Goal: Task Accomplishment & Management: Use online tool/utility

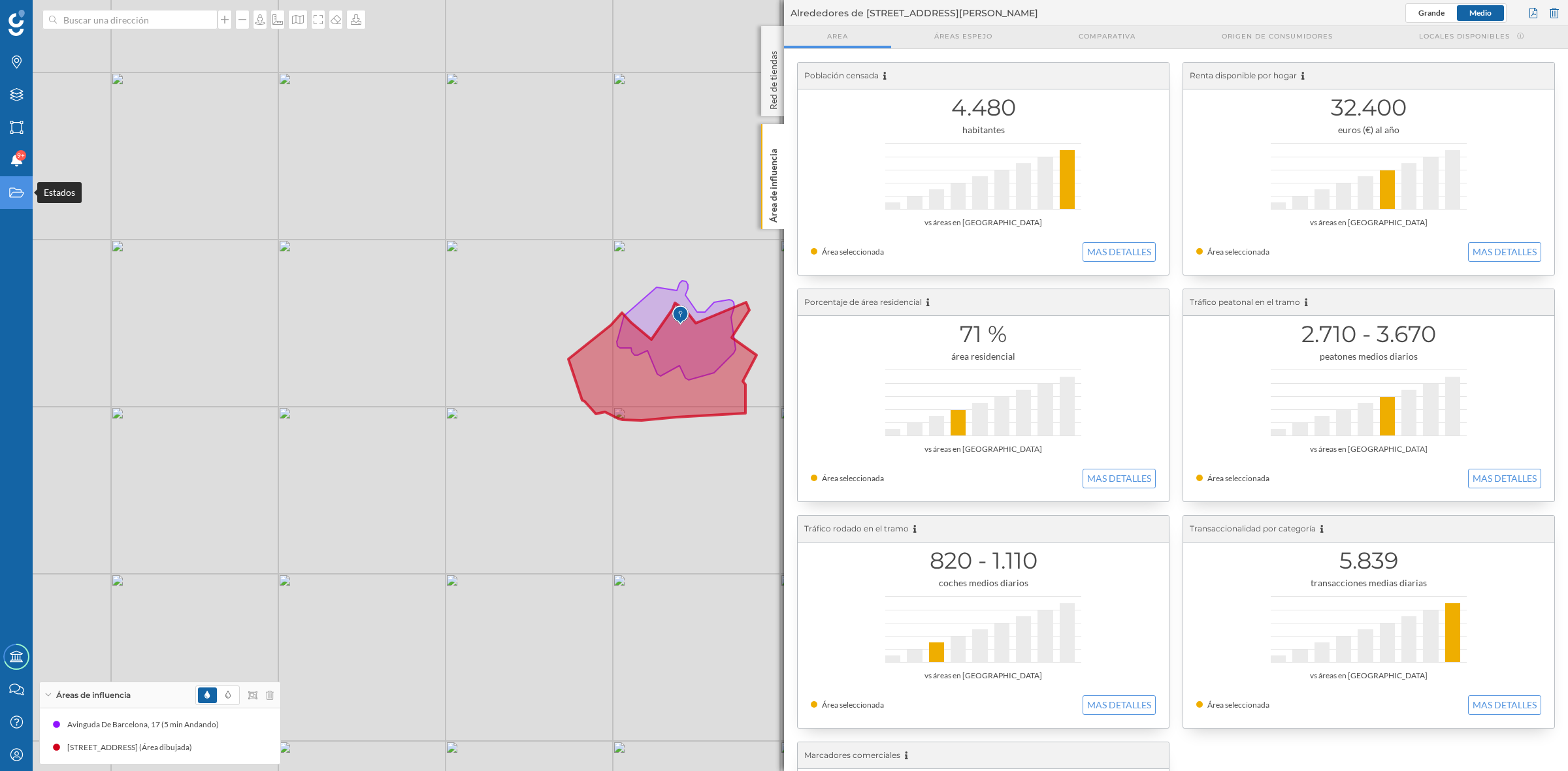
click at [20, 193] on icon "Estados" at bounding box center [16, 192] width 16 height 13
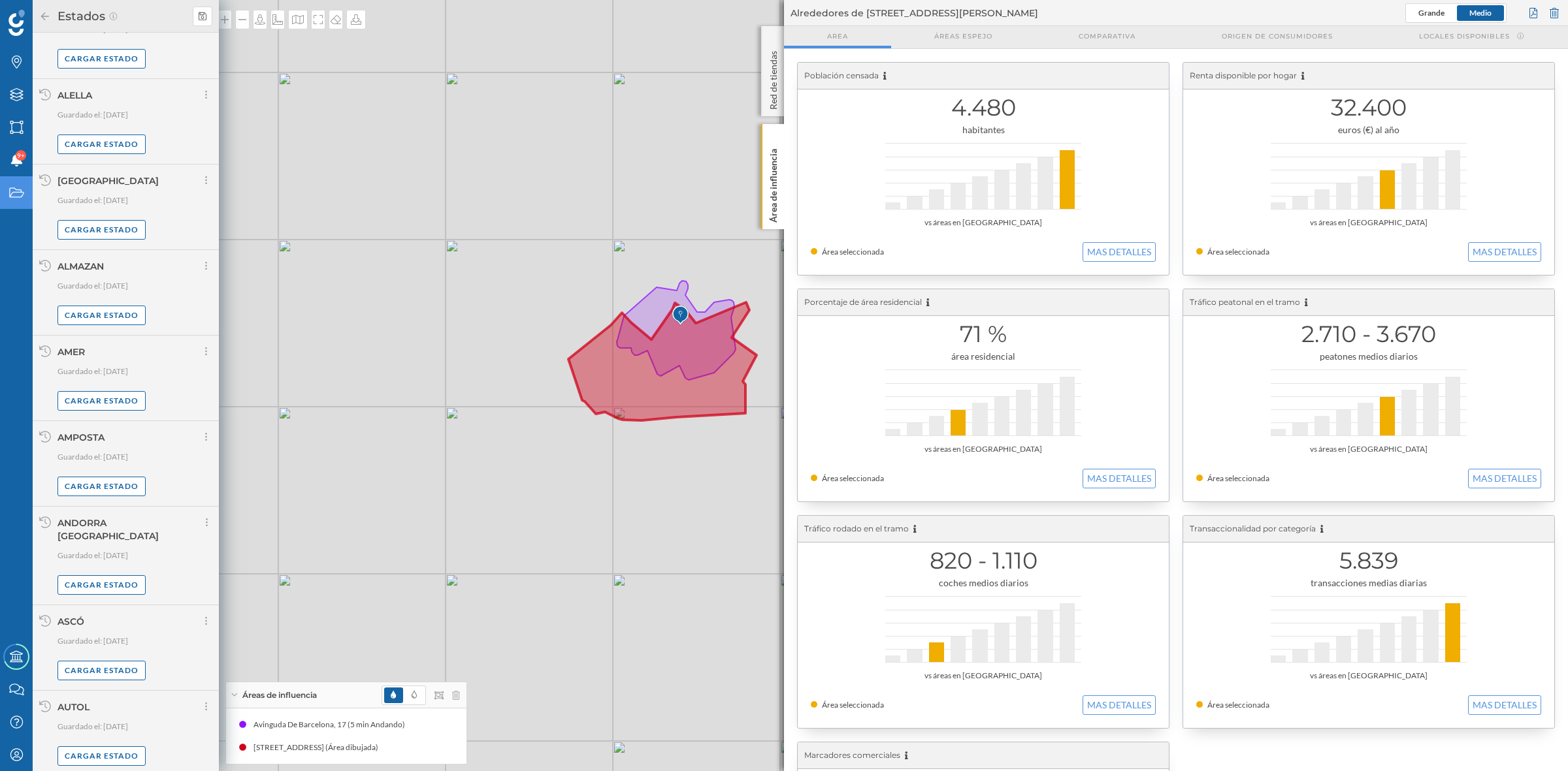
scroll to position [634, 0]
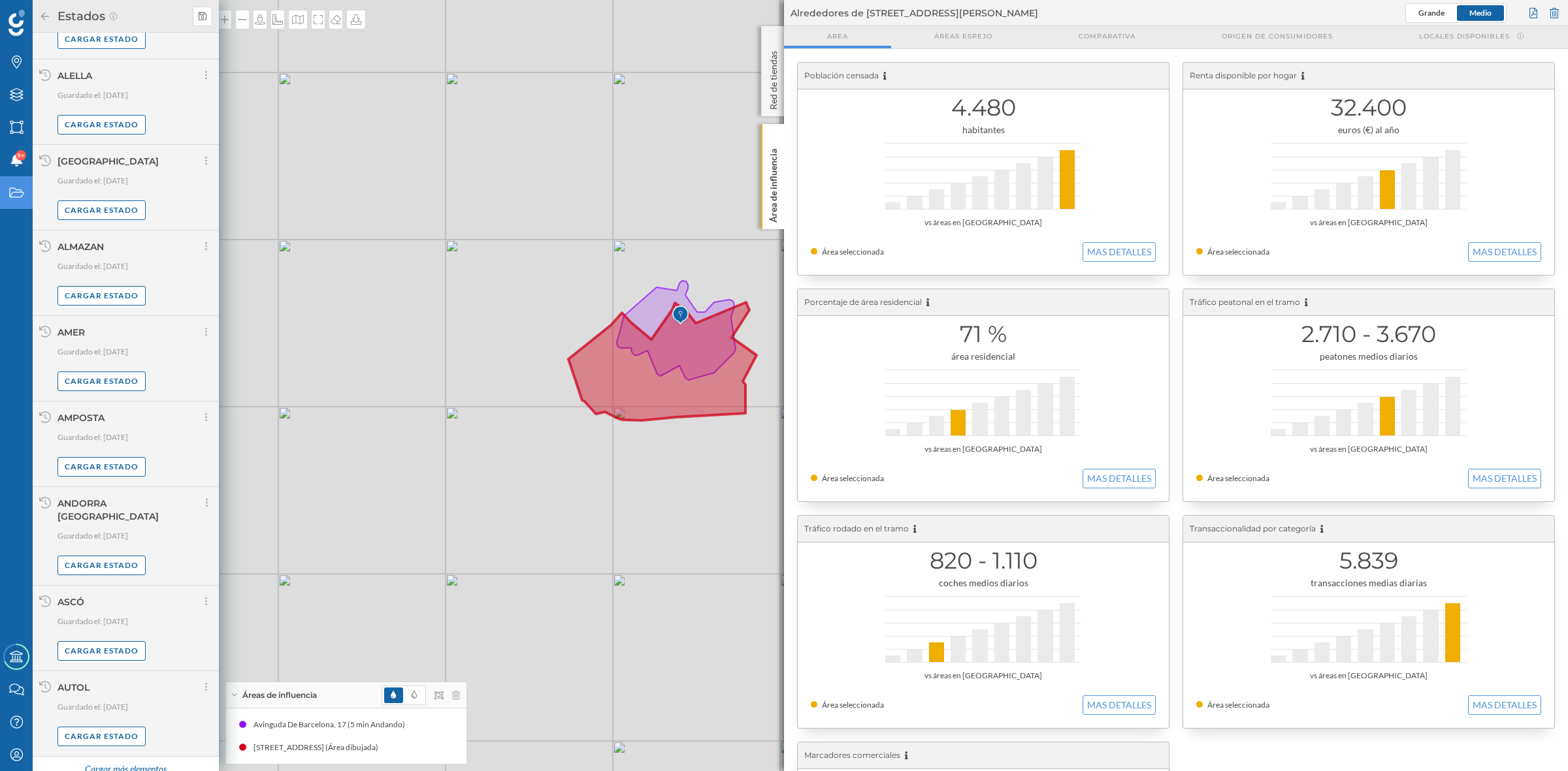
click at [117, 761] on div "Cargar más elementos" at bounding box center [125, 769] width 98 height 20
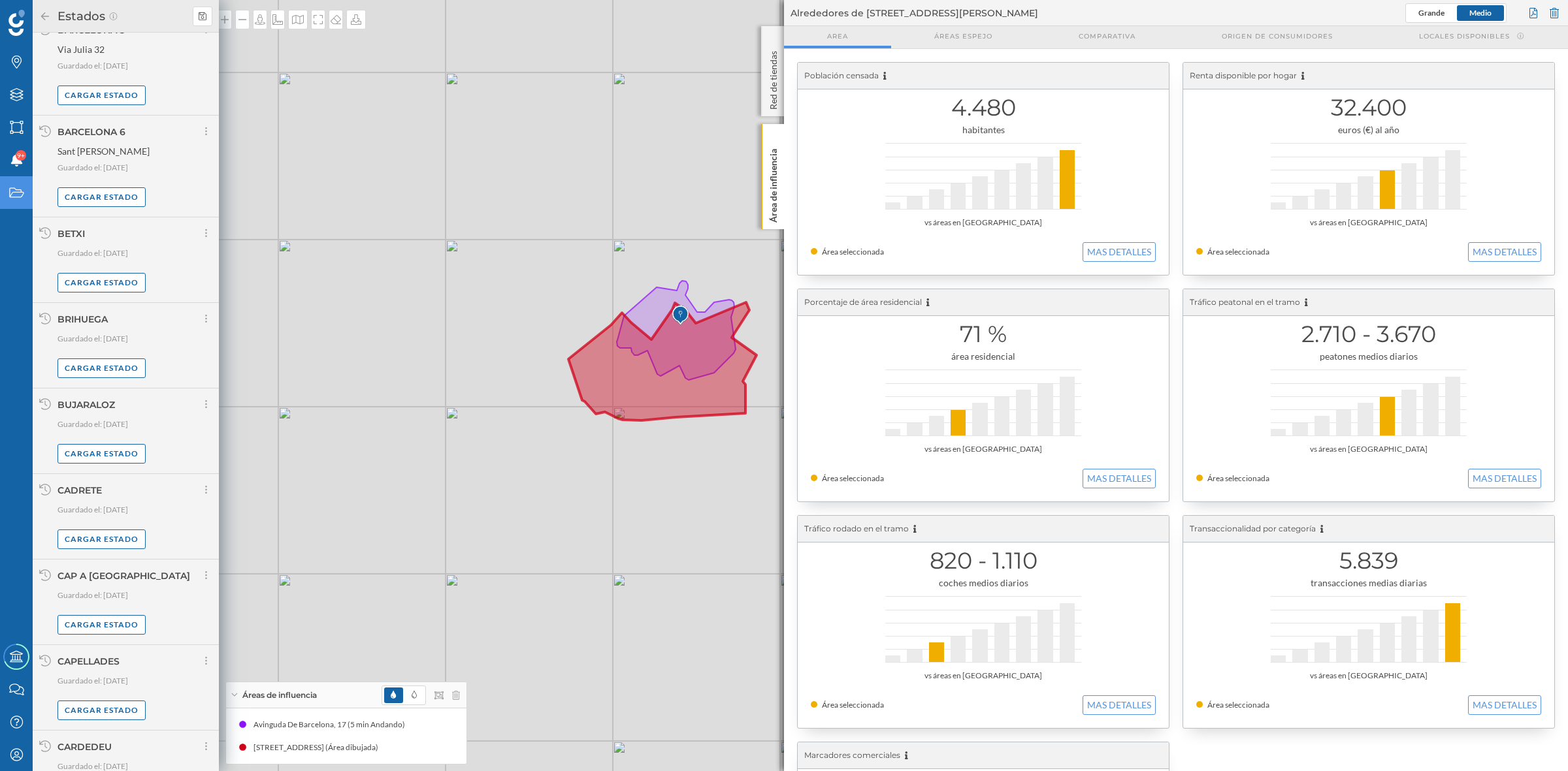
scroll to position [2018, 0]
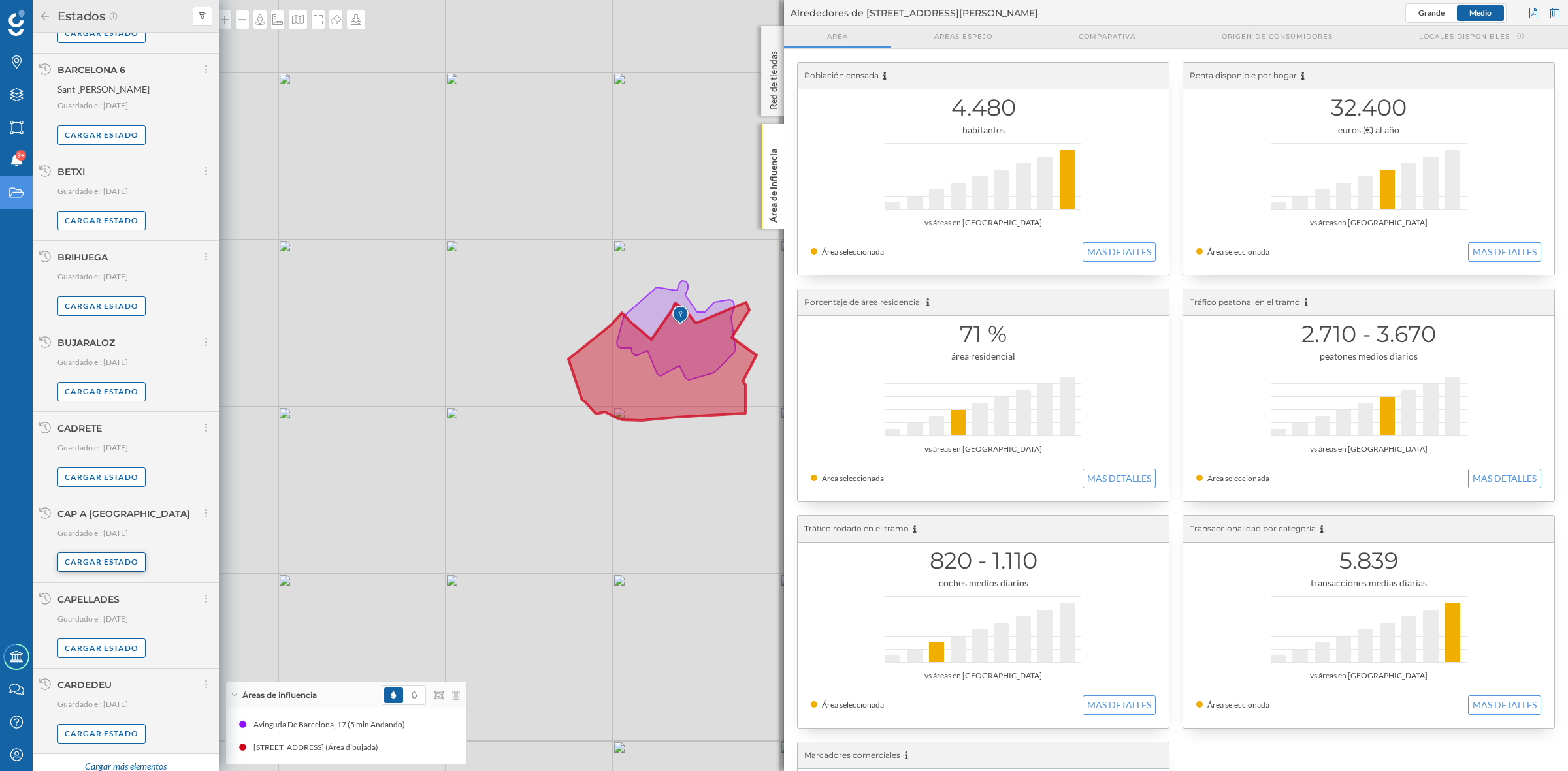
drag, startPoint x: 102, startPoint y: 749, endPoint x: 134, endPoint y: 554, distance: 197.6
click at [105, 758] on div "Cargar más elementos" at bounding box center [125, 767] width 98 height 20
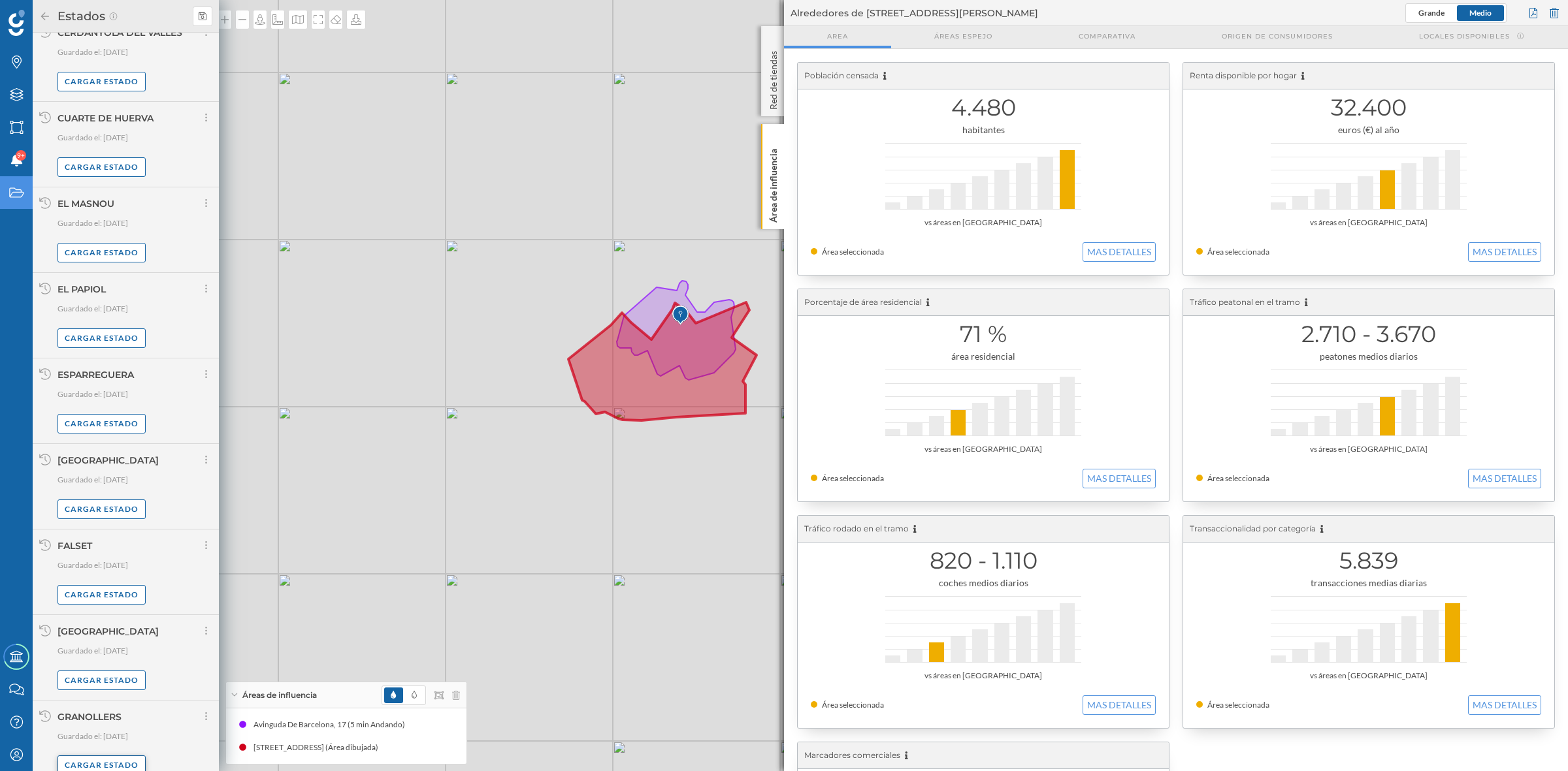
scroll to position [3361, 0]
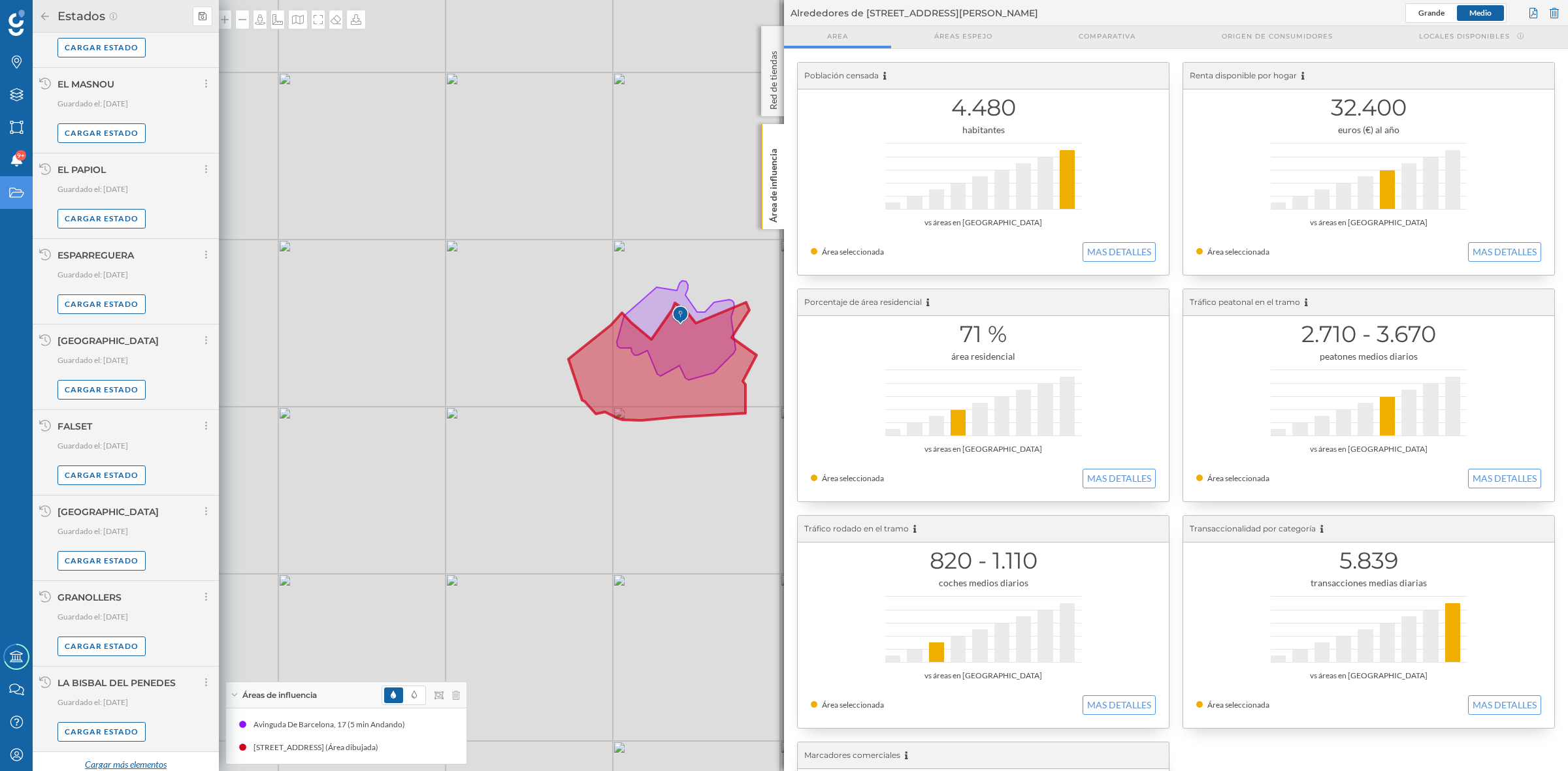
click at [125, 760] on div "Cargar más elementos" at bounding box center [125, 764] width 98 height 20
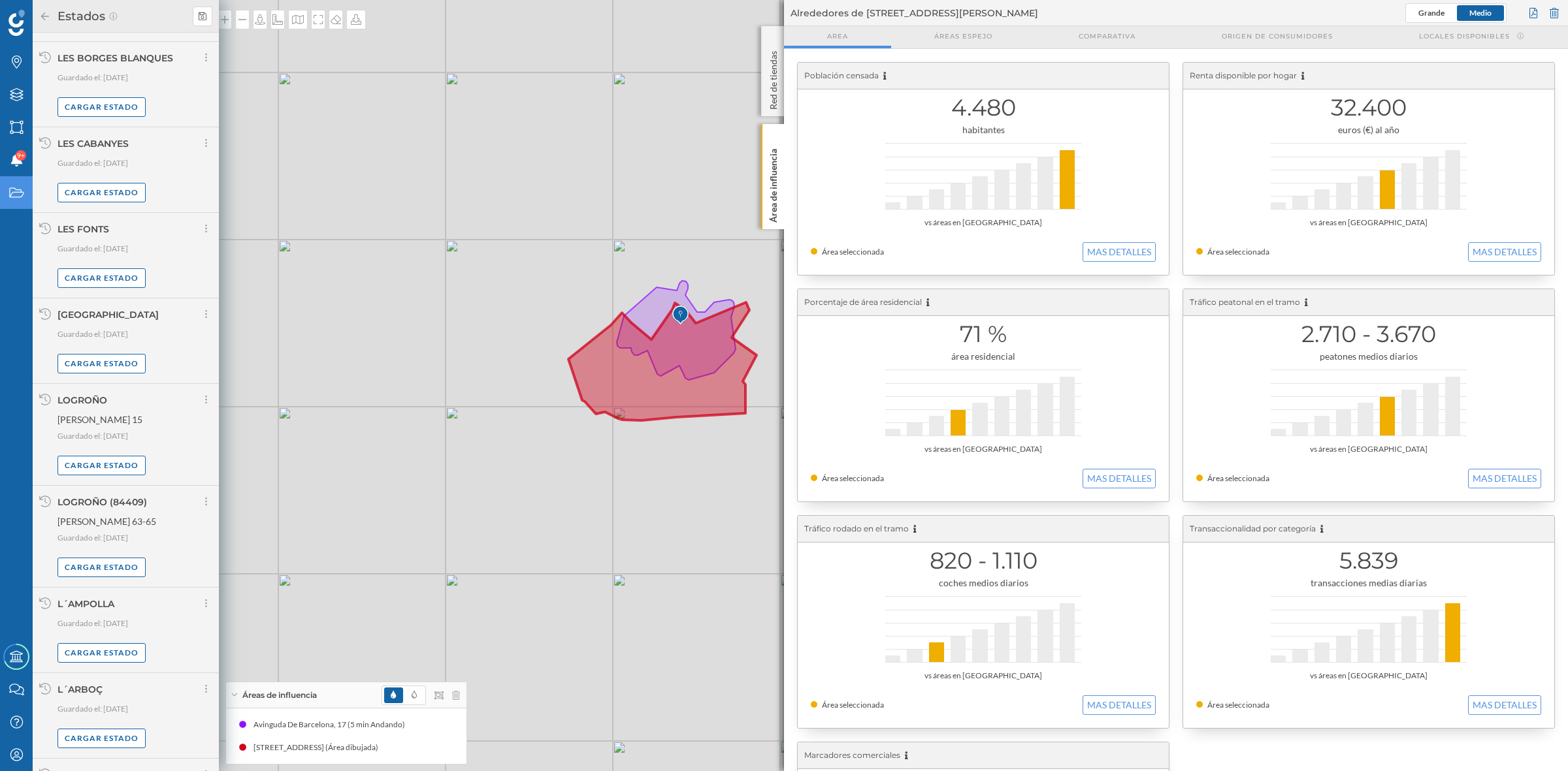
scroll to position [4729, 0]
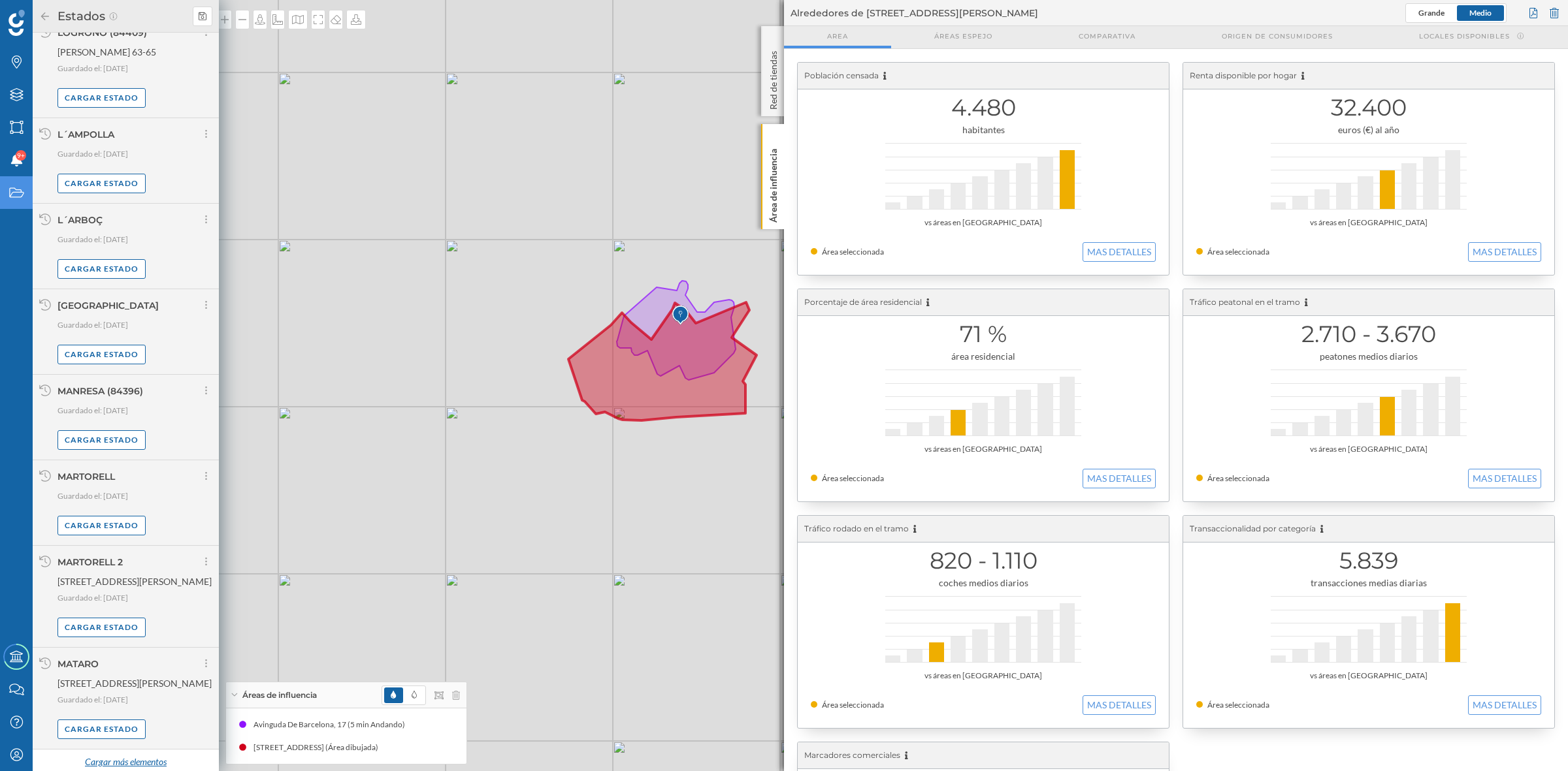
click at [134, 758] on div "Cargar más elementos" at bounding box center [125, 763] width 98 height 20
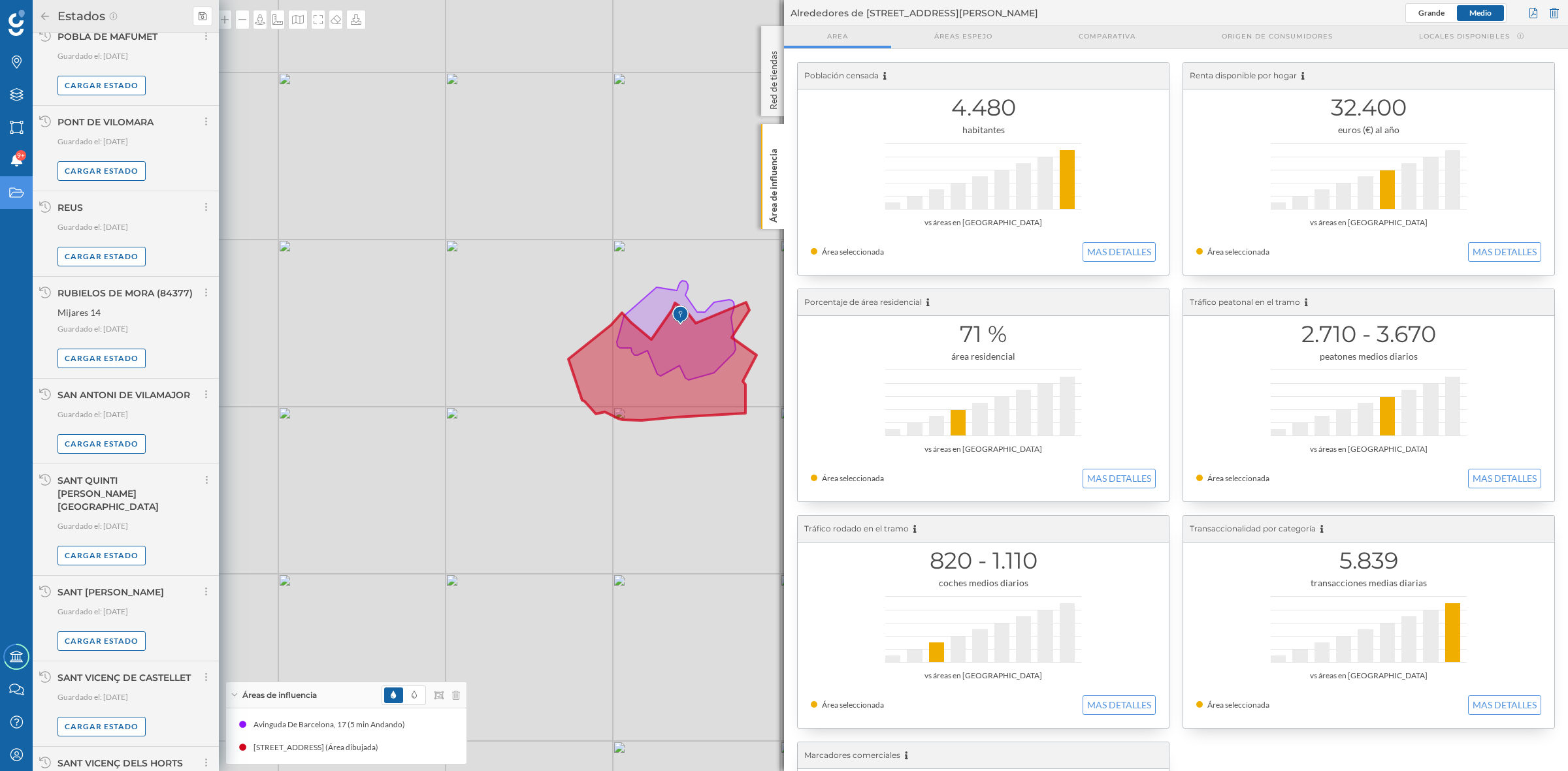
scroll to position [6100, 0]
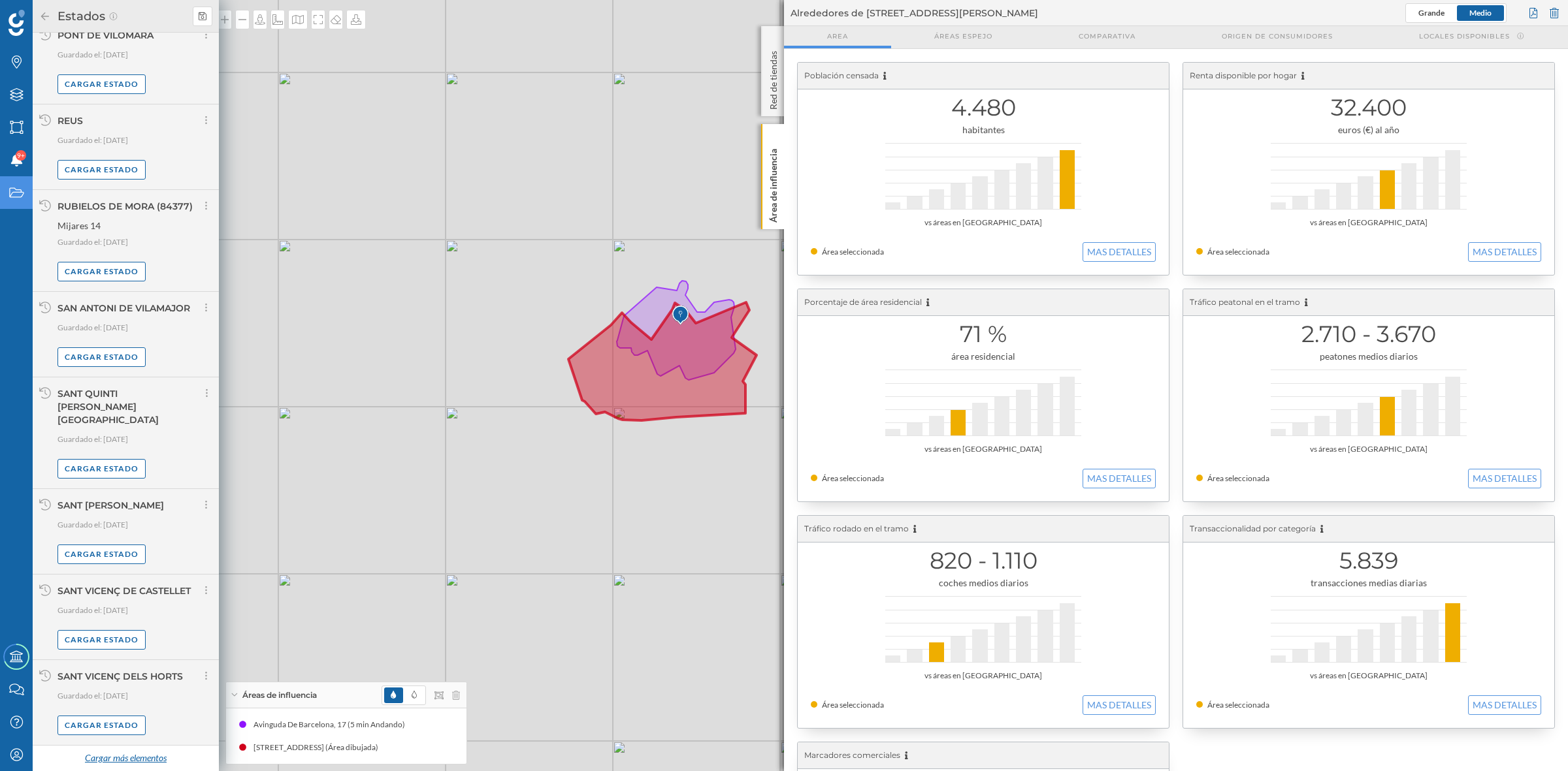
click at [105, 758] on div "Cargar más elementos" at bounding box center [125, 758] width 98 height 20
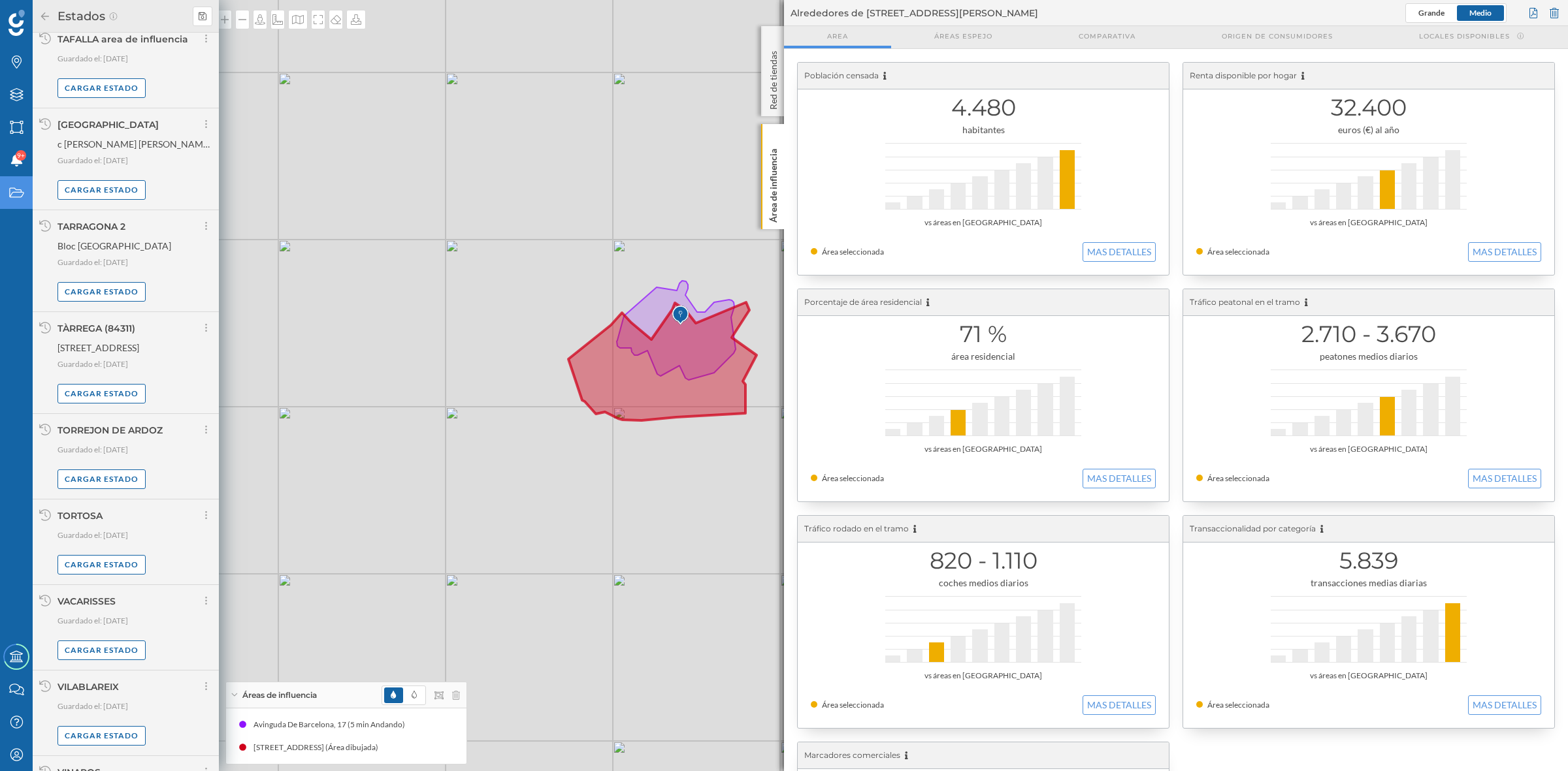
scroll to position [7448, 0]
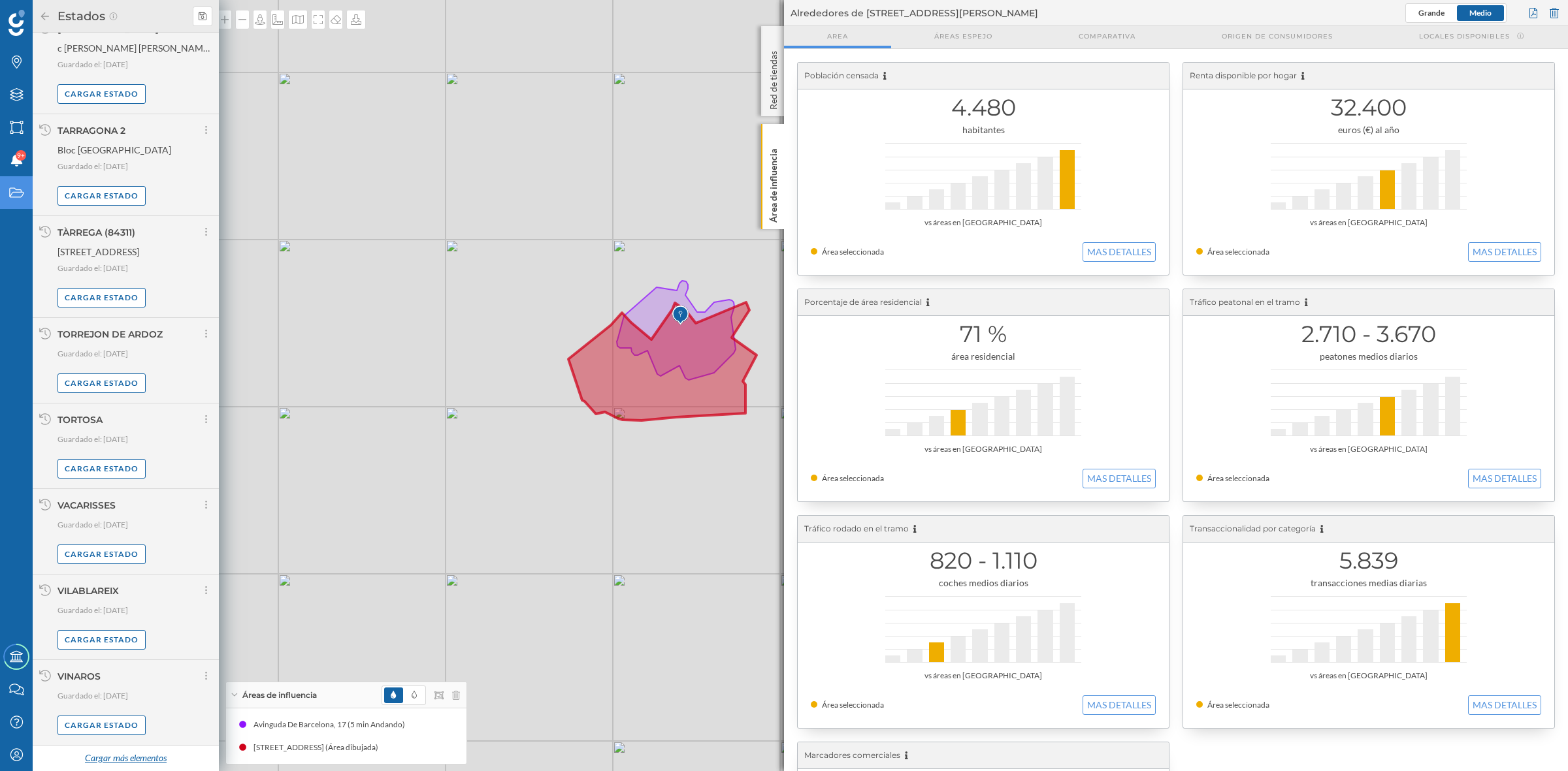
click at [101, 761] on div "Cargar más elementos" at bounding box center [125, 758] width 98 height 20
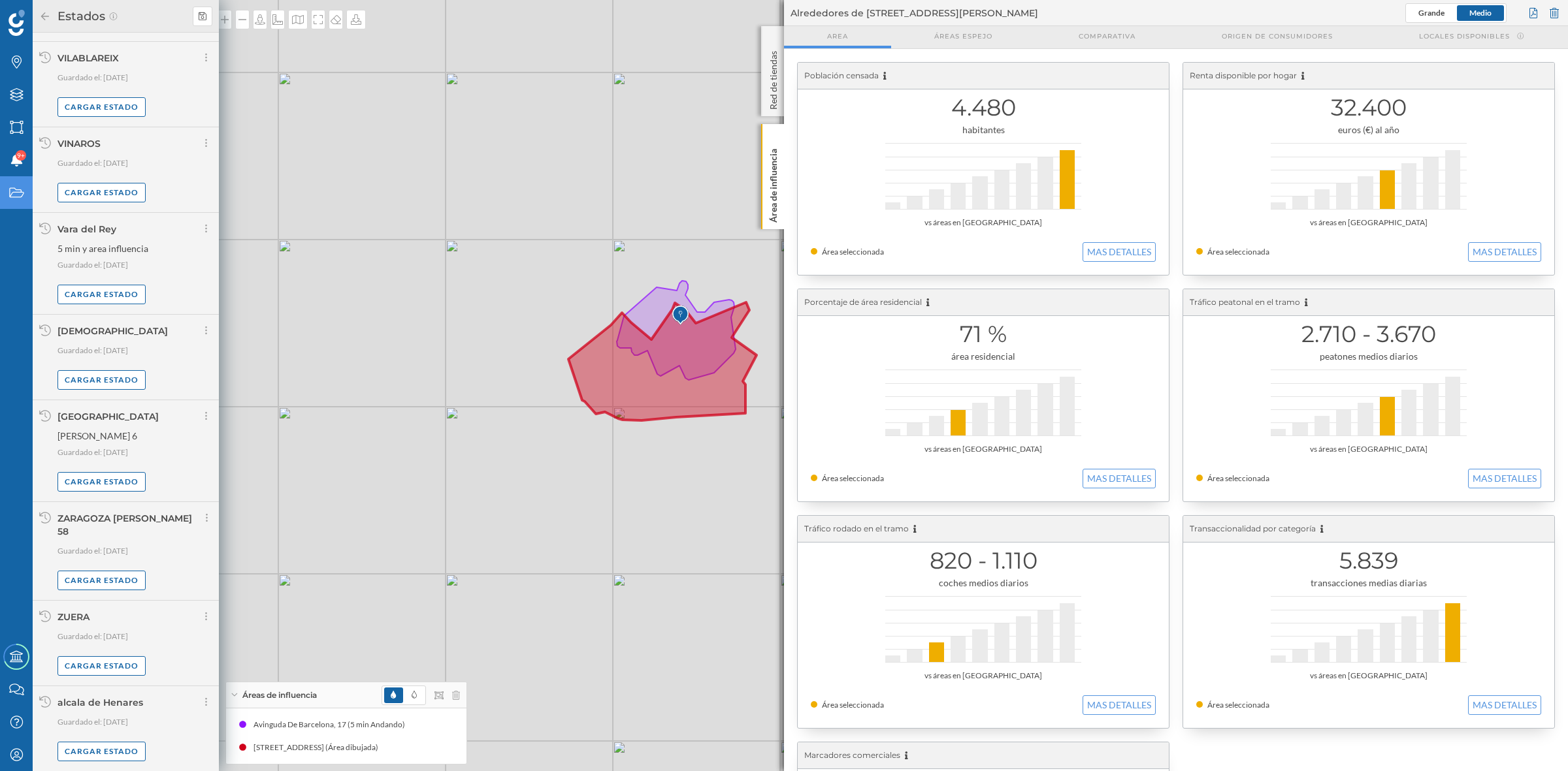
scroll to position [7981, 0]
click at [90, 743] on div "Cargar estado" at bounding box center [102, 750] width 88 height 20
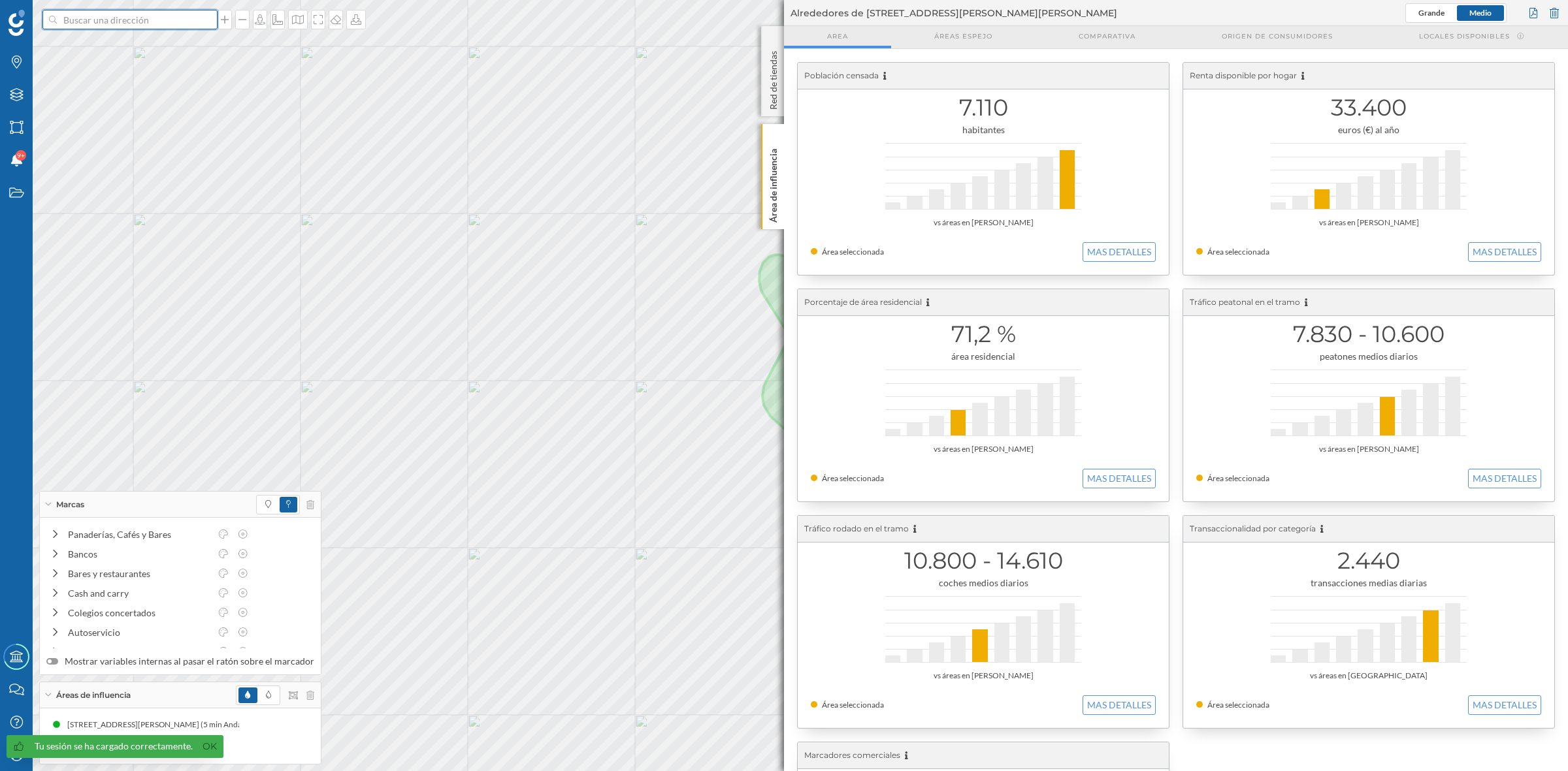
click at [124, 20] on input at bounding box center [130, 19] width 147 height 20
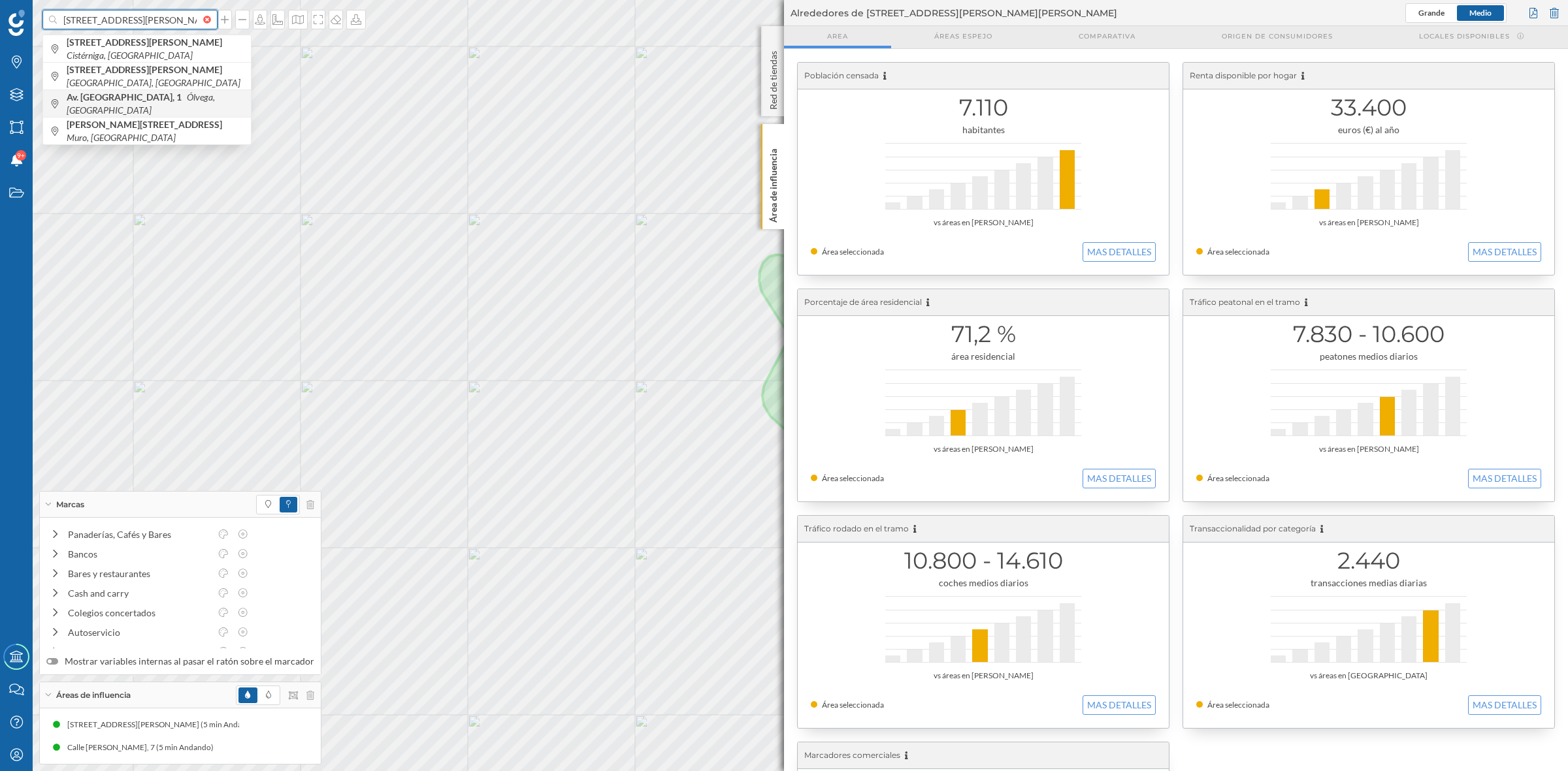
type input "AV DE SORIA 1, OLVEGA"
click at [159, 105] on icon "Ólvega, España" at bounding box center [140, 104] width 148 height 24
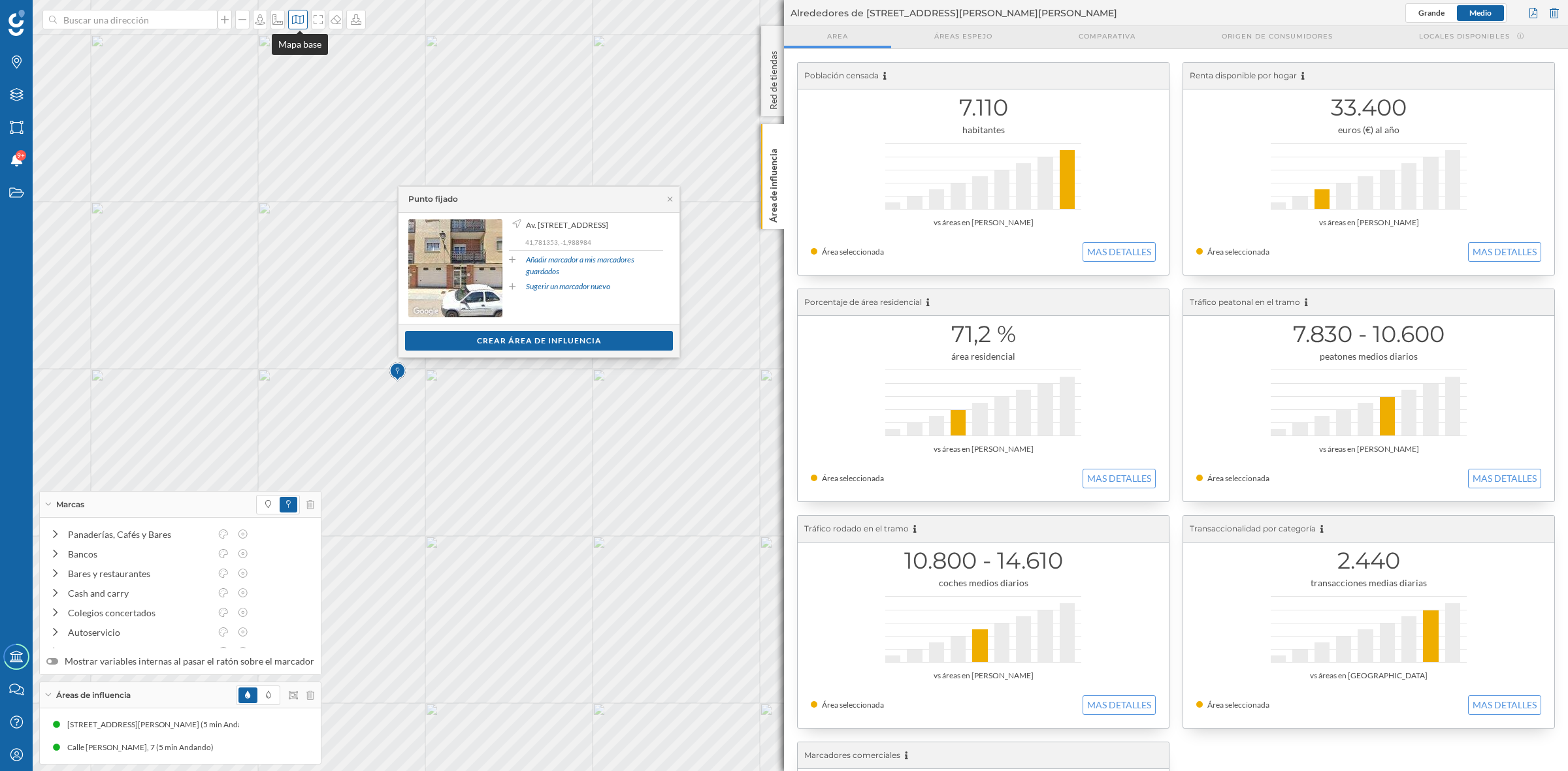
click at [292, 21] on div at bounding box center [298, 19] width 20 height 20
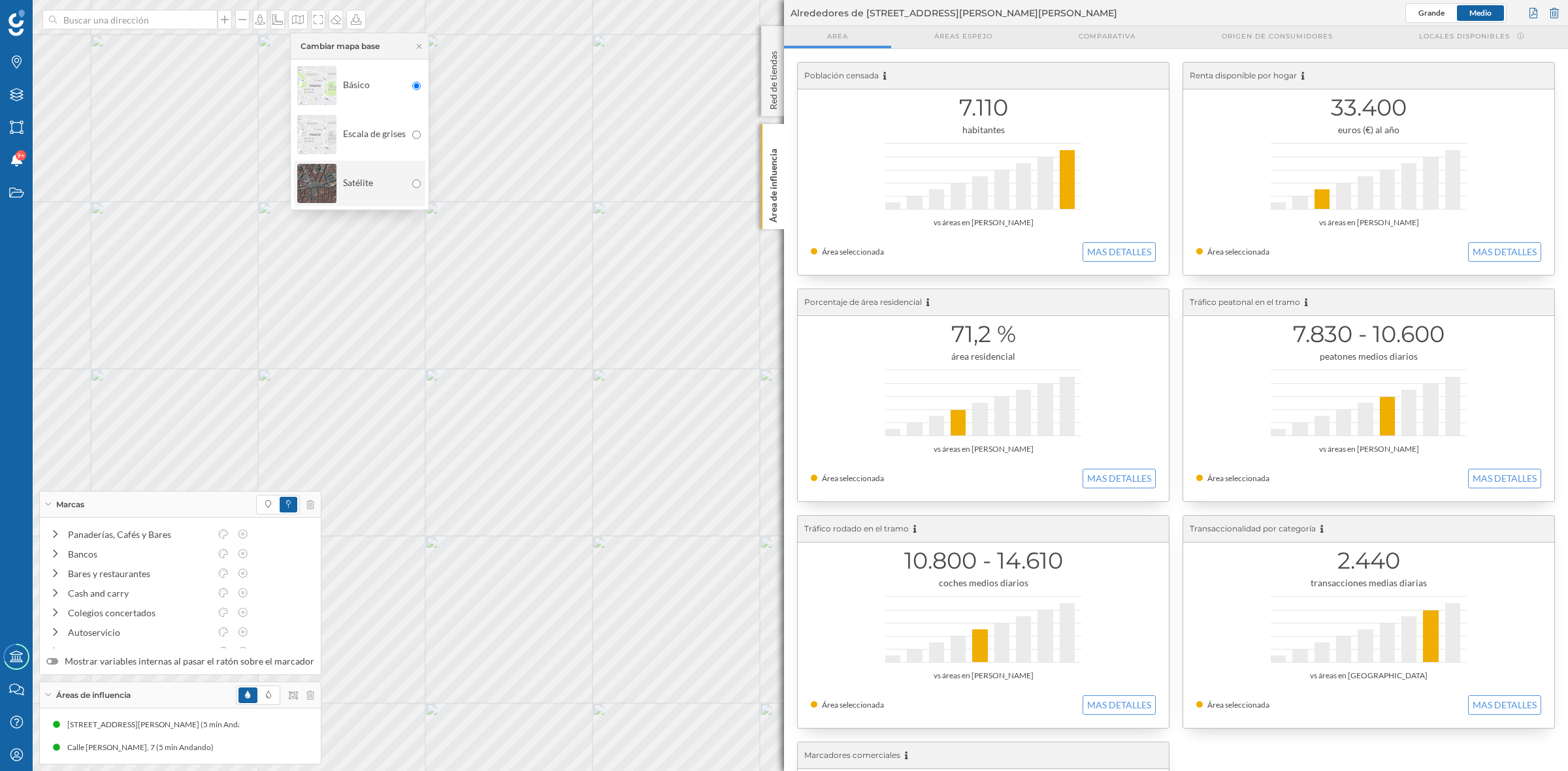
click at [315, 201] on img at bounding box center [317, 183] width 39 height 46
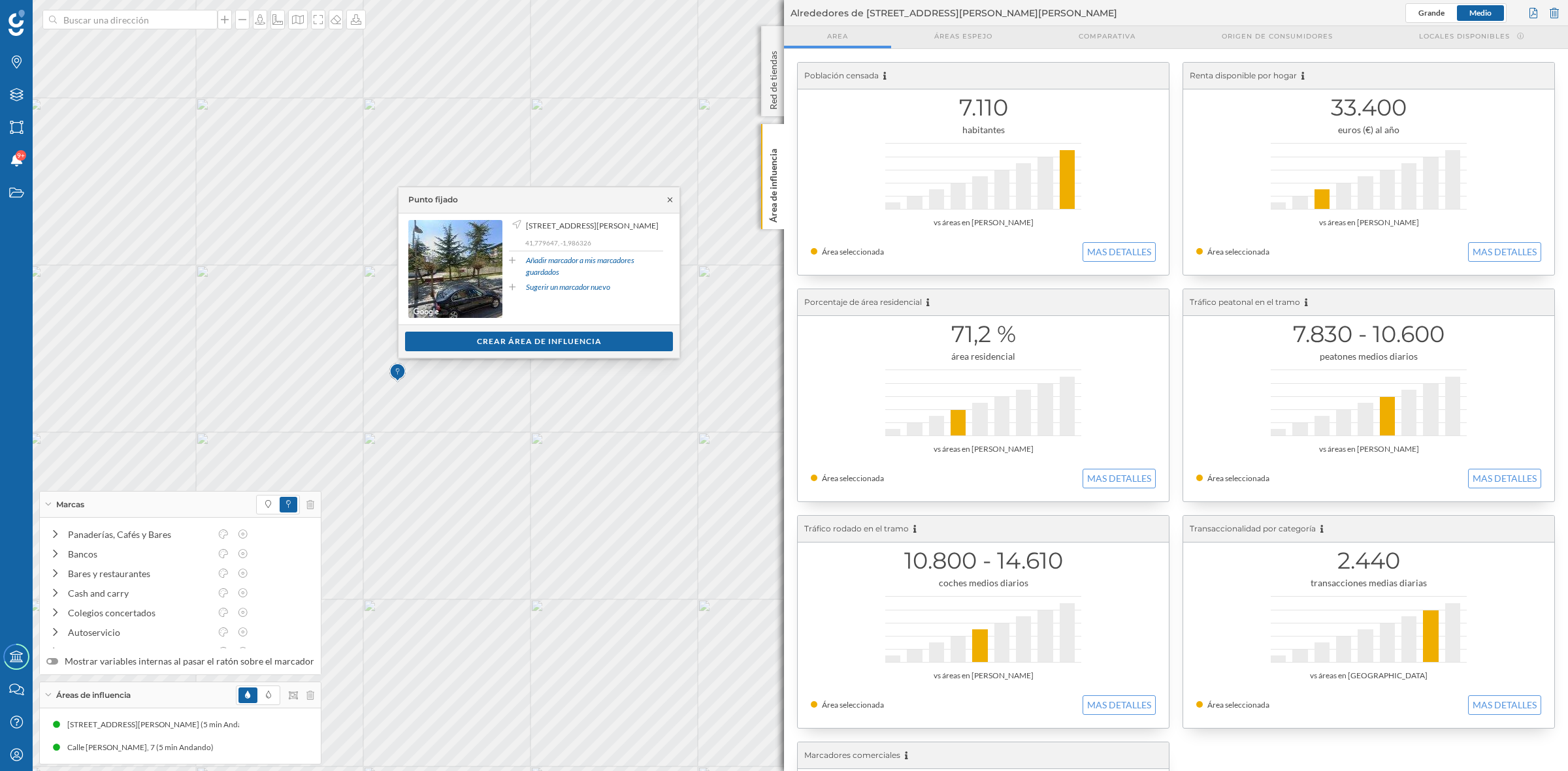
click at [669, 201] on icon at bounding box center [670, 200] width 5 height 5
click at [671, 201] on icon at bounding box center [670, 199] width 9 height 7
click at [671, 201] on icon at bounding box center [670, 200] width 5 height 5
click at [671, 203] on icon at bounding box center [670, 200] width 9 height 7
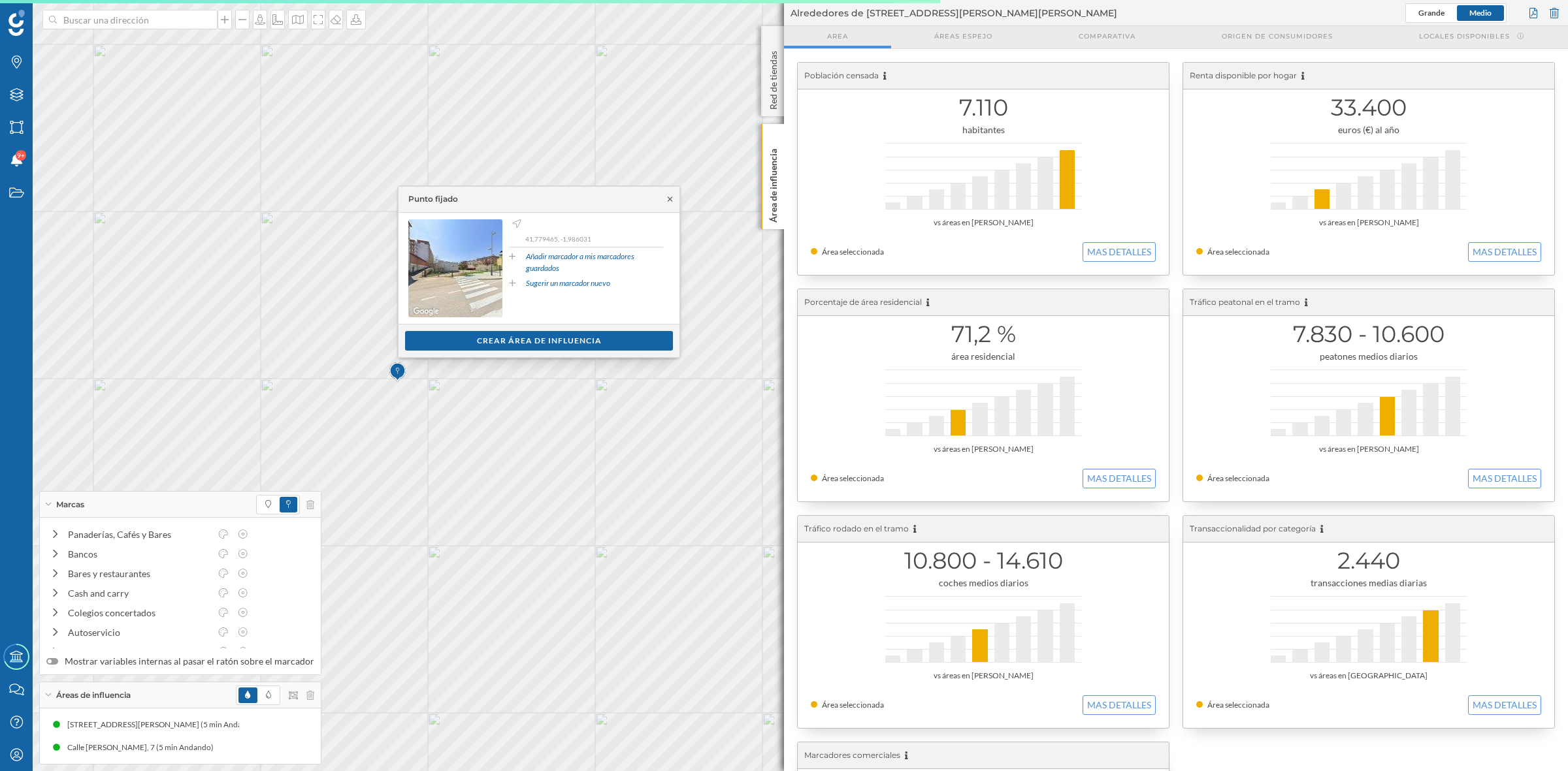
click at [670, 201] on icon at bounding box center [670, 199] width 9 height 7
click at [669, 198] on icon at bounding box center [670, 200] width 5 height 5
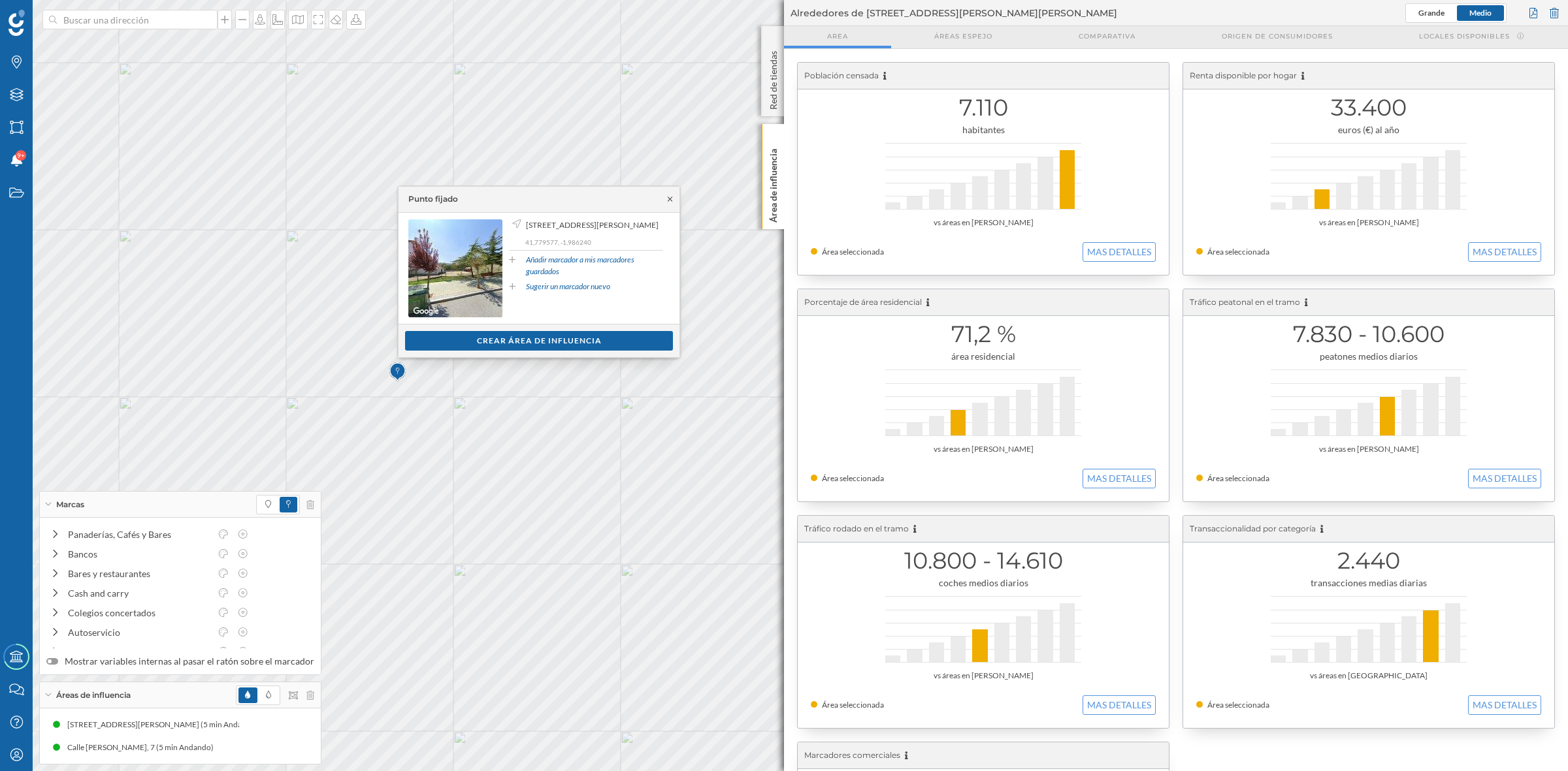
click at [671, 199] on icon at bounding box center [670, 199] width 9 height 7
click at [673, 201] on icon at bounding box center [670, 199] width 9 height 7
click at [667, 198] on icon at bounding box center [670, 199] width 9 height 7
click at [673, 198] on icon at bounding box center [670, 199] width 9 height 7
click at [670, 199] on icon at bounding box center [670, 200] width 5 height 5
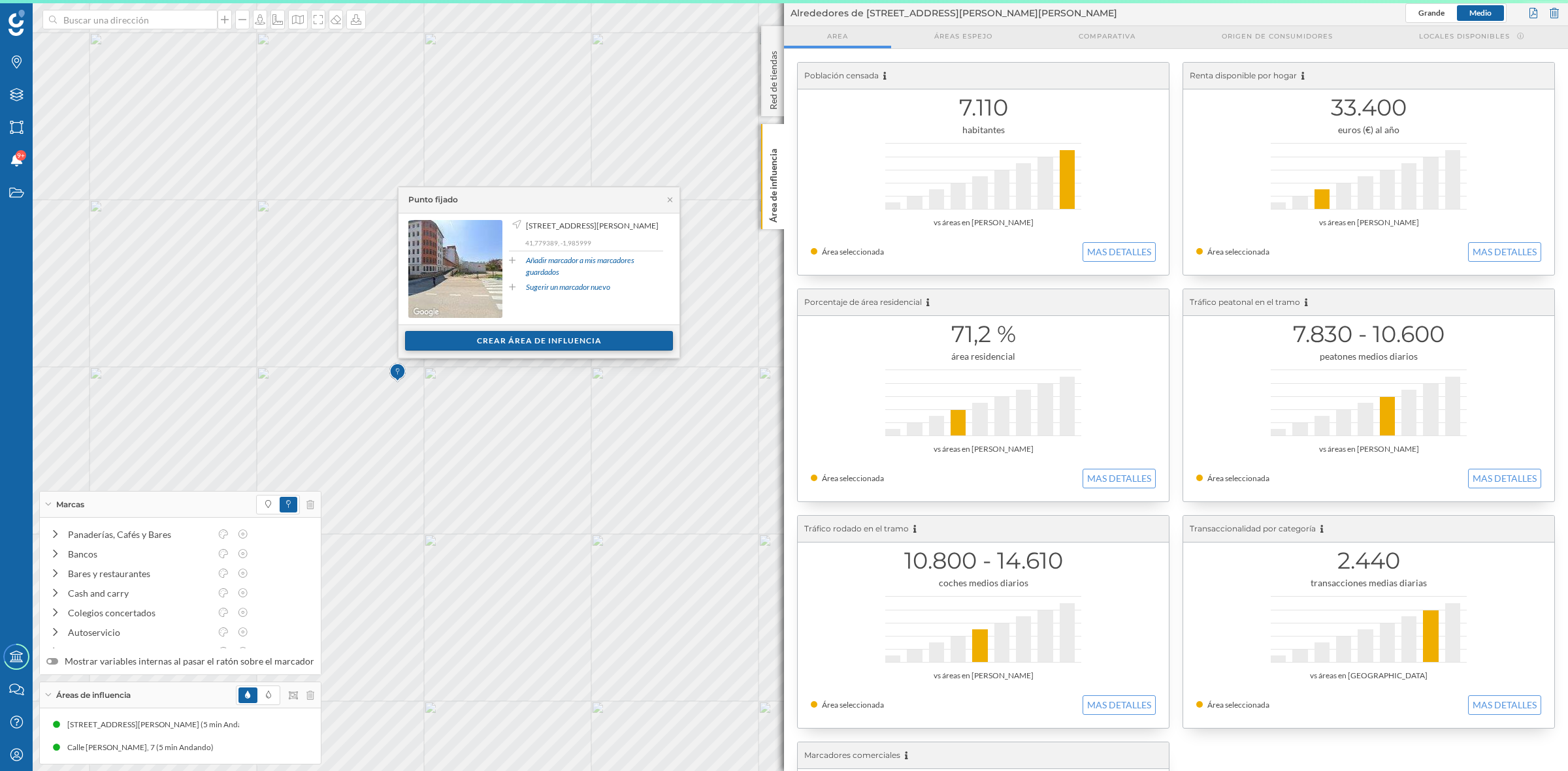
click at [514, 333] on div "Crear área de influencia" at bounding box center [539, 341] width 268 height 20
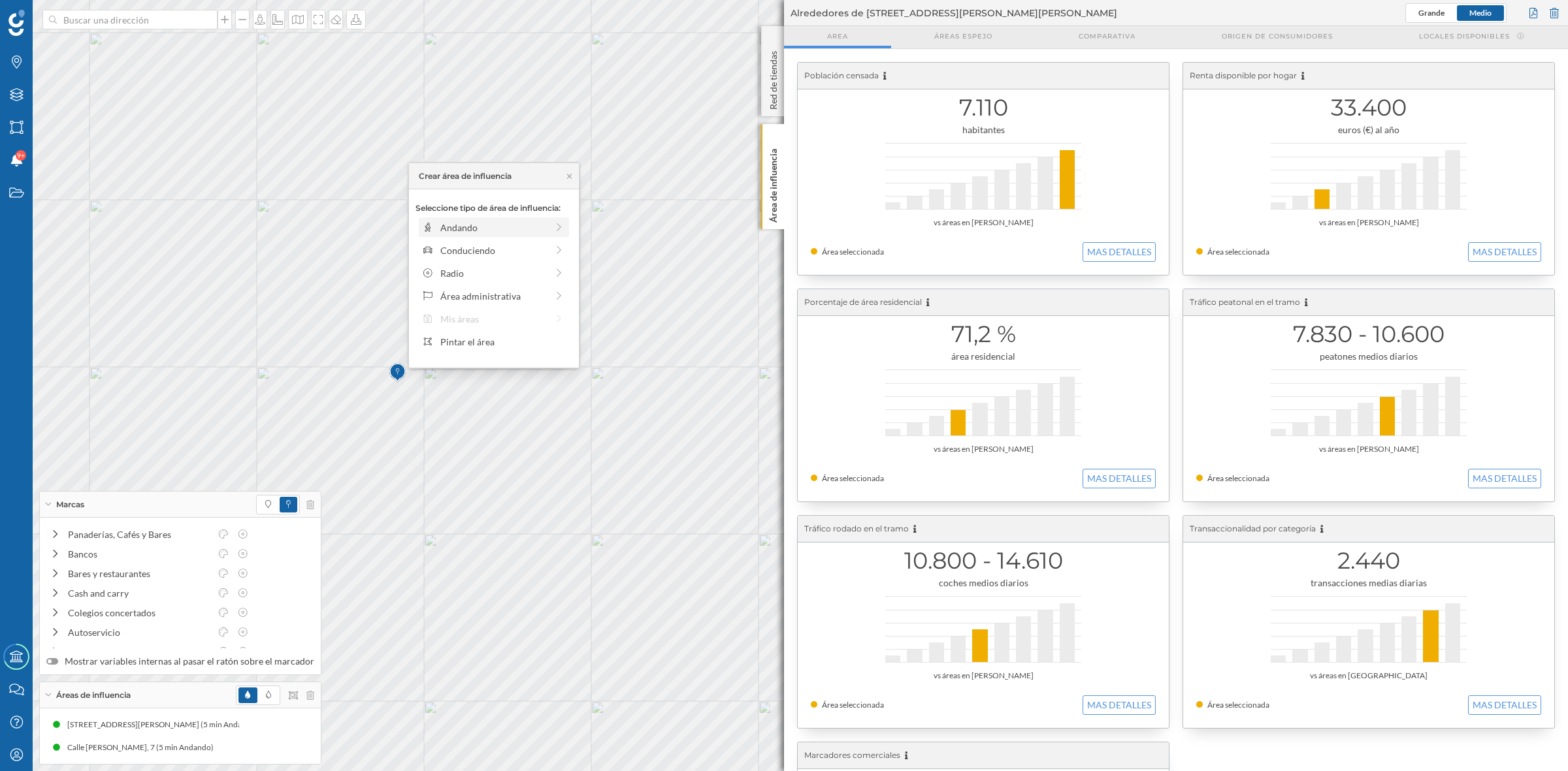
click at [494, 233] on div "Andando" at bounding box center [494, 227] width 106 height 14
drag, startPoint x: 429, startPoint y: 249, endPoint x: 445, endPoint y: 251, distance: 16.1
click at [445, 251] on div at bounding box center [445, 245] width 13 height 13
click at [471, 321] on div "Crear área de influencia" at bounding box center [494, 320] width 157 height 20
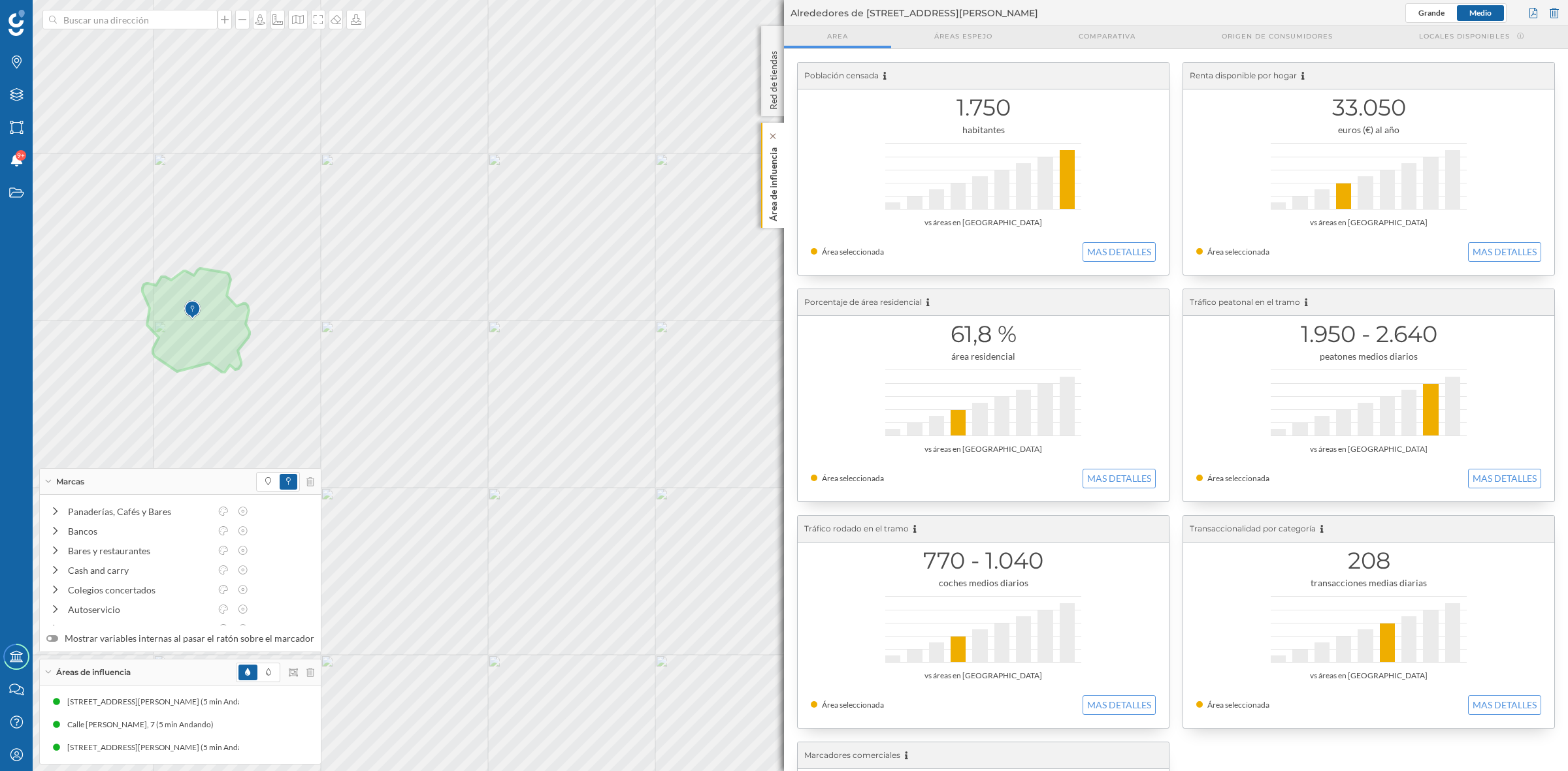
click at [769, 189] on p "Área de influencia" at bounding box center [773, 182] width 13 height 79
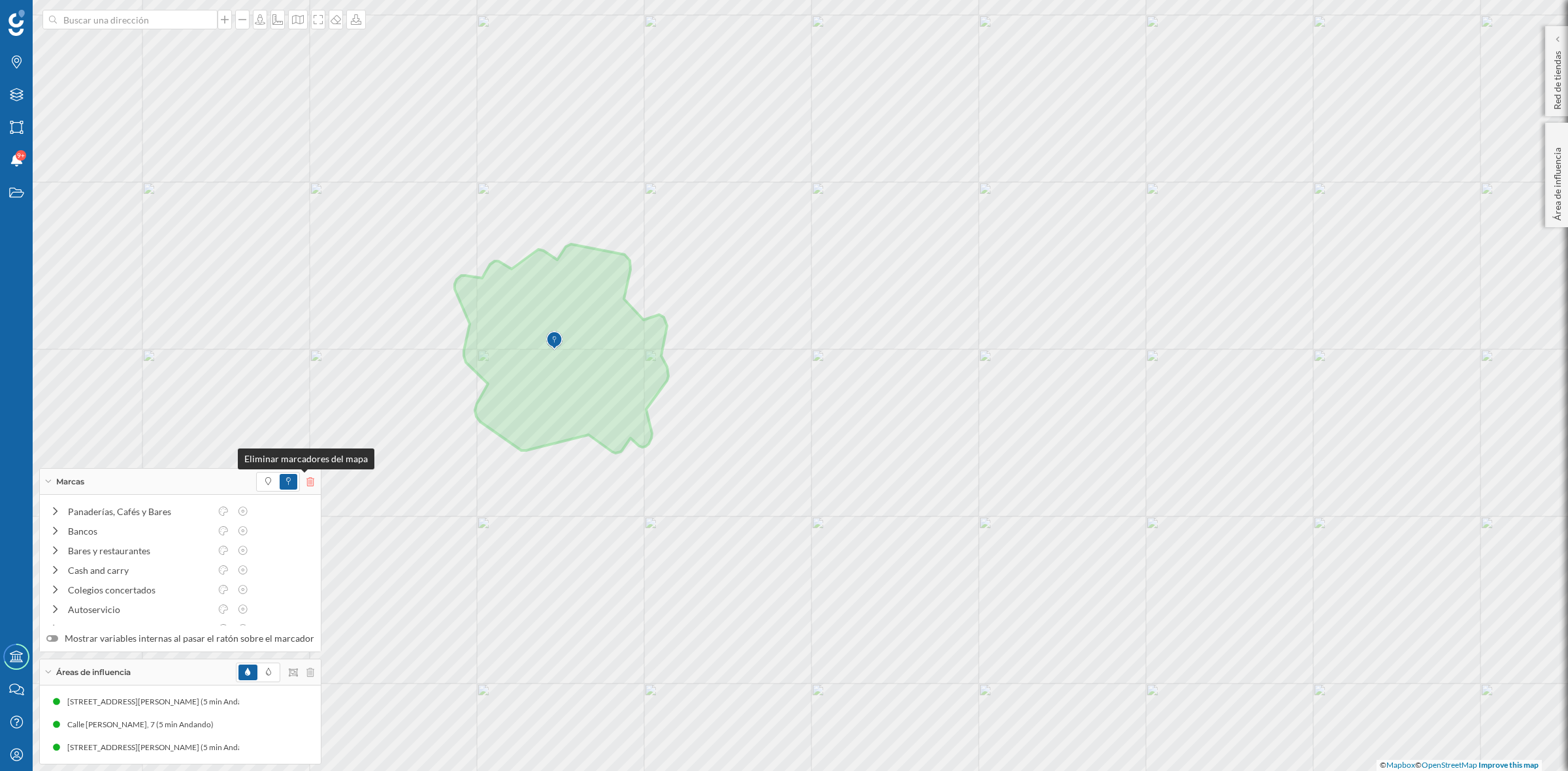
click at [306, 479] on icon at bounding box center [310, 482] width 7 height 9
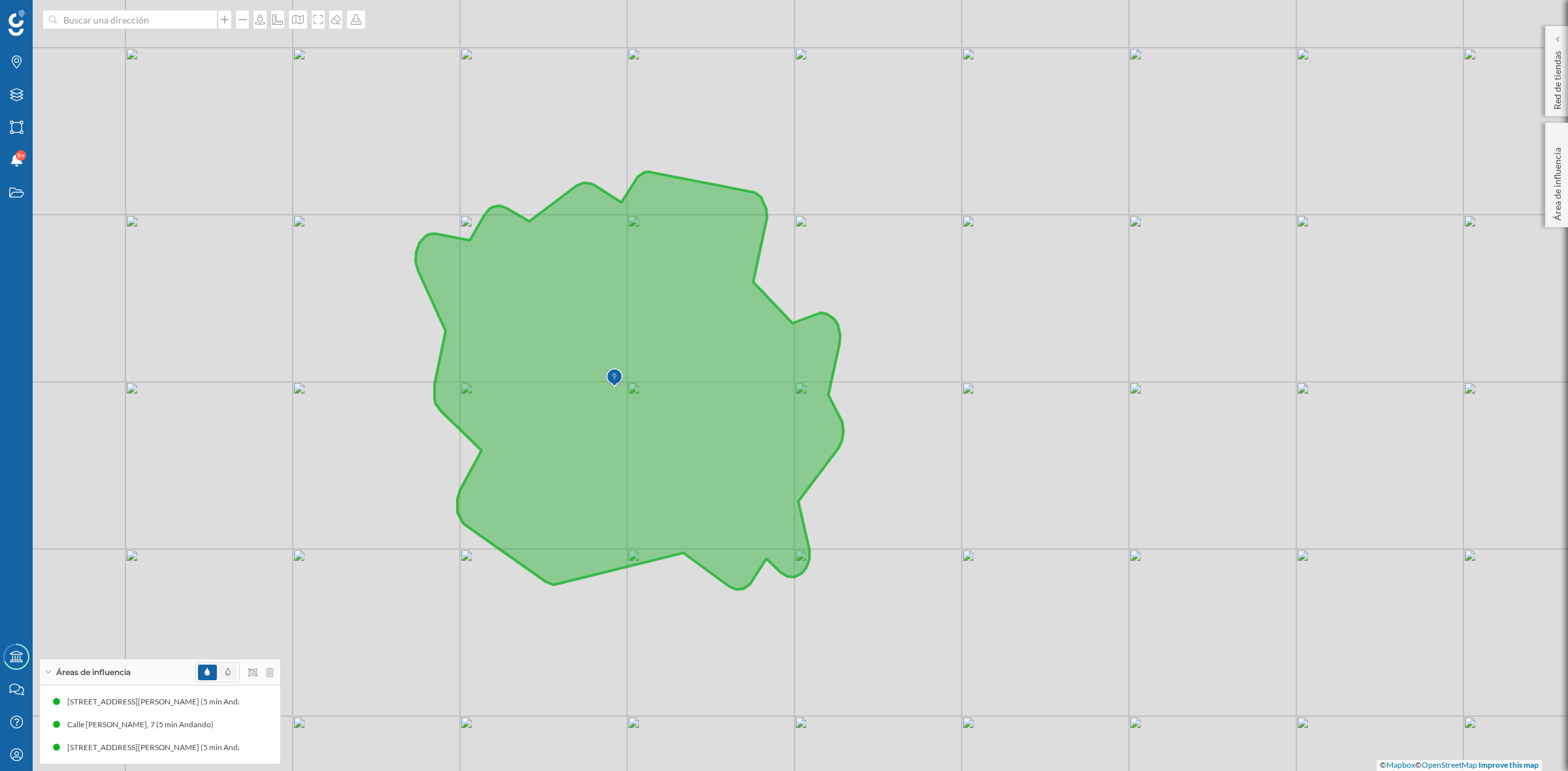
click at [233, 675] on span at bounding box center [228, 672] width 19 height 16
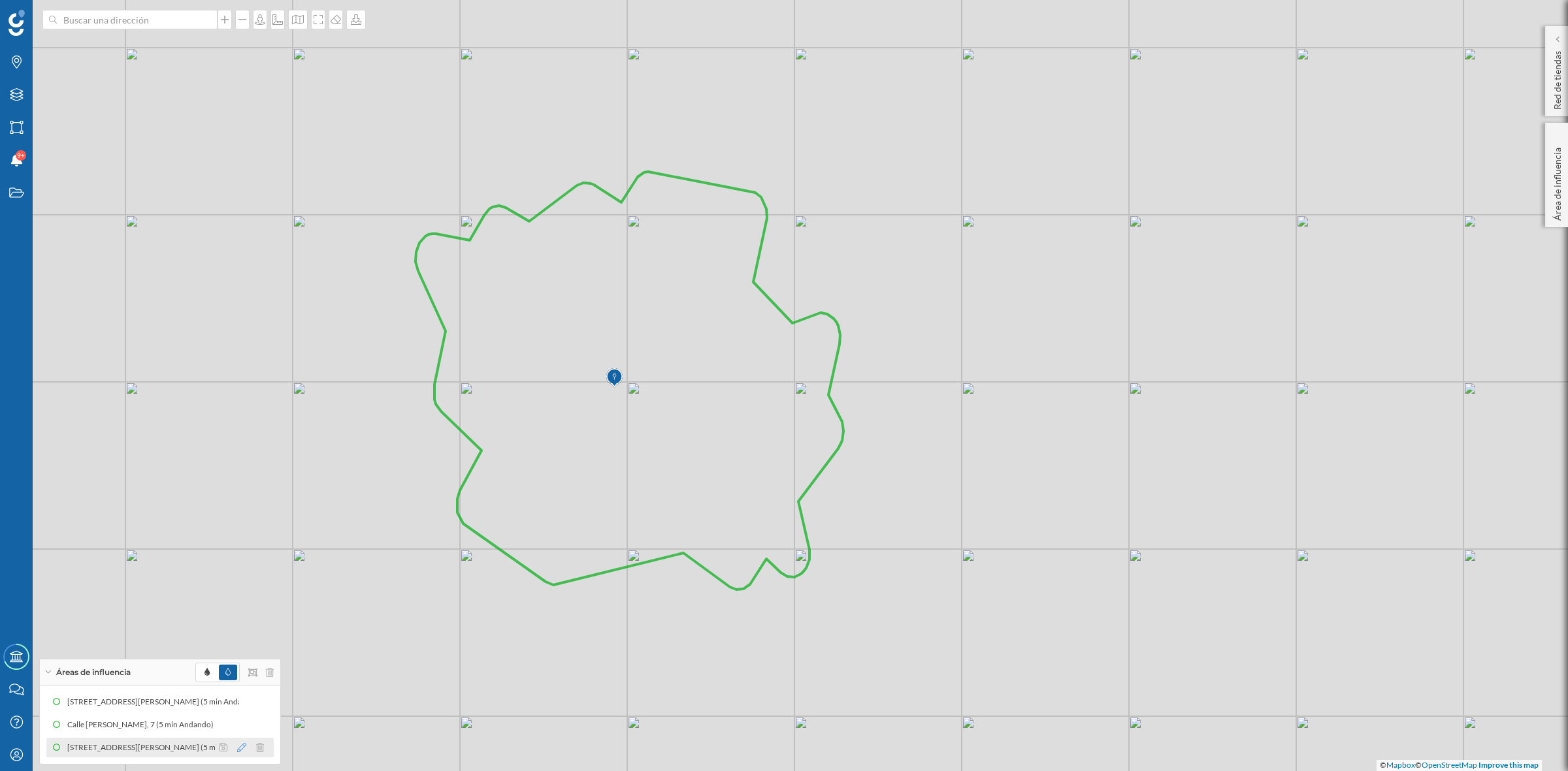
click at [240, 748] on icon at bounding box center [242, 748] width 9 height 9
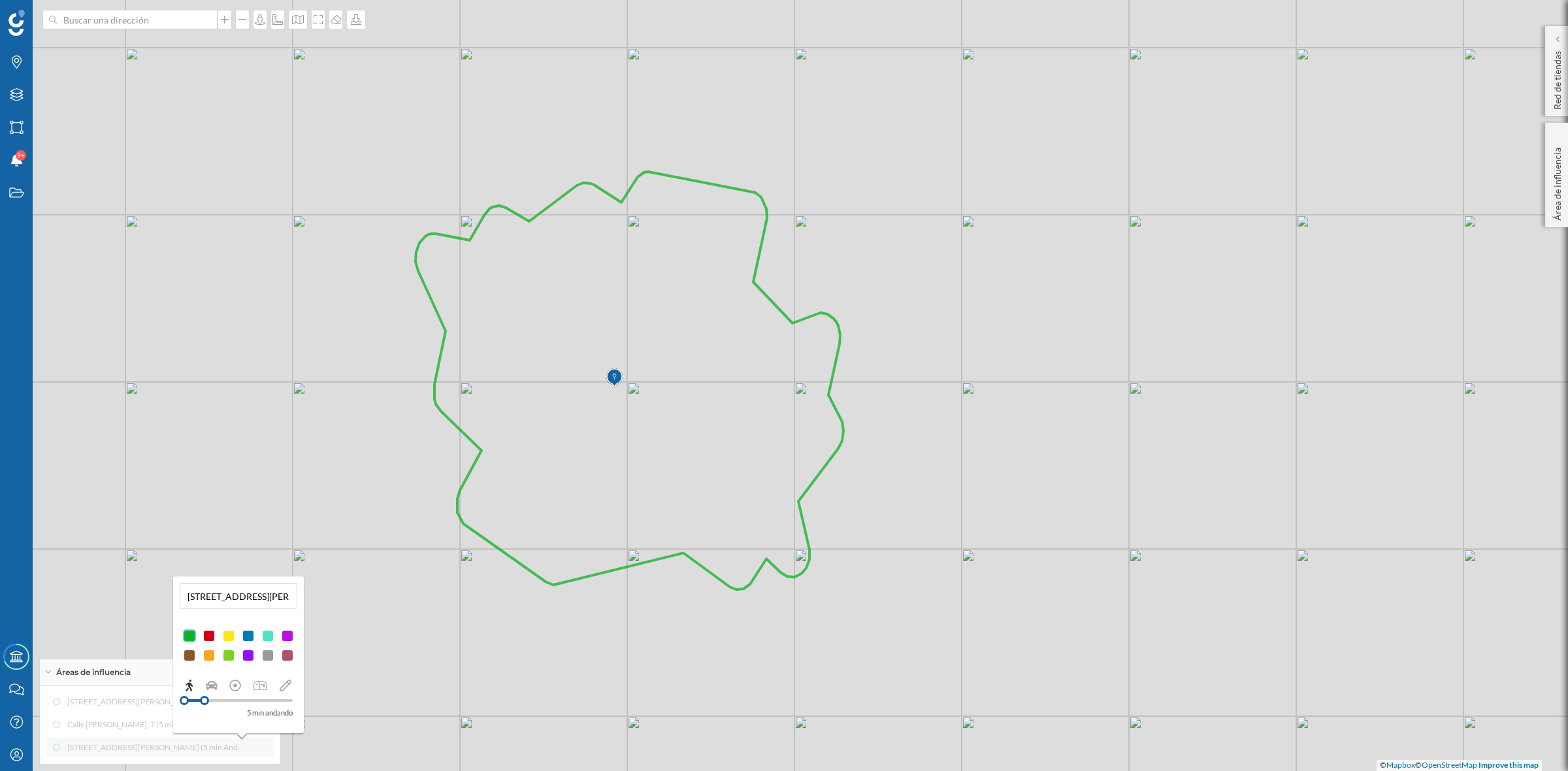
click at [212, 634] on div at bounding box center [209, 636] width 13 height 13
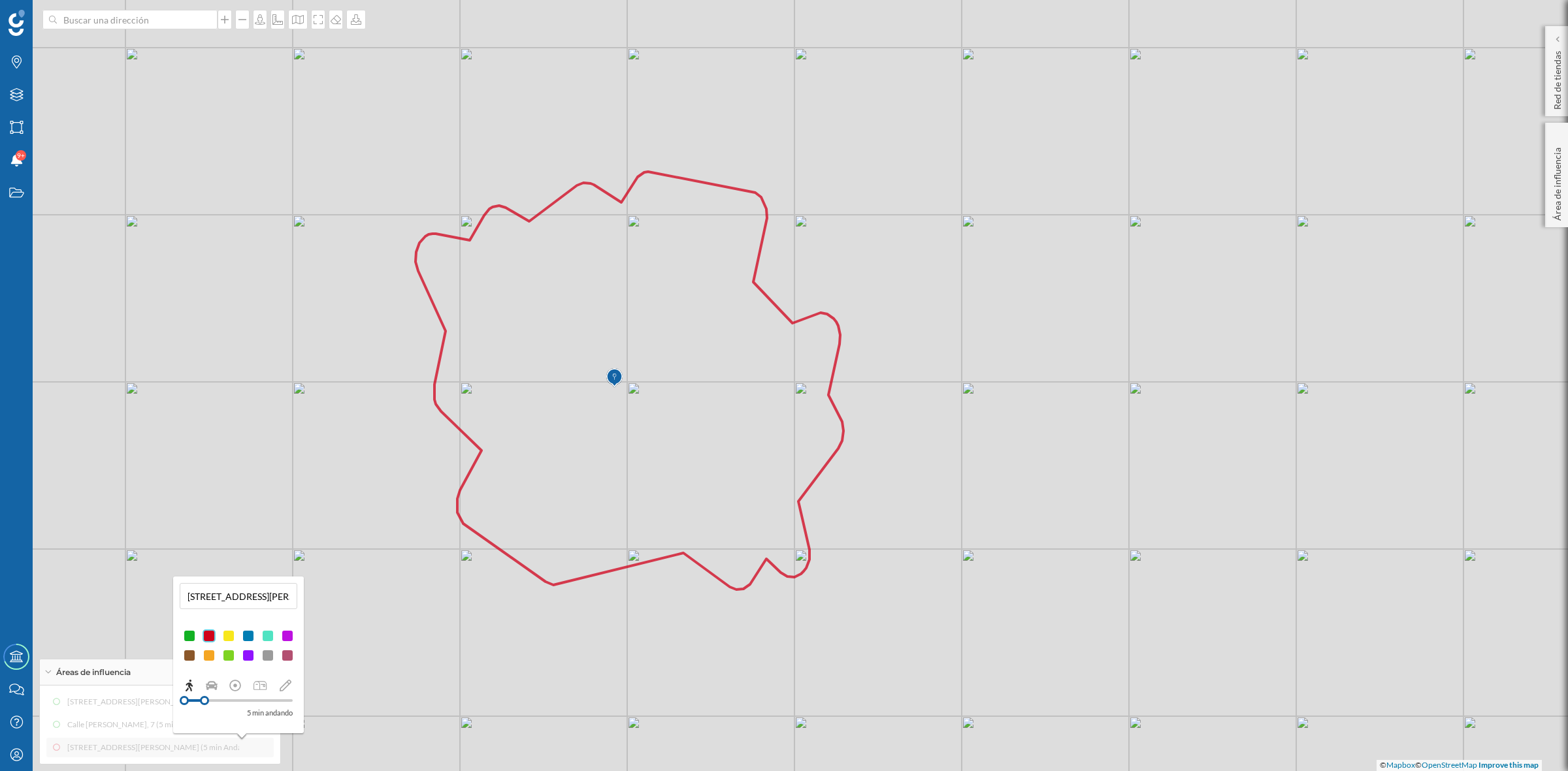
click at [186, 442] on div "© Mapbox © OpenStreetMap Improve this map" at bounding box center [784, 386] width 1568 height 771
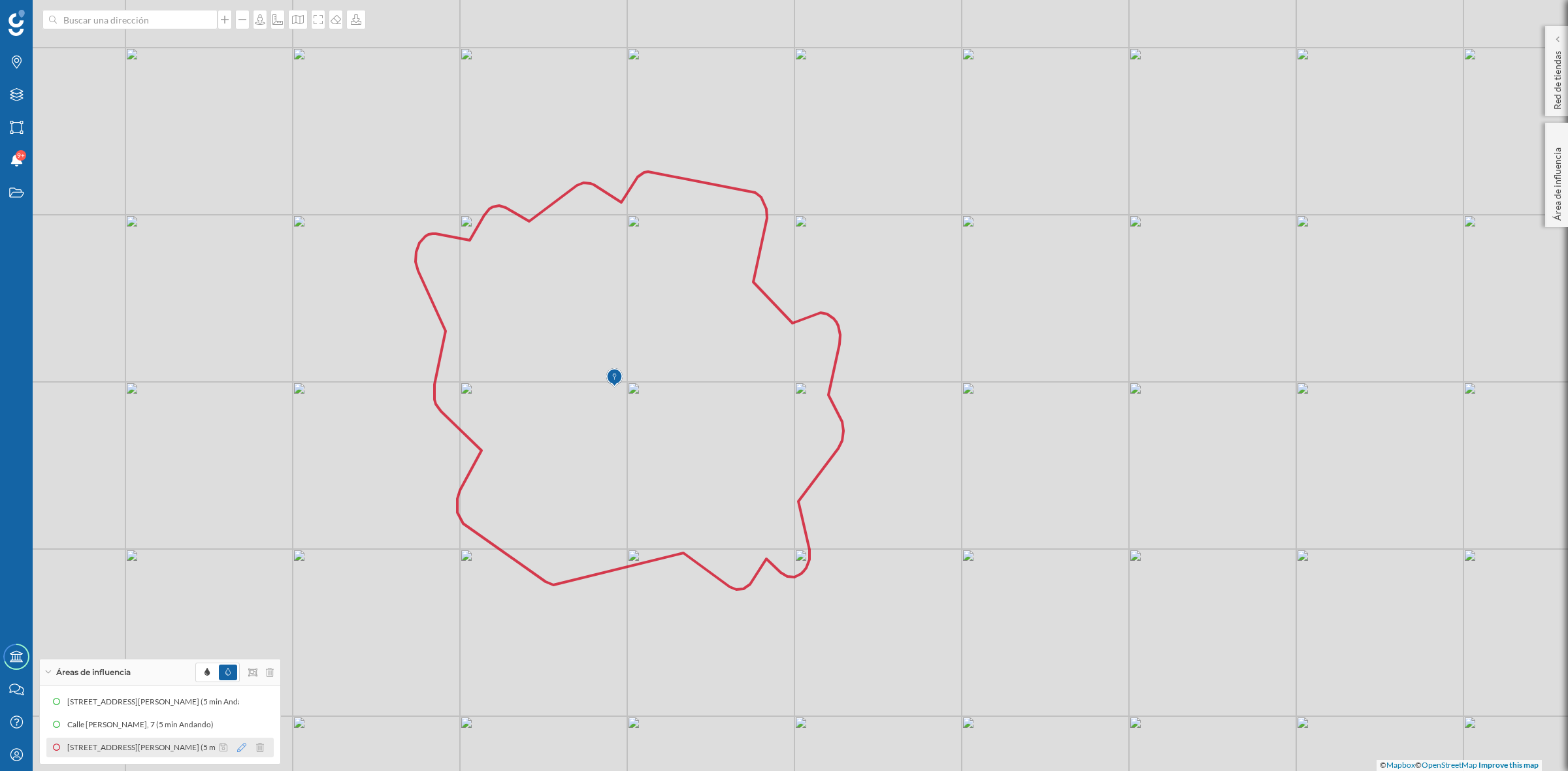
click at [238, 749] on icon at bounding box center [242, 748] width 9 height 9
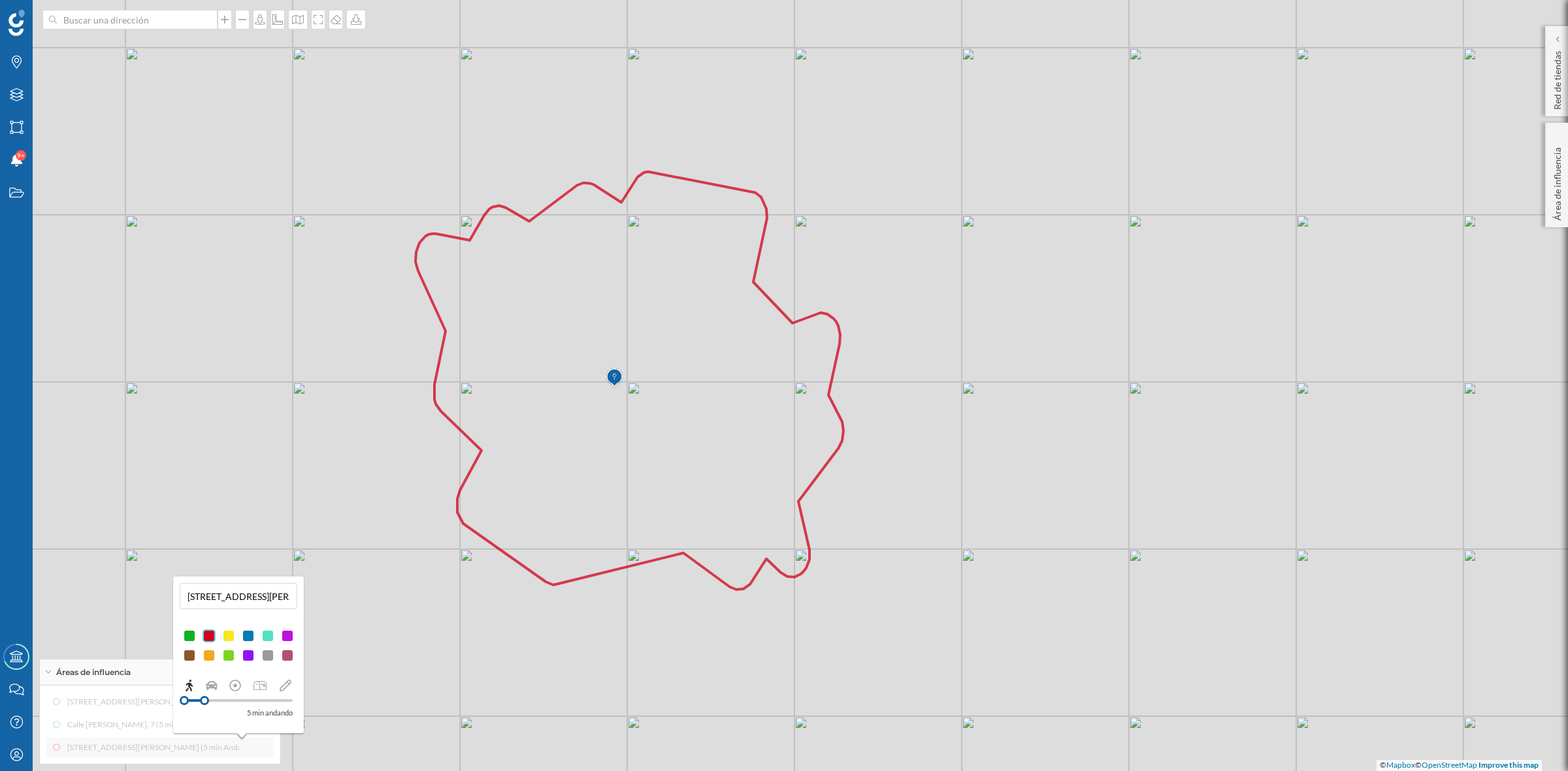
click at [222, 631] on div at bounding box center [229, 636] width 13 height 13
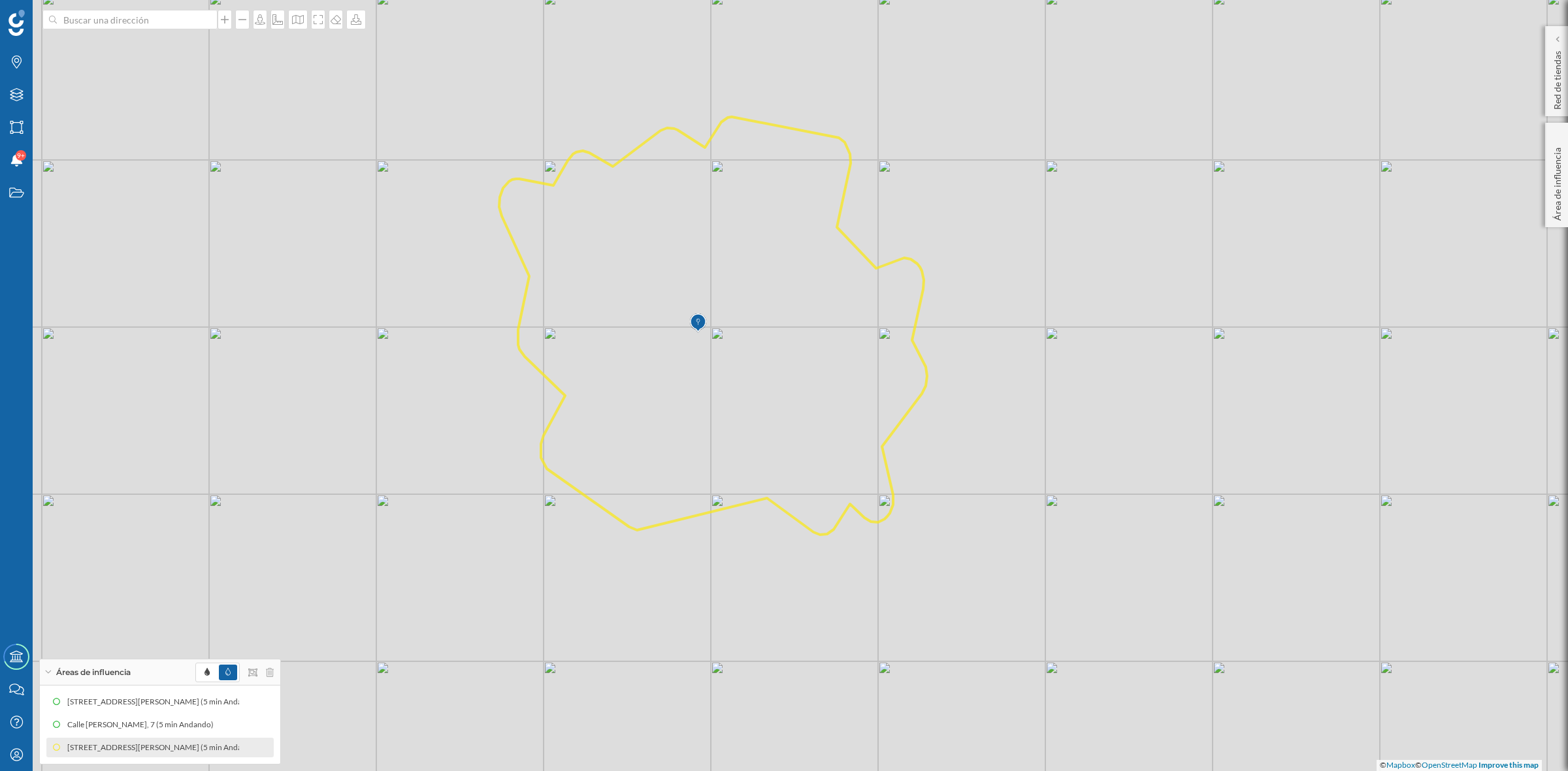
click at [671, 333] on icon at bounding box center [713, 326] width 428 height 418
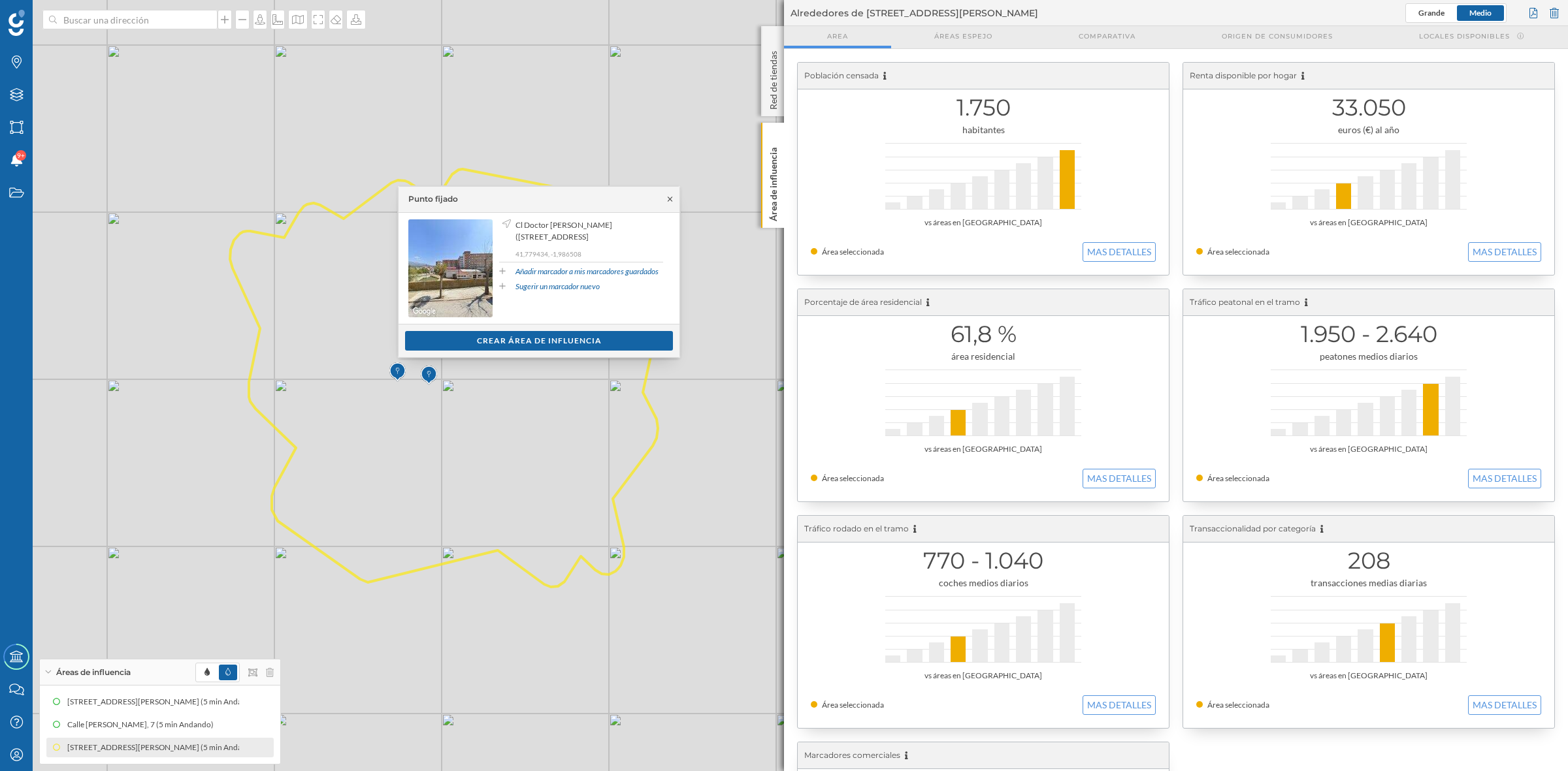
click at [671, 203] on icon at bounding box center [670, 199] width 9 height 7
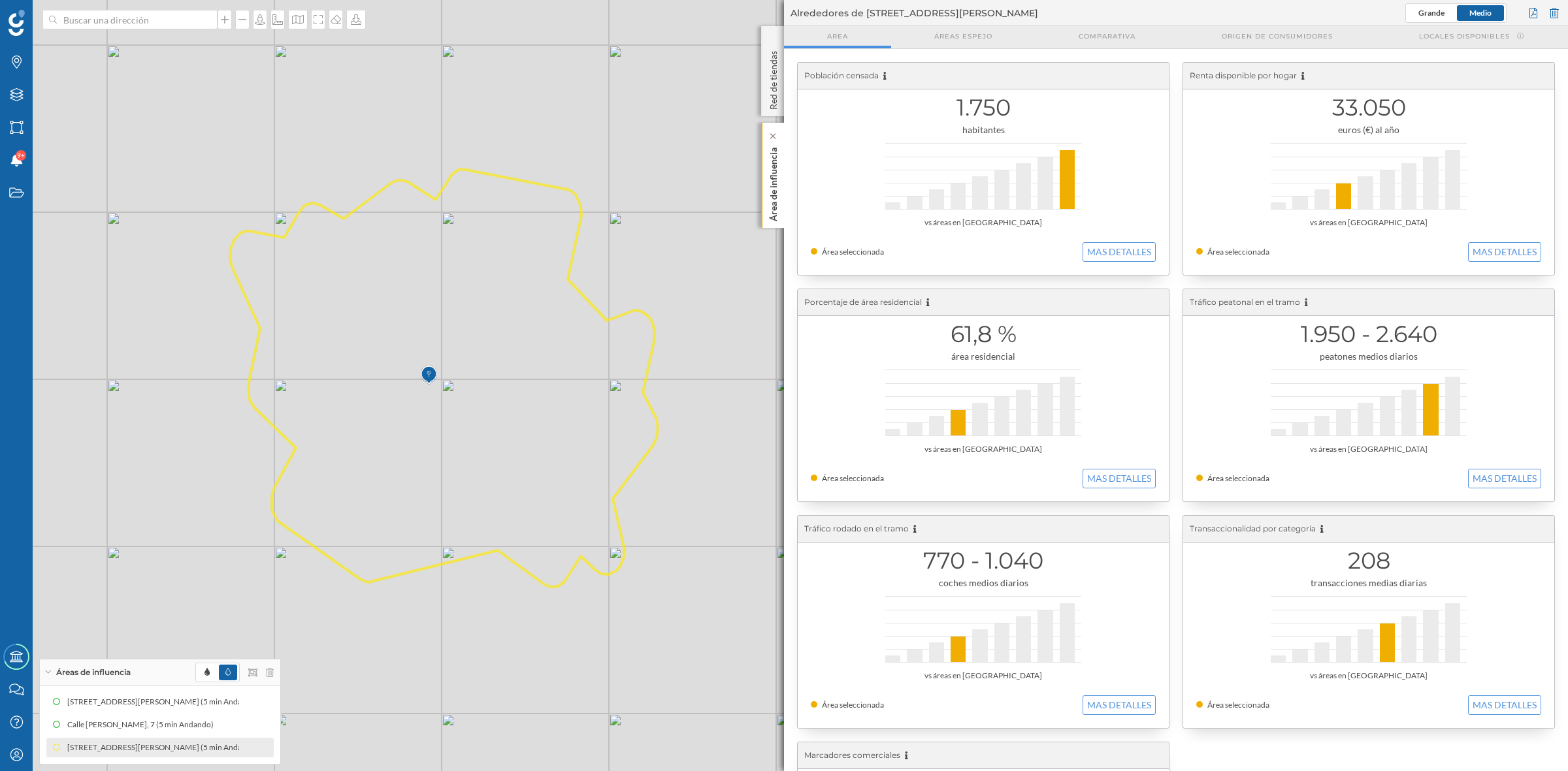
click at [773, 214] on p "Área de influencia" at bounding box center [773, 182] width 13 height 79
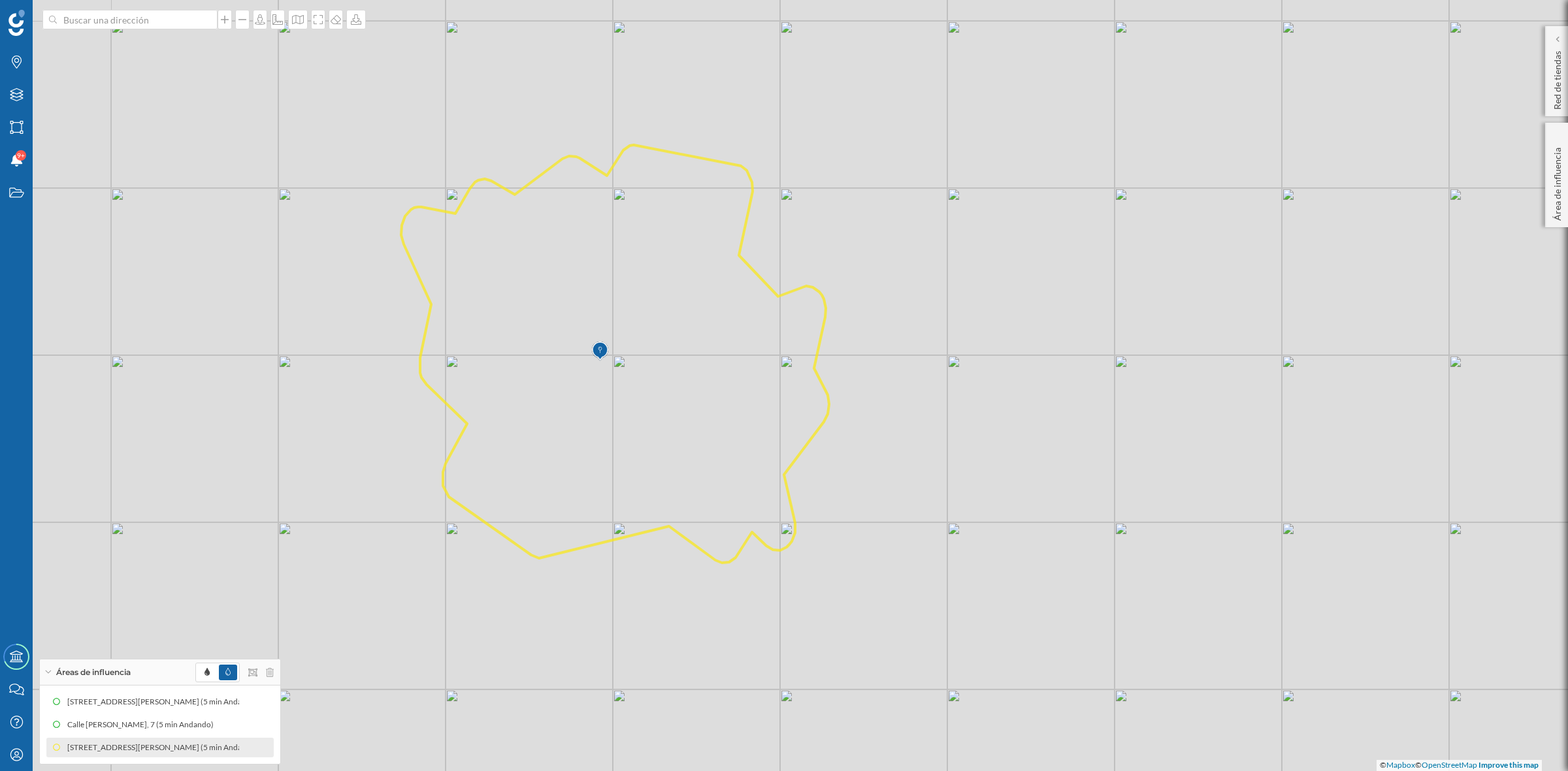
drag, startPoint x: 645, startPoint y: 377, endPoint x: 851, endPoint y: 351, distance: 207.6
click at [829, 351] on icon at bounding box center [615, 354] width 428 height 418
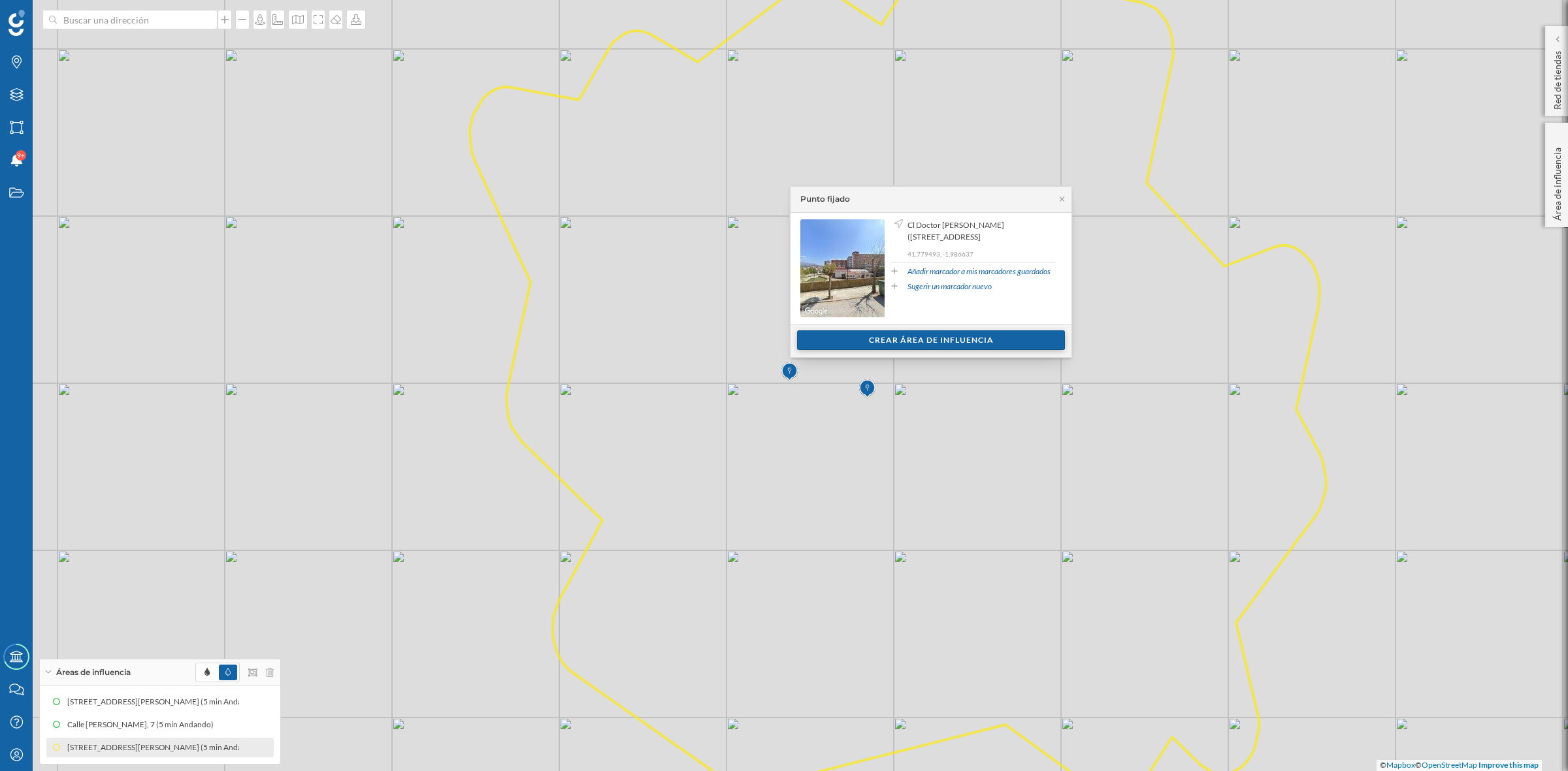
click at [901, 343] on div "Crear área de influencia" at bounding box center [930, 340] width 268 height 20
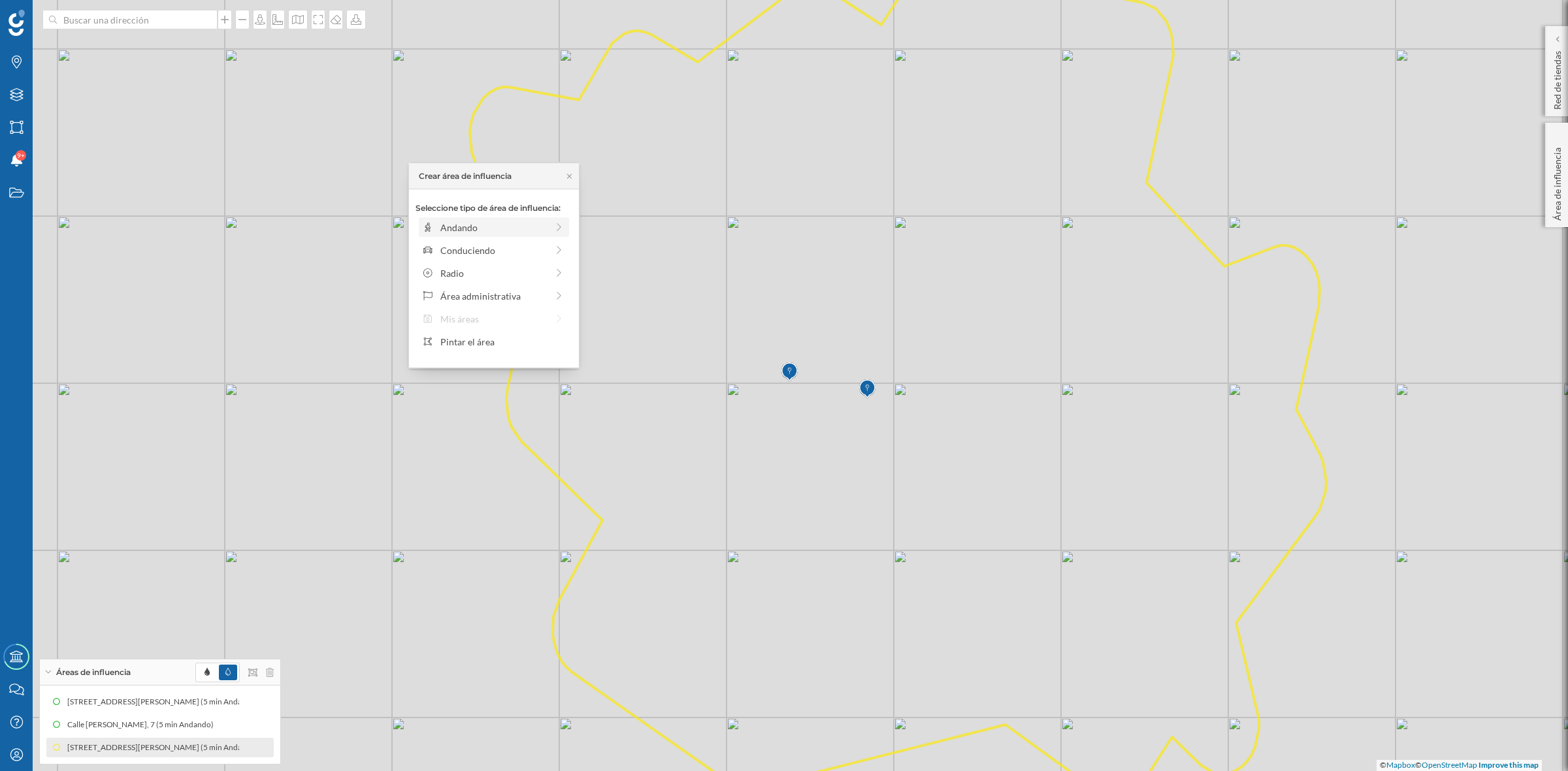
click at [468, 231] on div "Andando" at bounding box center [494, 227] width 106 height 14
drag, startPoint x: 431, startPoint y: 249, endPoint x: 445, endPoint y: 250, distance: 14.0
click at [445, 250] on div at bounding box center [445, 245] width 13 height 13
click at [474, 324] on div "Crear área de influencia" at bounding box center [494, 320] width 157 height 20
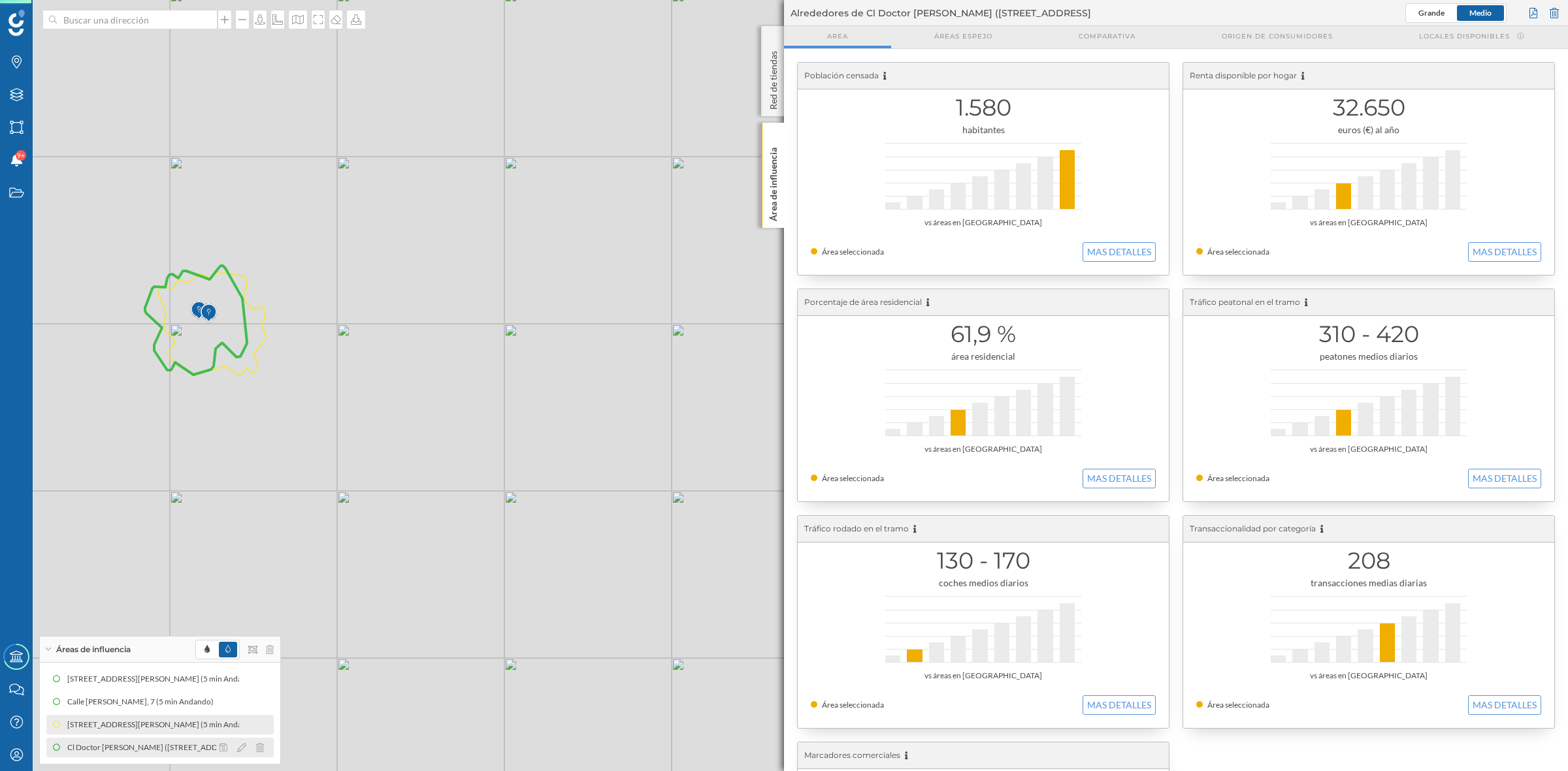
click at [89, 743] on div "Cl Doctor Salcedo (Olvega) 32, 42110 Ólvega, Soria, Spain (5 min Andando)" at bounding box center [182, 748] width 236 height 13
click at [95, 727] on div "[STREET_ADDRESS][PERSON_NAME] (5 min Andando)" at bounding box center [162, 725] width 197 height 13
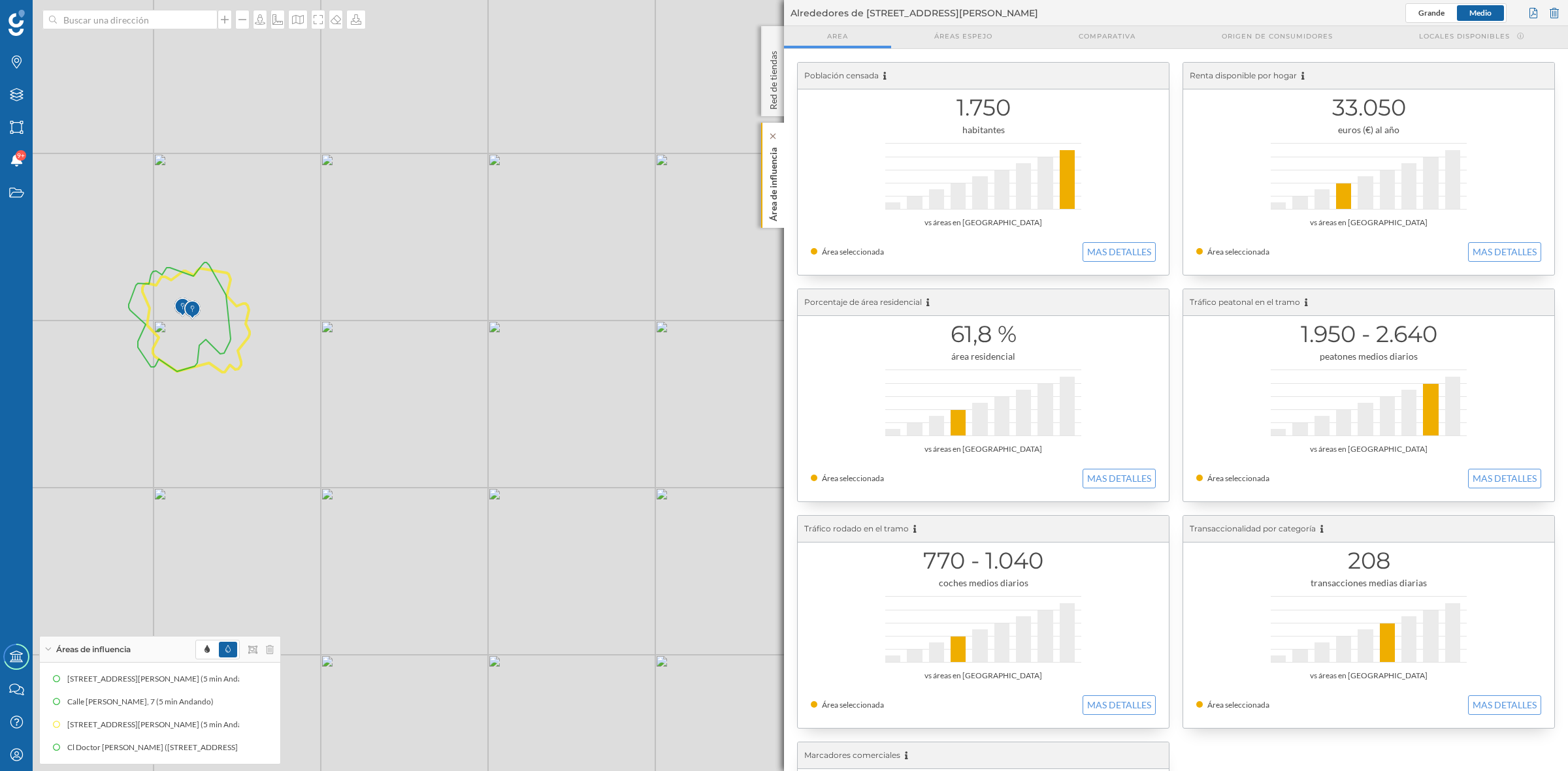
click at [765, 164] on div "Área de influencia" at bounding box center [772, 175] width 22 height 105
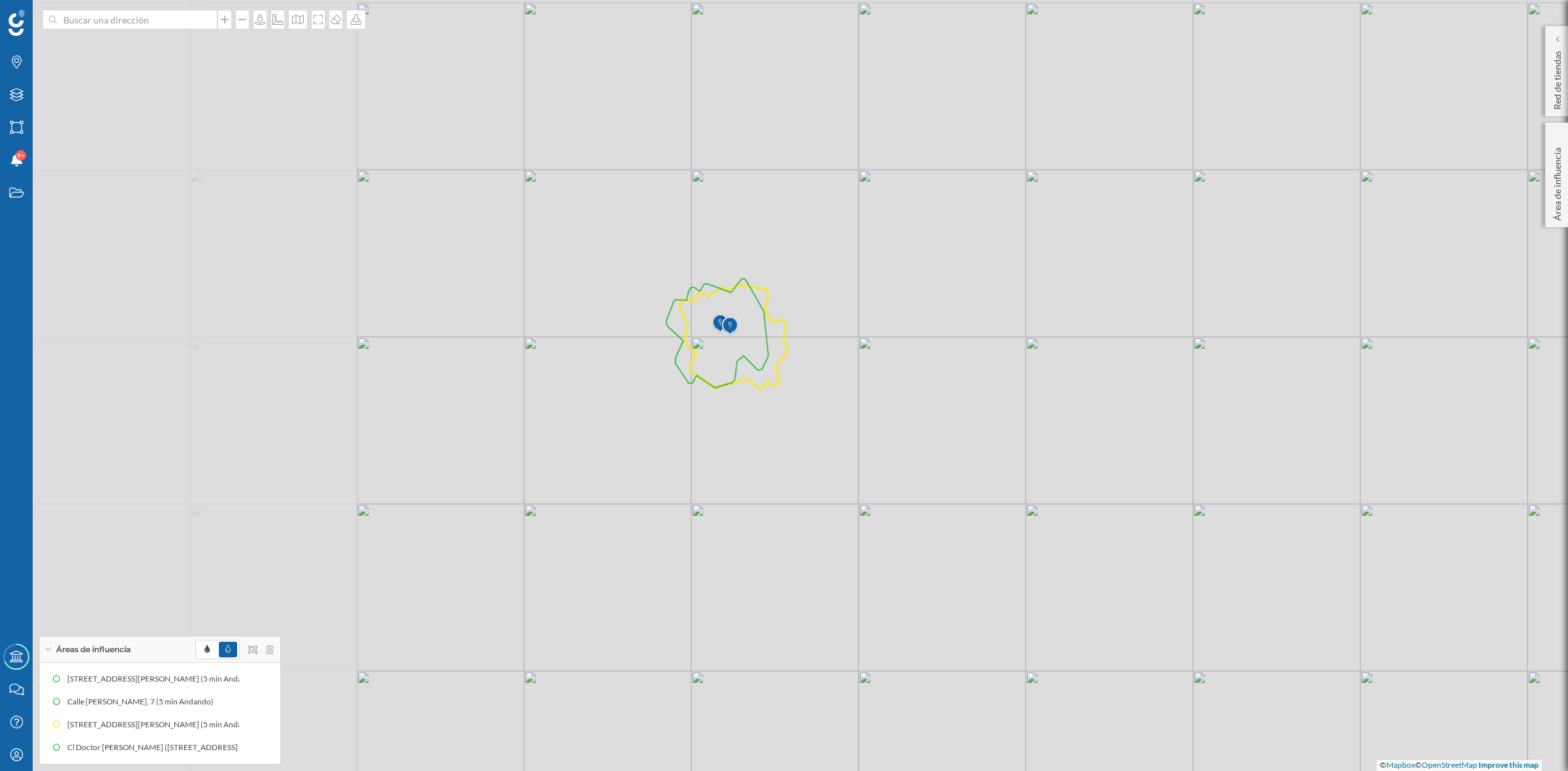
drag, startPoint x: 562, startPoint y: 394, endPoint x: 1053, endPoint y: 412, distance: 491.3
click at [1053, 412] on div "© Mapbox © OpenStreetMap Improve this map" at bounding box center [784, 386] width 1568 height 771
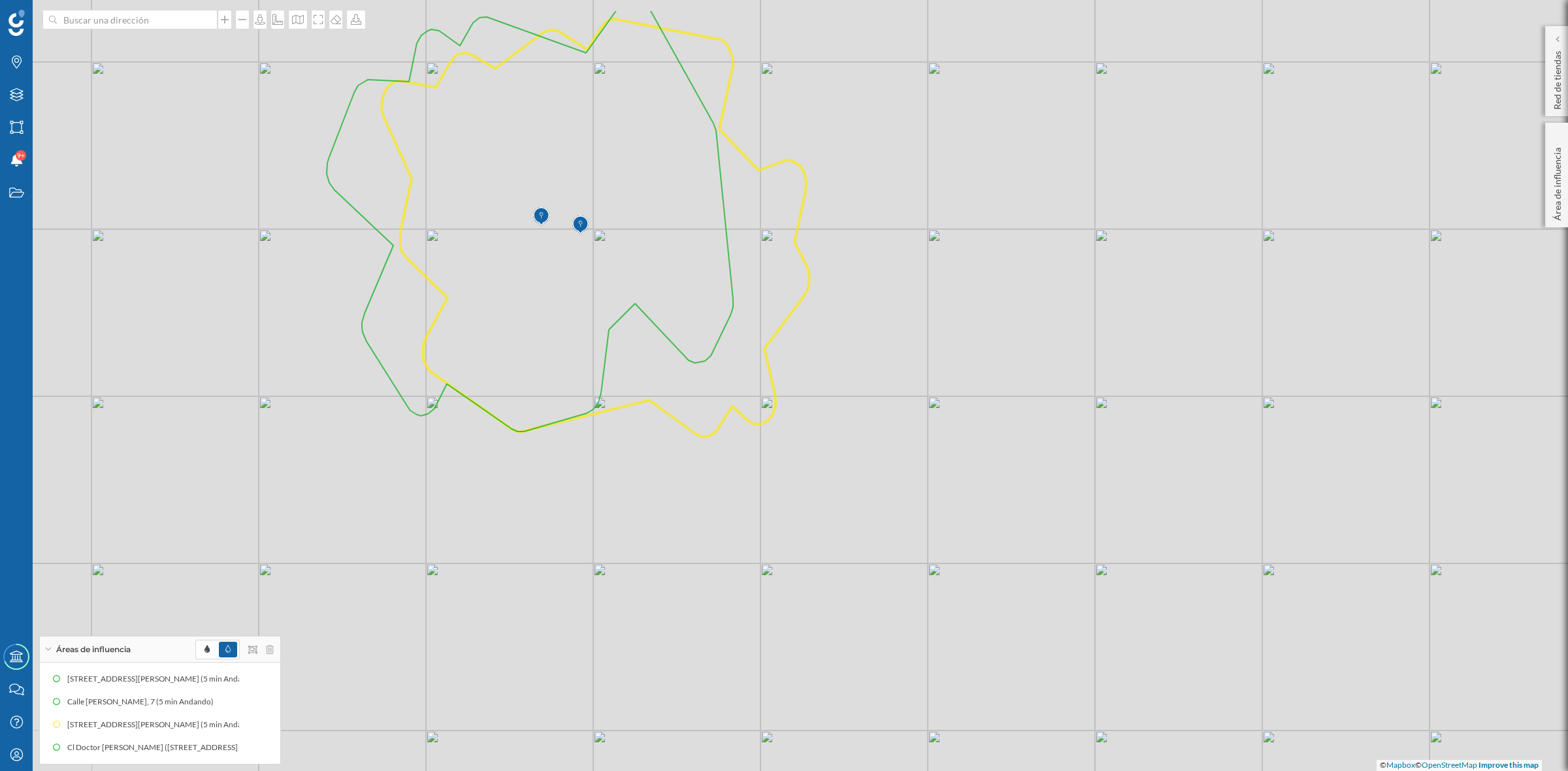
drag, startPoint x: 567, startPoint y: 334, endPoint x: 690, endPoint y: 423, distance: 151.8
click at [690, 423] on icon at bounding box center [596, 228] width 428 height 418
click at [262, 677] on icon at bounding box center [260, 680] width 7 height 9
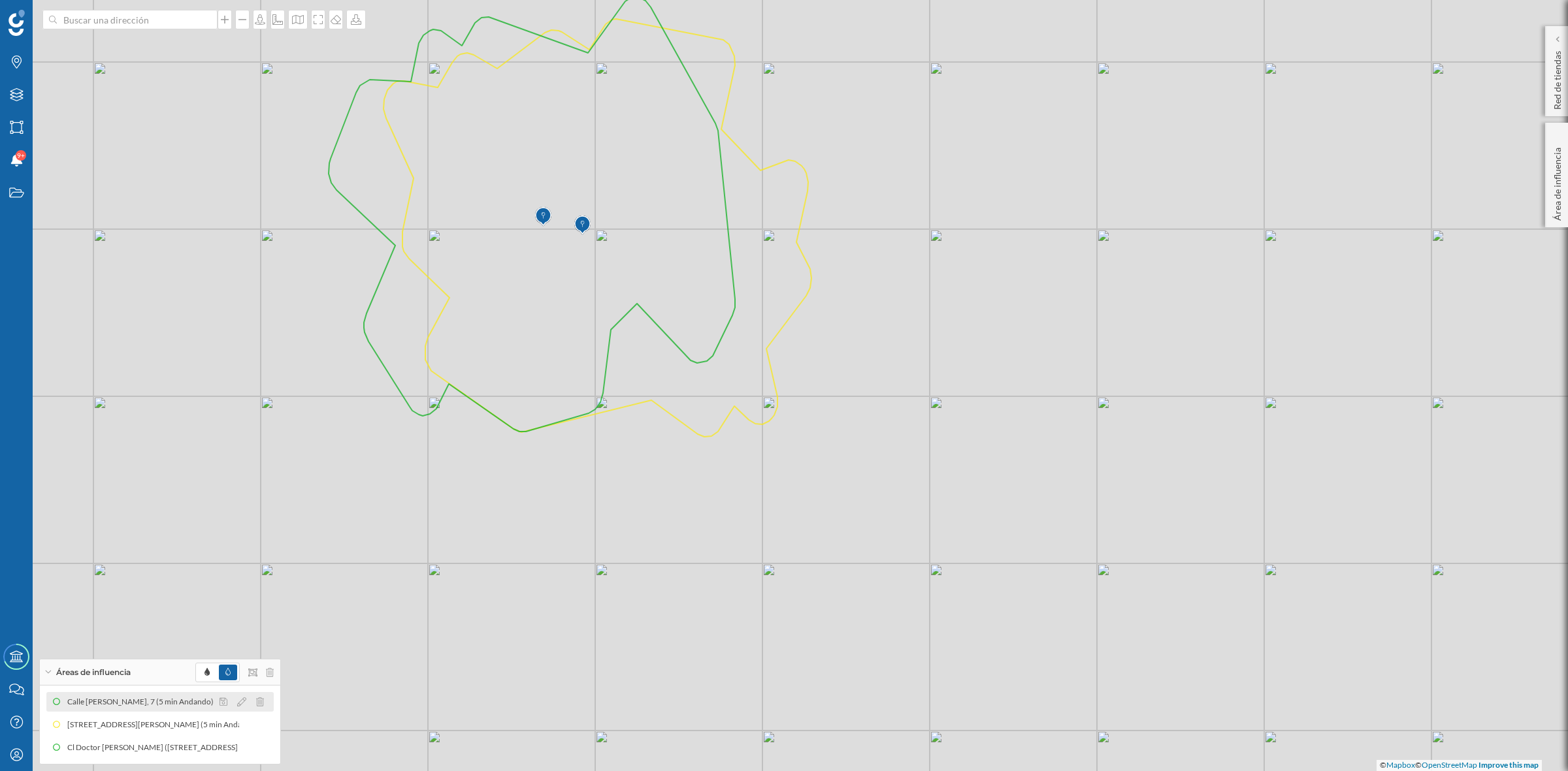
click at [266, 699] on div at bounding box center [246, 702] width 58 height 16
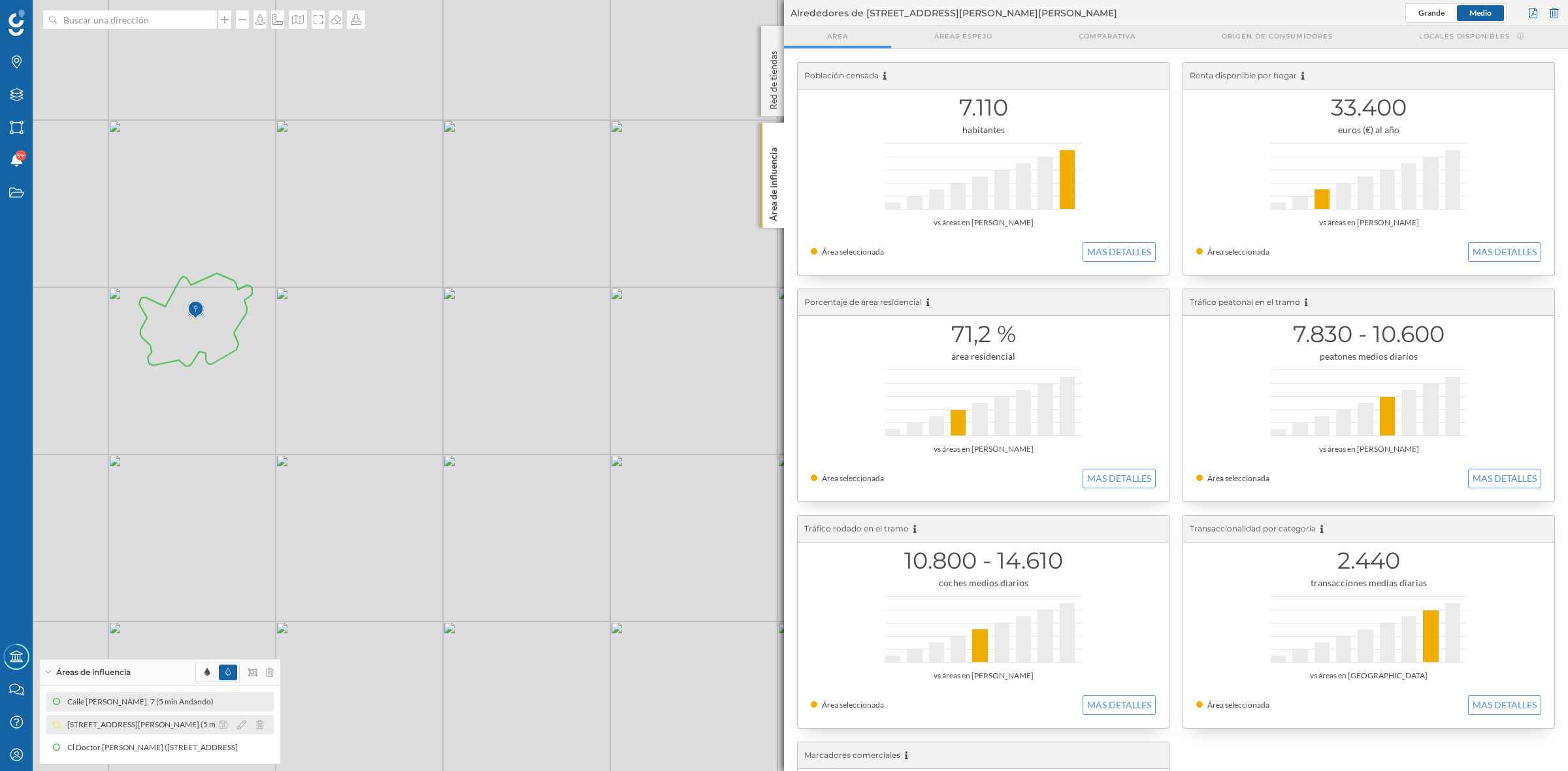
click at [262, 723] on div "[STREET_ADDRESS][PERSON_NAME] (5 min Andando)" at bounding box center [360, 725] width 197 height 13
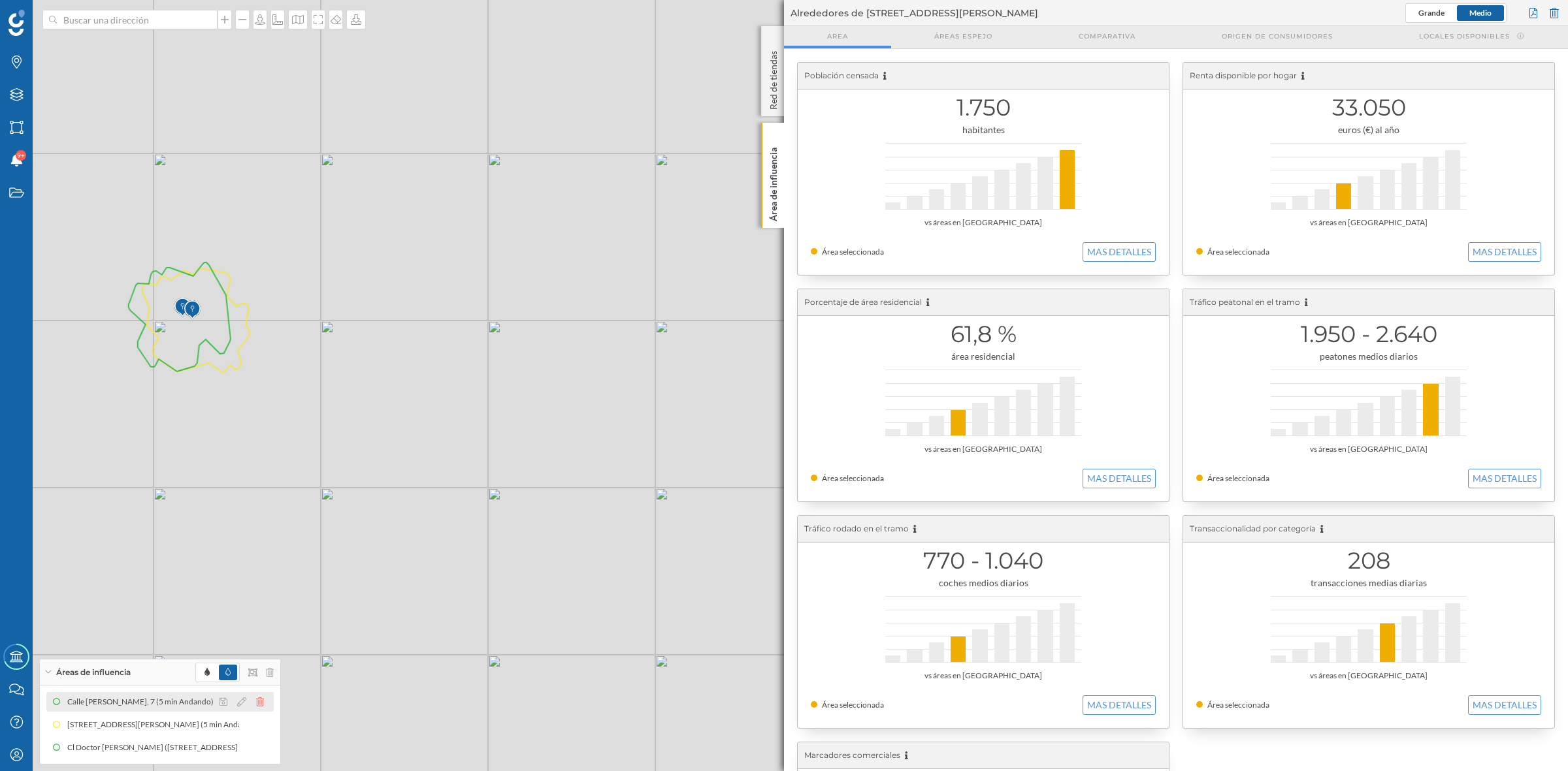
click at [260, 703] on icon at bounding box center [260, 702] width 7 height 9
click at [776, 220] on p "Área de influencia" at bounding box center [773, 182] width 13 height 79
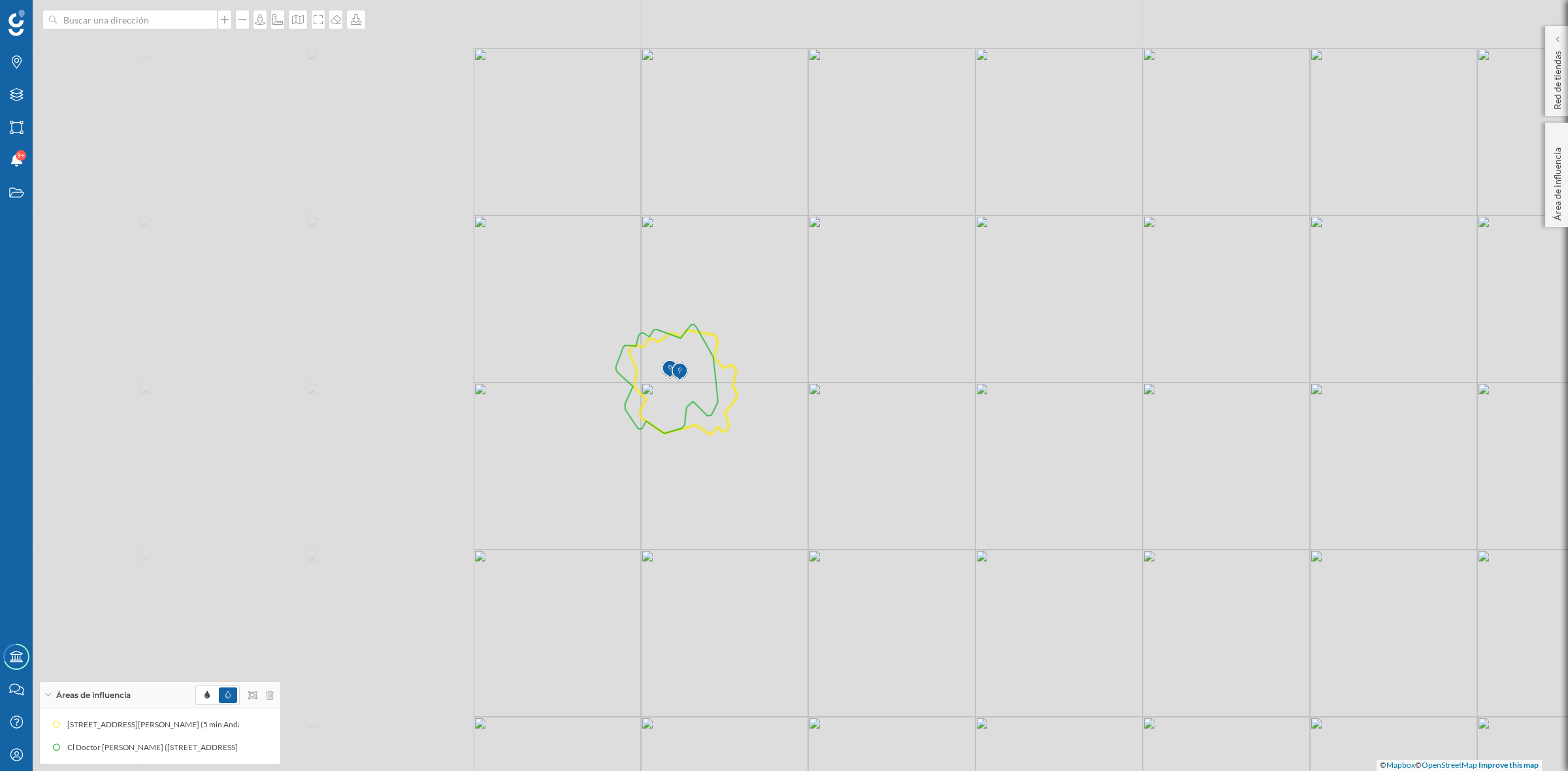
drag, startPoint x: 671, startPoint y: 549, endPoint x: 1157, endPoint y: 610, distance: 489.8
click at [1157, 610] on div "© Mapbox © OpenStreetMap Improve this map" at bounding box center [784, 386] width 1568 height 771
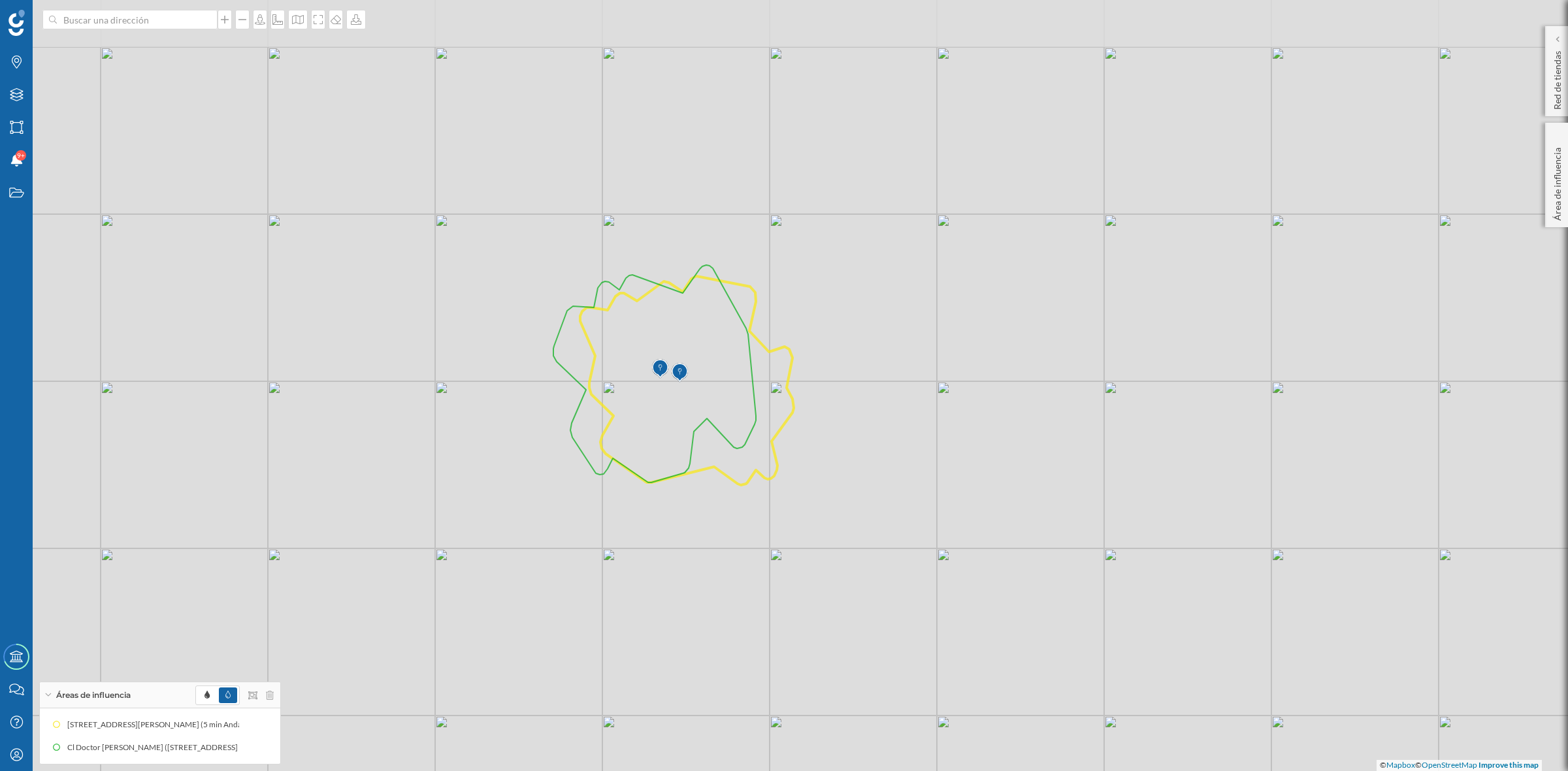
drag, startPoint x: 889, startPoint y: 321, endPoint x: 912, endPoint y: 412, distance: 93.9
click at [912, 412] on div "© Mapbox © OpenStreetMap Improve this map" at bounding box center [784, 386] width 1568 height 771
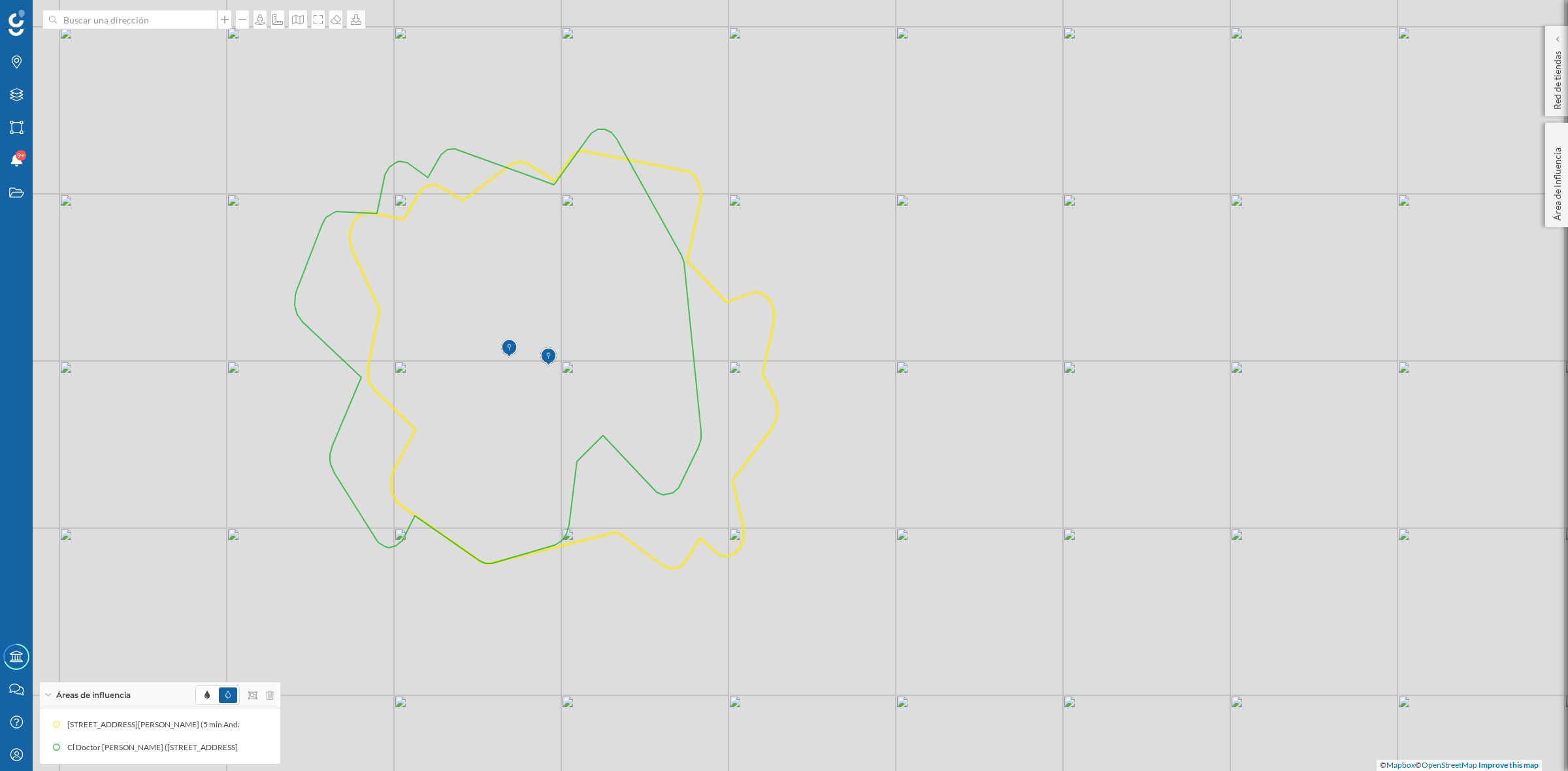
drag, startPoint x: 855, startPoint y: 349, endPoint x: 940, endPoint y: 367, distance: 86.9
click at [947, 359] on div "© Mapbox © OpenStreetMap Improve this map" at bounding box center [784, 386] width 1568 height 771
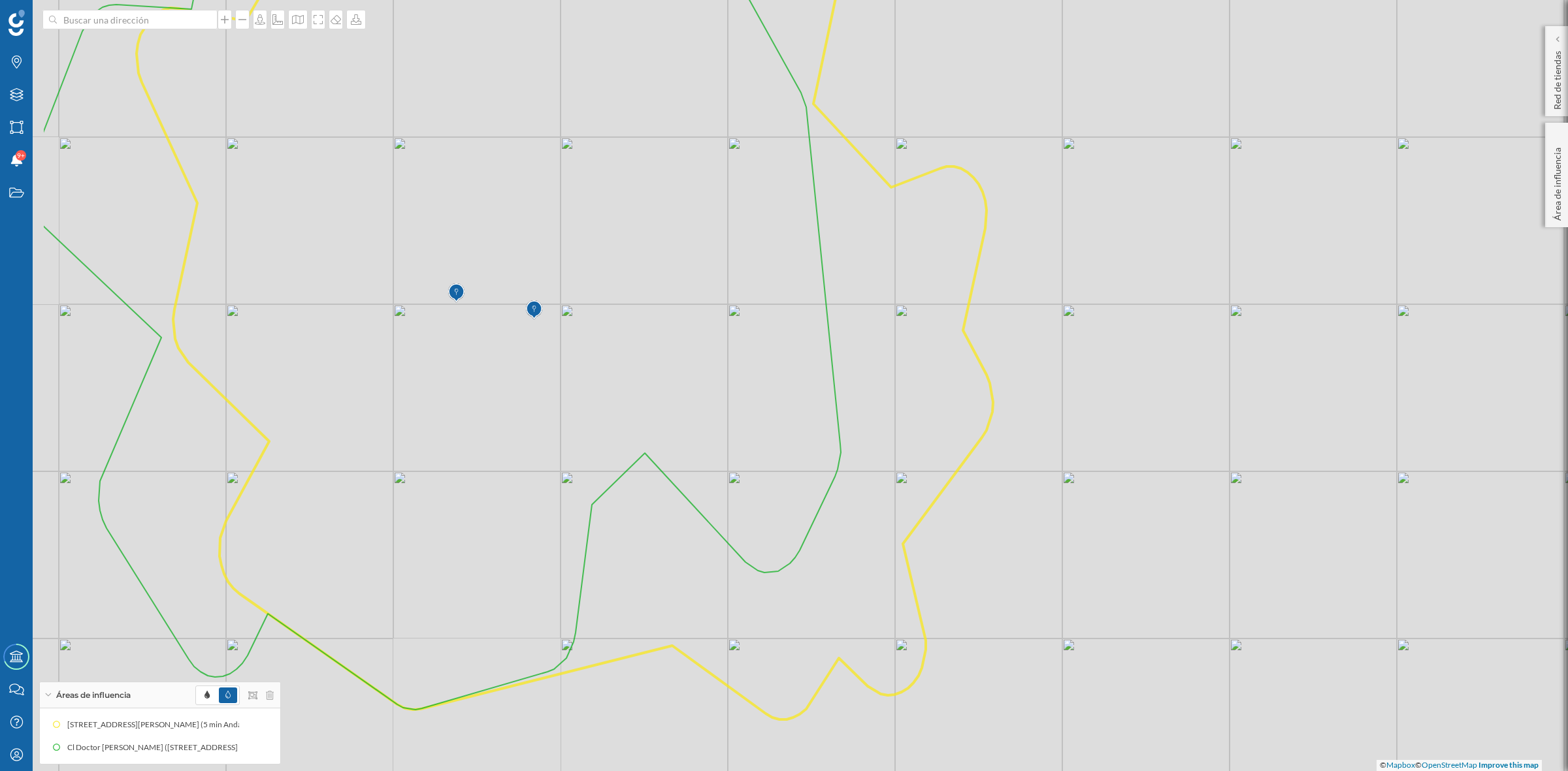
drag, startPoint x: 586, startPoint y: 425, endPoint x: 676, endPoint y: 415, distance: 90.6
click at [676, 415] on icon at bounding box center [441, 304] width 798 height 811
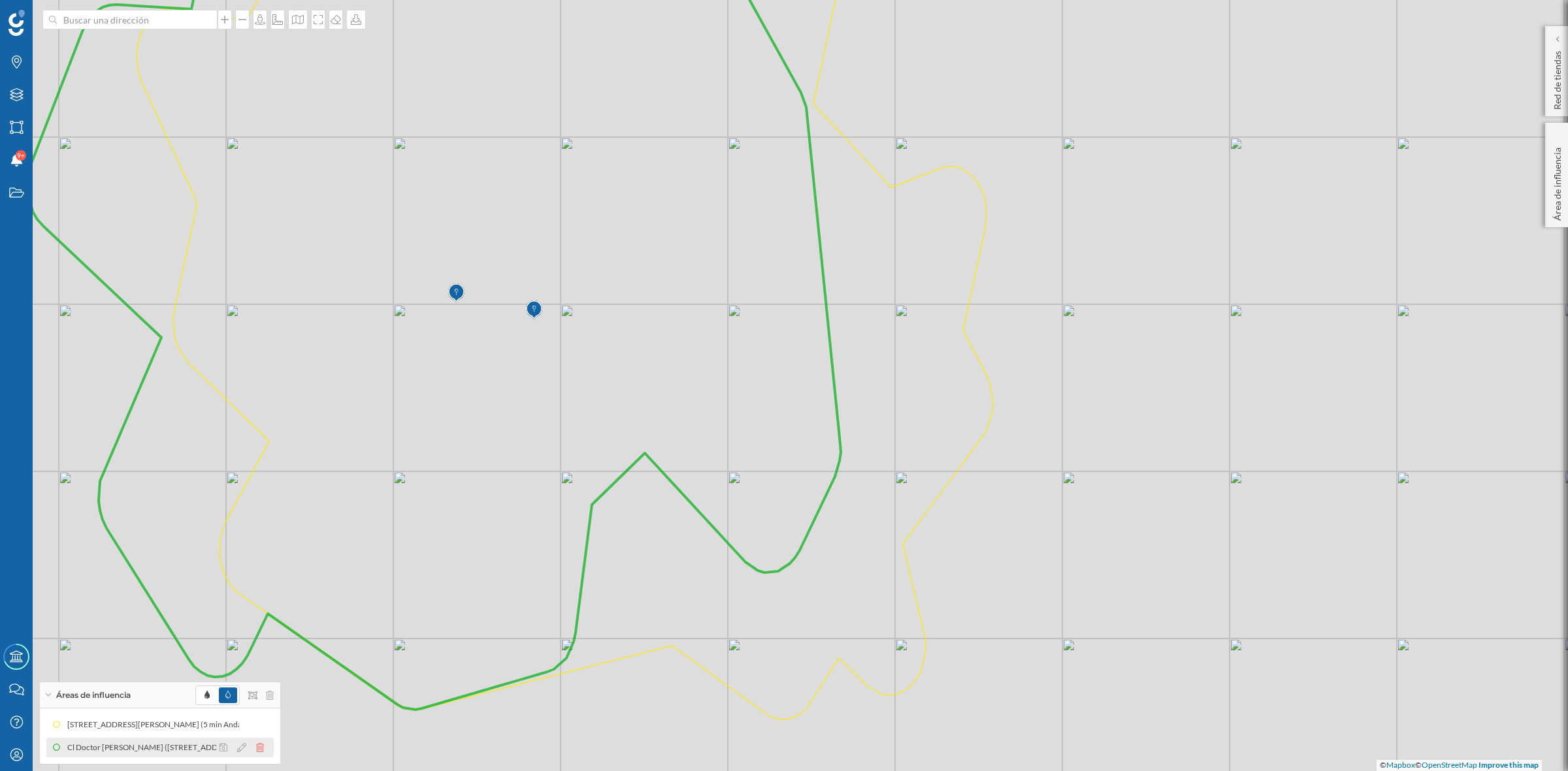
click at [260, 749] on icon at bounding box center [260, 748] width 7 height 9
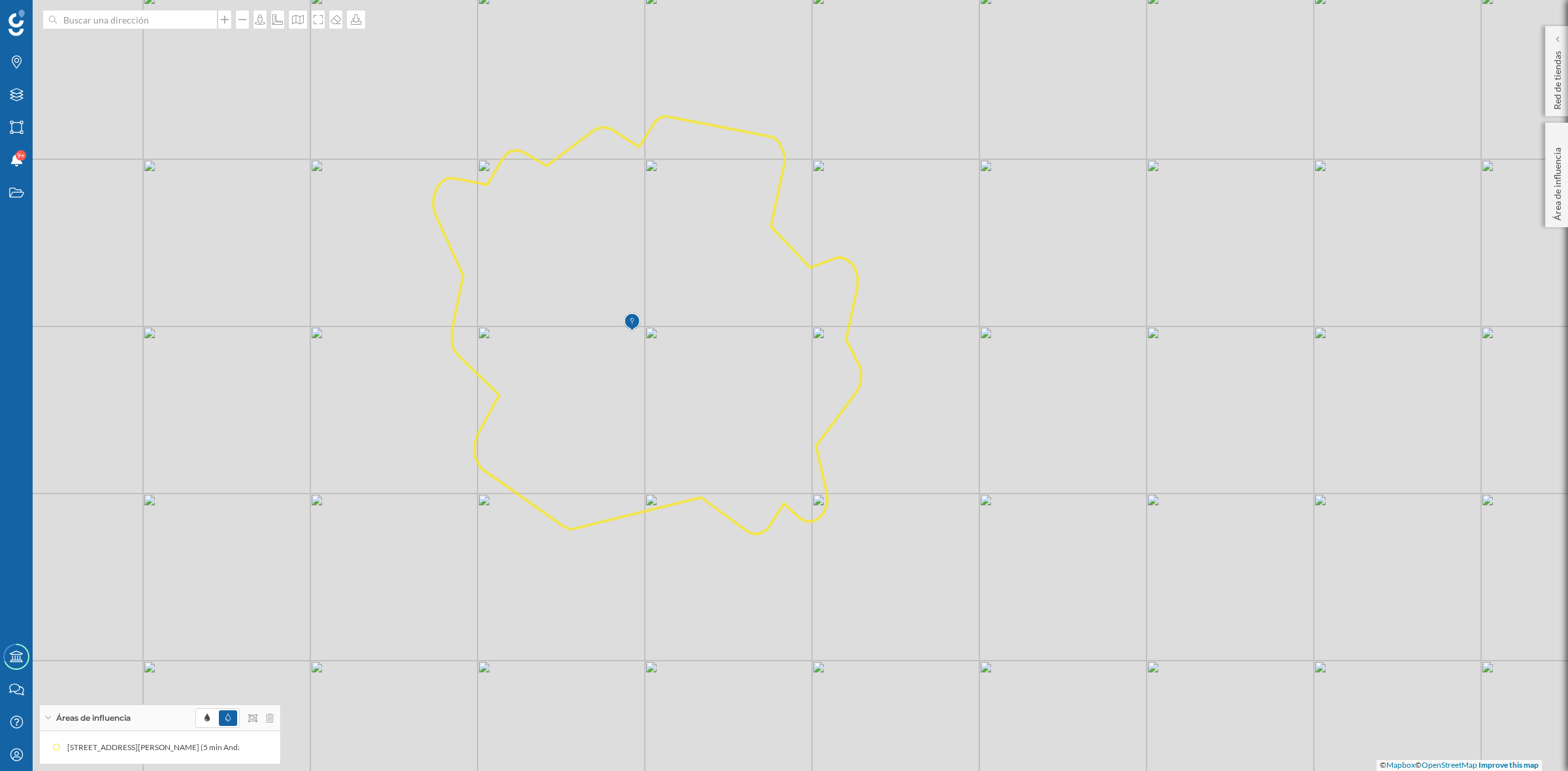
drag, startPoint x: 691, startPoint y: 493, endPoint x: 755, endPoint y: 399, distance: 113.7
click at [755, 399] on icon at bounding box center [647, 326] width 428 height 418
click at [86, 22] on input at bounding box center [130, 19] width 147 height 20
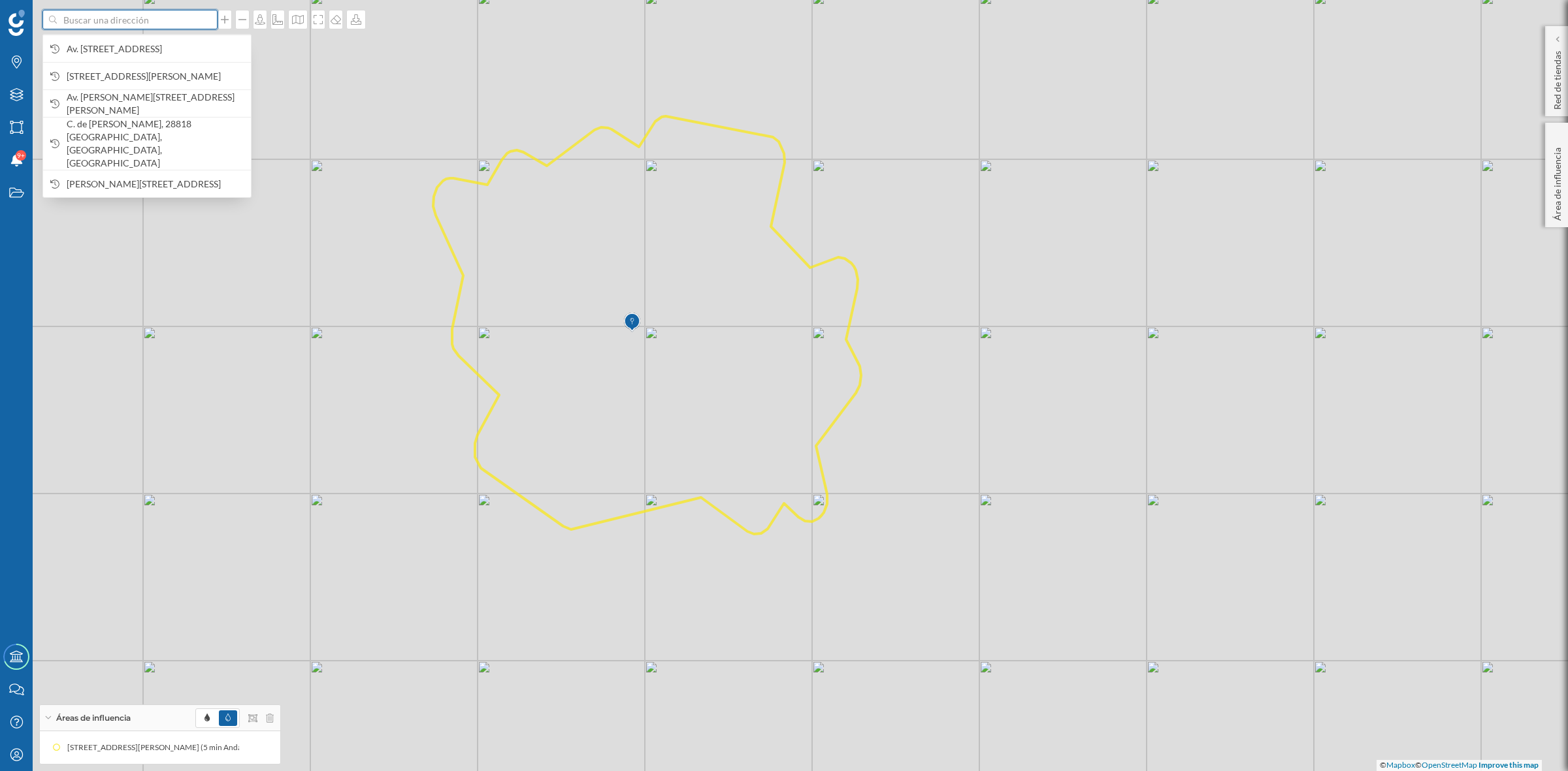
click at [86, 22] on input at bounding box center [130, 19] width 147 height 20
click at [13, 203] on div "Estados" at bounding box center [16, 192] width 33 height 33
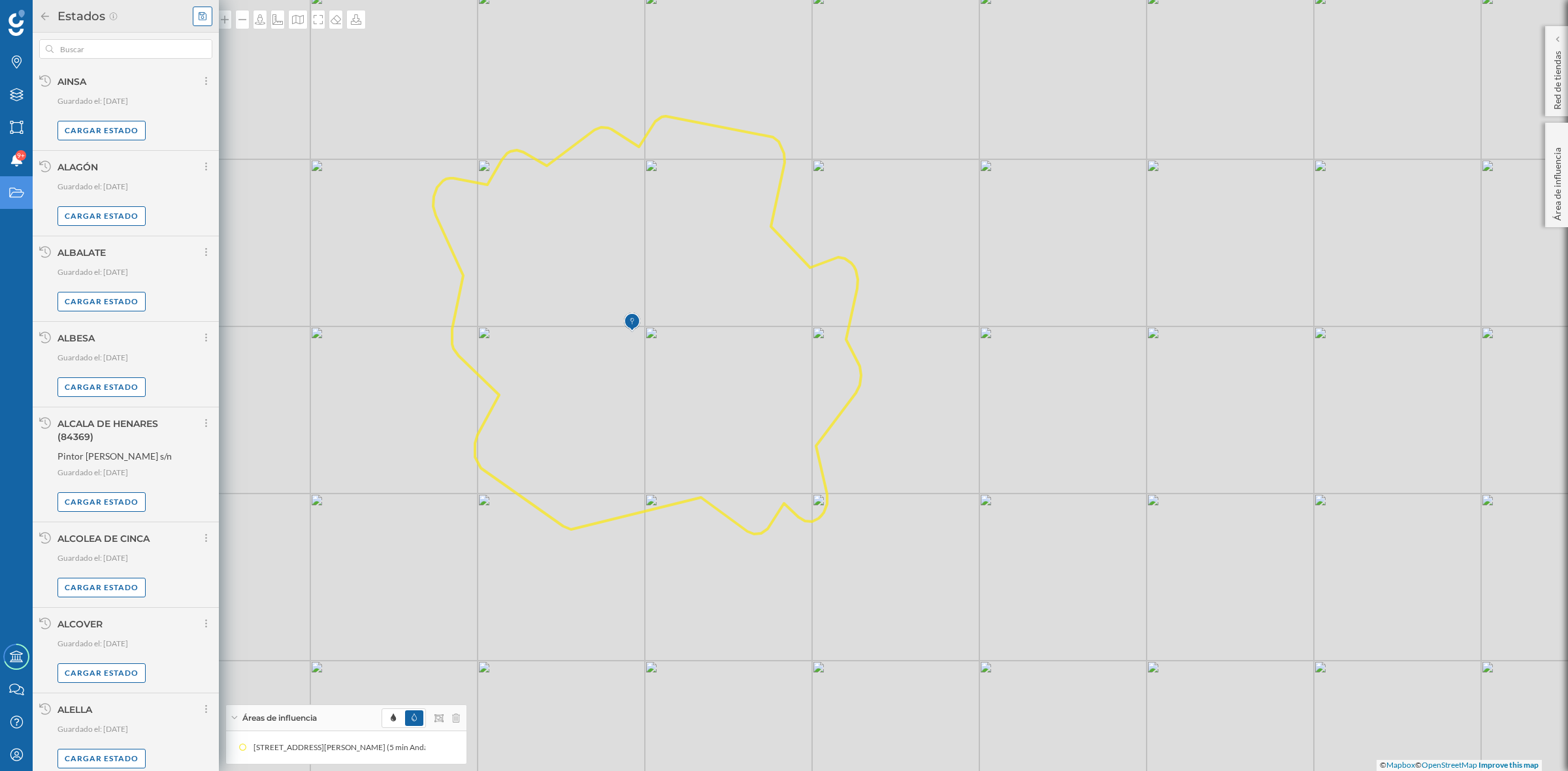
click at [199, 14] on icon at bounding box center [203, 17] width 7 height 9
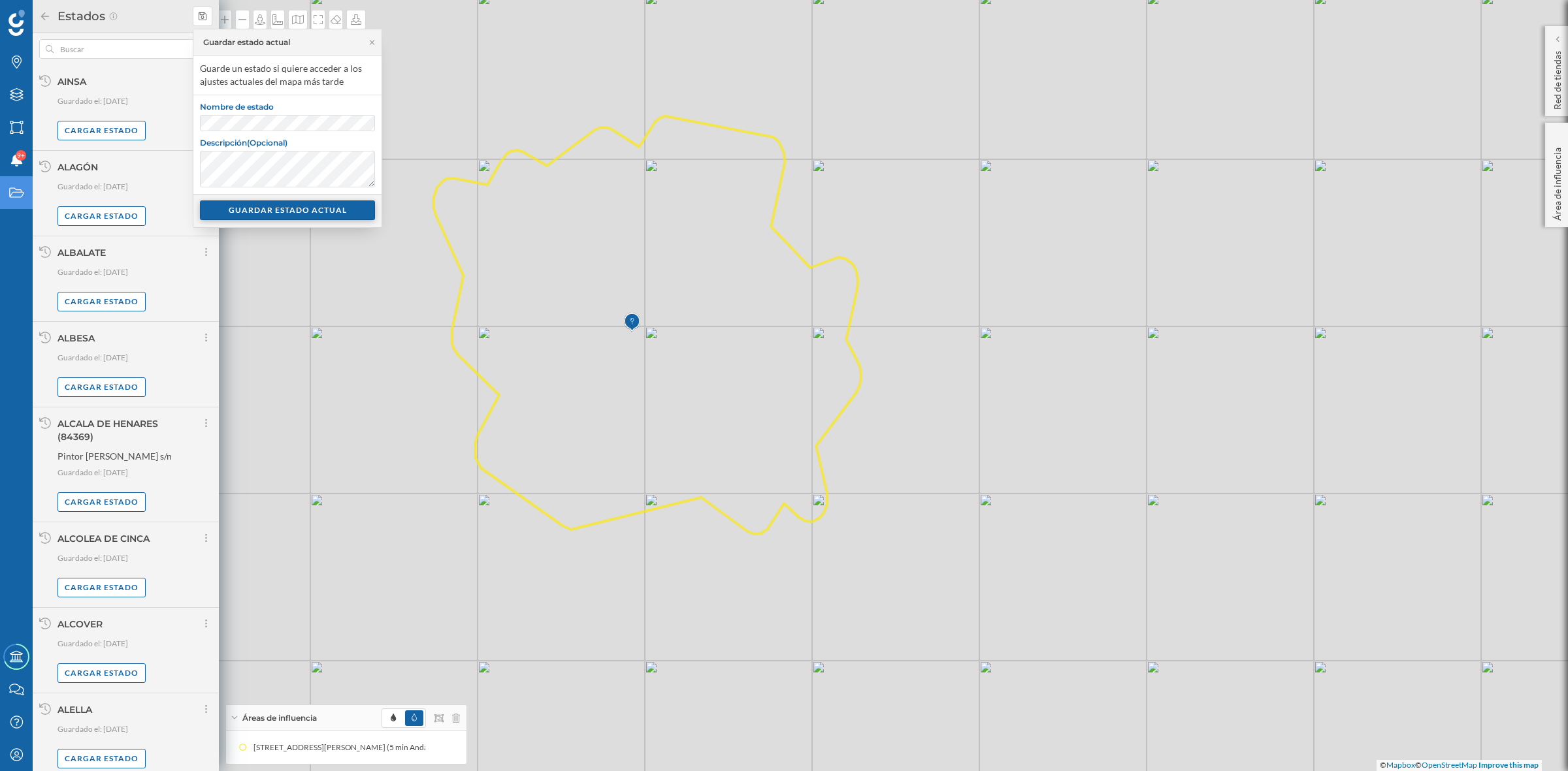
click at [308, 212] on div "GUARDAR ESTADO ACTUAL" at bounding box center [287, 210] width 175 height 20
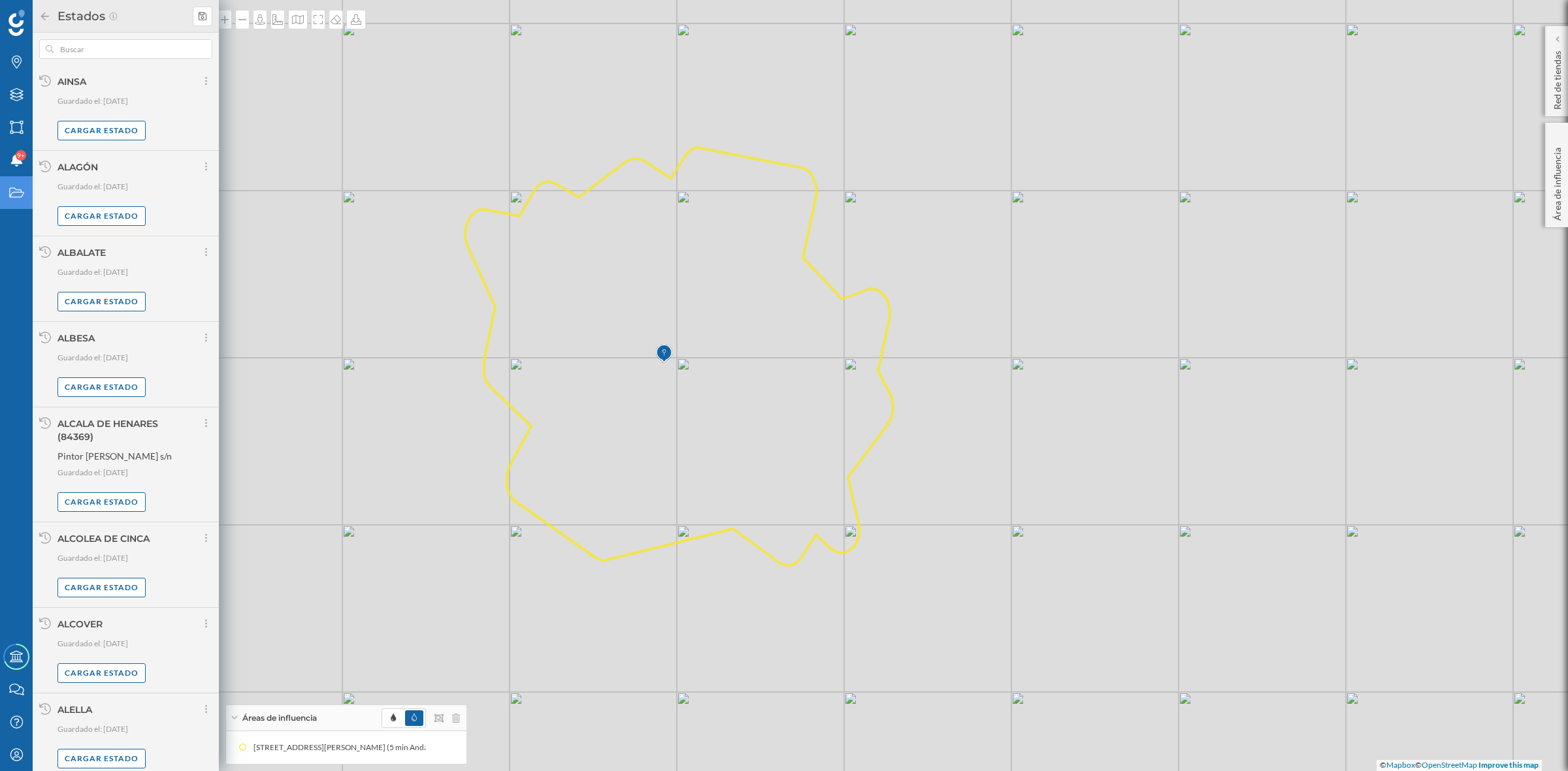
drag, startPoint x: 1021, startPoint y: 261, endPoint x: 1047, endPoint y: 283, distance: 34.1
click at [1047, 283] on div "© Mapbox © OpenStreetMap Improve this map" at bounding box center [784, 386] width 1568 height 771
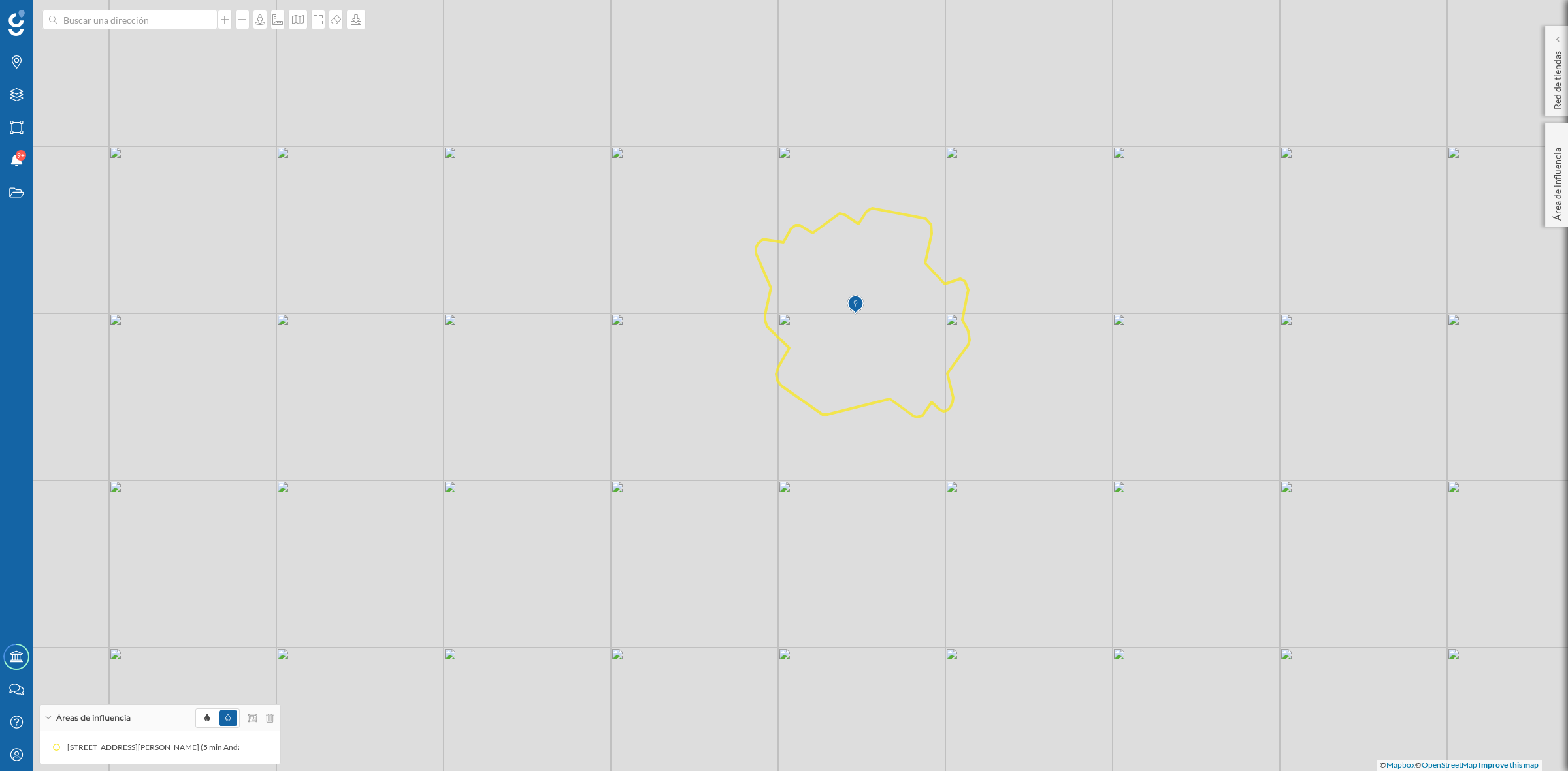
click at [891, 372] on icon at bounding box center [862, 313] width 214 height 209
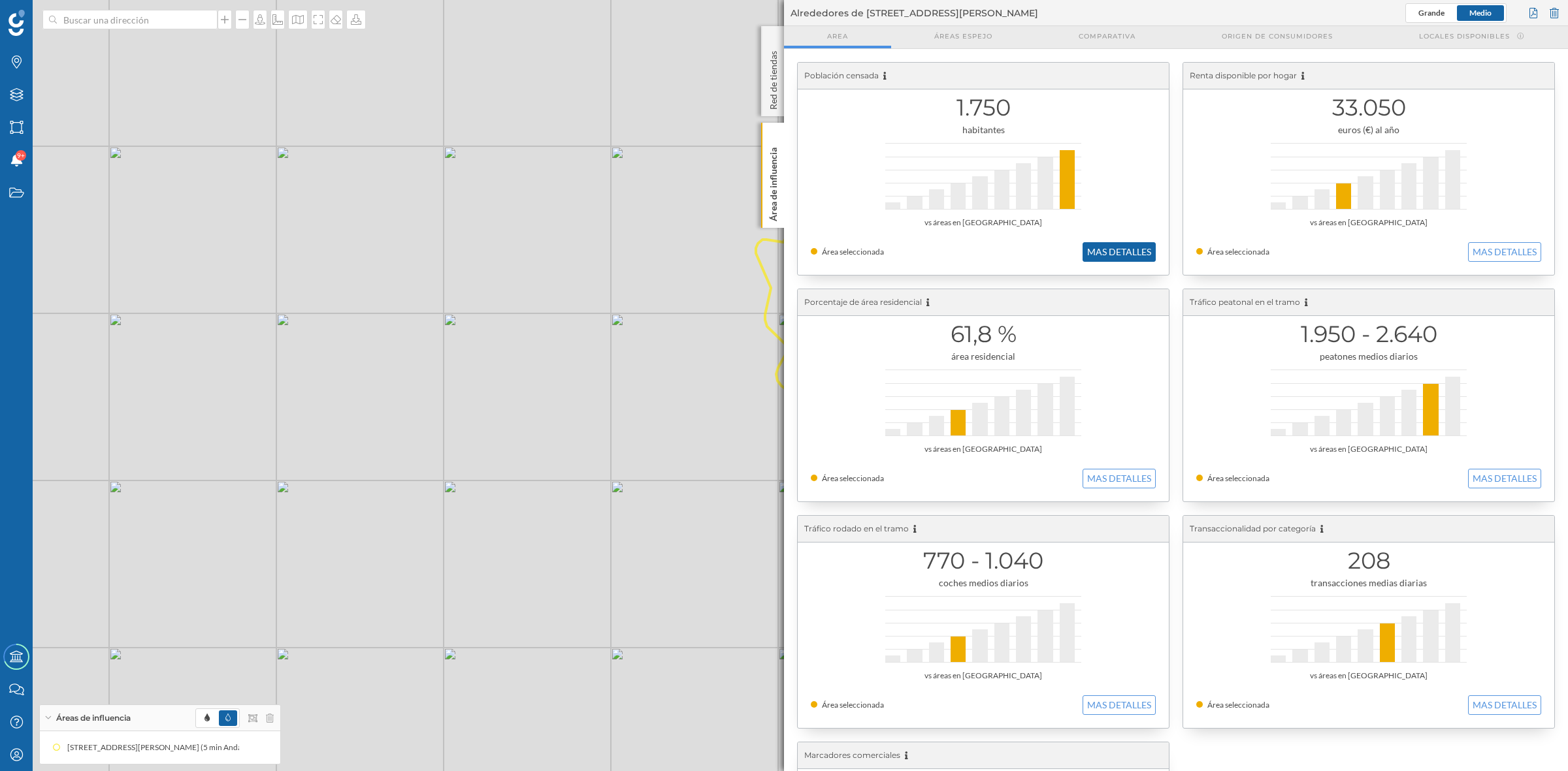
click at [1096, 259] on button "MAS DETALLES" at bounding box center [1119, 252] width 73 height 20
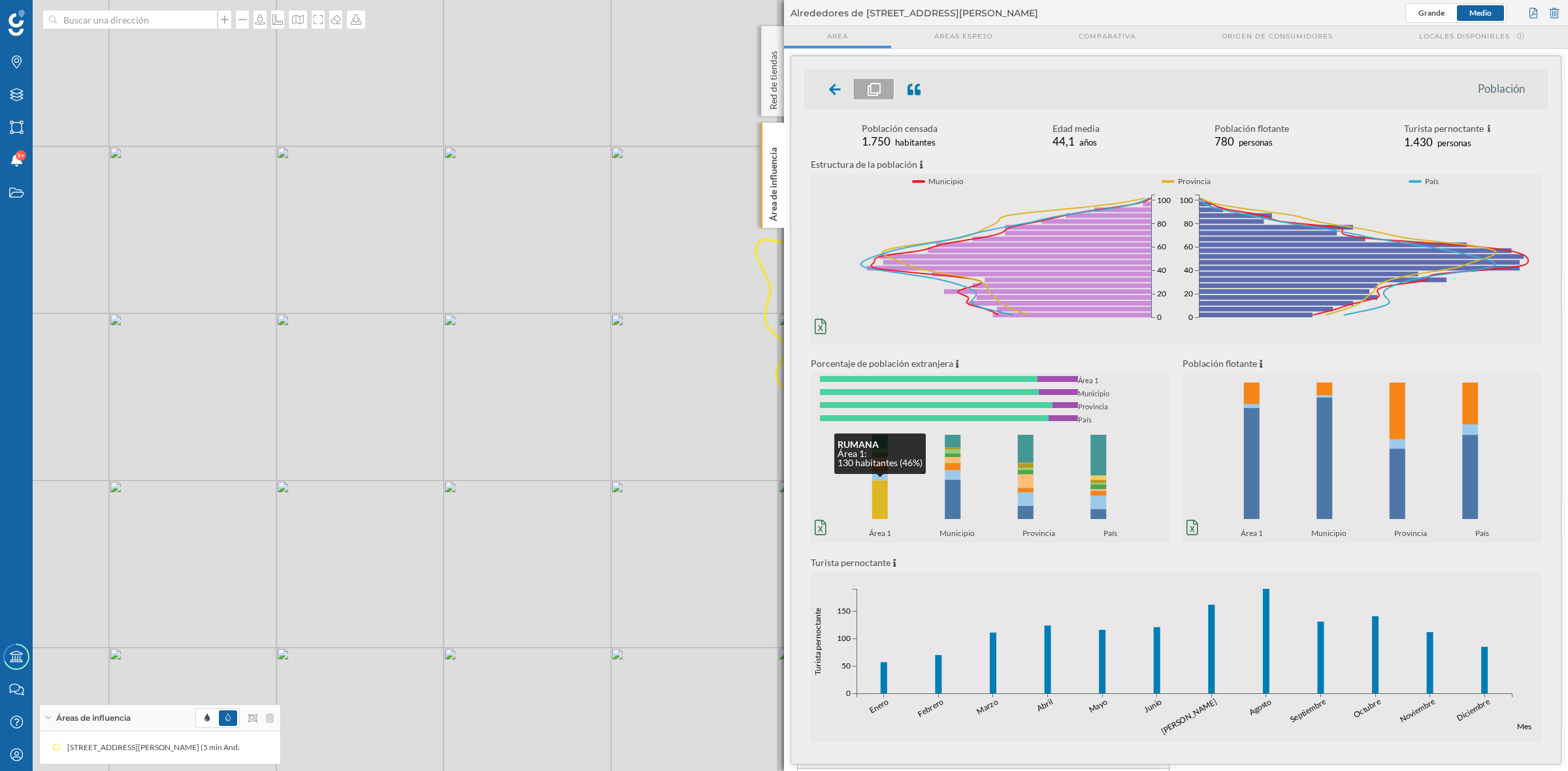
click at [880, 512] on rect at bounding box center [880, 499] width 16 height 38
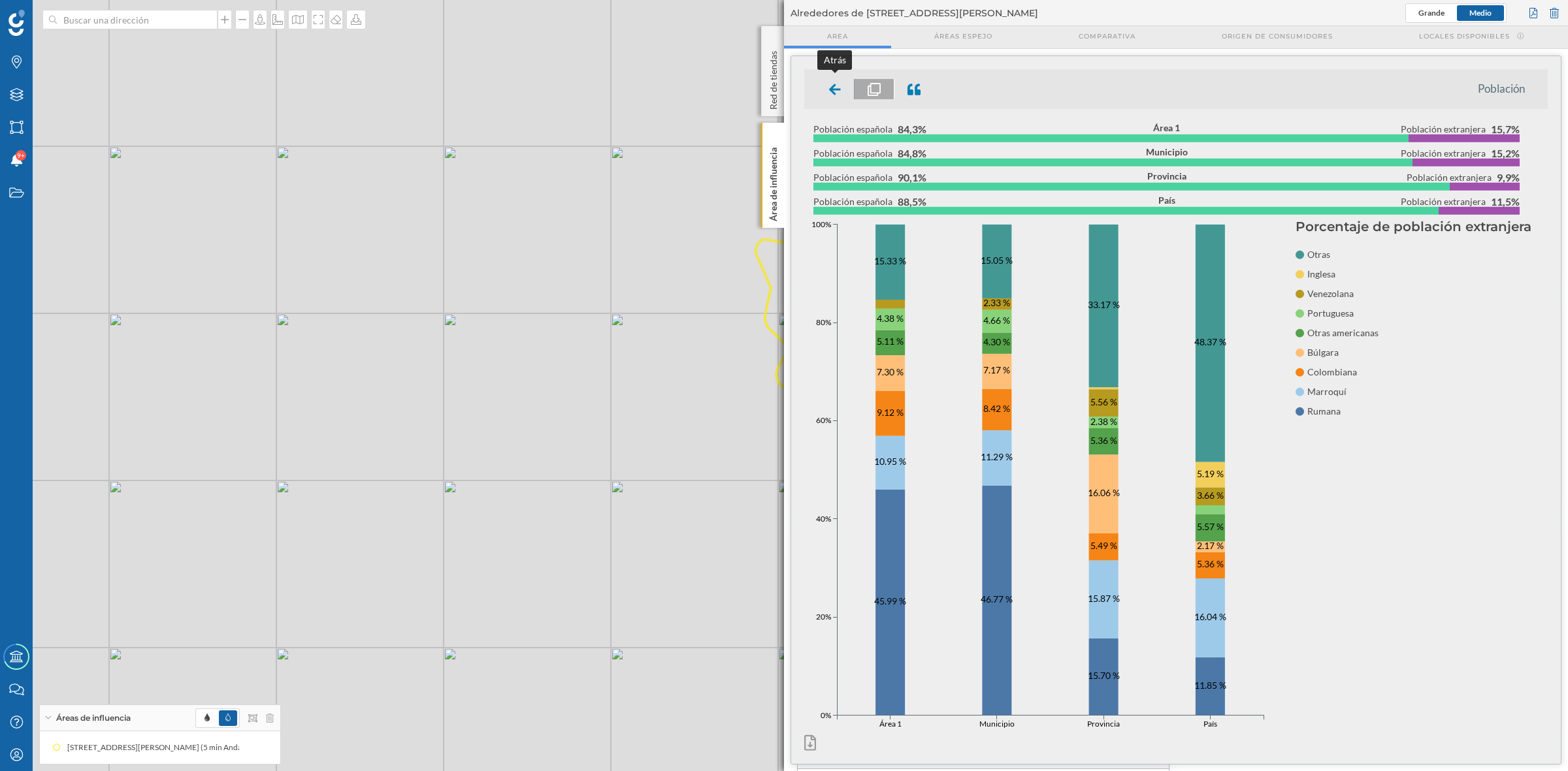
click at [833, 86] on icon at bounding box center [835, 90] width 12 height 11
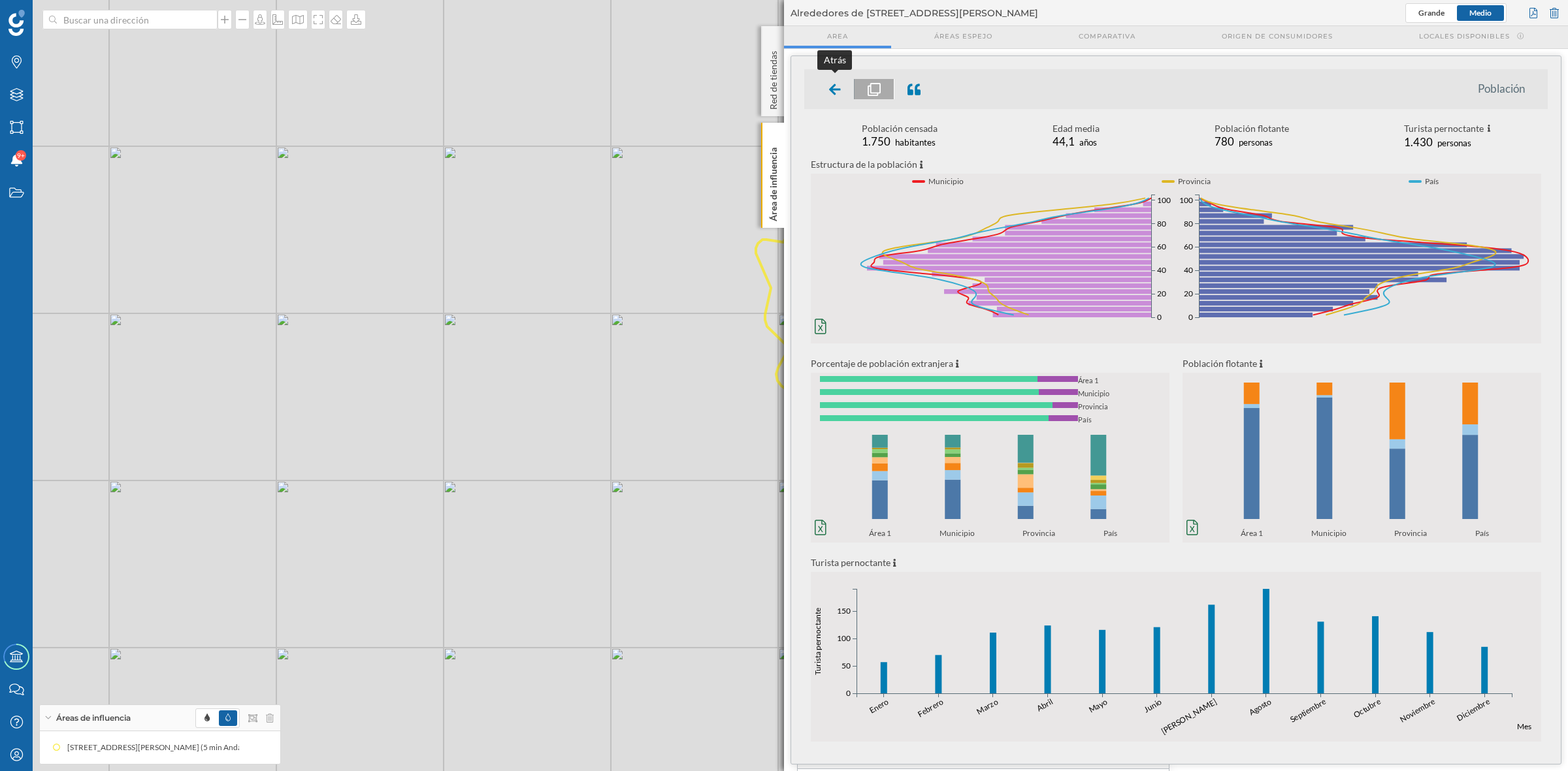
click at [829, 91] on icon at bounding box center [835, 90] width 12 height 13
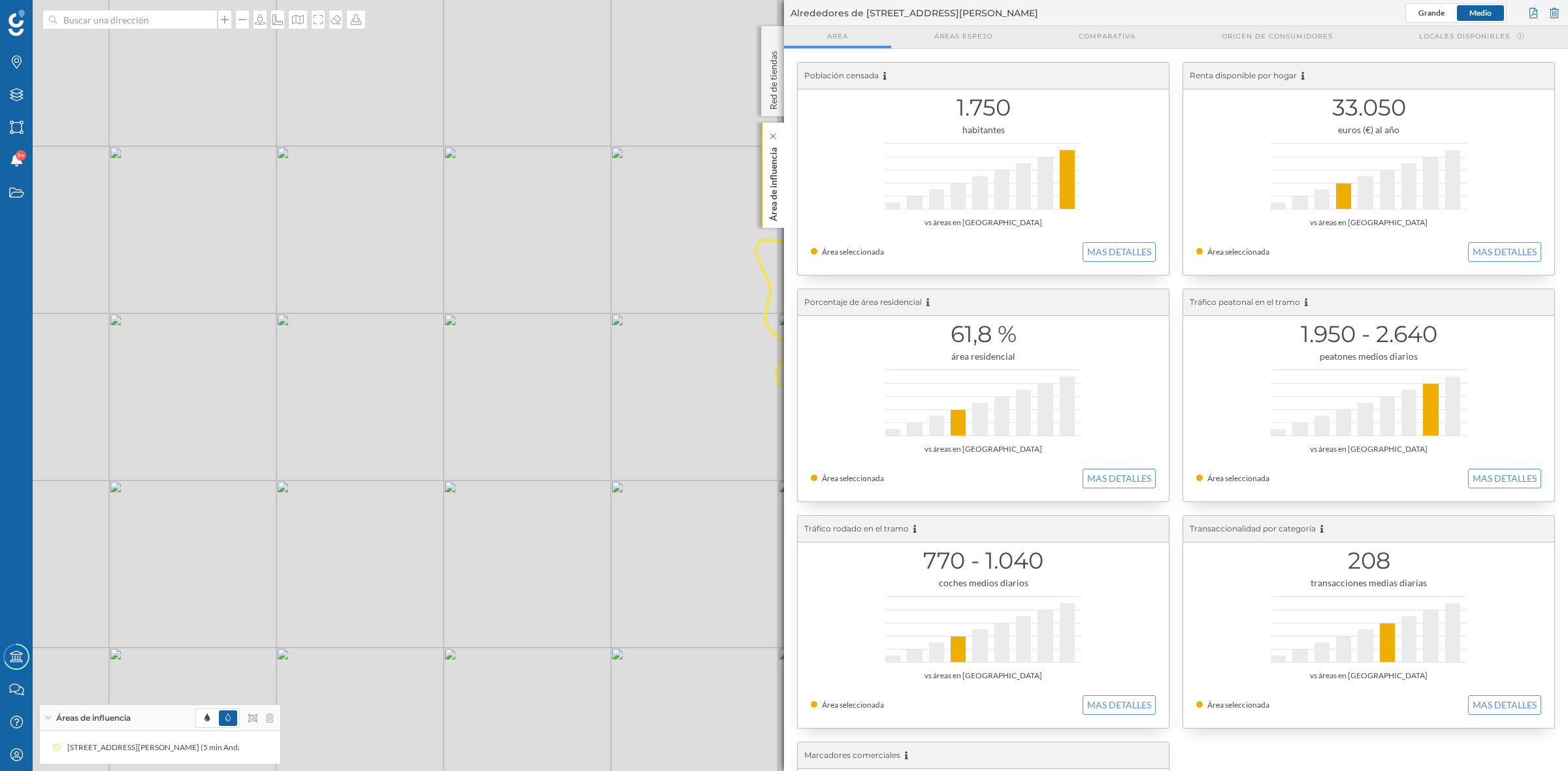
click at [781, 199] on div "Área de influencia" at bounding box center [772, 175] width 22 height 105
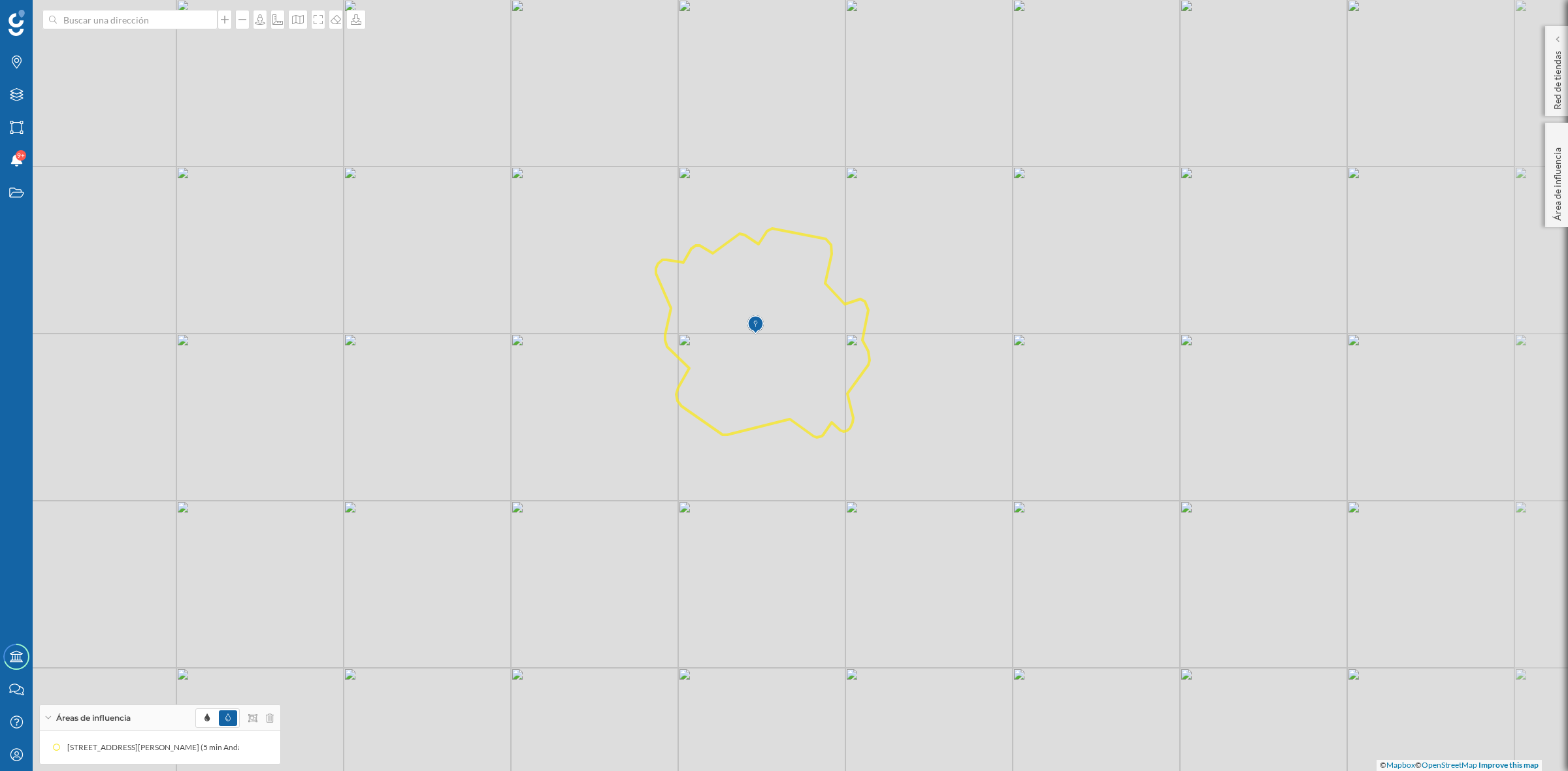
drag, startPoint x: 1166, startPoint y: 660, endPoint x: 1066, endPoint y: 673, distance: 100.8
click at [1066, 673] on div "© Mapbox © OpenStreetMap Improve this map" at bounding box center [784, 386] width 1568 height 771
click at [243, 749] on icon at bounding box center [242, 748] width 9 height 9
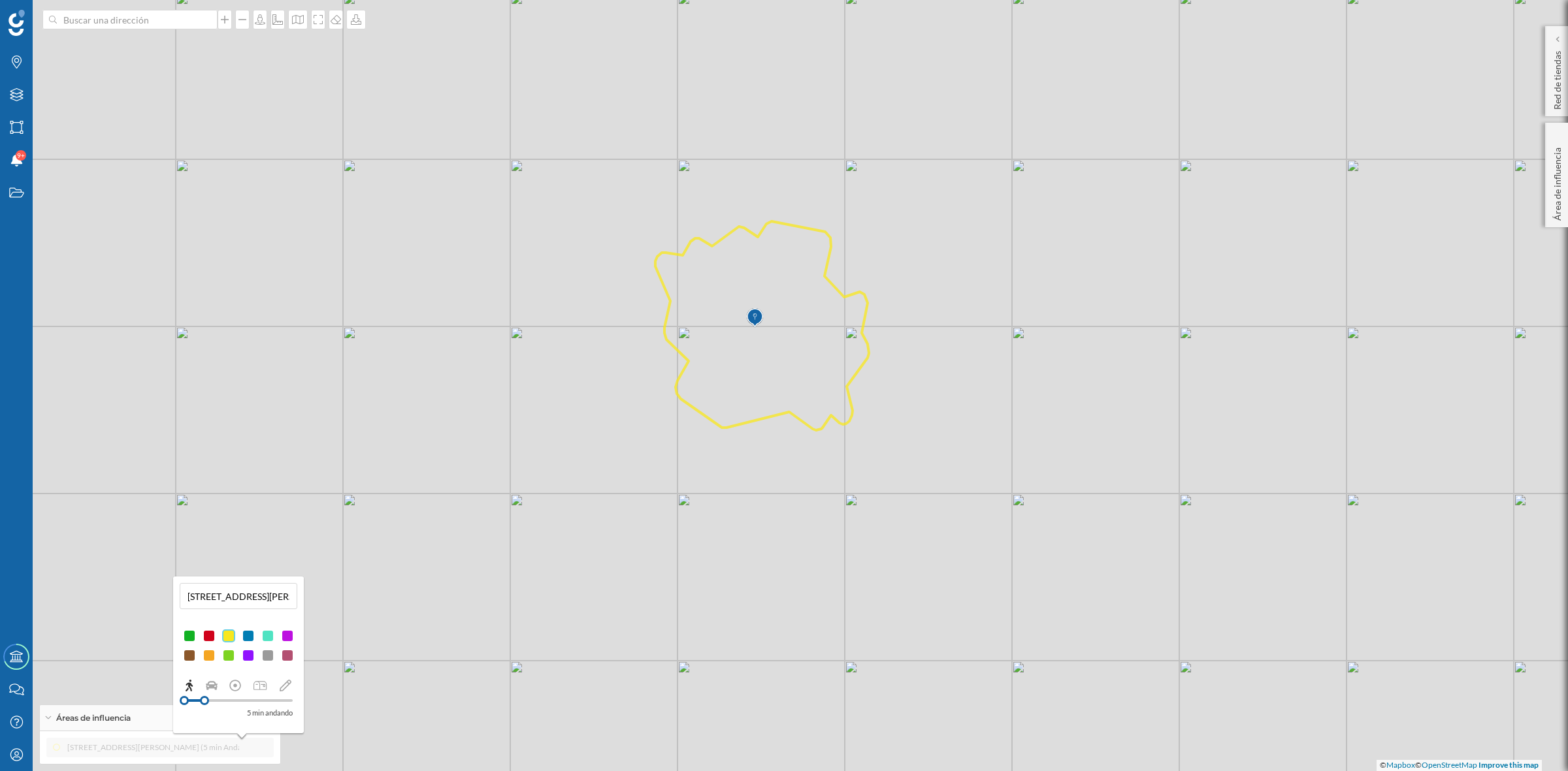
click at [249, 654] on div at bounding box center [248, 655] width 13 height 13
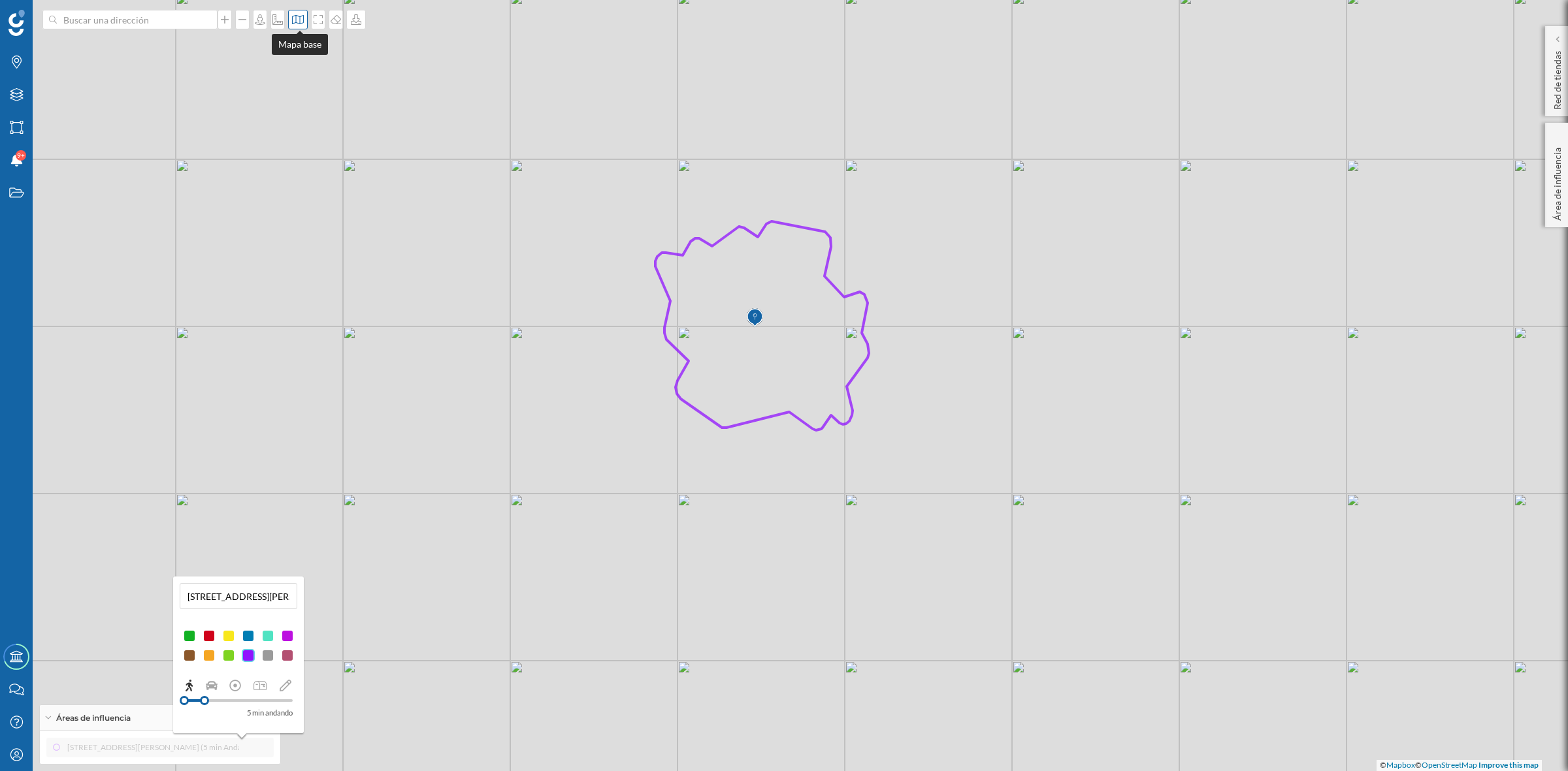
click at [302, 17] on icon at bounding box center [298, 19] width 13 height 10
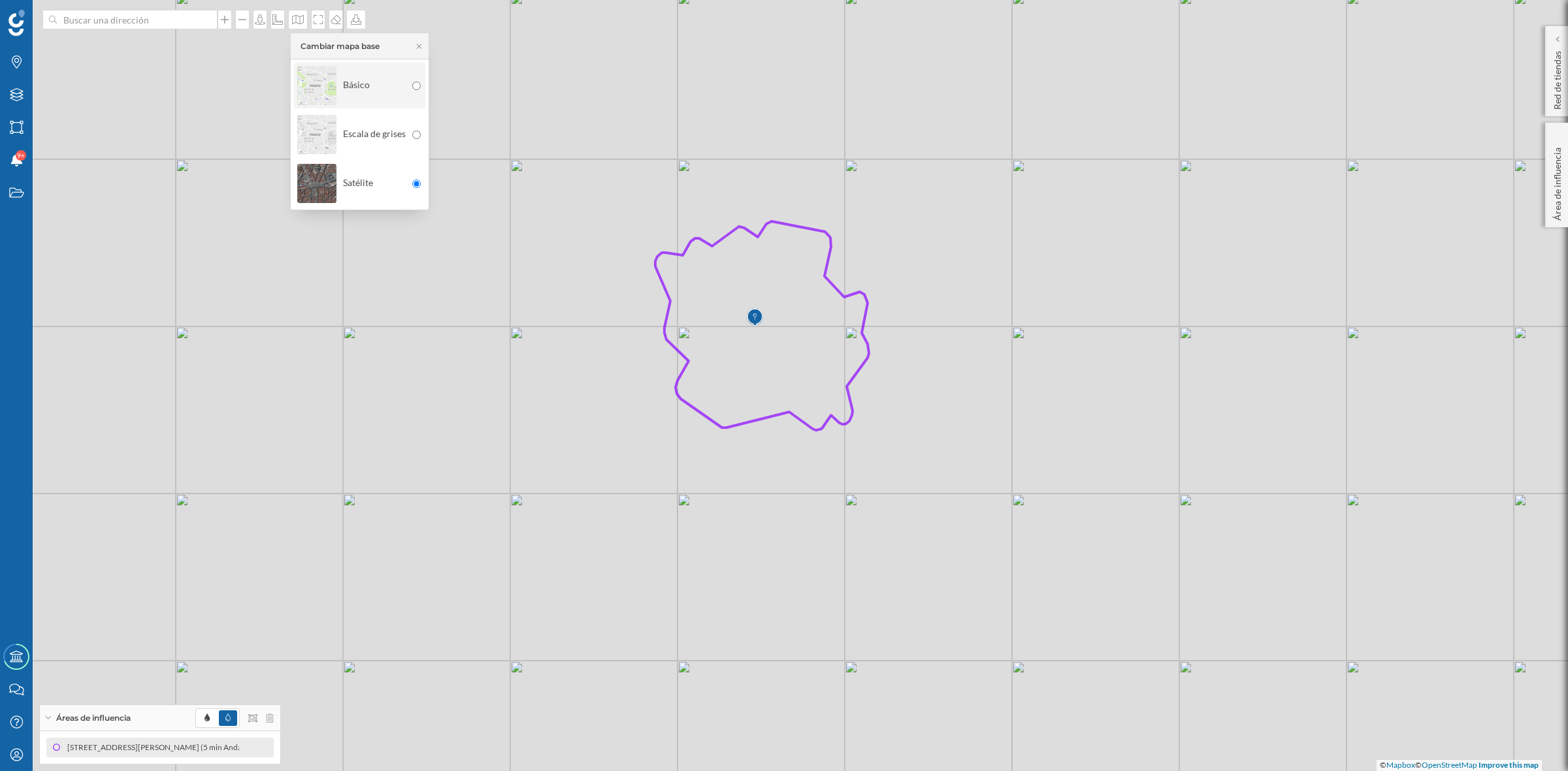
click at [314, 100] on img at bounding box center [317, 85] width 39 height 46
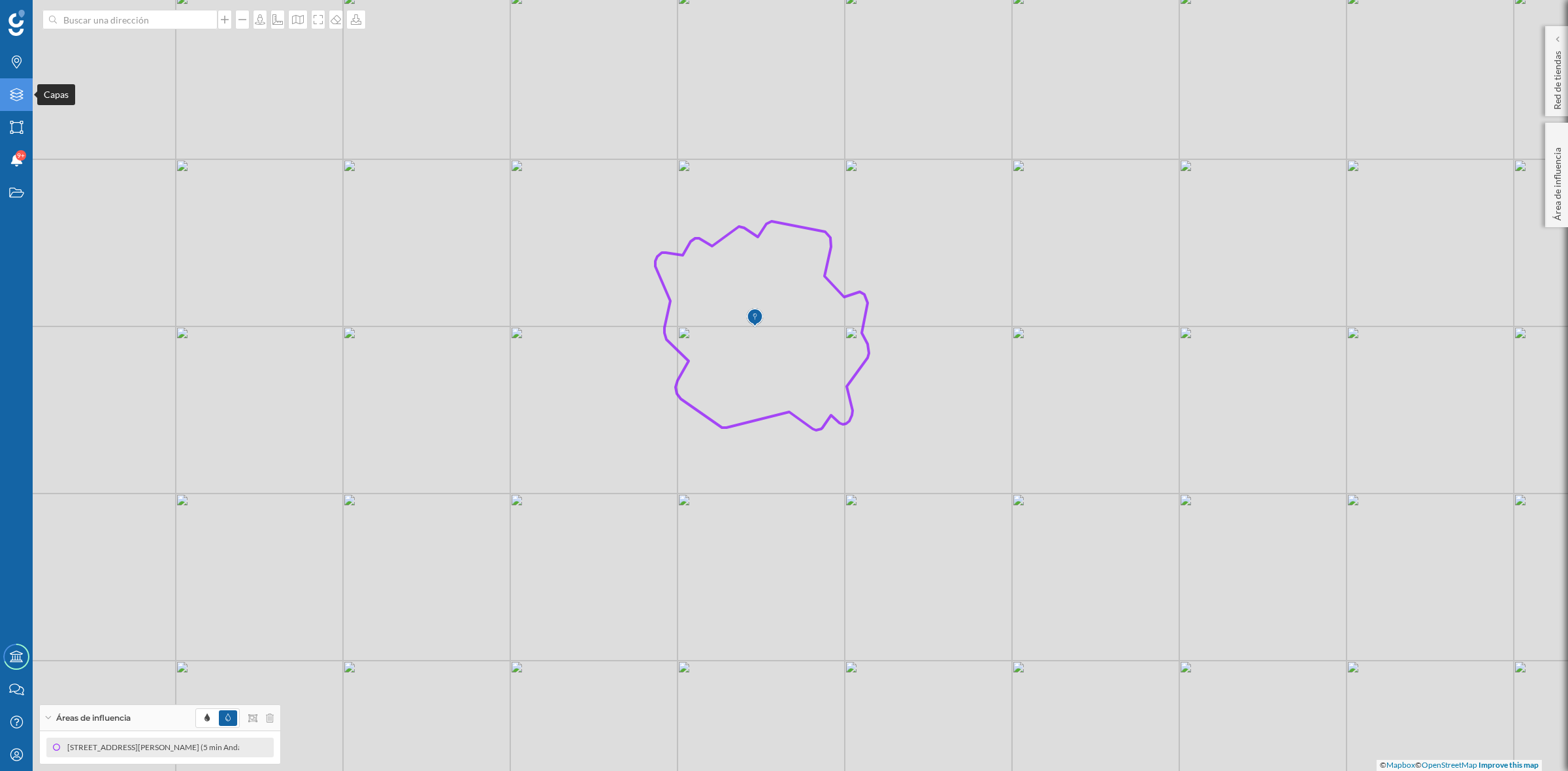
click at [10, 91] on icon "Capas" at bounding box center [16, 94] width 16 height 13
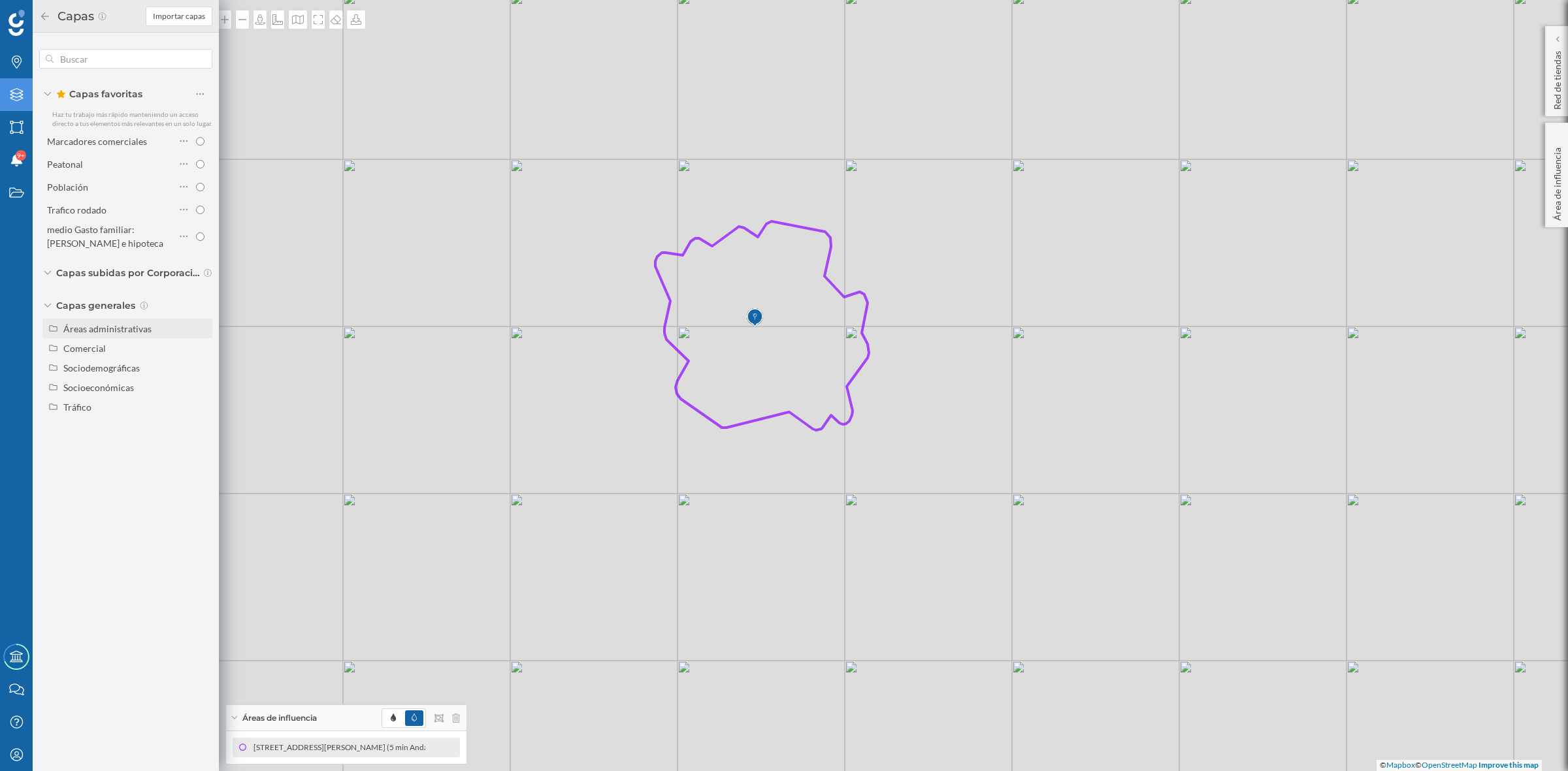
click at [78, 330] on div "Áreas administrativas" at bounding box center [107, 329] width 88 height 11
click at [205, 429] on input "Sección censal" at bounding box center [203, 427] width 8 height 8
radio input "true"
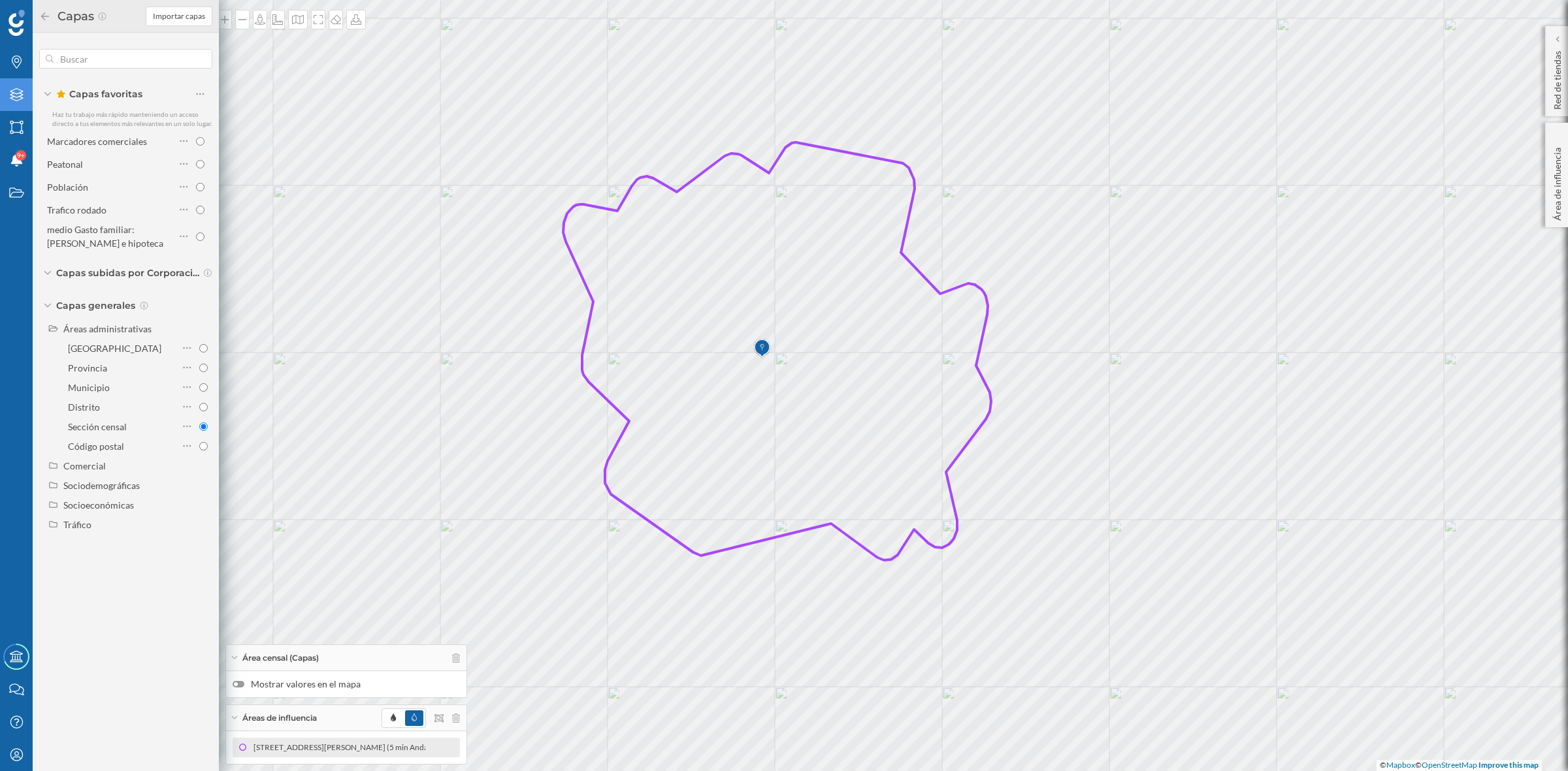
drag, startPoint x: 840, startPoint y: 353, endPoint x: 857, endPoint y: 357, distance: 17.5
click at [857, 357] on icon at bounding box center [777, 352] width 428 height 418
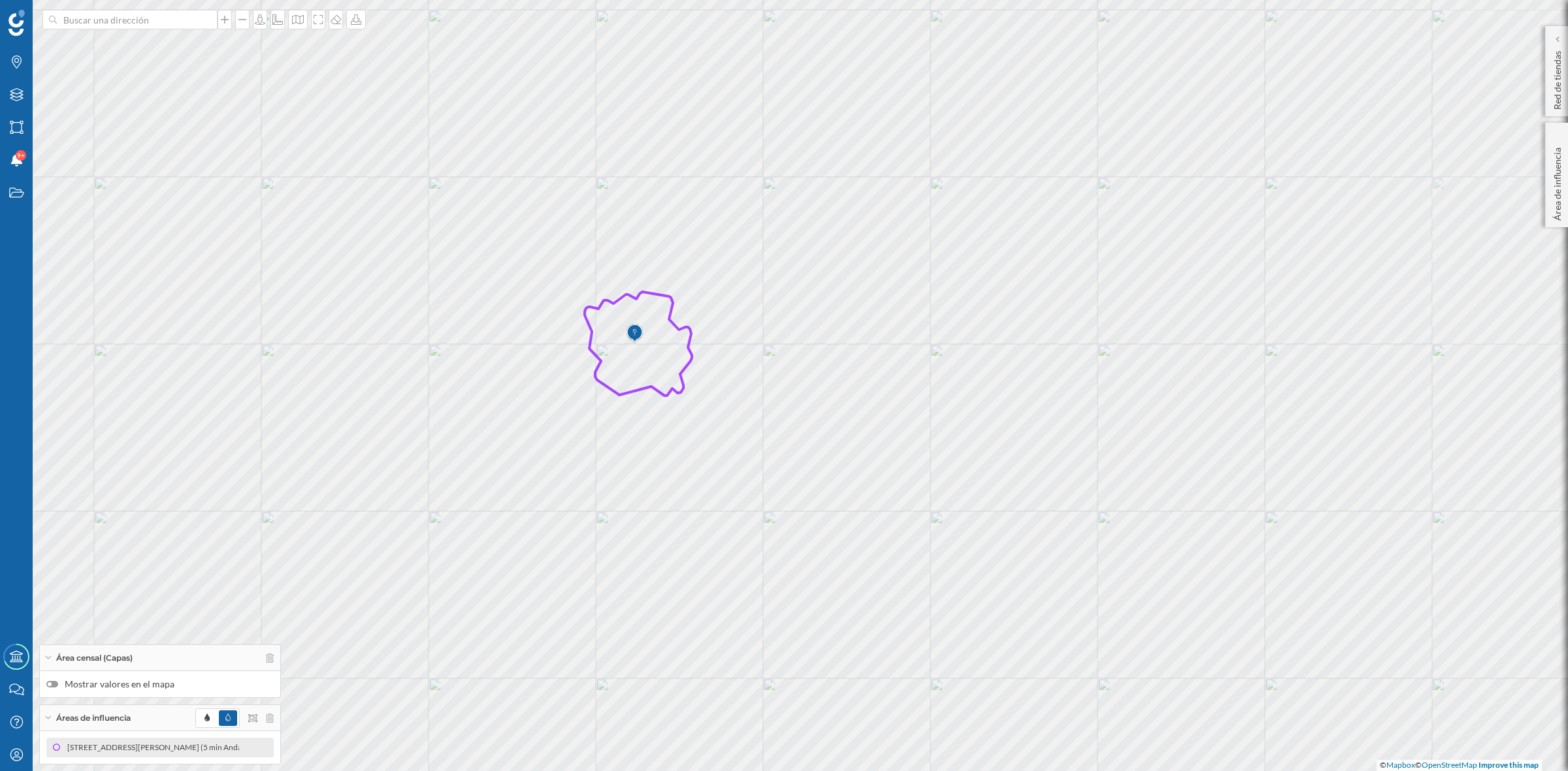
drag, startPoint x: 973, startPoint y: 387, endPoint x: 716, endPoint y: 361, distance: 258.3
click at [716, 361] on div "© Mapbox © OpenStreetMap Improve this map" at bounding box center [784, 386] width 1568 height 771
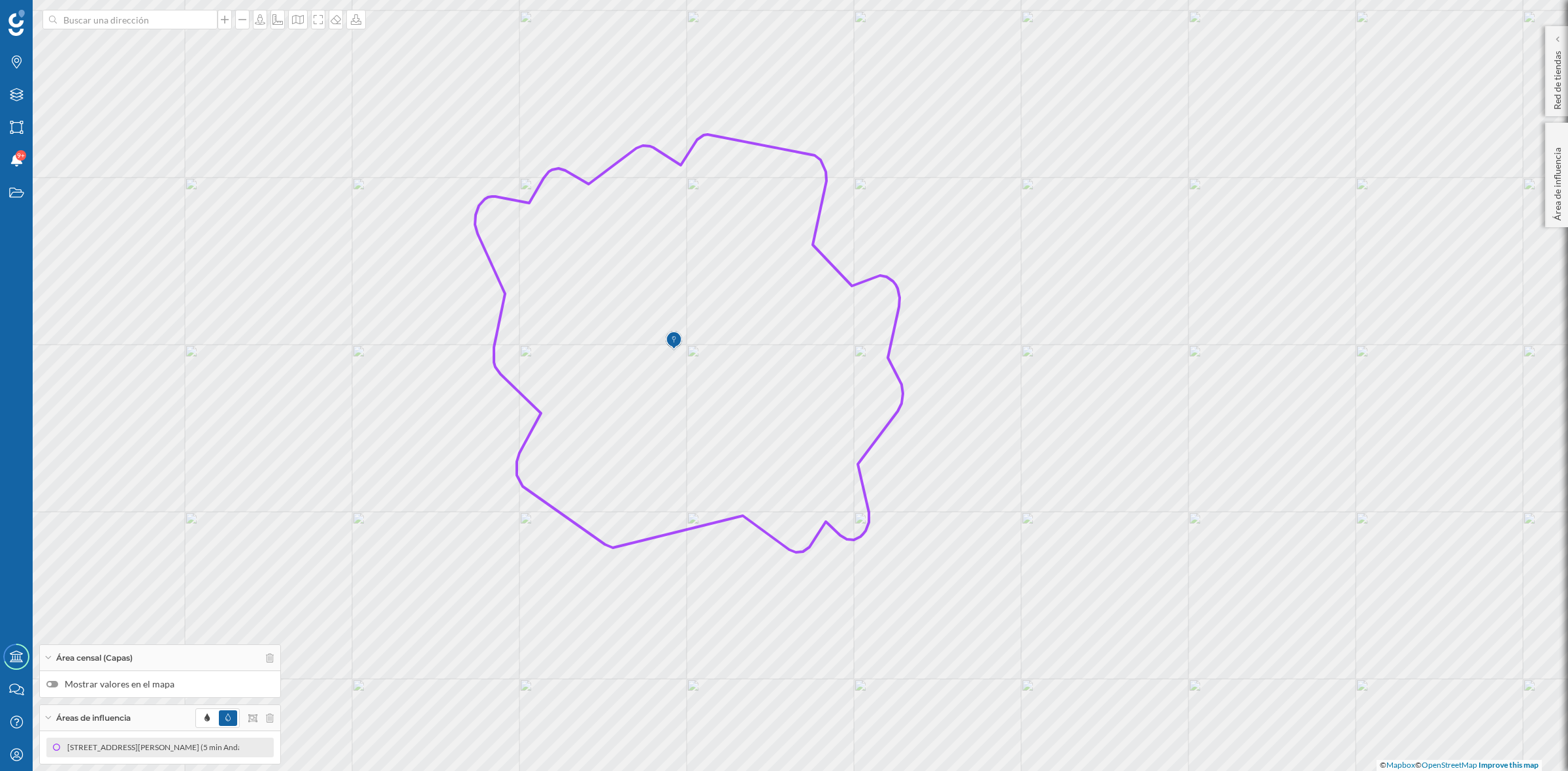
drag, startPoint x: 742, startPoint y: 392, endPoint x: 1006, endPoint y: 436, distance: 267.6
click at [1005, 438] on div "© Mapbox © OpenStreetMap Improve this map" at bounding box center [784, 386] width 1568 height 771
click at [318, 17] on icon at bounding box center [318, 19] width 13 height 10
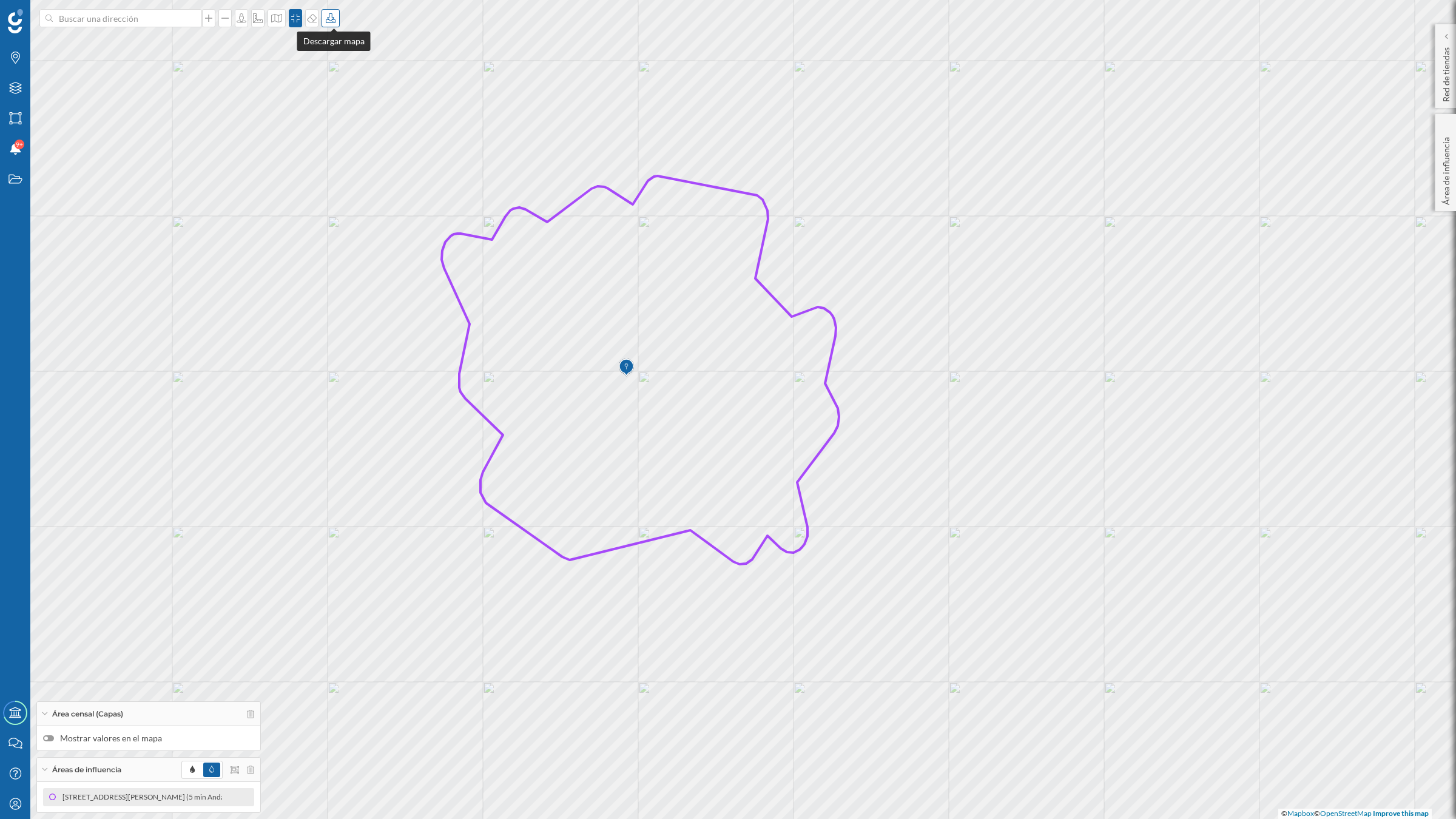
click at [334, 17] on icon at bounding box center [330, 17] width 10 height 10
click at [338, 85] on div "Descargar sin leyenda" at bounding box center [373, 88] width 86 height 13
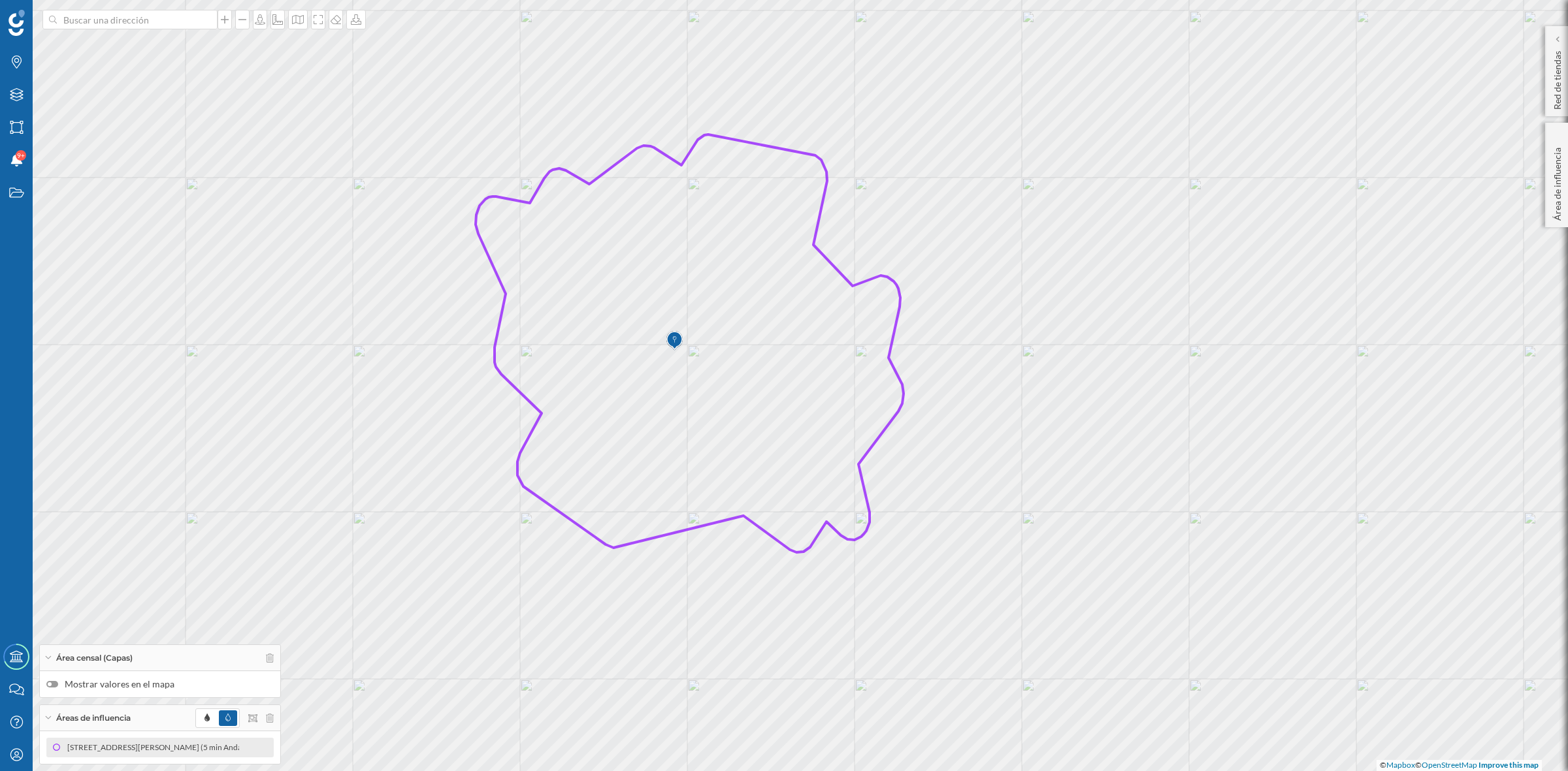
click at [614, 258] on icon at bounding box center [689, 343] width 428 height 418
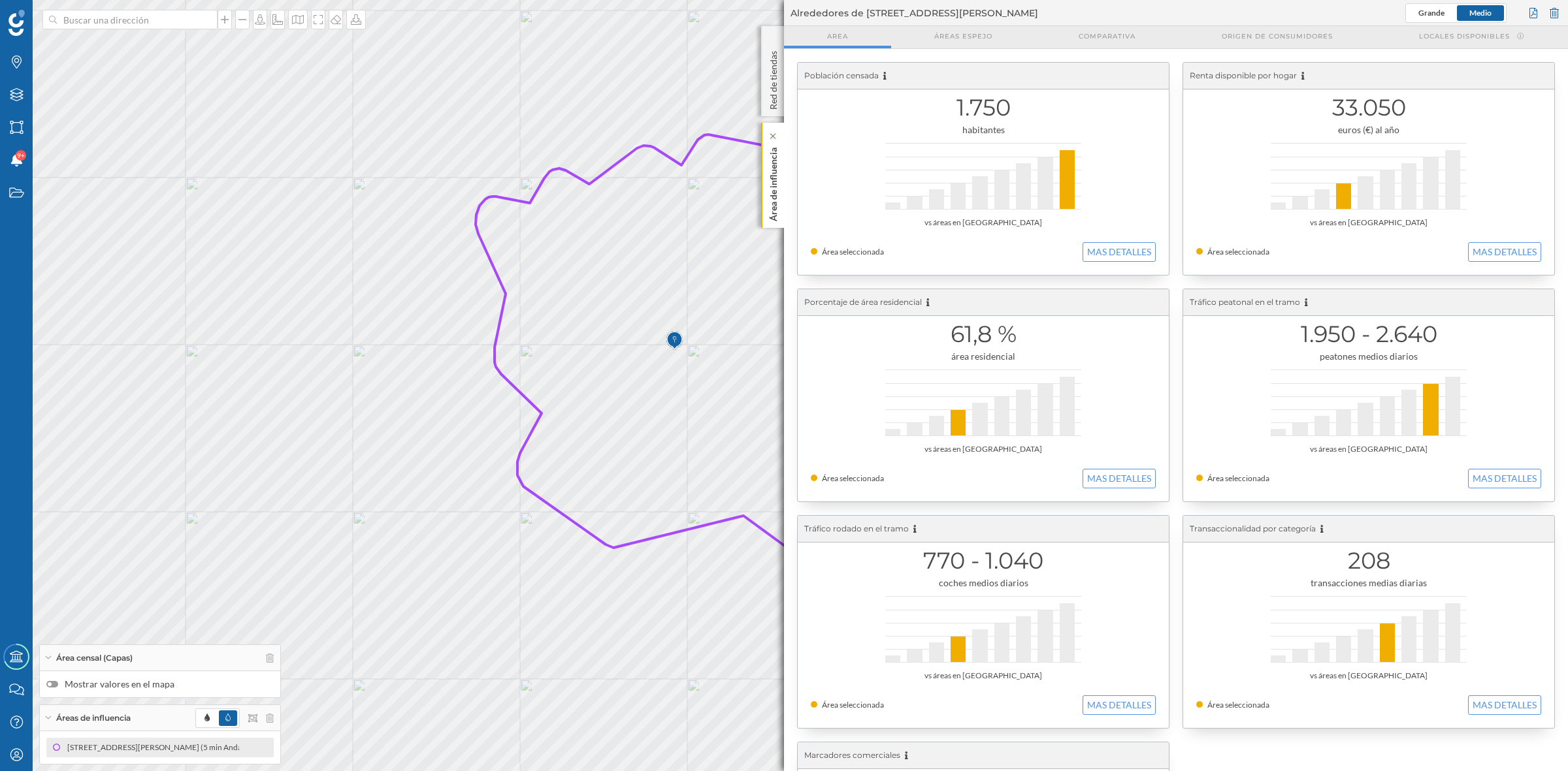
click at [775, 187] on p "Área de influencia" at bounding box center [773, 182] width 13 height 79
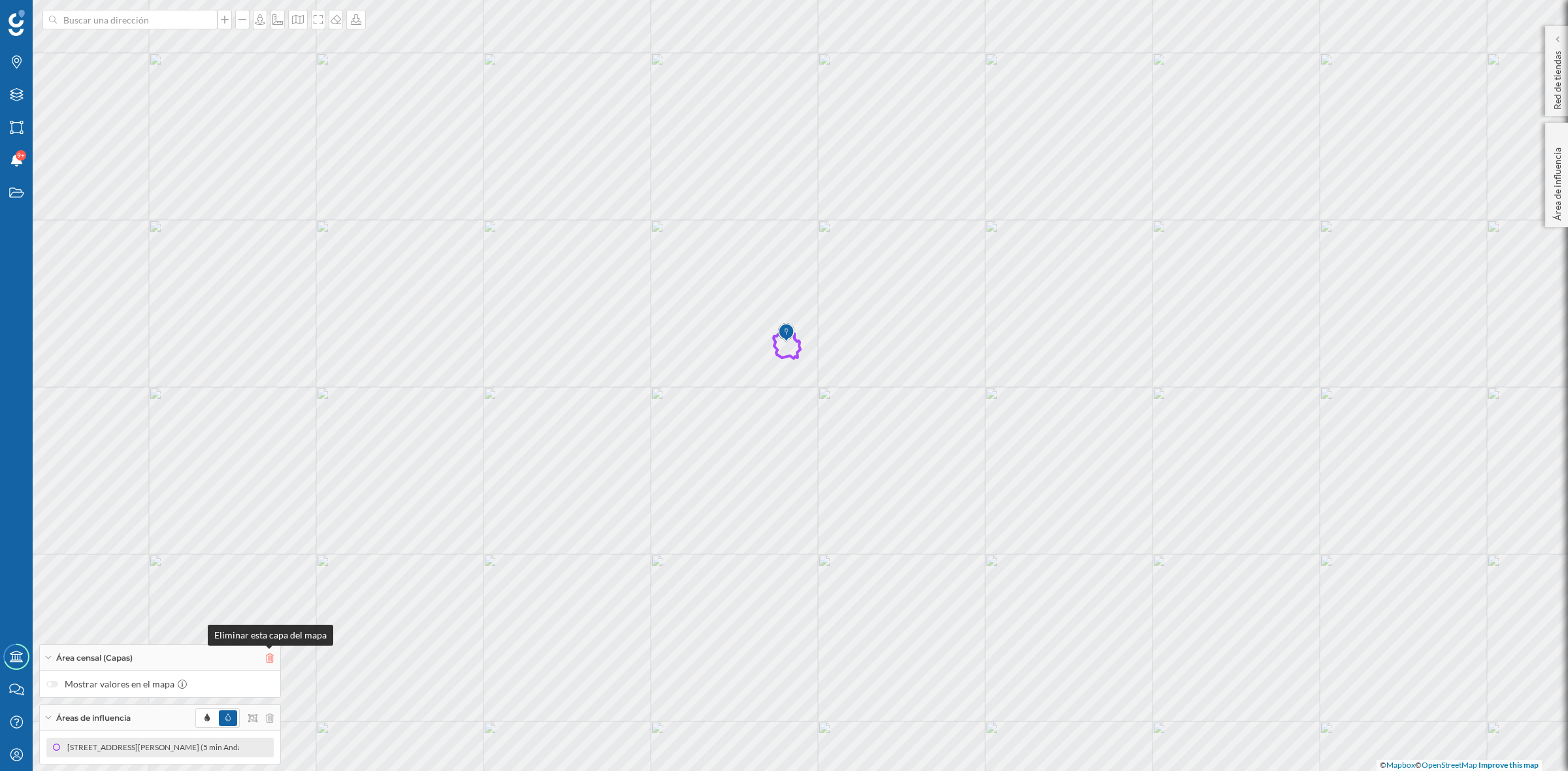
click at [271, 661] on icon at bounding box center [270, 658] width 7 height 9
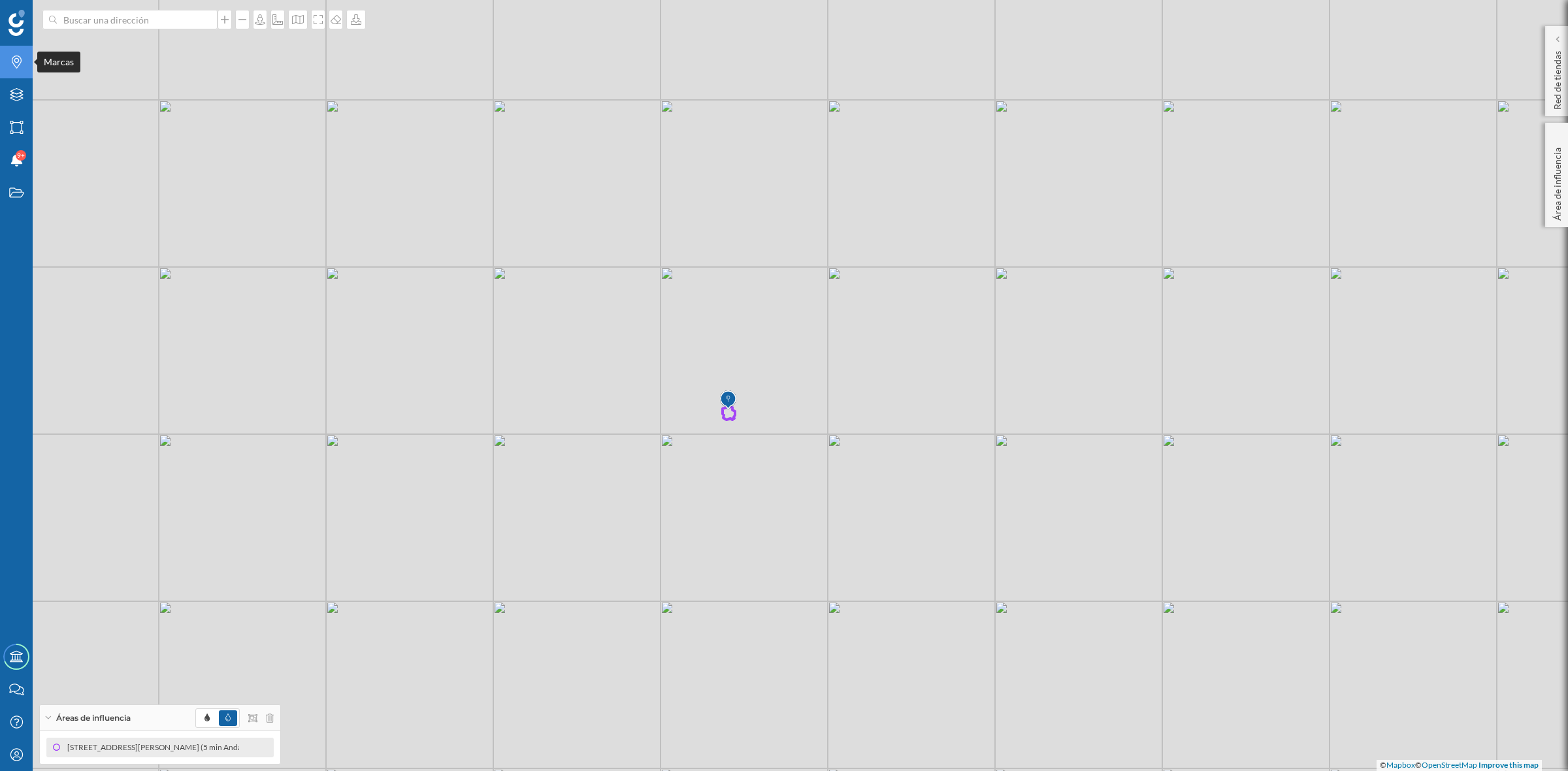
click at [16, 66] on icon "Marcas" at bounding box center [16, 62] width 16 height 13
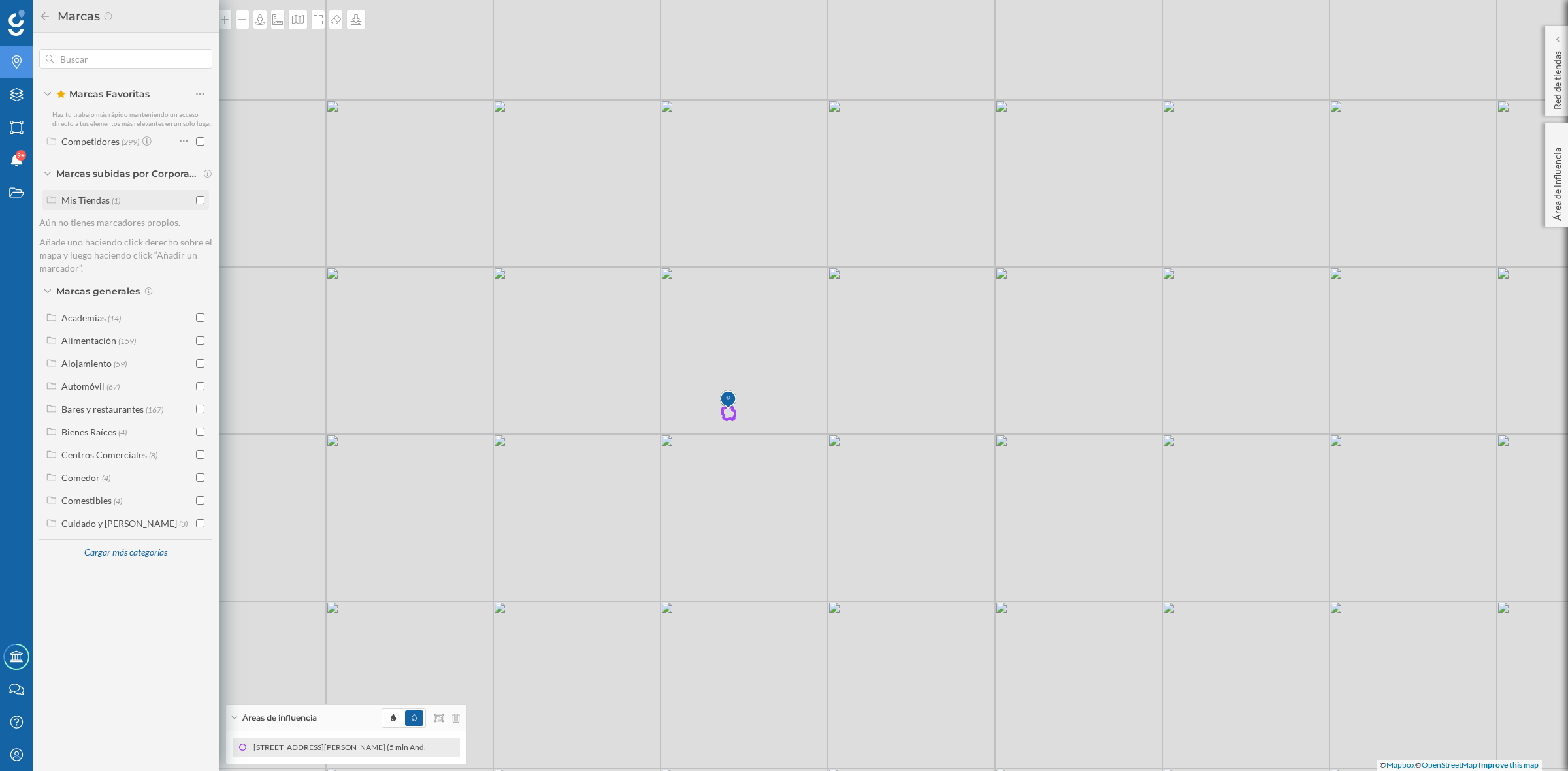
click at [196, 201] on input "checkbox" at bounding box center [200, 200] width 8 height 8
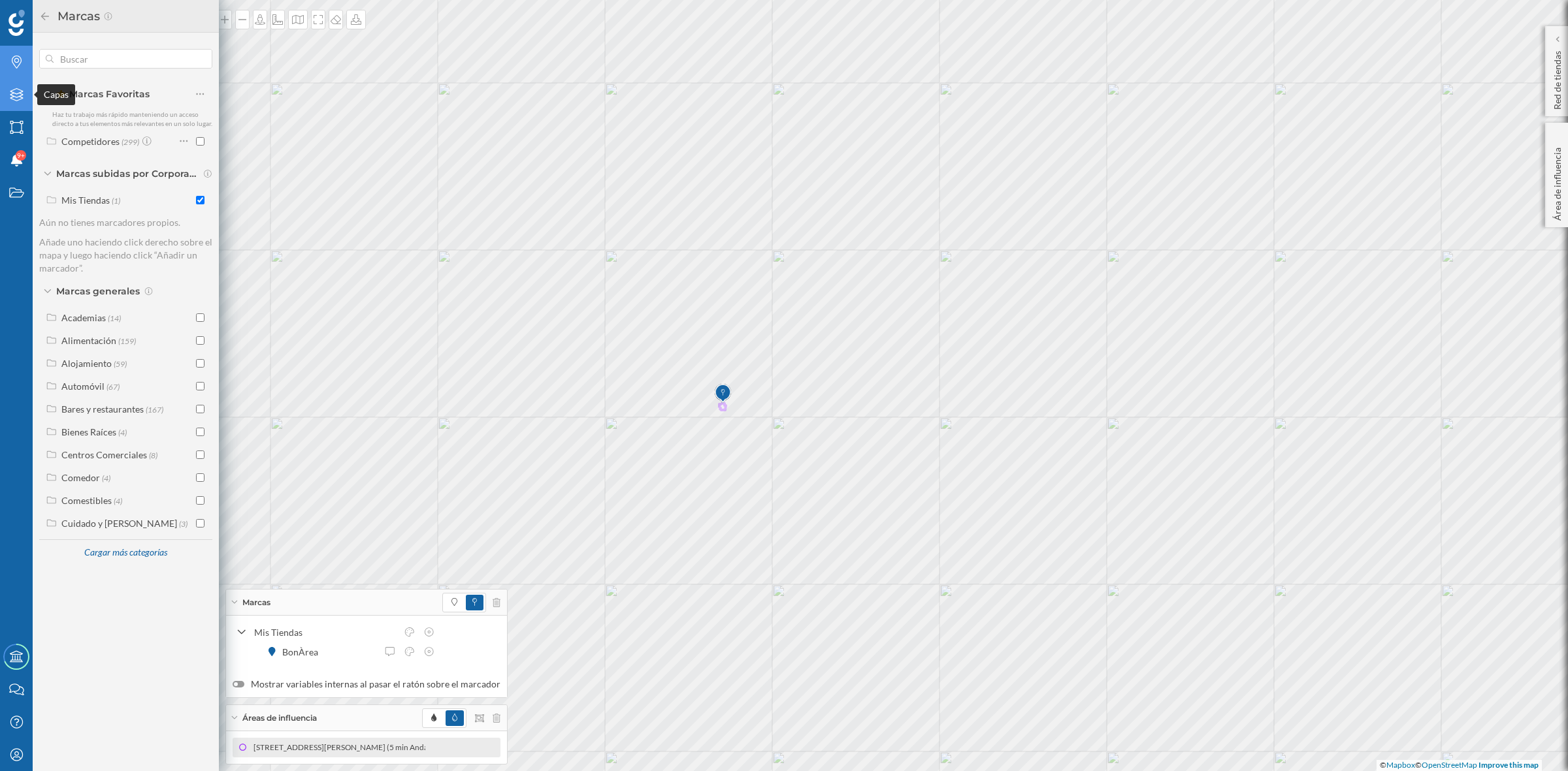
click at [15, 91] on icon "Capas" at bounding box center [16, 94] width 16 height 13
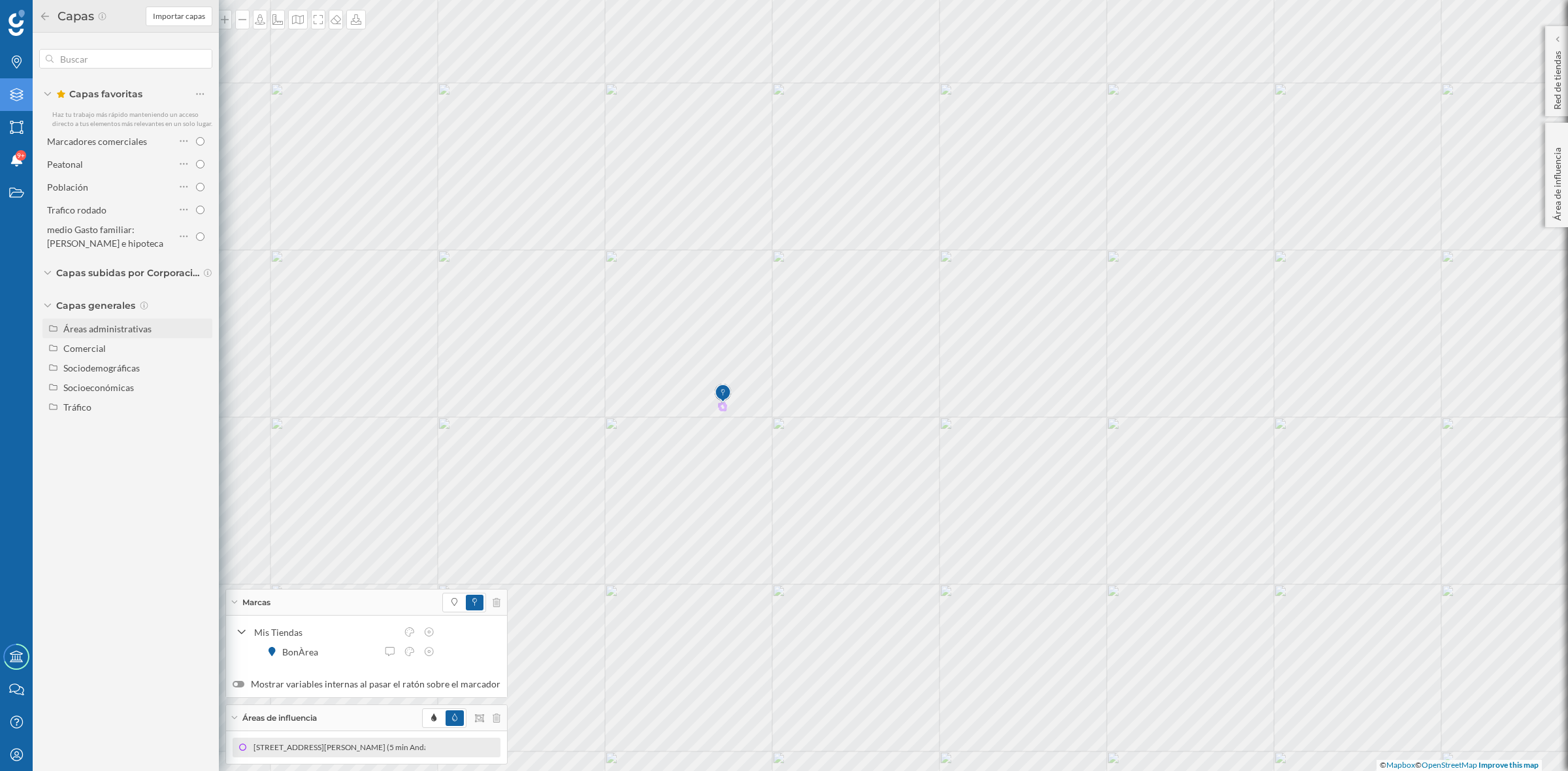
click at [131, 331] on div "Áreas administrativas" at bounding box center [107, 329] width 88 height 11
click at [204, 388] on input "Municipio" at bounding box center [203, 387] width 8 height 8
radio input "true"
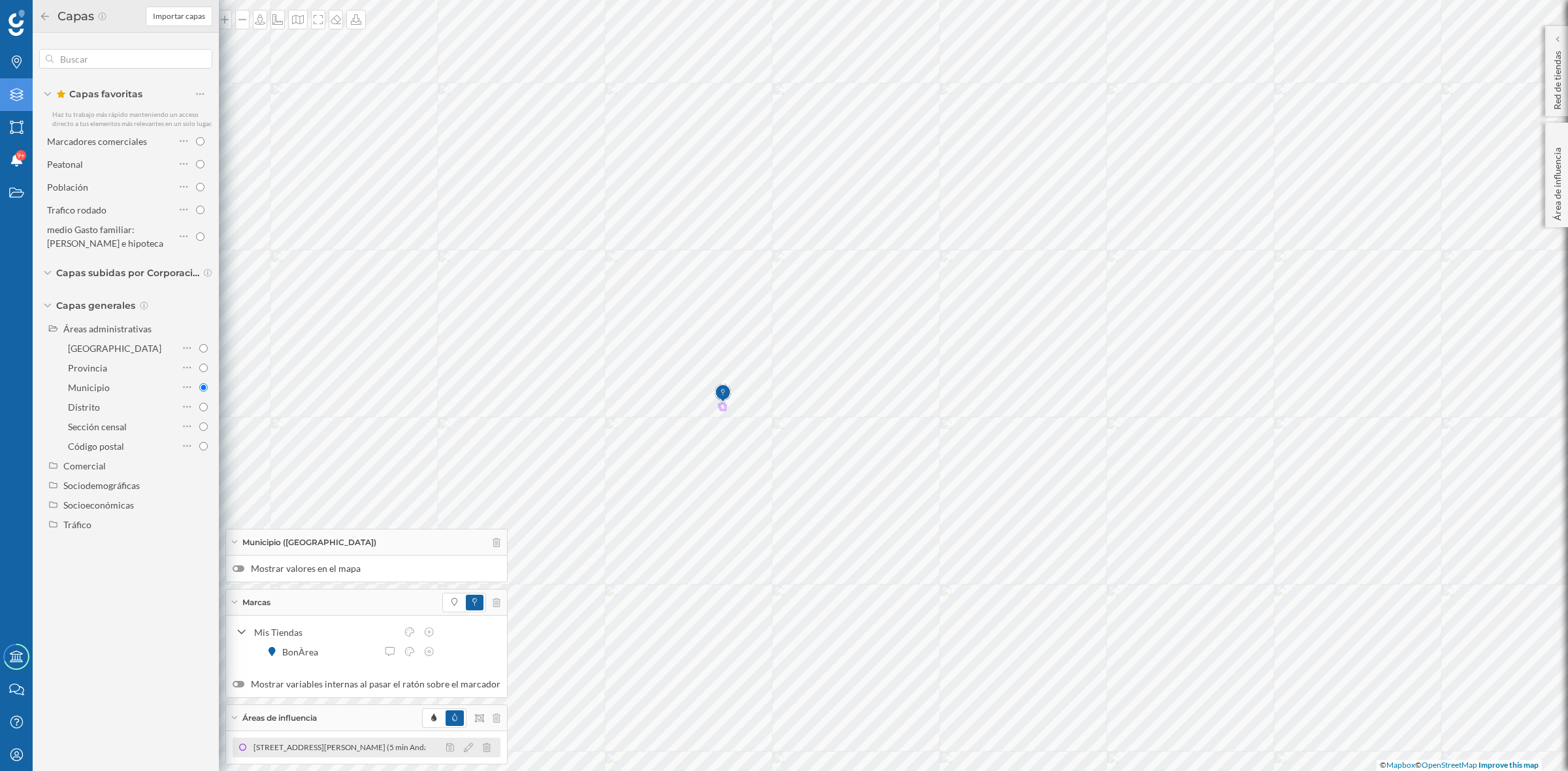
click at [450, 753] on div "[STREET_ADDRESS][PERSON_NAME] (5 min Andando)" at bounding box center [548, 748] width 197 height 13
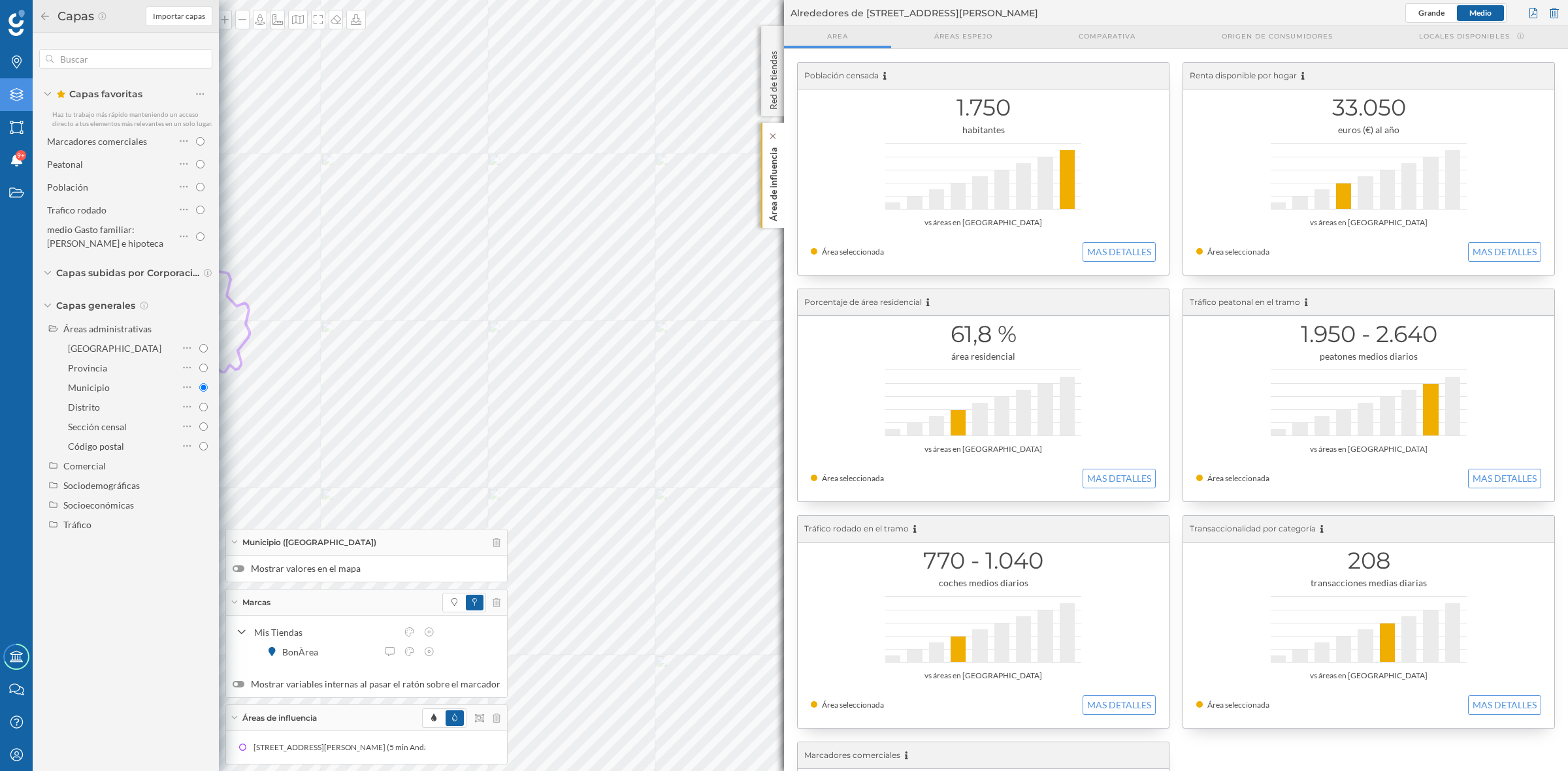
click at [761, 189] on div "Área de influencia" at bounding box center [772, 175] width 22 height 105
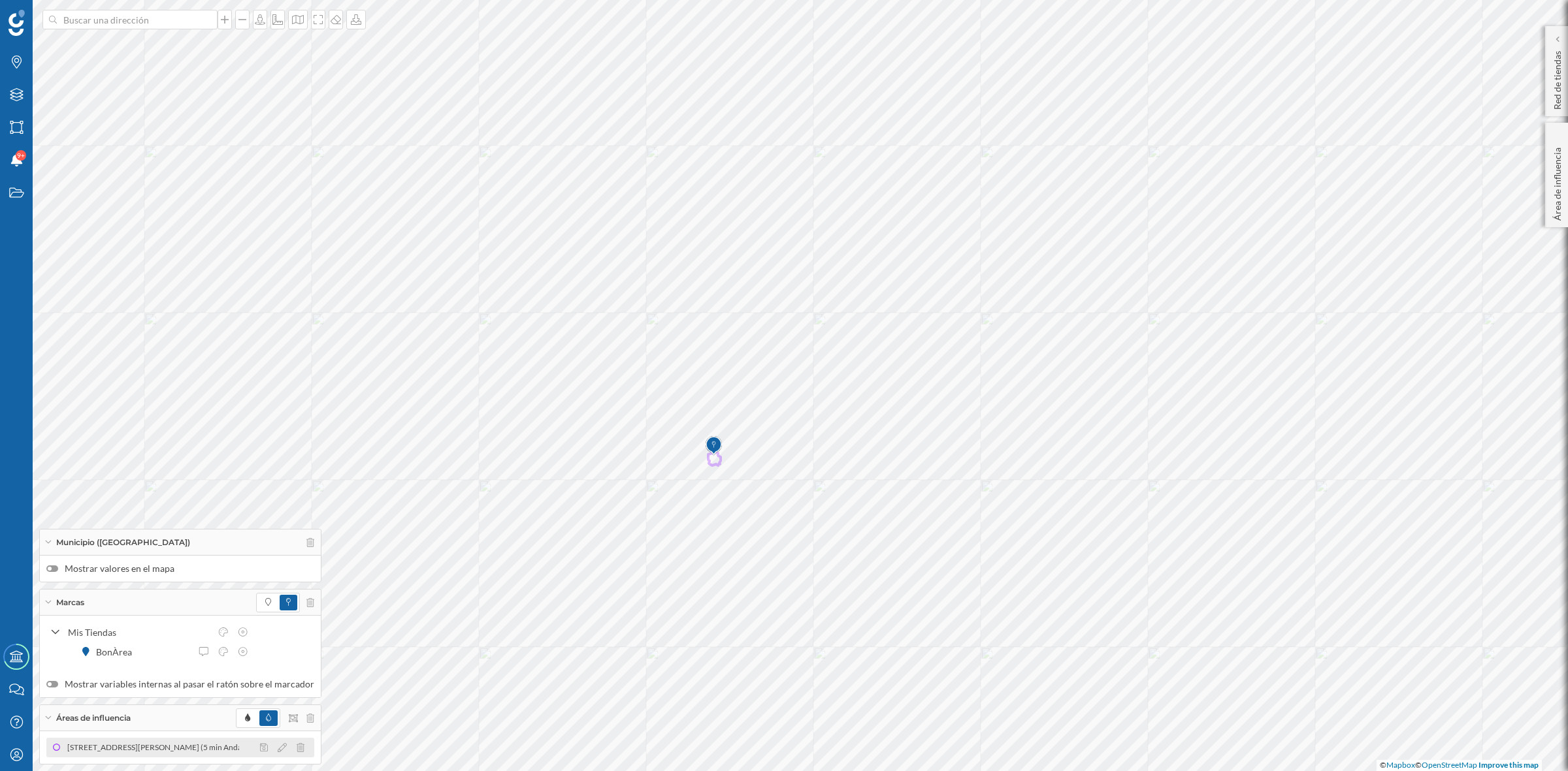
click at [261, 749] on div "[STREET_ADDRESS][PERSON_NAME] (5 min Andando)" at bounding box center [359, 748] width 197 height 13
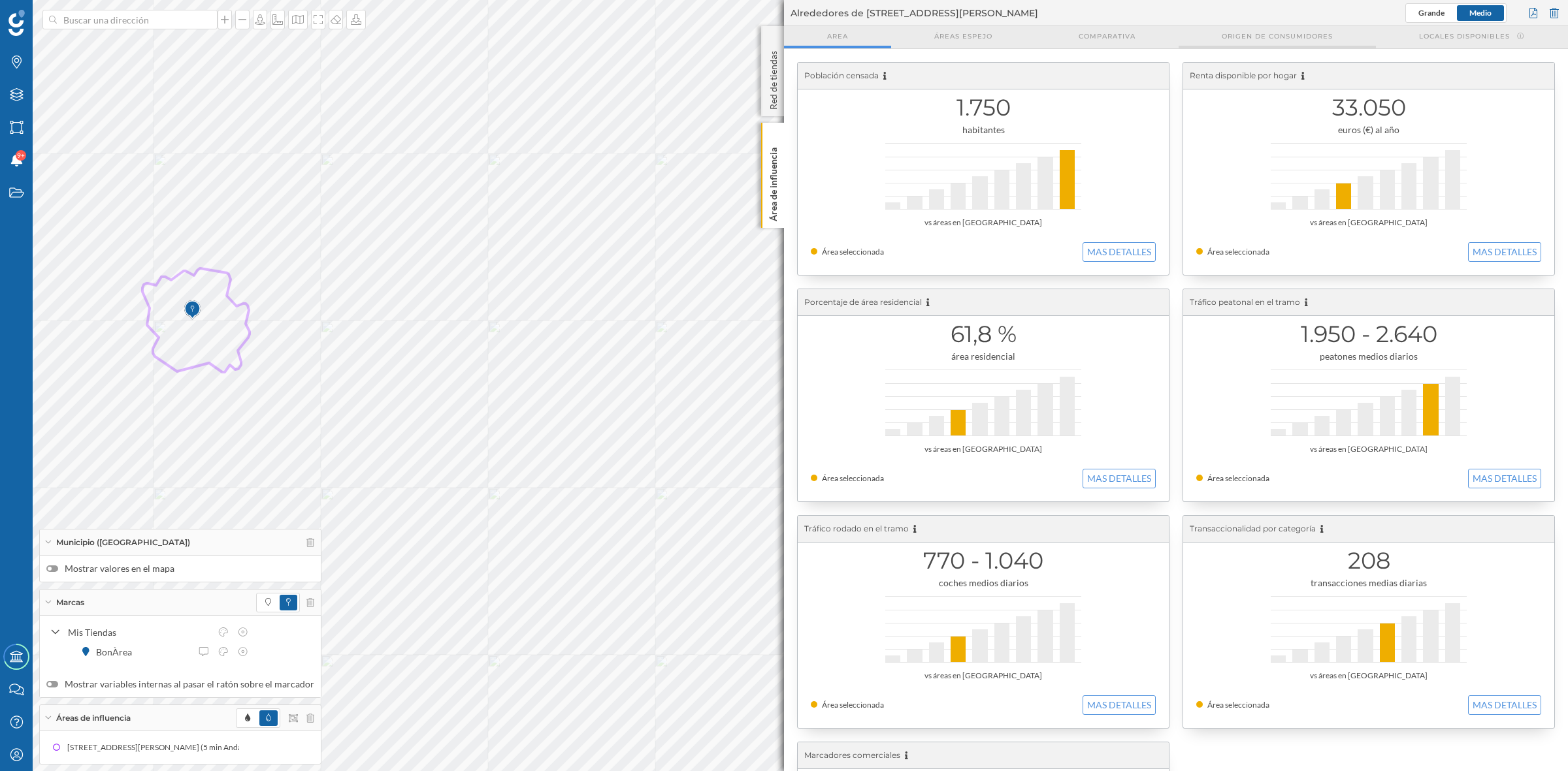
click at [1293, 34] on span "Origen de consumidores" at bounding box center [1277, 36] width 111 height 9
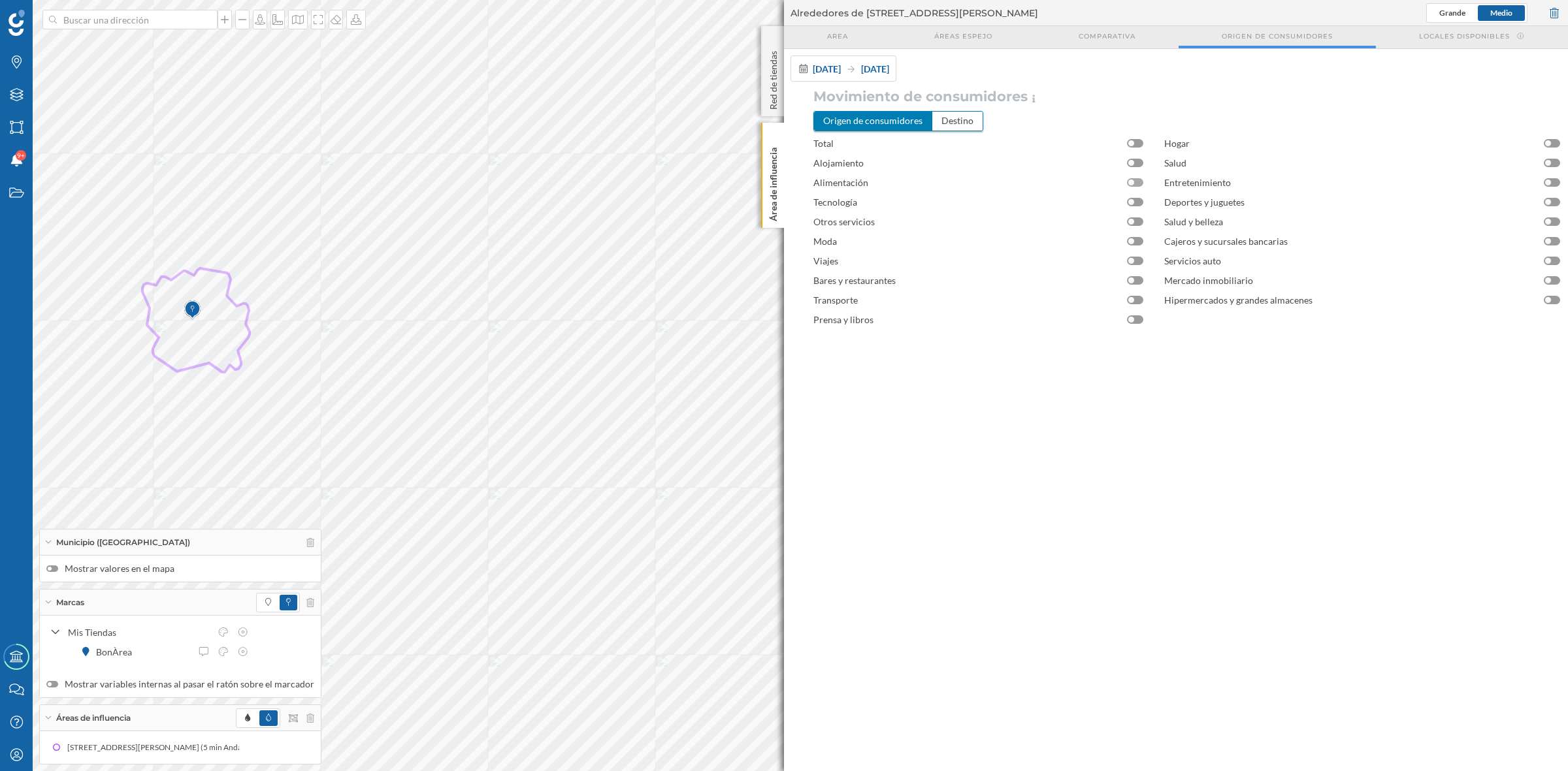
click at [1138, 181] on div at bounding box center [1135, 182] width 16 height 8
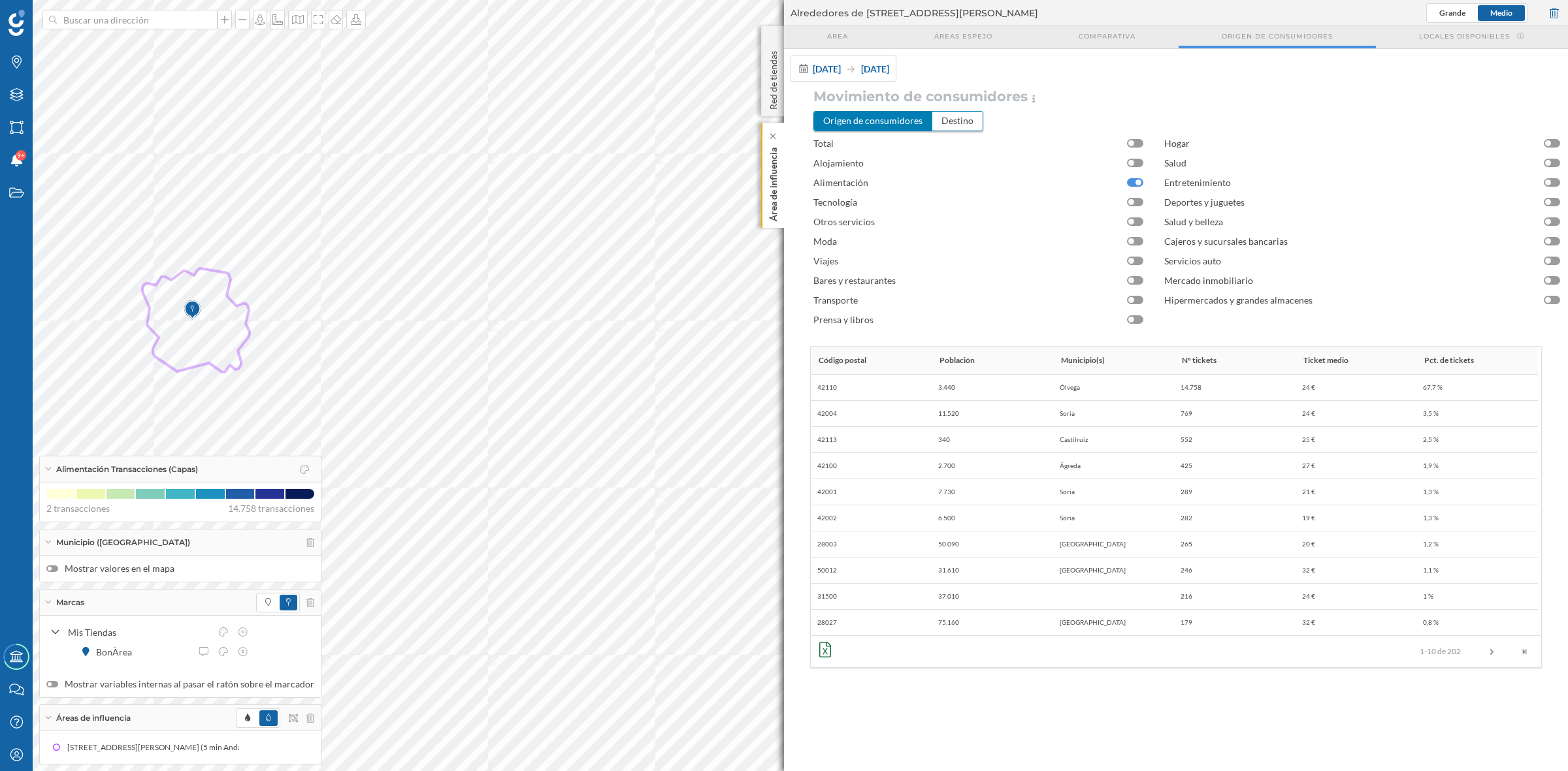
click at [773, 161] on p "Área de influencia" at bounding box center [773, 182] width 13 height 79
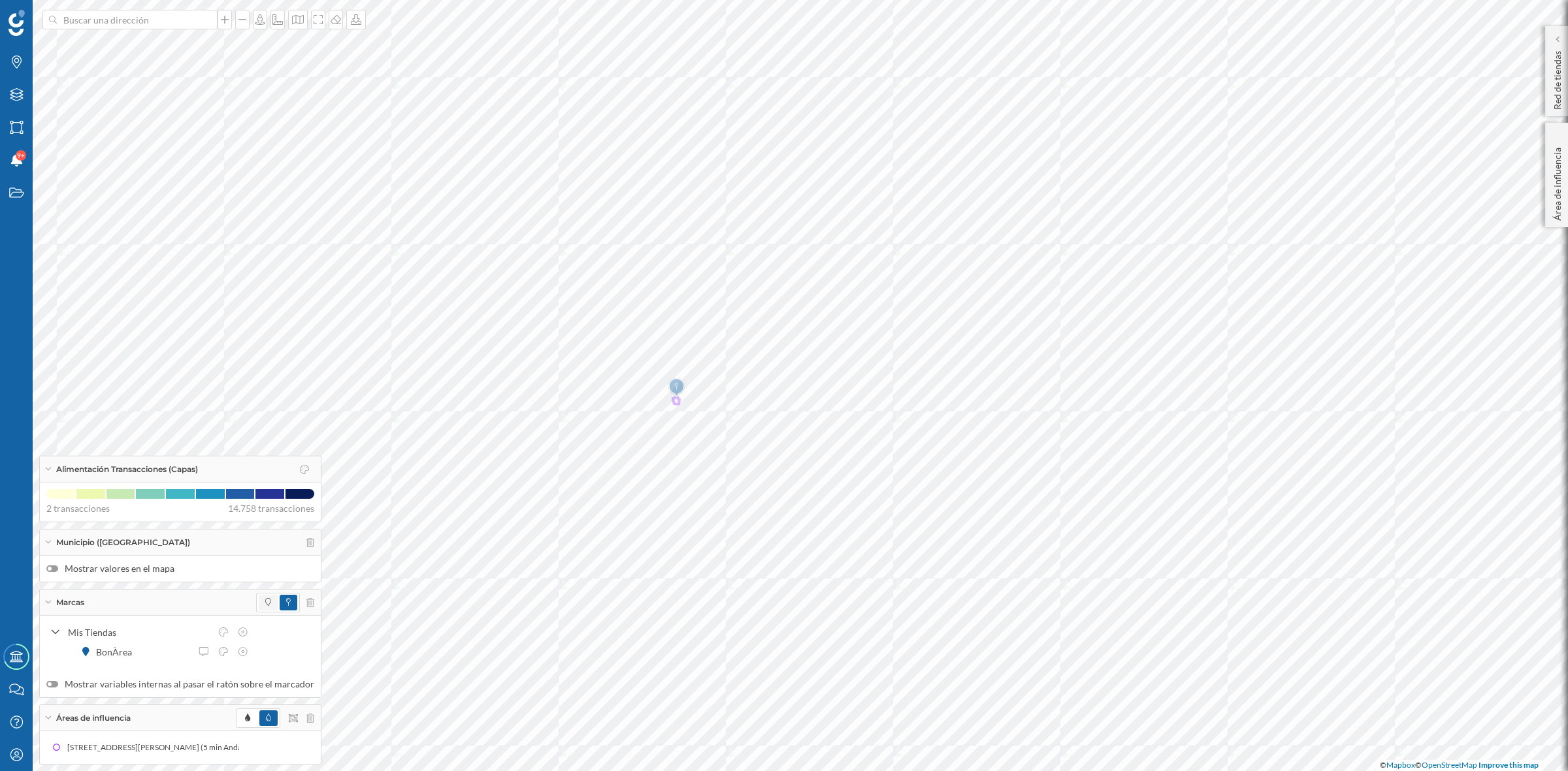
click at [259, 599] on span at bounding box center [268, 602] width 19 height 16
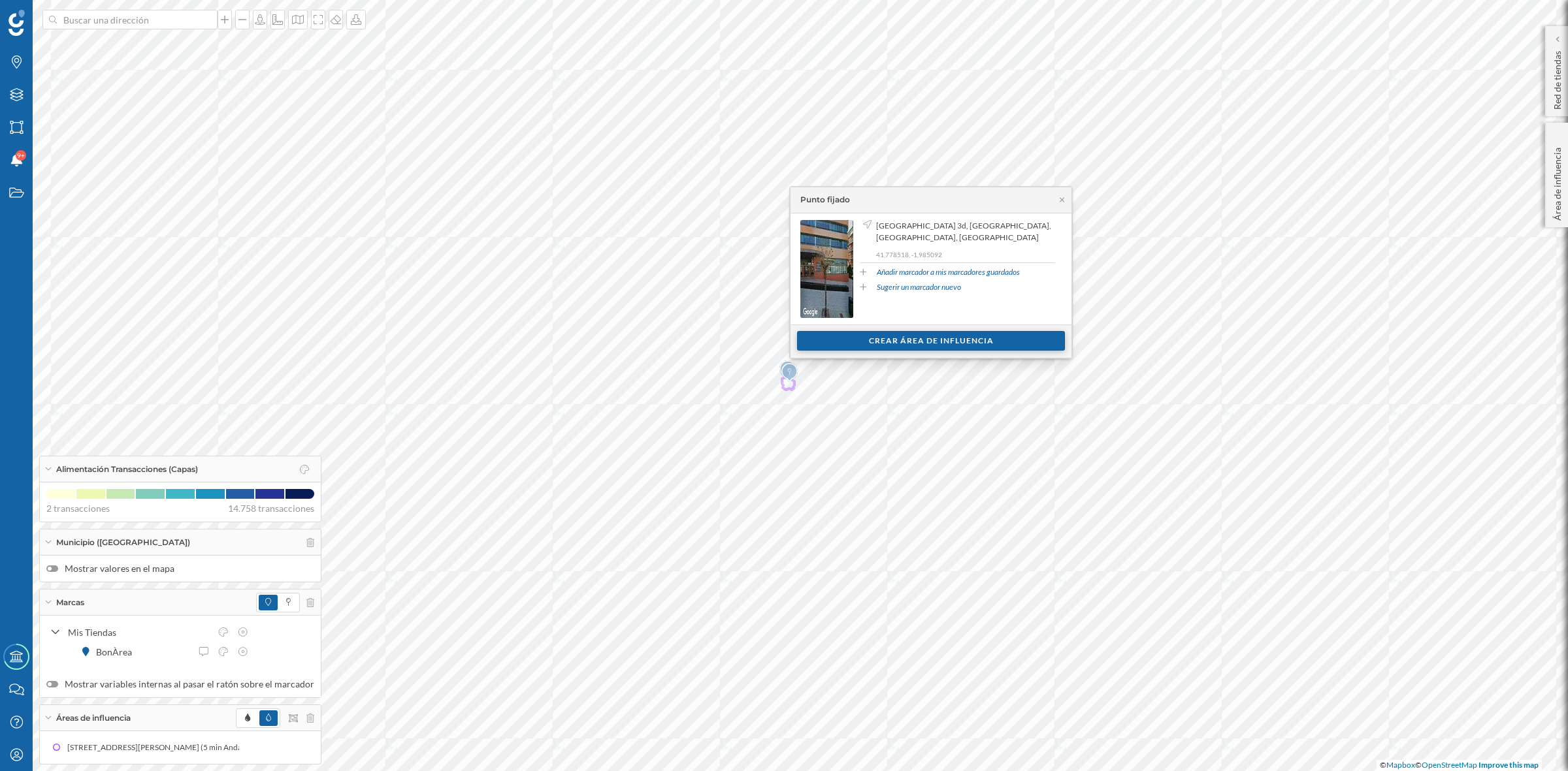
click at [932, 344] on div "Crear área de influencia" at bounding box center [930, 341] width 268 height 20
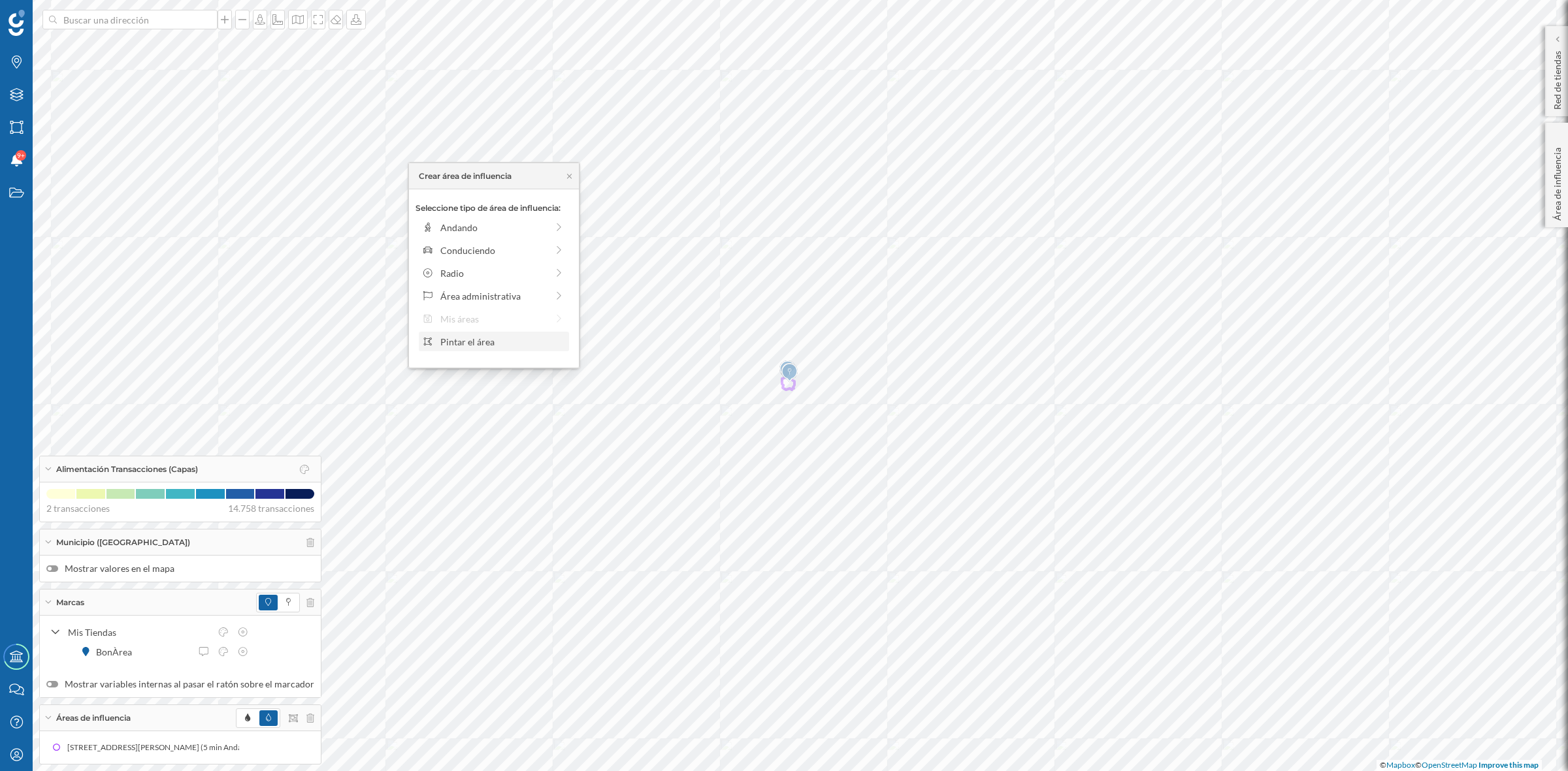
click at [464, 346] on div "Pintar el área" at bounding box center [503, 342] width 125 height 14
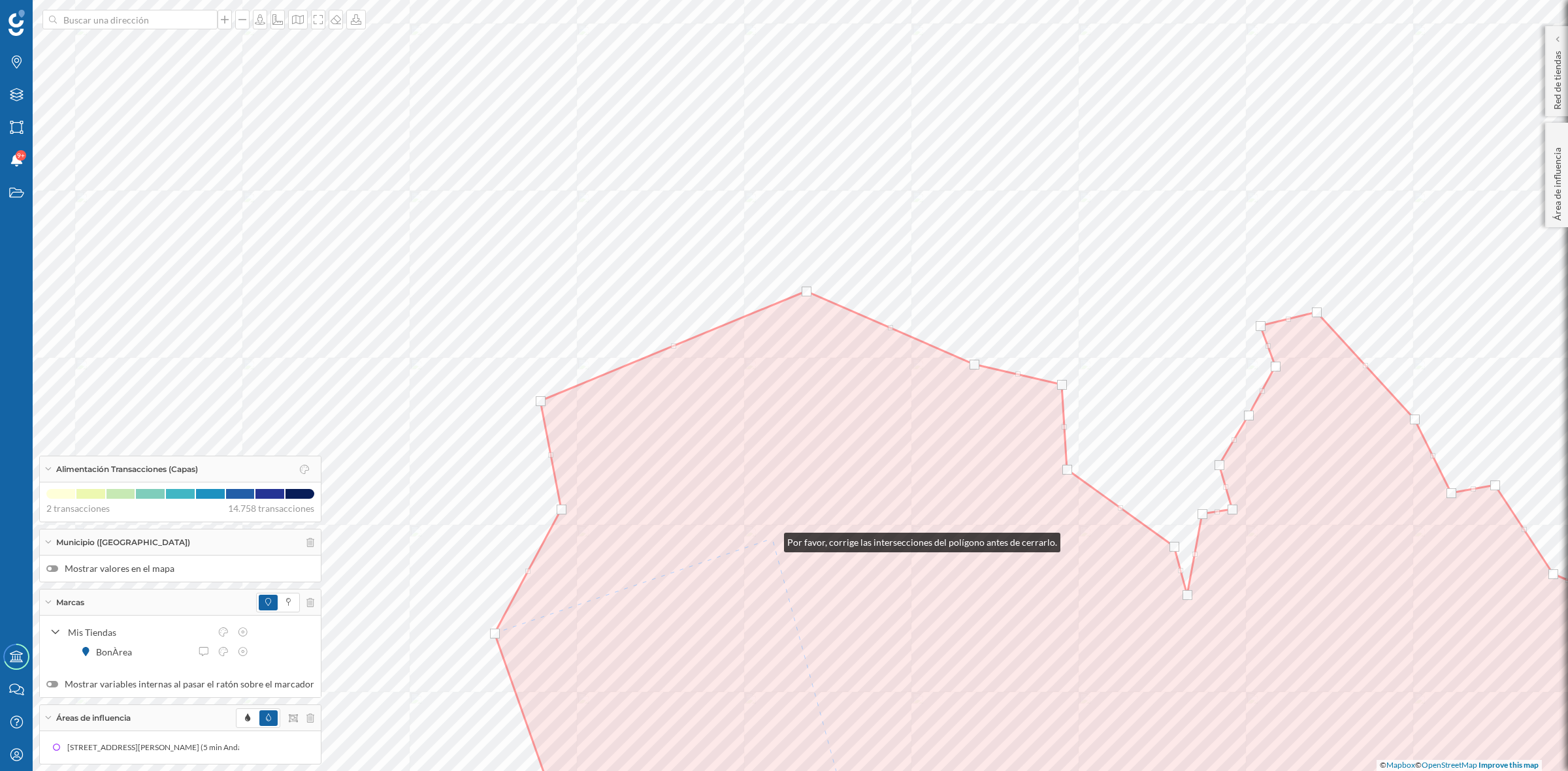
click at [721, 0] on html "Marcas Capas Áreas Notificaciones 9+ Estados Academy Contacta con nosotros Cent…" at bounding box center [784, 386] width 1568 height 771
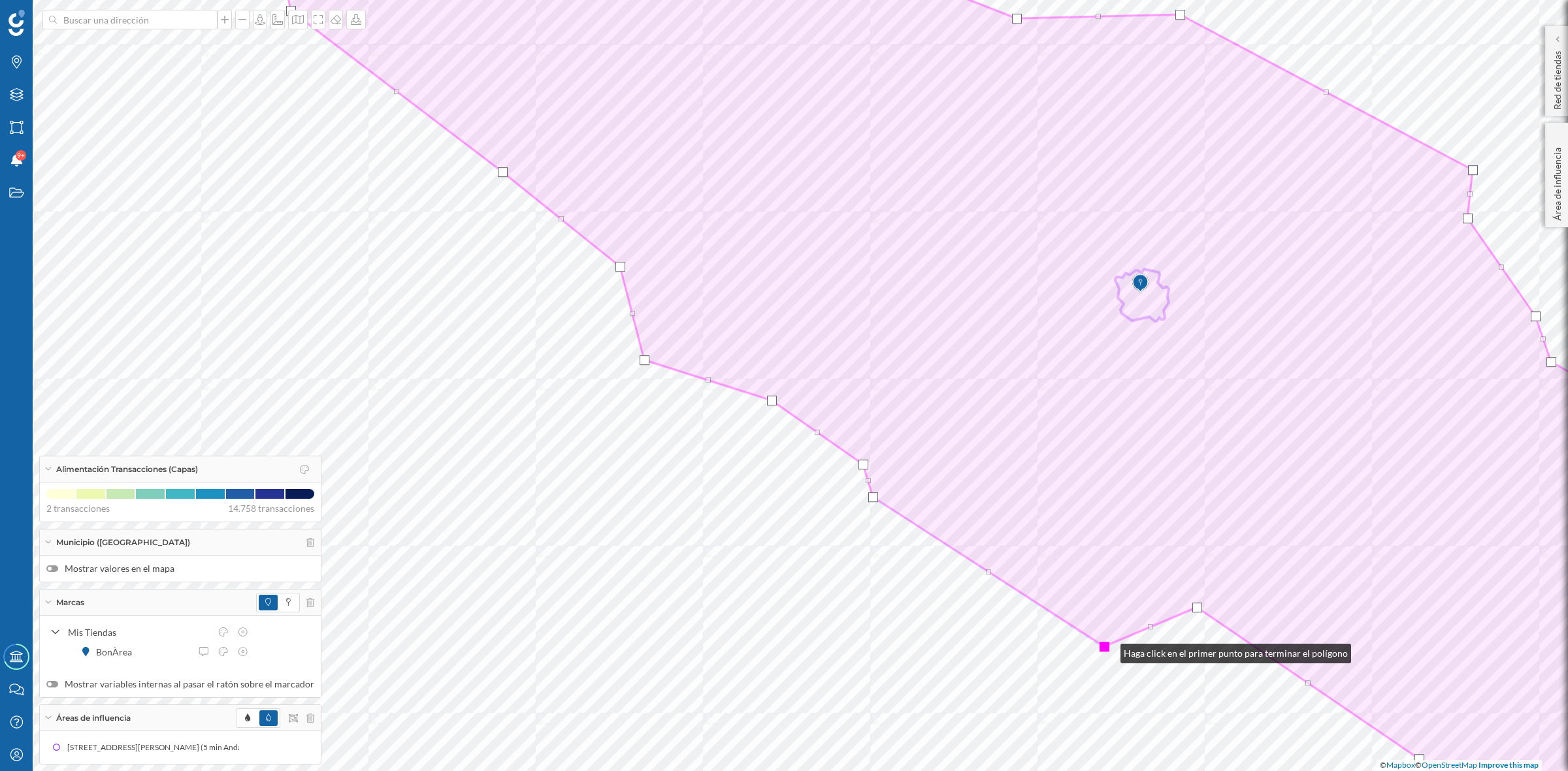
click at [1108, 651] on div at bounding box center [1104, 647] width 9 height 9
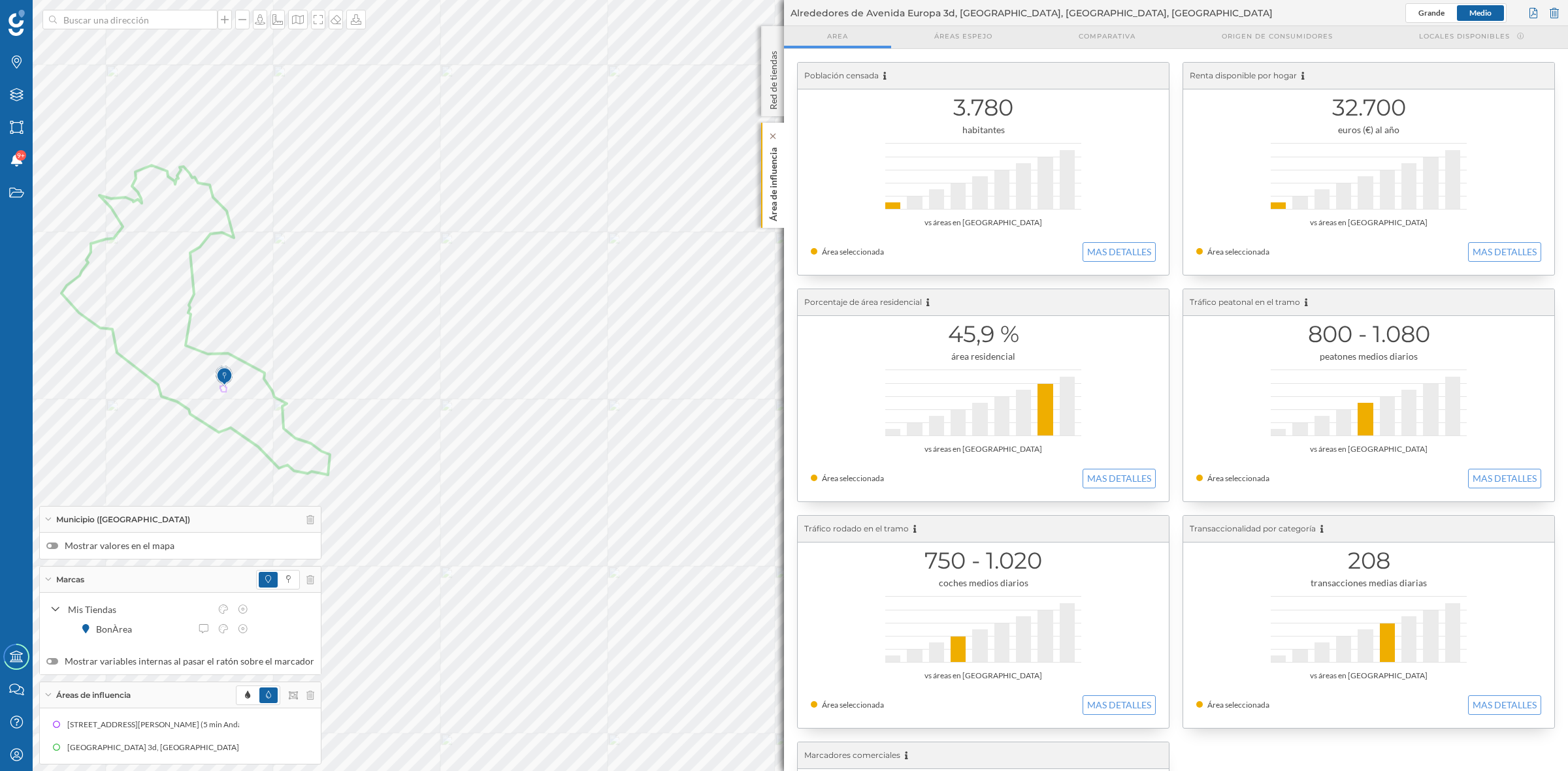
click at [781, 216] on div "Área de influencia" at bounding box center [772, 175] width 22 height 105
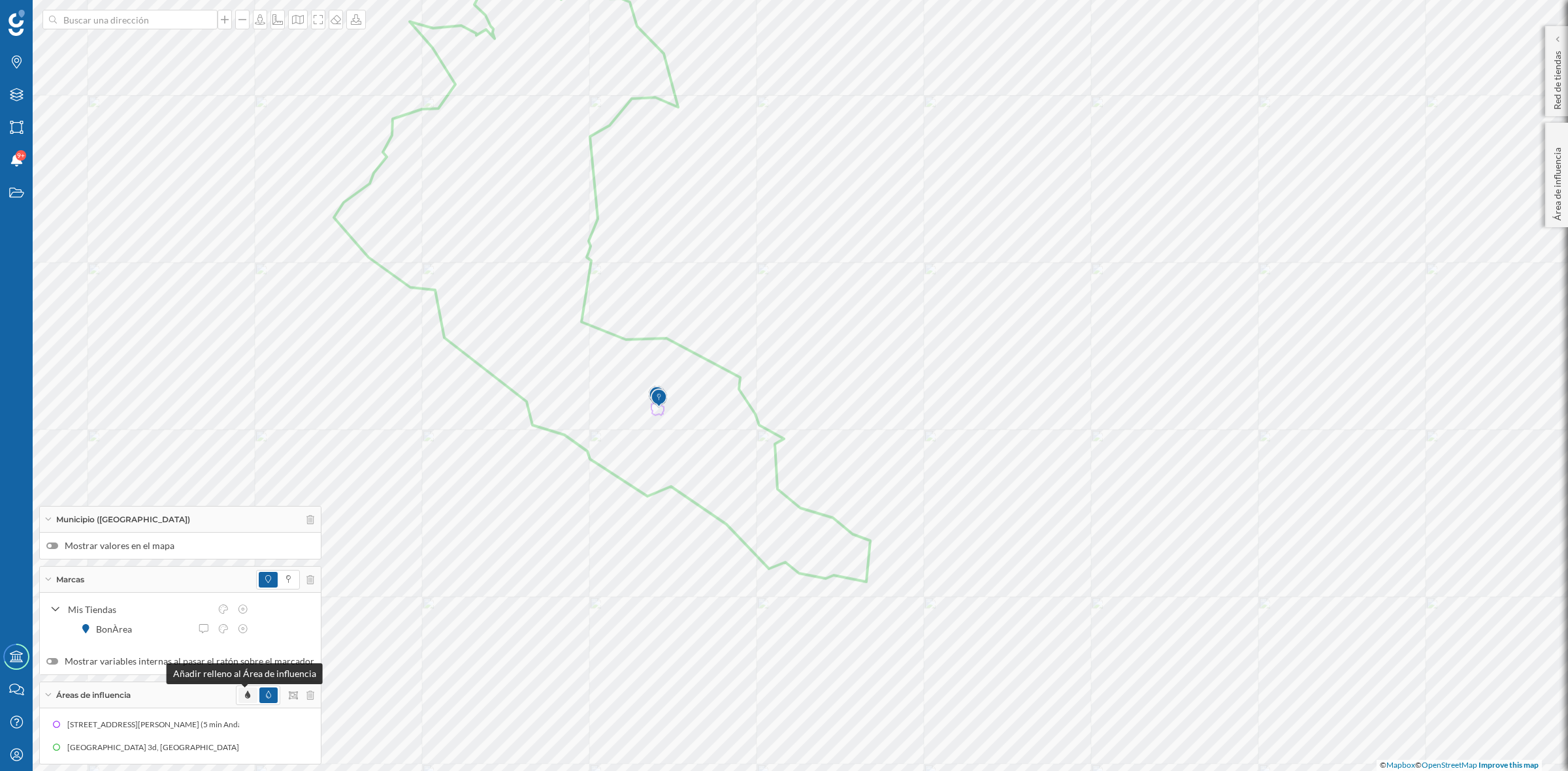
click at [245, 694] on icon at bounding box center [247, 694] width 6 height 7
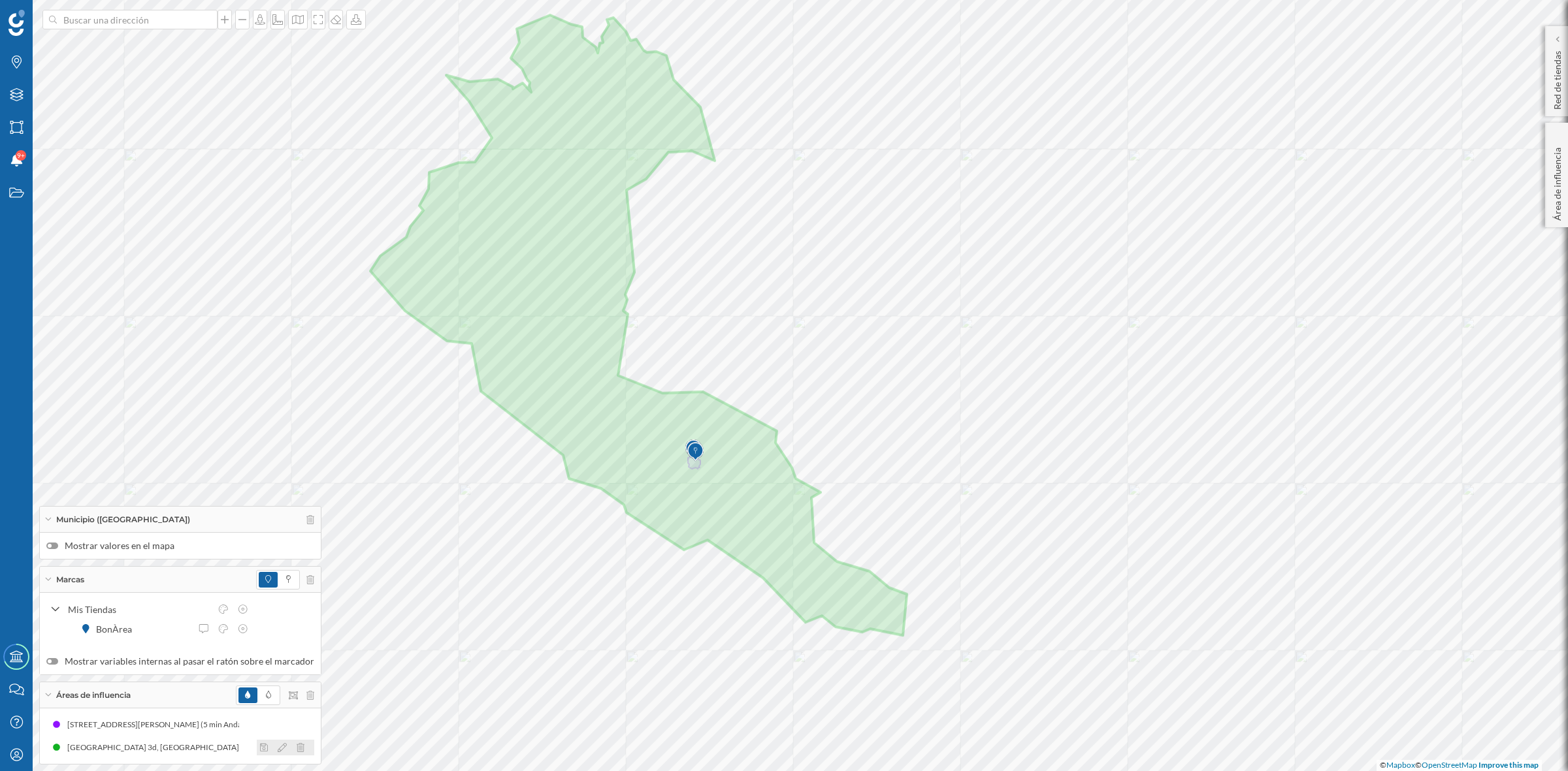
click at [277, 749] on icon at bounding box center [282, 748] width 9 height 9
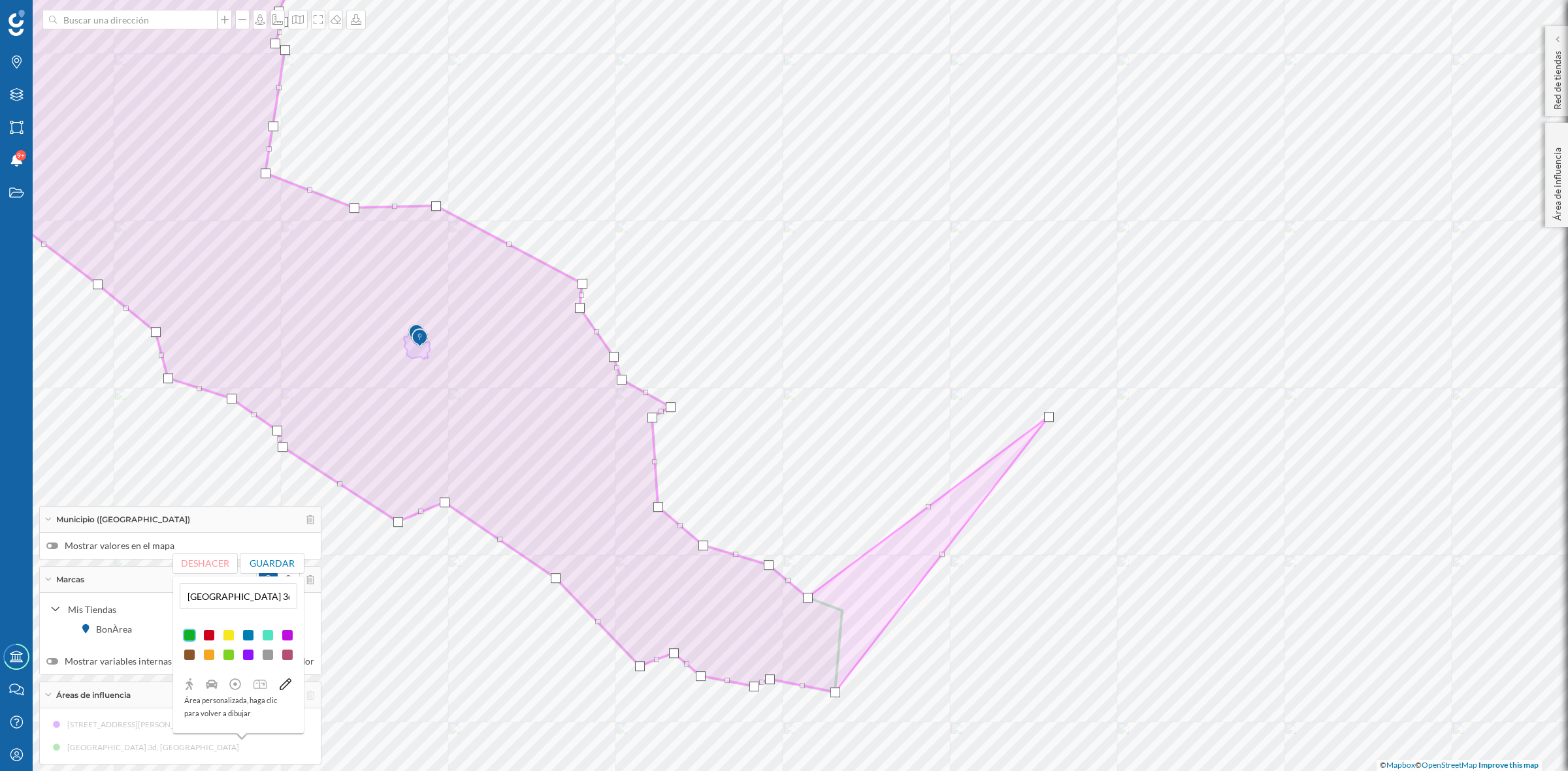
drag, startPoint x: 842, startPoint y: 610, endPoint x: 1050, endPoint y: 416, distance: 284.4
click at [1050, 416] on div at bounding box center [1049, 416] width 9 height 9
drag, startPoint x: 810, startPoint y: 598, endPoint x: 1025, endPoint y: 376, distance: 309.0
click at [1025, 376] on div at bounding box center [1023, 378] width 9 height 9
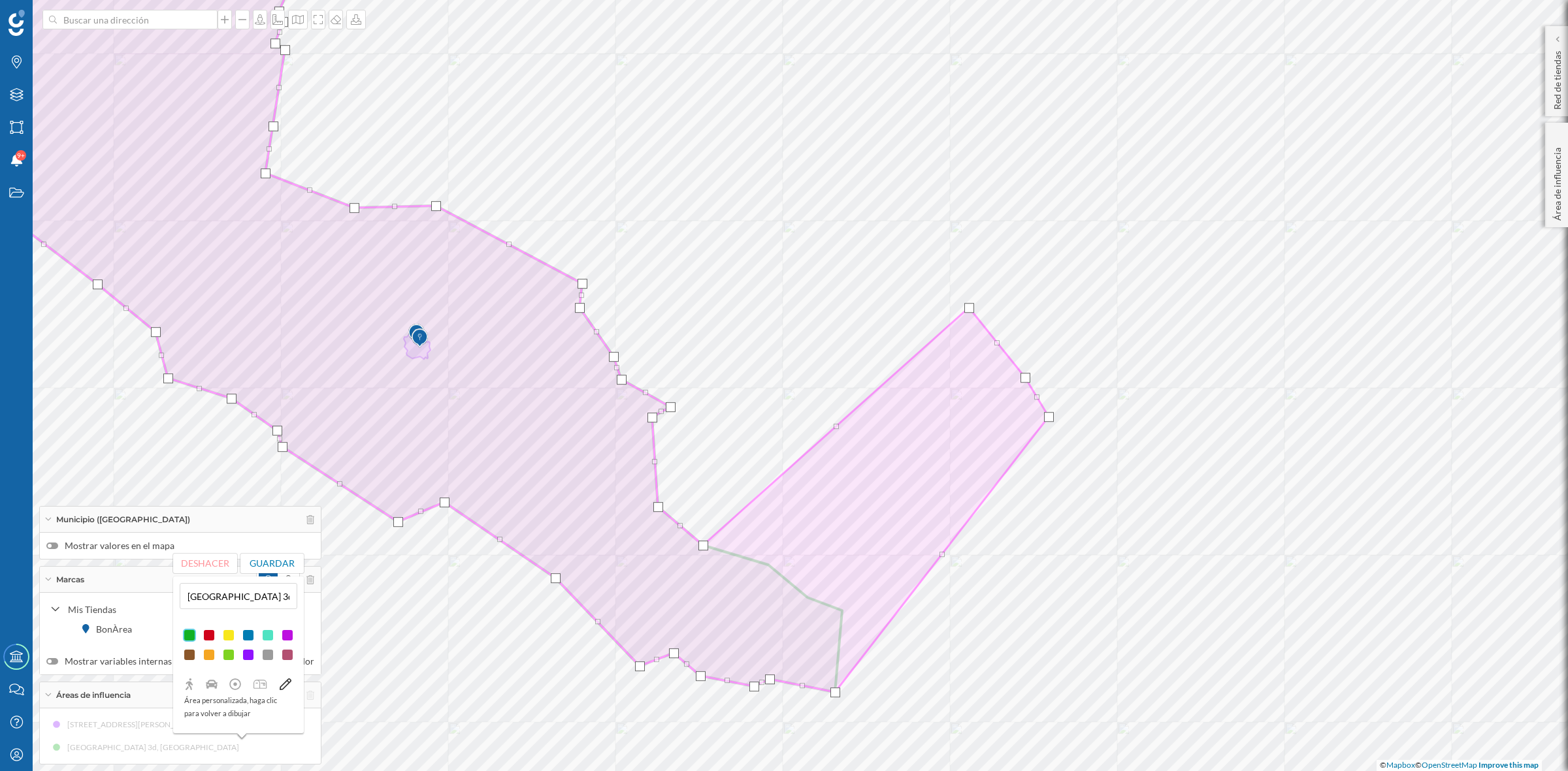
drag, startPoint x: 768, startPoint y: 562, endPoint x: 968, endPoint y: 305, distance: 325.7
click at [968, 305] on div at bounding box center [969, 308] width 9 height 9
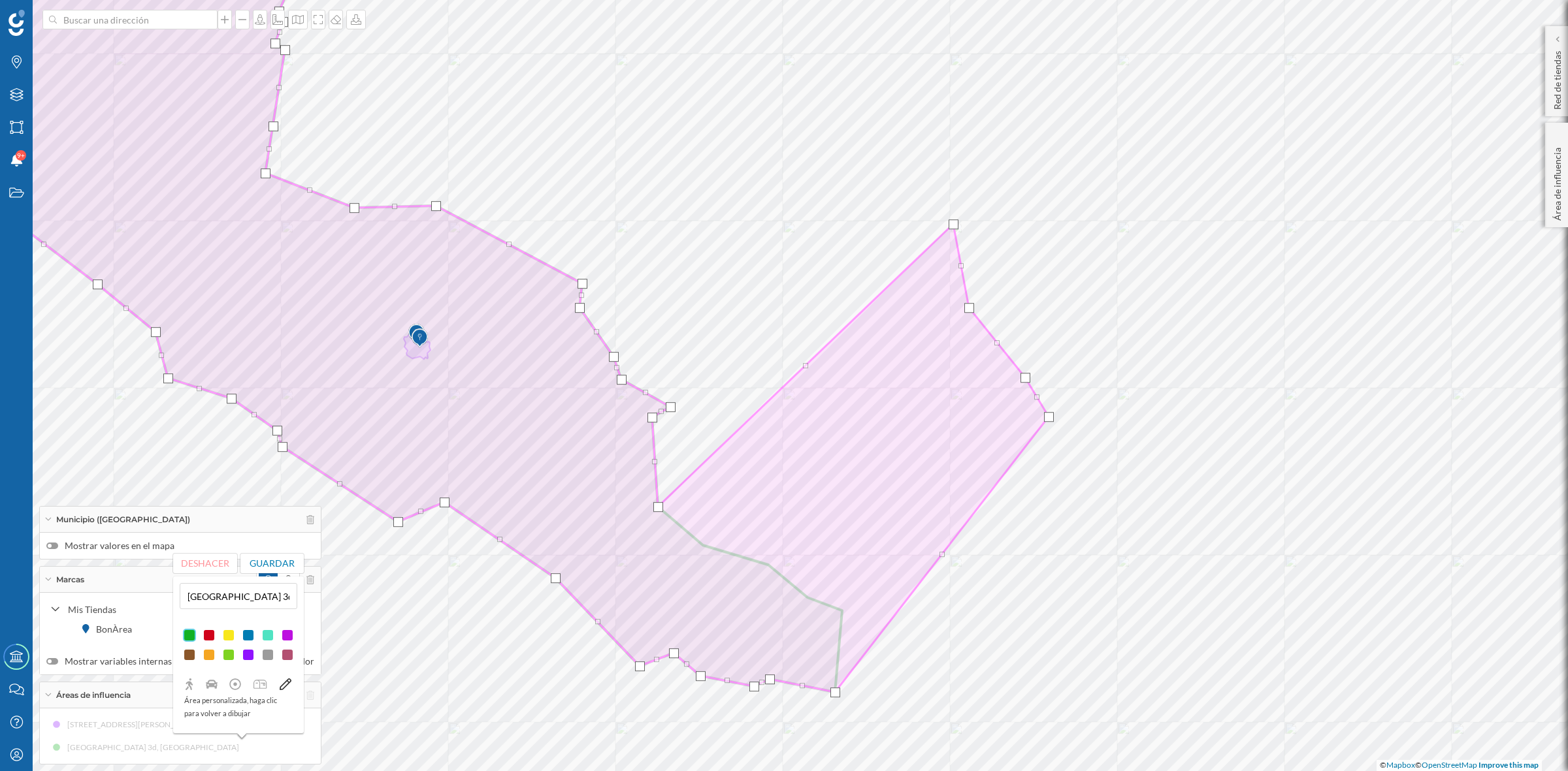
drag, startPoint x: 706, startPoint y: 543, endPoint x: 955, endPoint y: 222, distance: 406.3
click at [955, 222] on div at bounding box center [954, 224] width 9 height 9
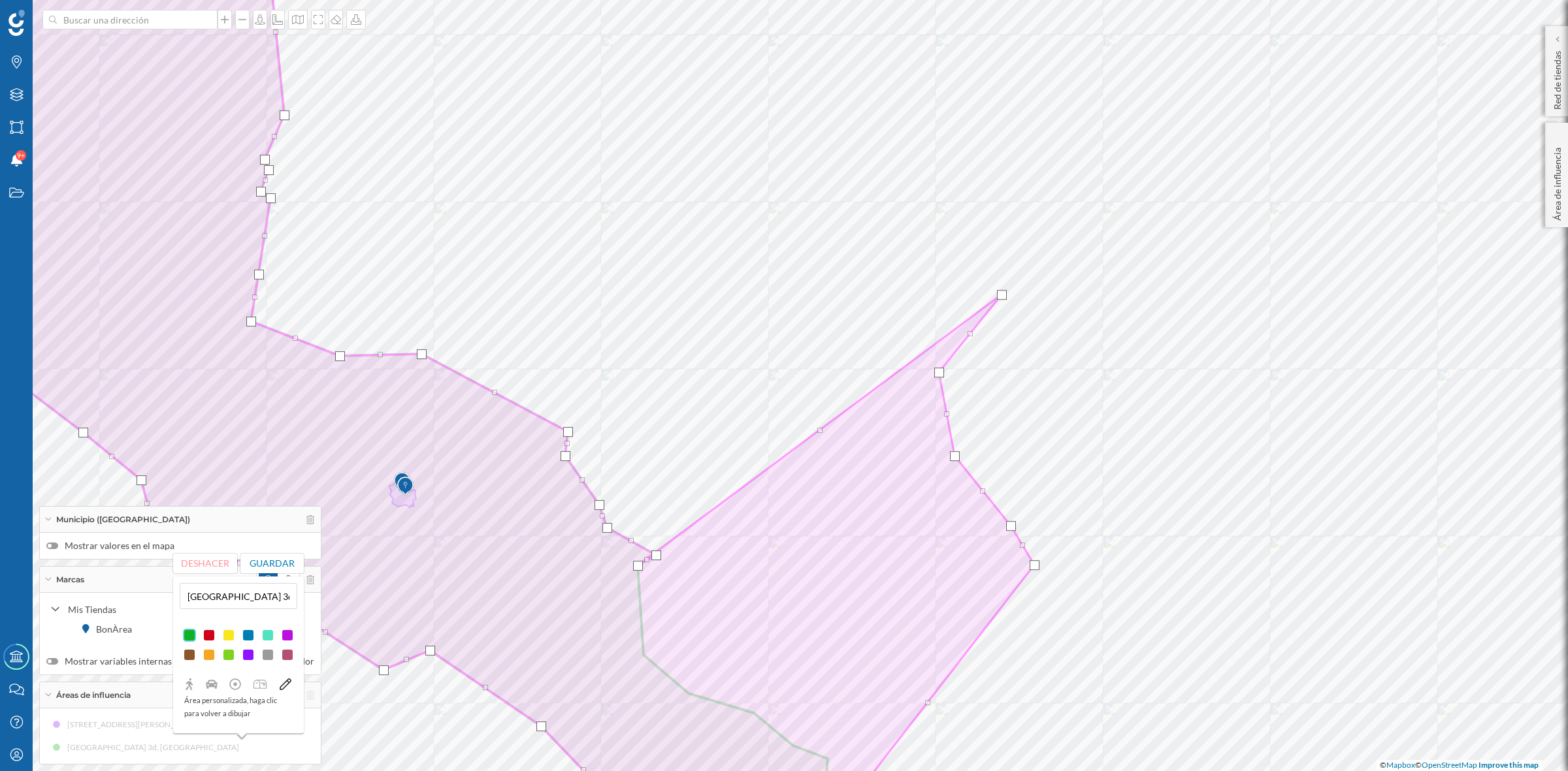
drag, startPoint x: 644, startPoint y: 655, endPoint x: 1003, endPoint y: 295, distance: 508.4
click at [1003, 295] on div at bounding box center [1002, 295] width 9 height 9
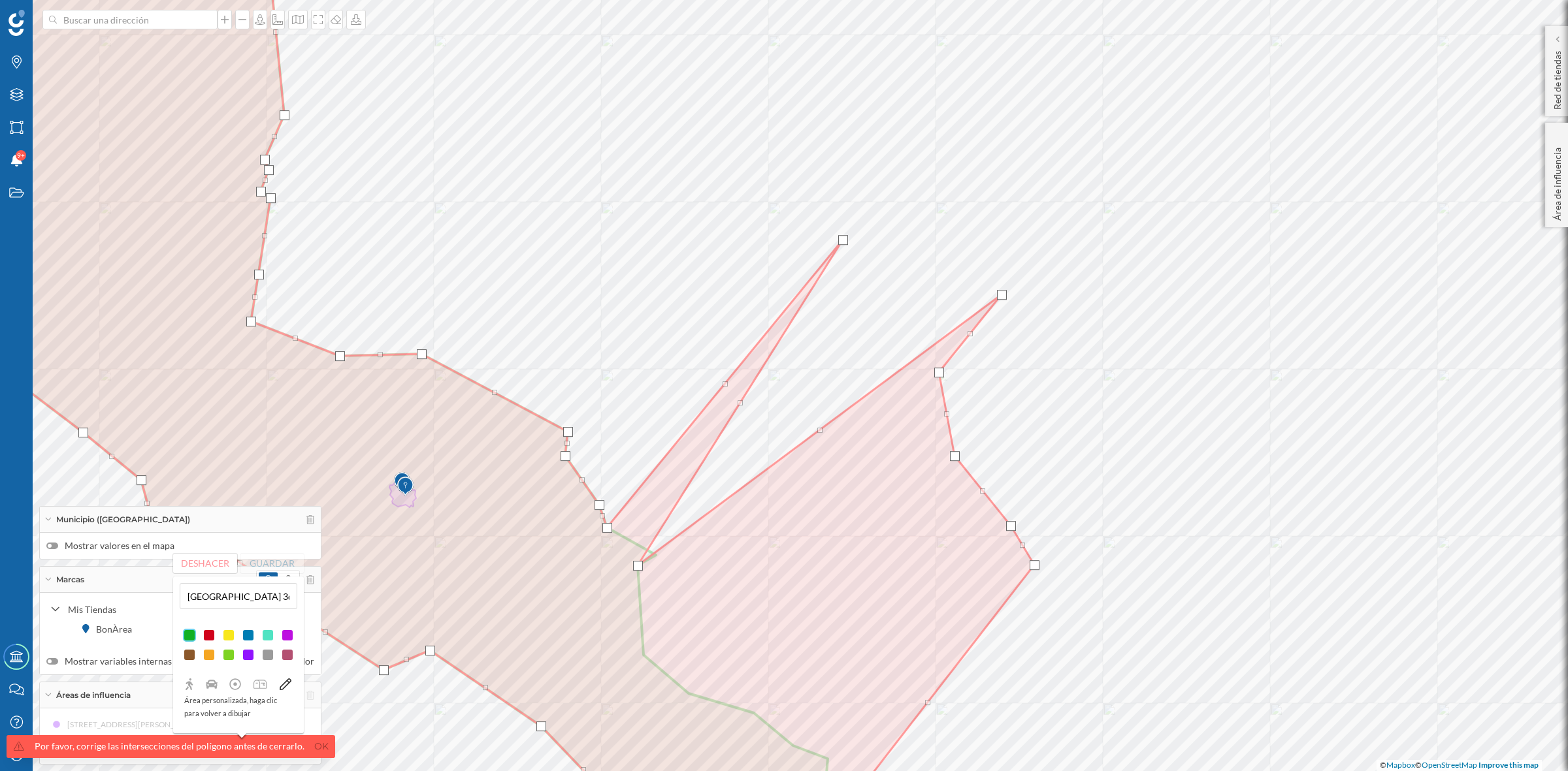
drag, startPoint x: 657, startPoint y: 555, endPoint x: 844, endPoint y: 240, distance: 366.3
click at [844, 240] on div at bounding box center [843, 240] width 9 height 9
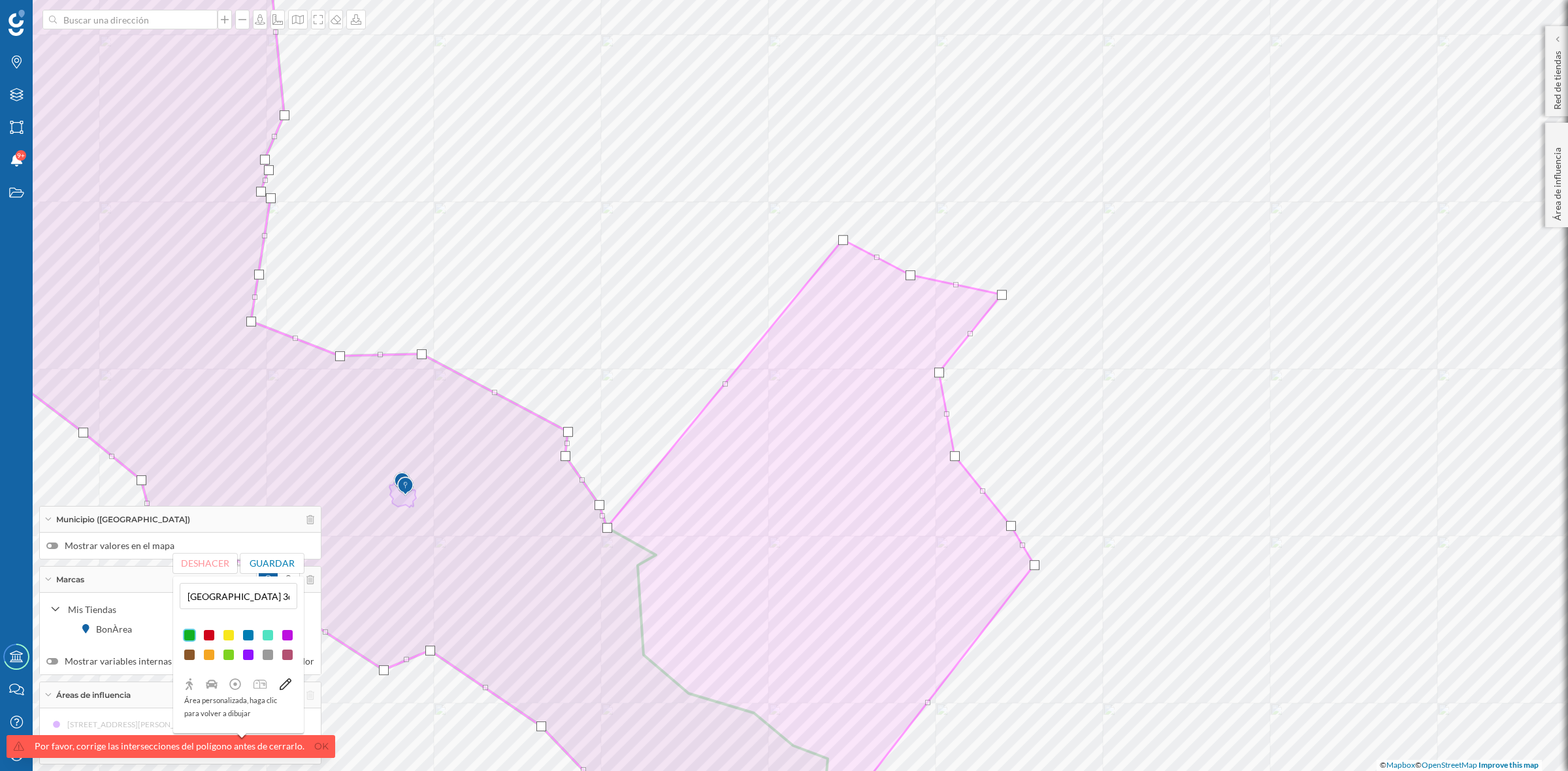
drag, startPoint x: 636, startPoint y: 567, endPoint x: 908, endPoint y: 276, distance: 398.3
click at [908, 276] on div at bounding box center [911, 275] width 9 height 9
drag, startPoint x: 603, startPoint y: 527, endPoint x: 836, endPoint y: 176, distance: 421.3
click at [836, 176] on div at bounding box center [841, 176] width 9 height 9
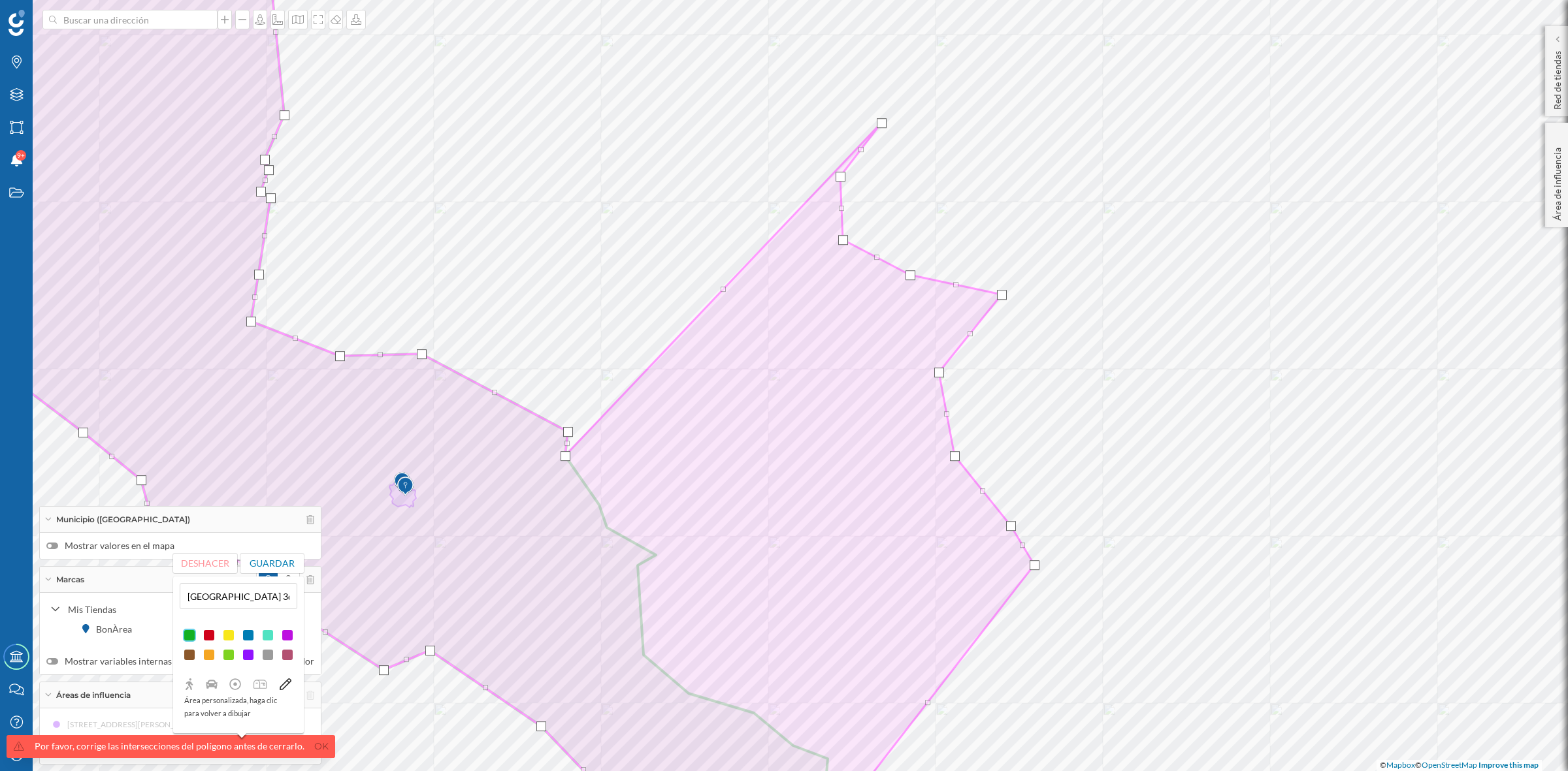
drag, startPoint x: 598, startPoint y: 500, endPoint x: 880, endPoint y: 119, distance: 474.0
click at [880, 119] on div at bounding box center [882, 123] width 9 height 9
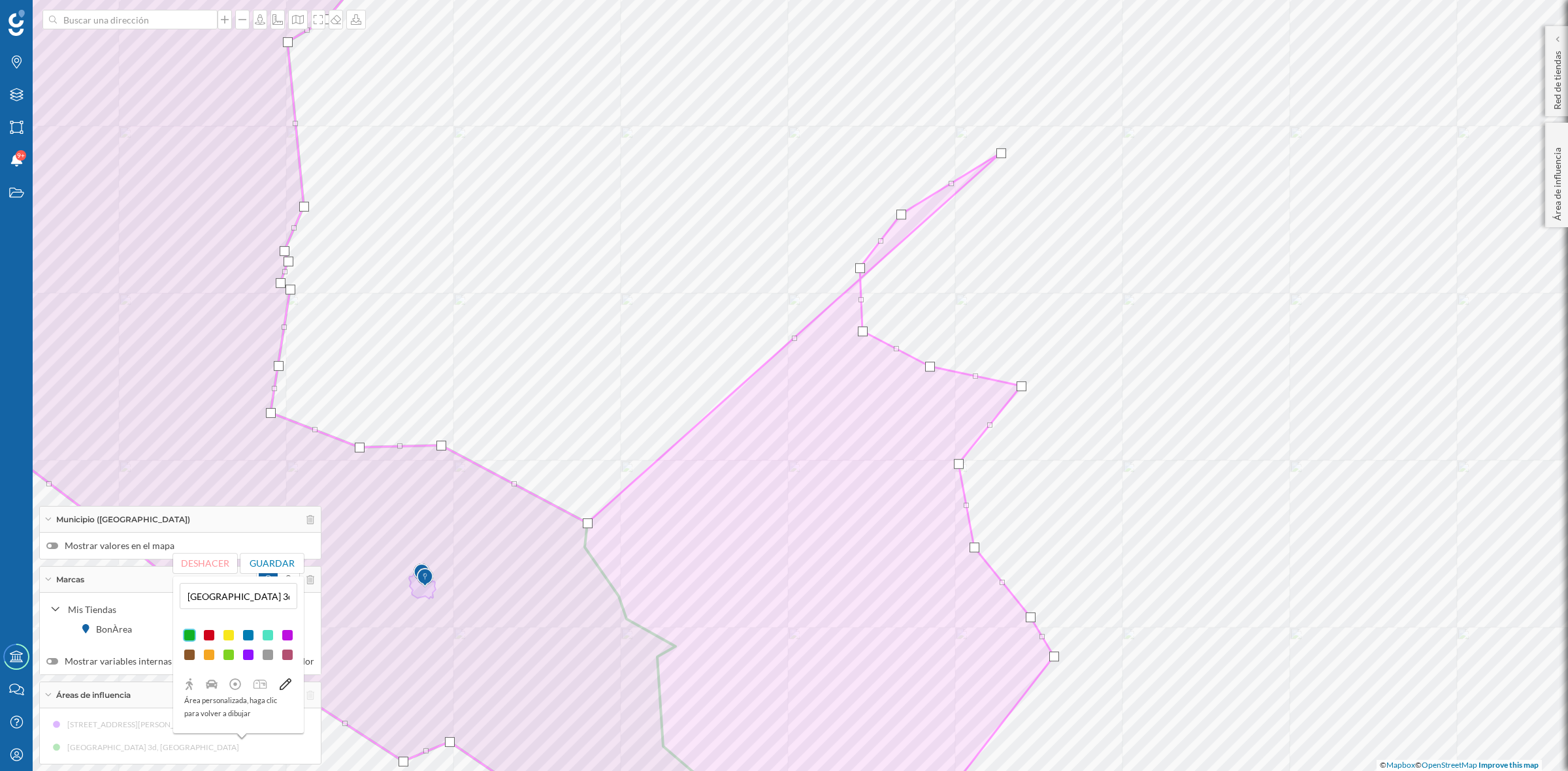
drag, startPoint x: 586, startPoint y: 550, endPoint x: 1003, endPoint y: 156, distance: 573.7
click at [1003, 156] on div at bounding box center [1001, 153] width 9 height 9
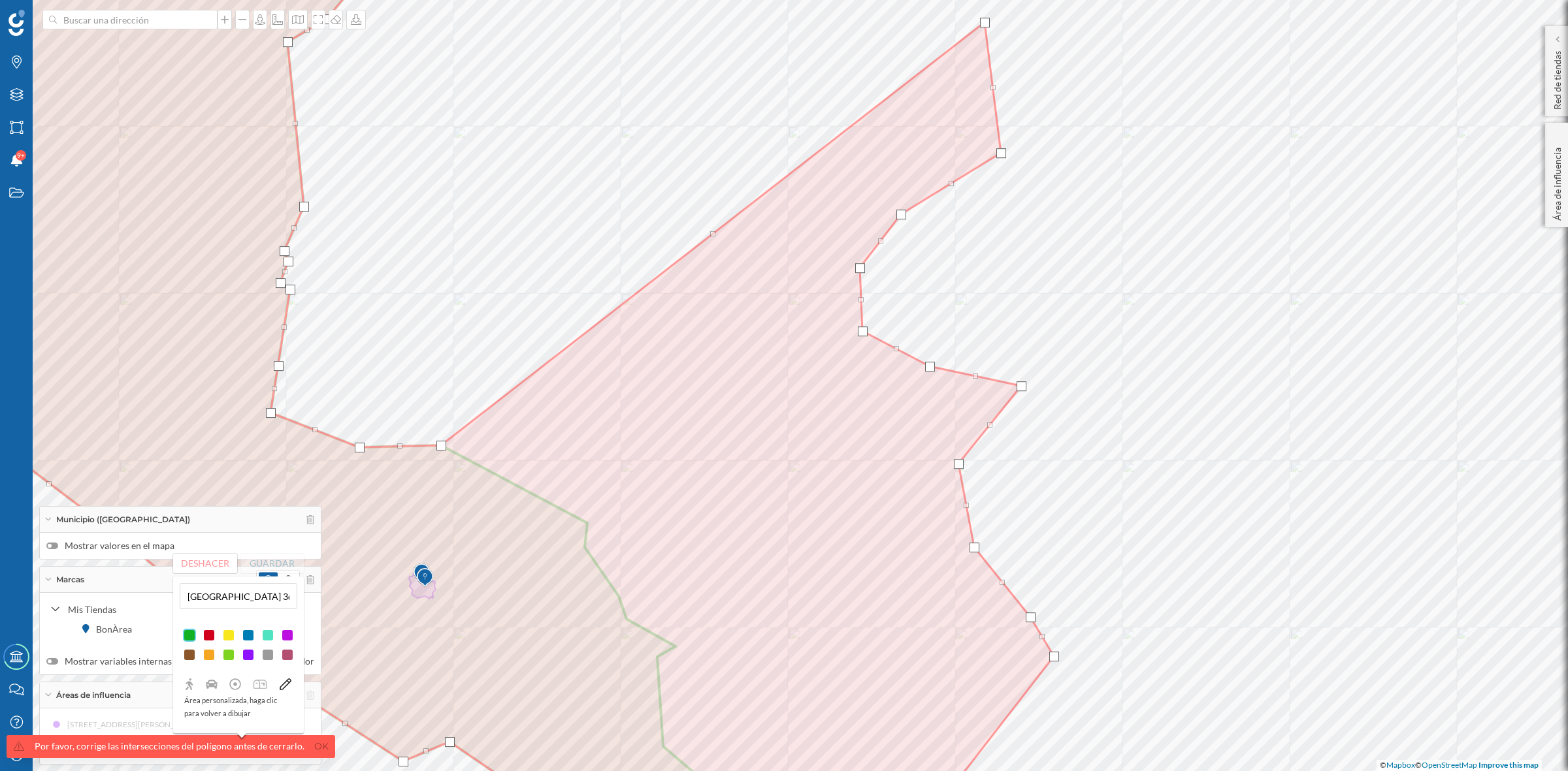
drag, startPoint x: 591, startPoint y: 524, endPoint x: 983, endPoint y: 27, distance: 633.0
click at [984, 24] on div at bounding box center [984, 22] width 9 height 9
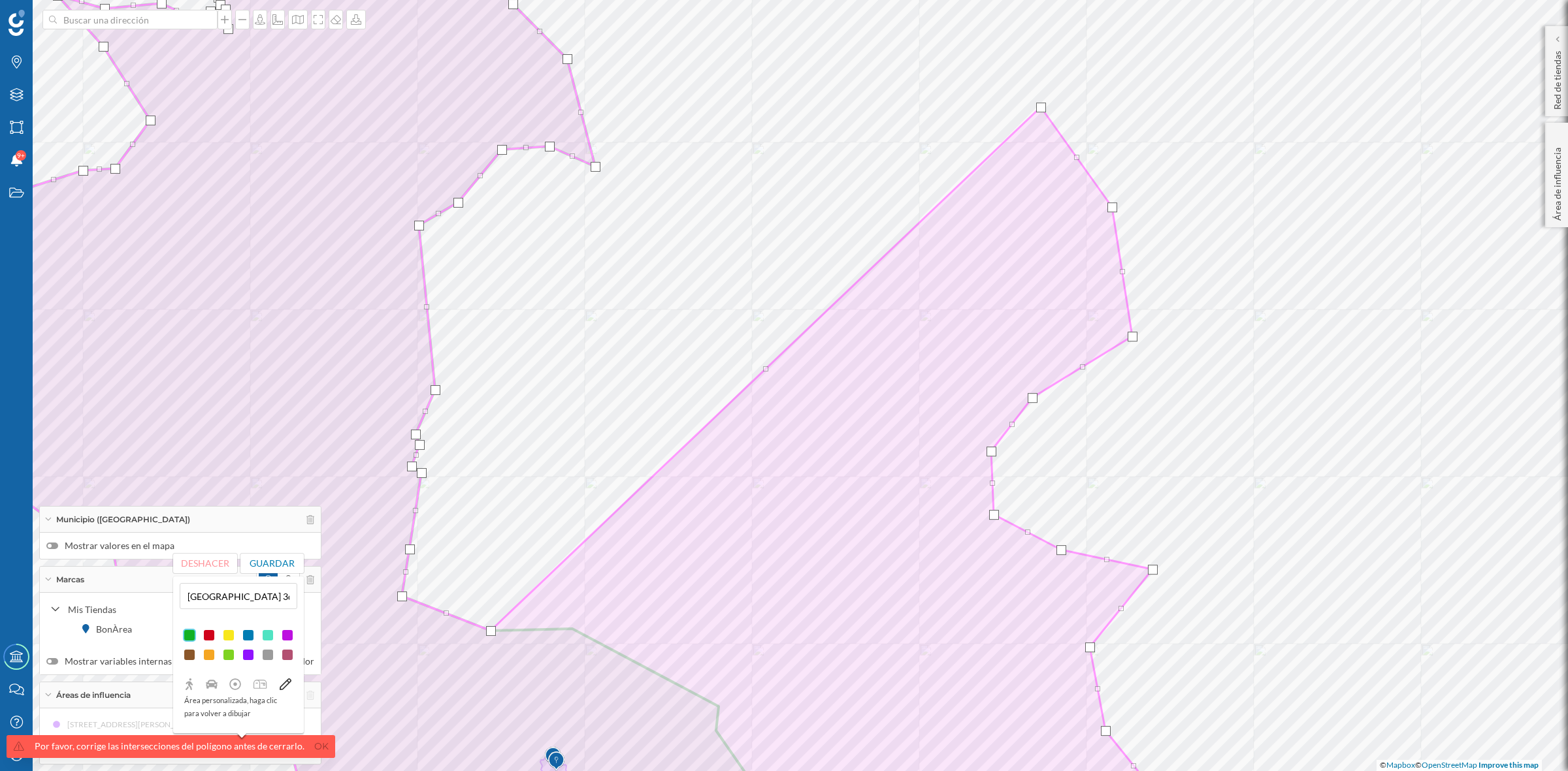
drag, startPoint x: 571, startPoint y: 630, endPoint x: 1040, endPoint y: 105, distance: 704.0
click at [1040, 105] on div at bounding box center [1041, 107] width 9 height 9
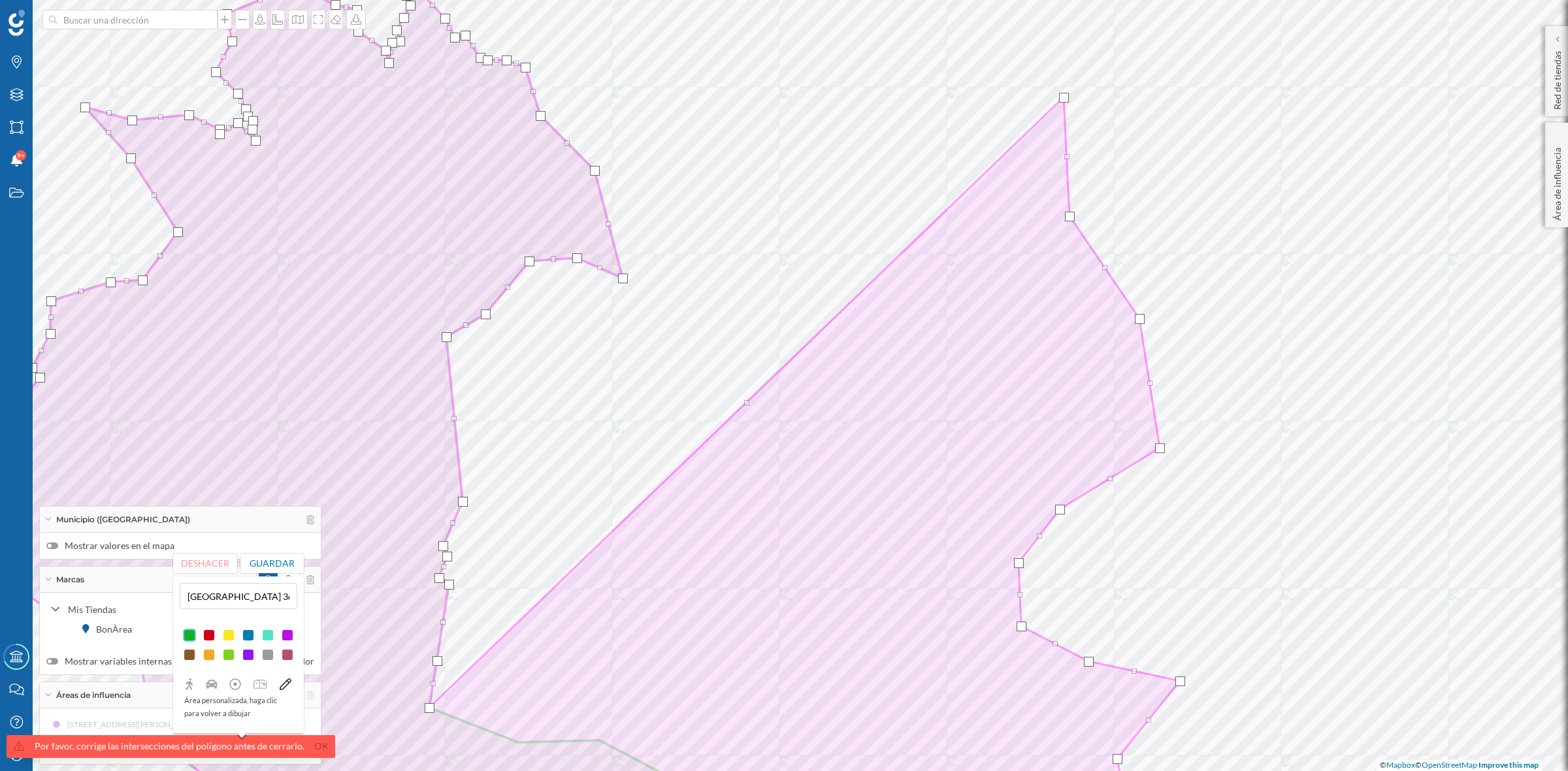
drag, startPoint x: 517, startPoint y: 742, endPoint x: 1063, endPoint y: 97, distance: 845.1
click at [1063, 97] on div at bounding box center [1064, 97] width 9 height 9
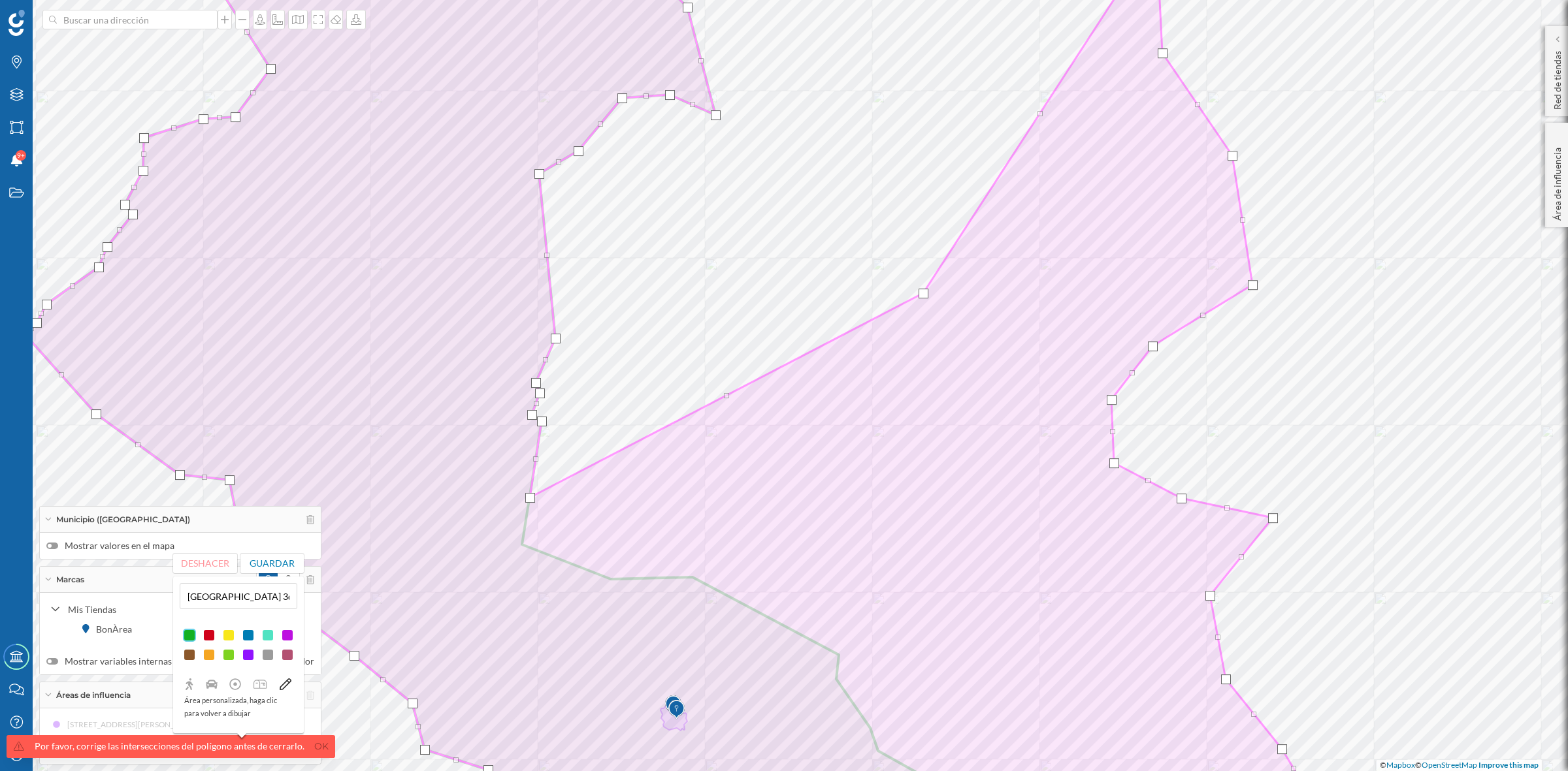
drag, startPoint x: 520, startPoint y: 543, endPoint x: 921, endPoint y: 292, distance: 473.1
click at [921, 292] on div at bounding box center [924, 293] width 9 height 9
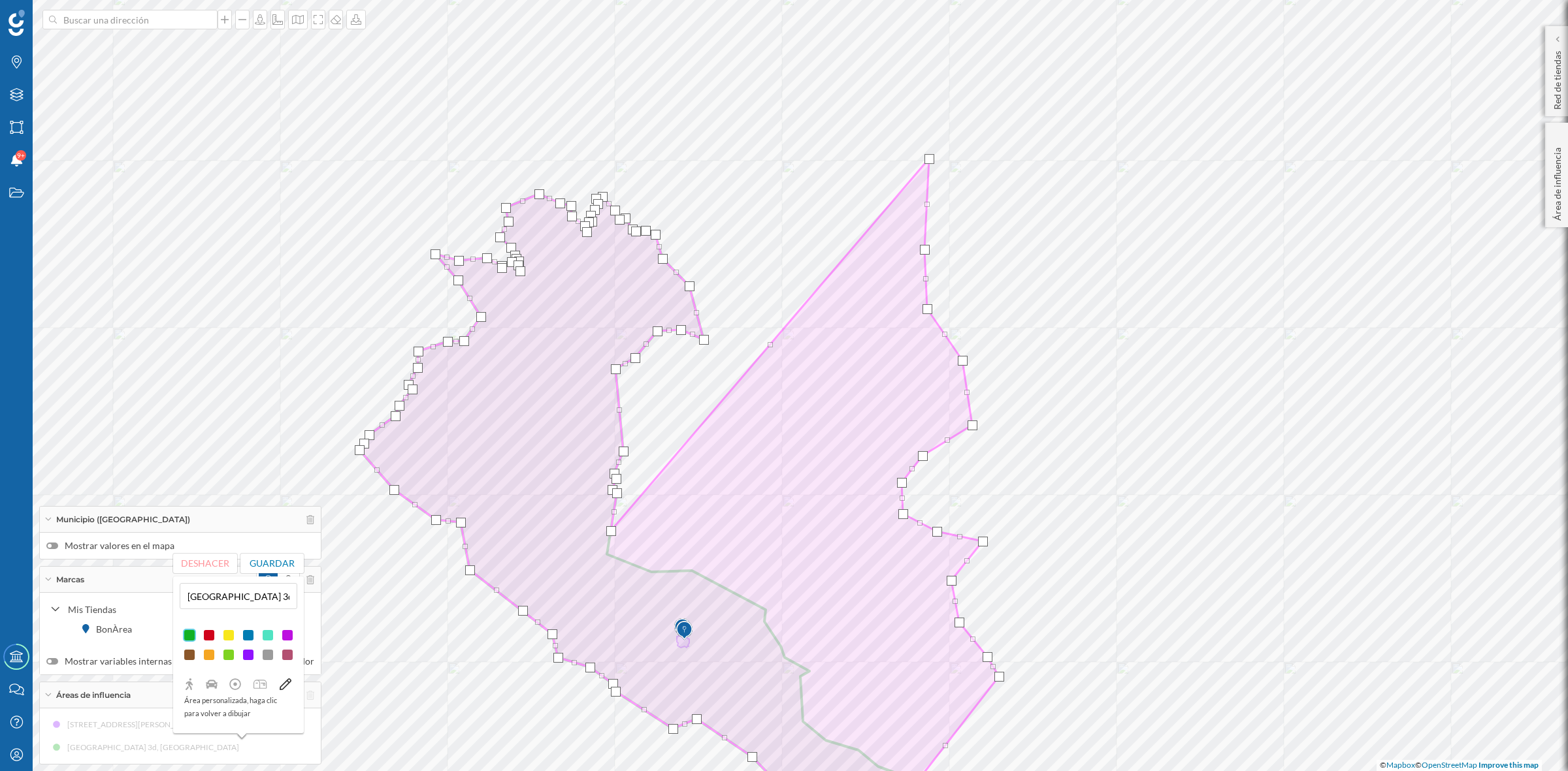
drag, startPoint x: 807, startPoint y: 432, endPoint x: 928, endPoint y: 161, distance: 296.8
click at [928, 161] on div at bounding box center [929, 159] width 9 height 9
drag, startPoint x: 610, startPoint y: 527, endPoint x: 837, endPoint y: 214, distance: 386.6
click at [837, 214] on div at bounding box center [839, 218] width 9 height 9
drag, startPoint x: 618, startPoint y: 497, endPoint x: 814, endPoint y: 245, distance: 319.2
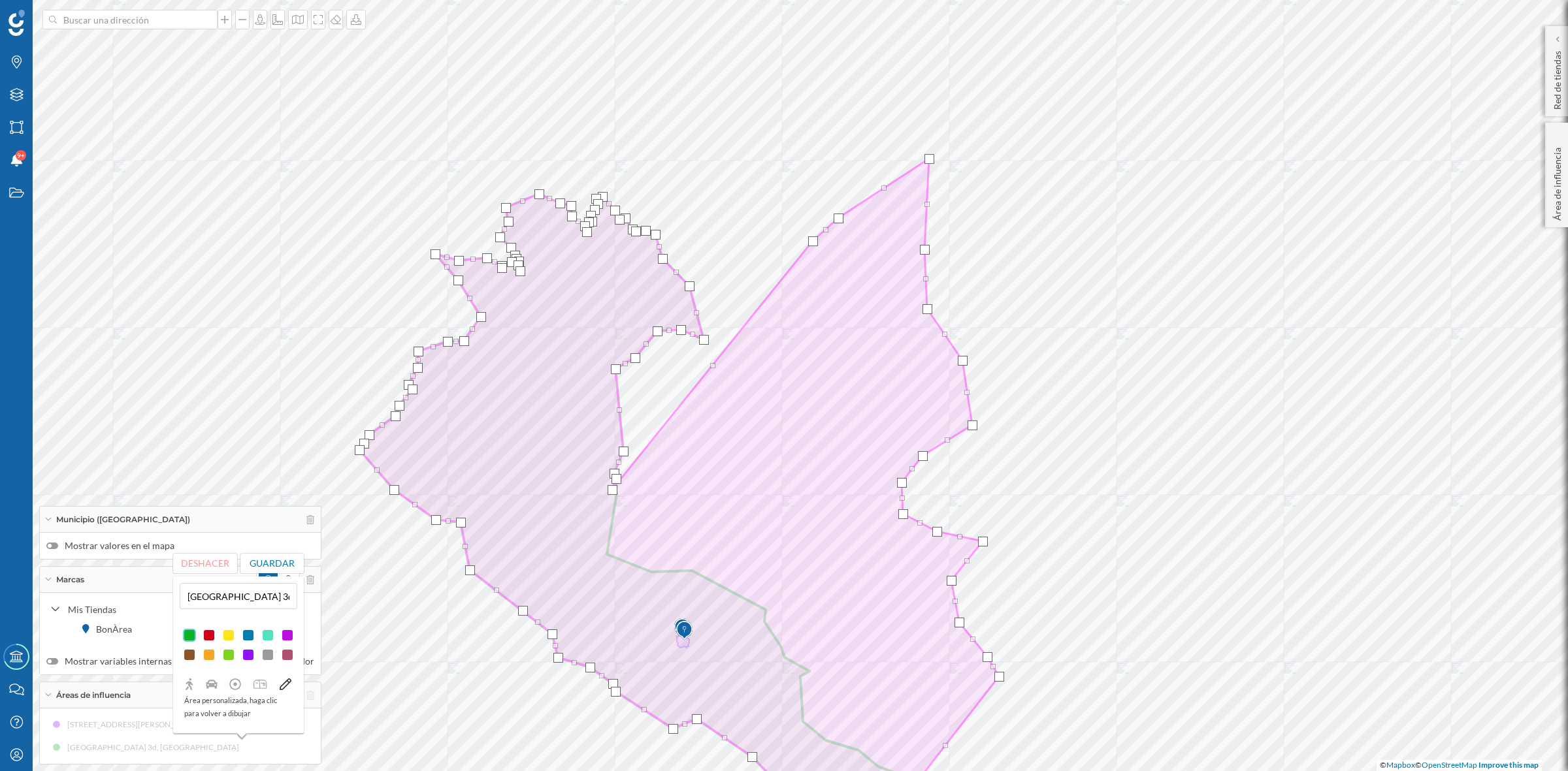
click at [814, 245] on div at bounding box center [812, 241] width 9 height 9
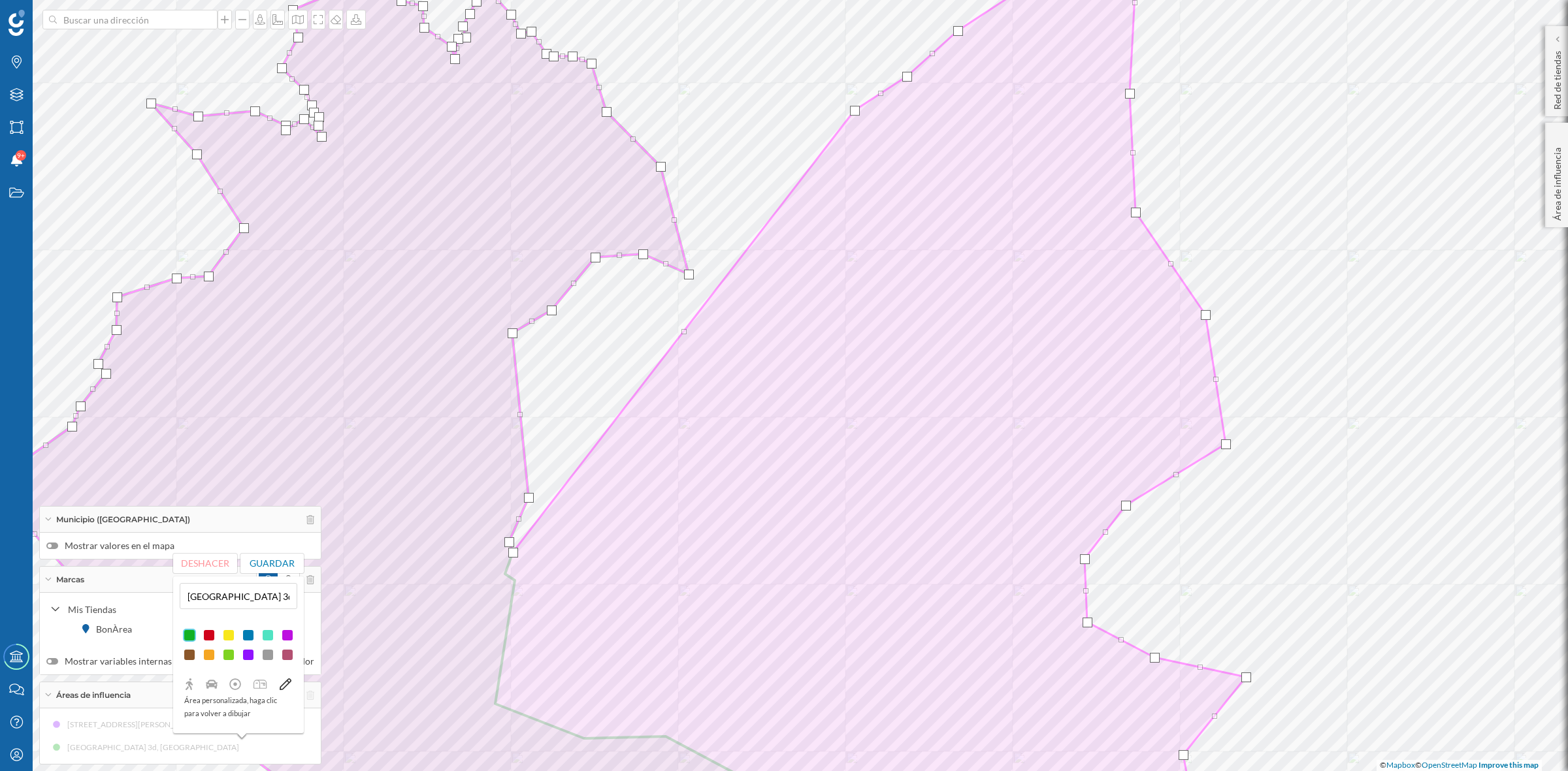
drag, startPoint x: 507, startPoint y: 576, endPoint x: 856, endPoint y: 112, distance: 580.6
click at [856, 112] on div at bounding box center [855, 110] width 9 height 9
drag, startPoint x: 517, startPoint y: 555, endPoint x: 806, endPoint y: 139, distance: 506.5
click at [806, 139] on div at bounding box center [804, 138] width 9 height 9
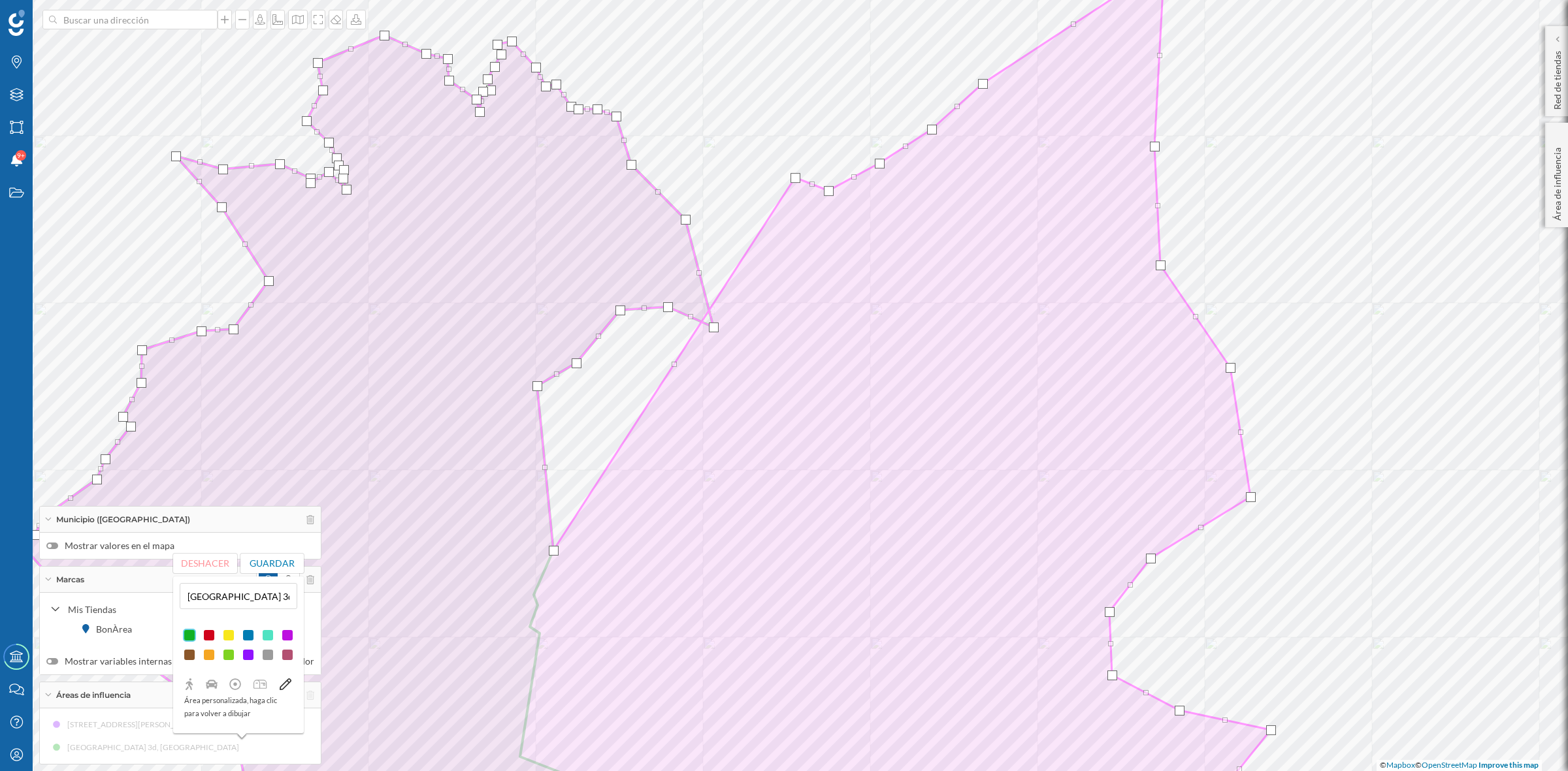
drag, startPoint x: 534, startPoint y: 593, endPoint x: 793, endPoint y: 175, distance: 491.7
click at [793, 175] on div at bounding box center [795, 177] width 9 height 9
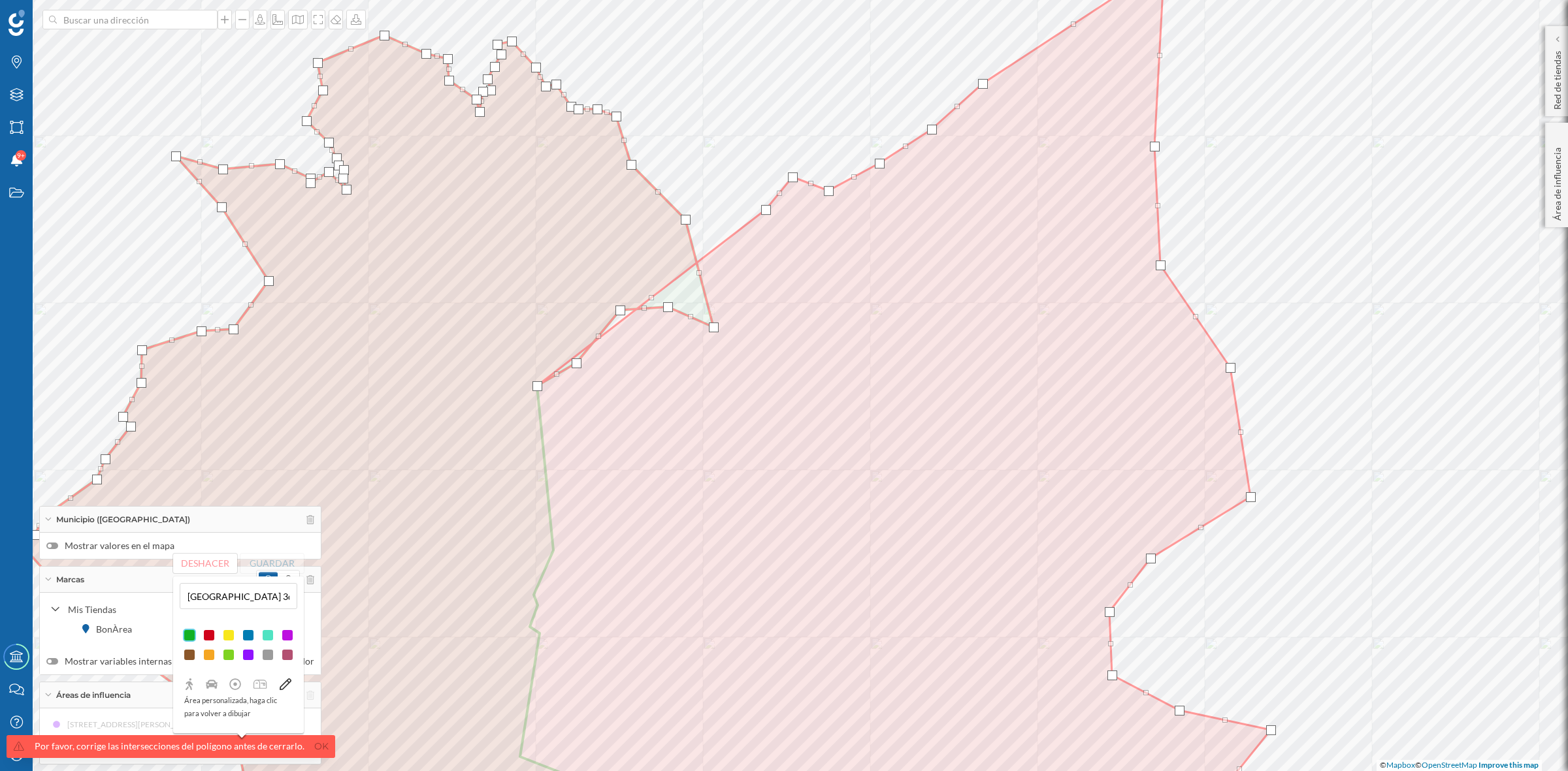
drag, startPoint x: 556, startPoint y: 552, endPoint x: 769, endPoint y: 211, distance: 402.1
click at [769, 211] on div at bounding box center [766, 210] width 9 height 9
drag, startPoint x: 536, startPoint y: 381, endPoint x: 746, endPoint y: 218, distance: 265.8
click at [745, 215] on div at bounding box center [745, 219] width 9 height 9
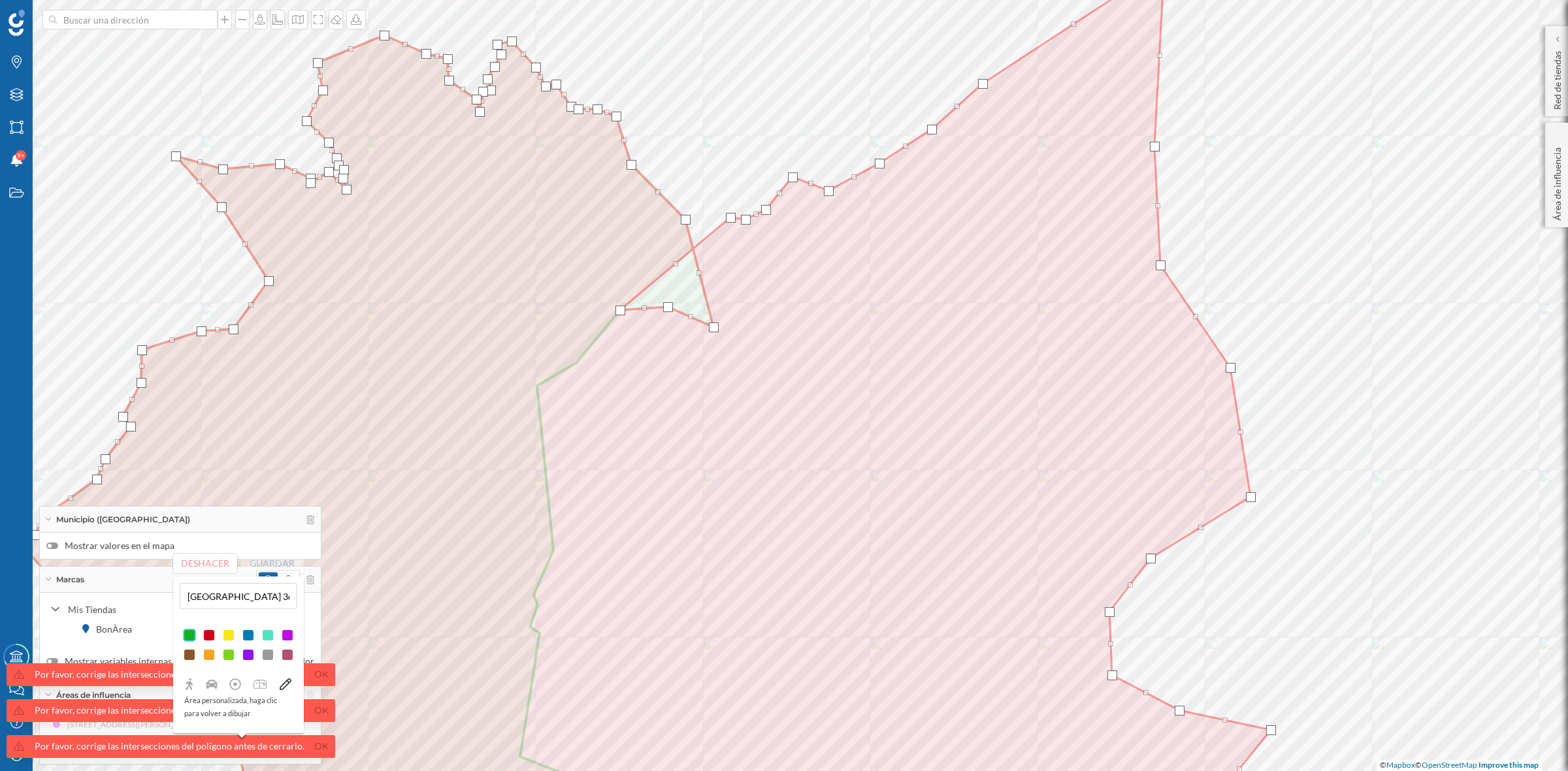
drag, startPoint x: 573, startPoint y: 364, endPoint x: 727, endPoint y: 218, distance: 212.2
click at [727, 218] on div at bounding box center [730, 217] width 9 height 9
drag, startPoint x: 614, startPoint y: 315, endPoint x: 708, endPoint y: 220, distance: 133.6
click at [708, 220] on div at bounding box center [713, 217] width 9 height 9
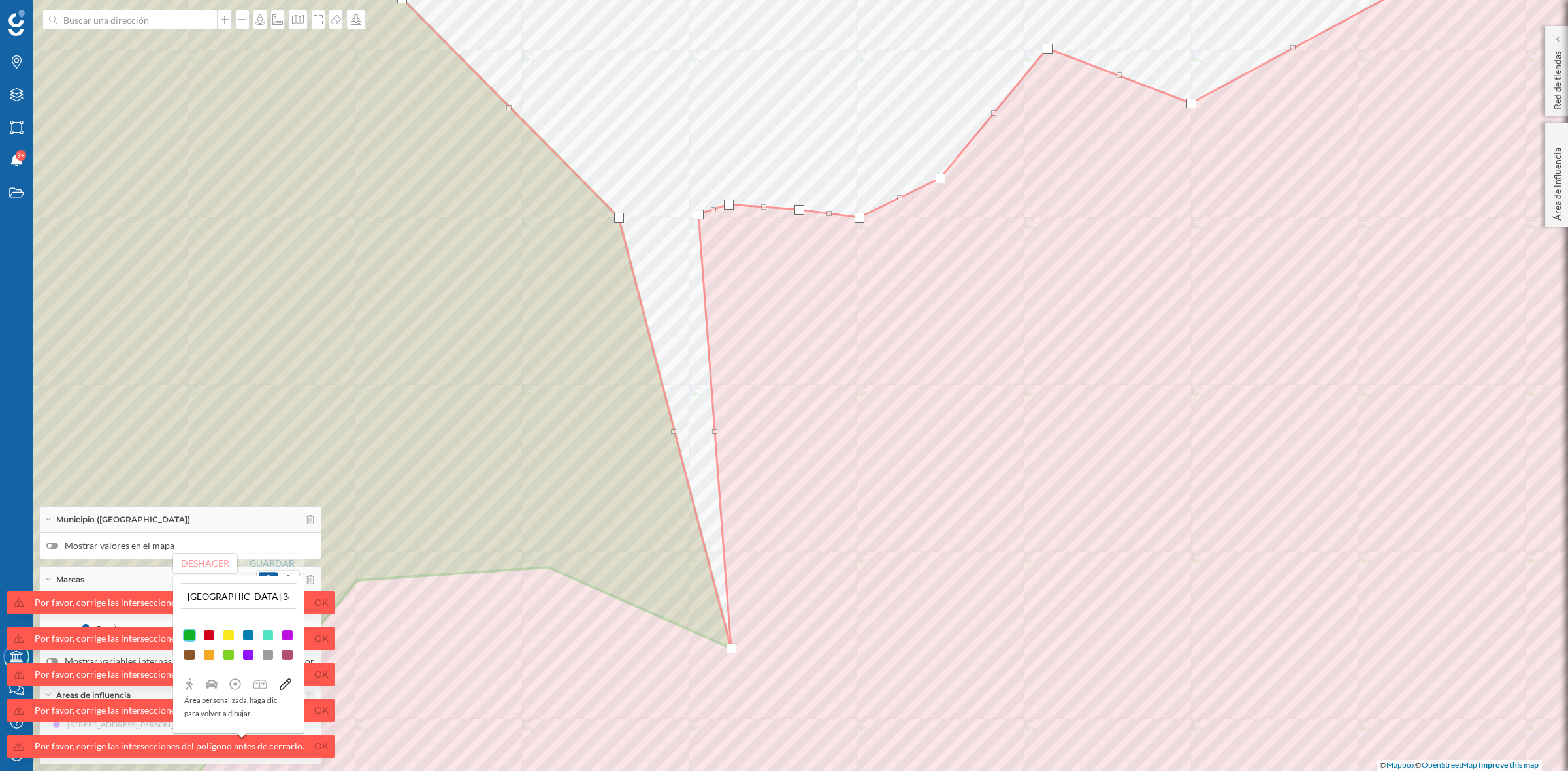
drag, startPoint x: 550, startPoint y: 563, endPoint x: 699, endPoint y: 210, distance: 383.2
click at [699, 210] on div at bounding box center [699, 215] width 9 height 9
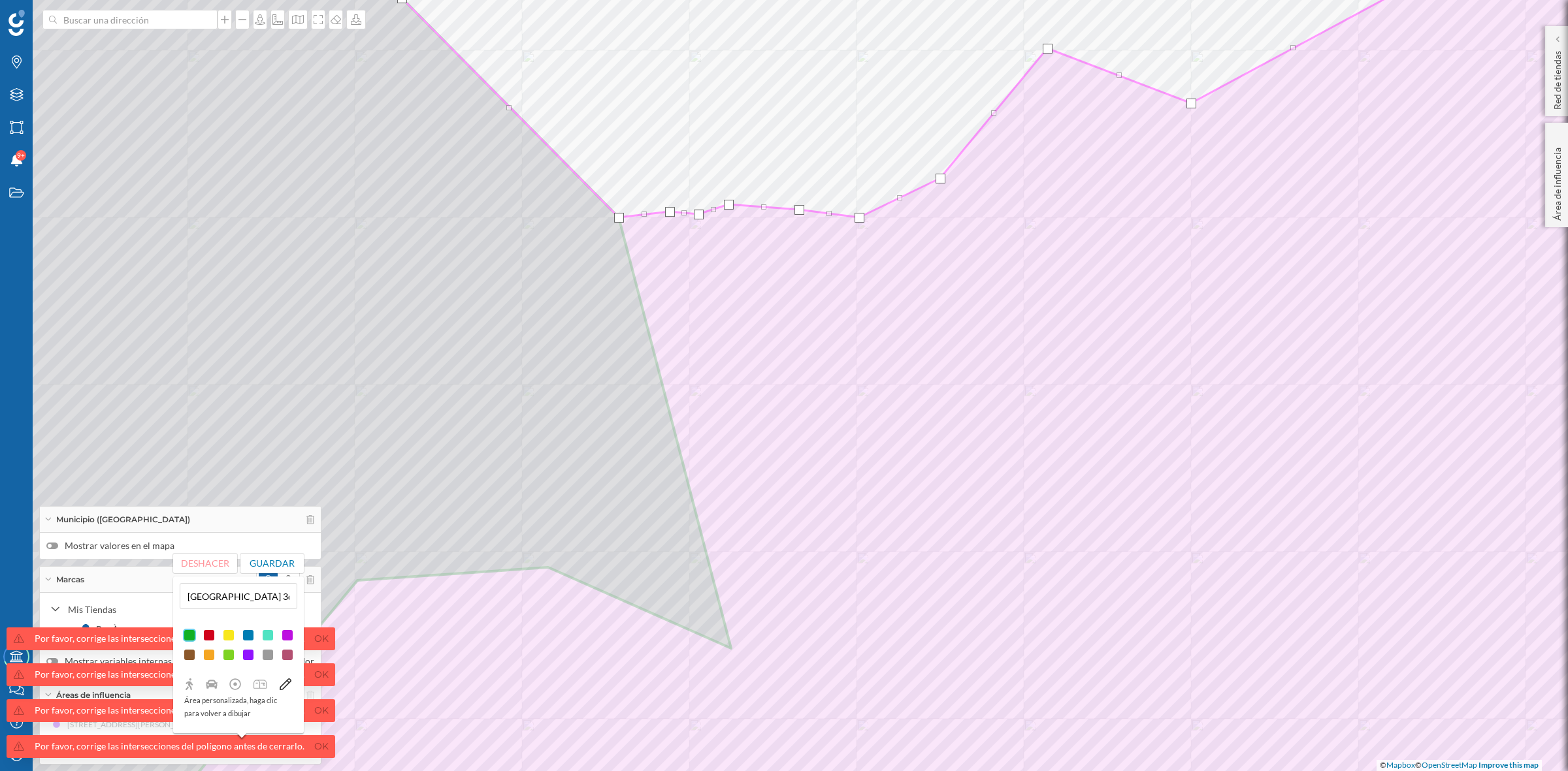
drag, startPoint x: 732, startPoint y: 647, endPoint x: 671, endPoint y: 210, distance: 441.2
click at [671, 210] on div at bounding box center [670, 212] width 9 height 9
click at [259, 563] on button "Guardar" at bounding box center [272, 563] width 64 height 20
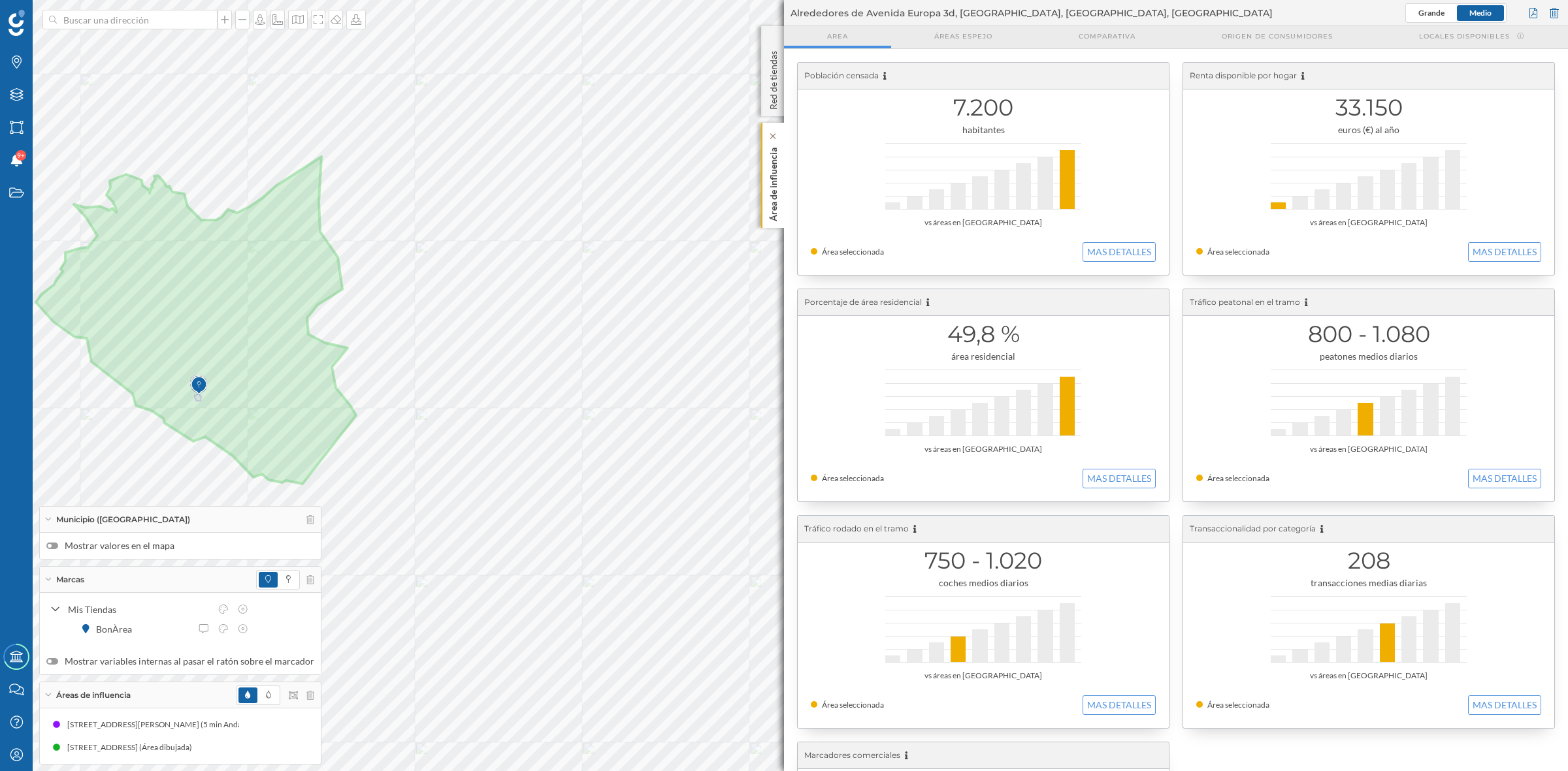
click at [778, 181] on p "Área de influencia" at bounding box center [773, 182] width 13 height 79
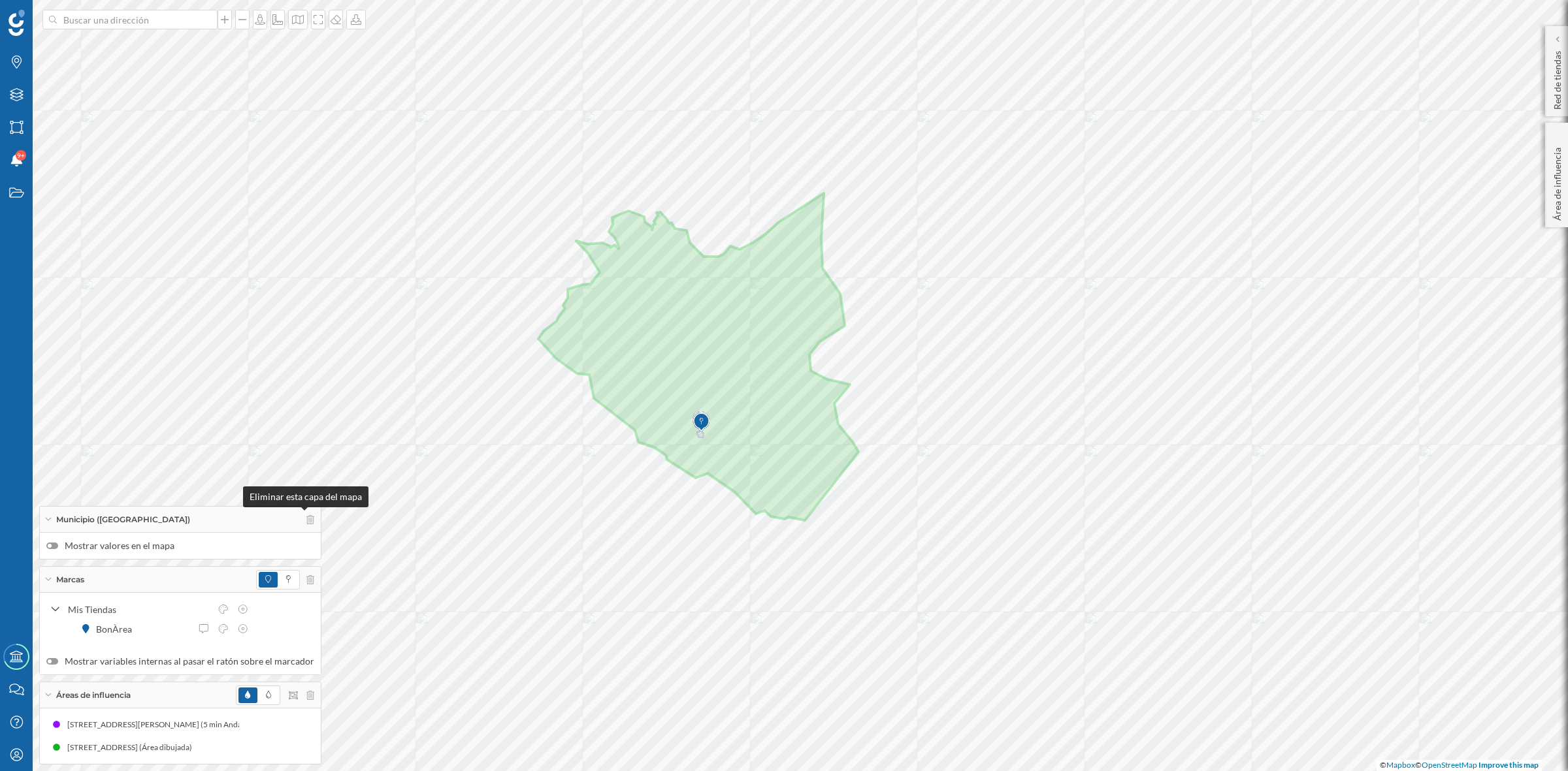
drag, startPoint x: 302, startPoint y: 514, endPoint x: 301, endPoint y: 524, distance: 10.0
click at [301, 524] on div "Municipio ([GEOGRAPHIC_DATA])" at bounding box center [180, 520] width 281 height 26
click at [306, 547] on icon at bounding box center [310, 549] width 7 height 9
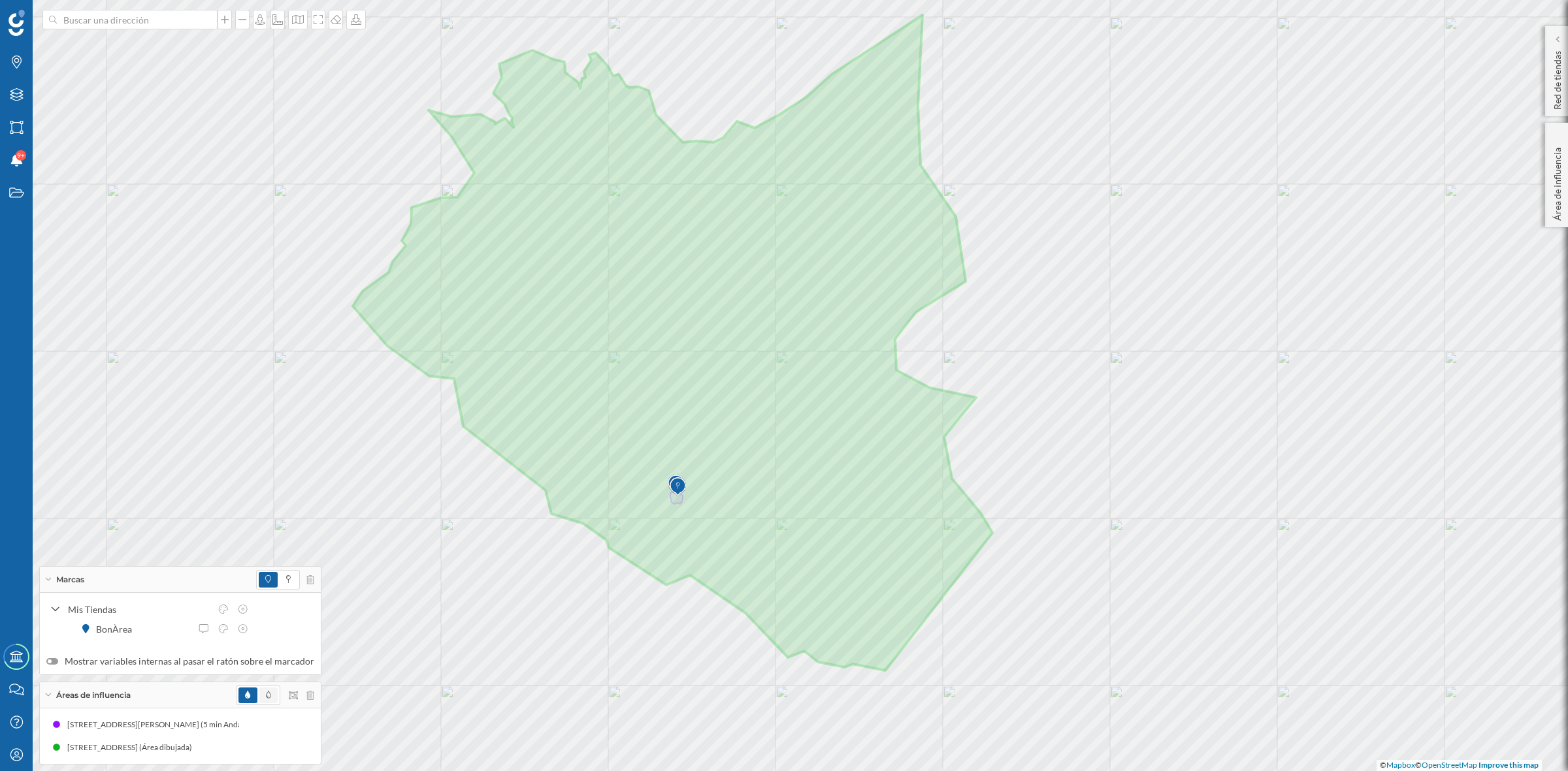
click at [263, 690] on span at bounding box center [269, 695] width 19 height 16
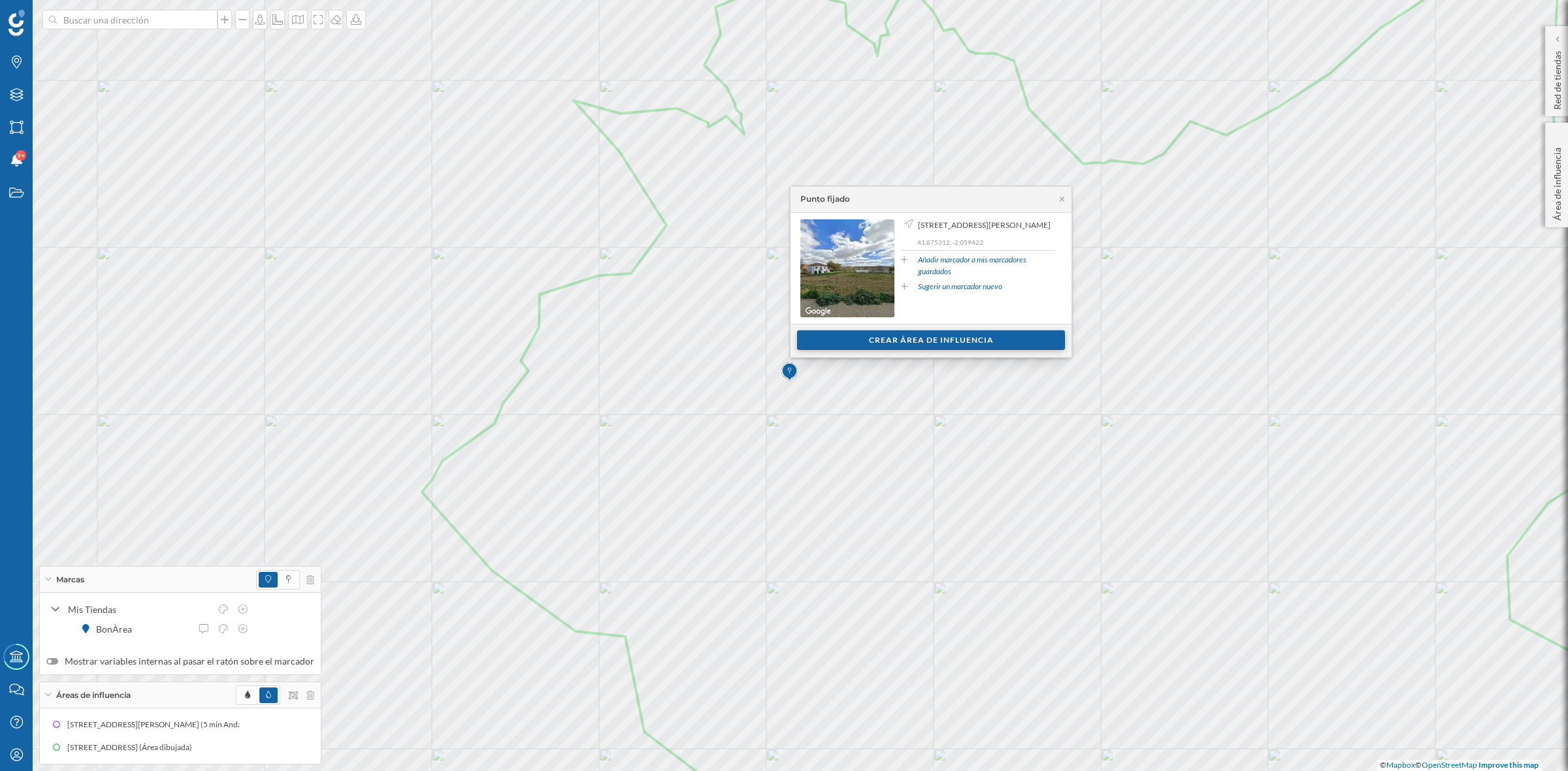
click at [988, 344] on div "Crear área de influencia" at bounding box center [930, 340] width 268 height 20
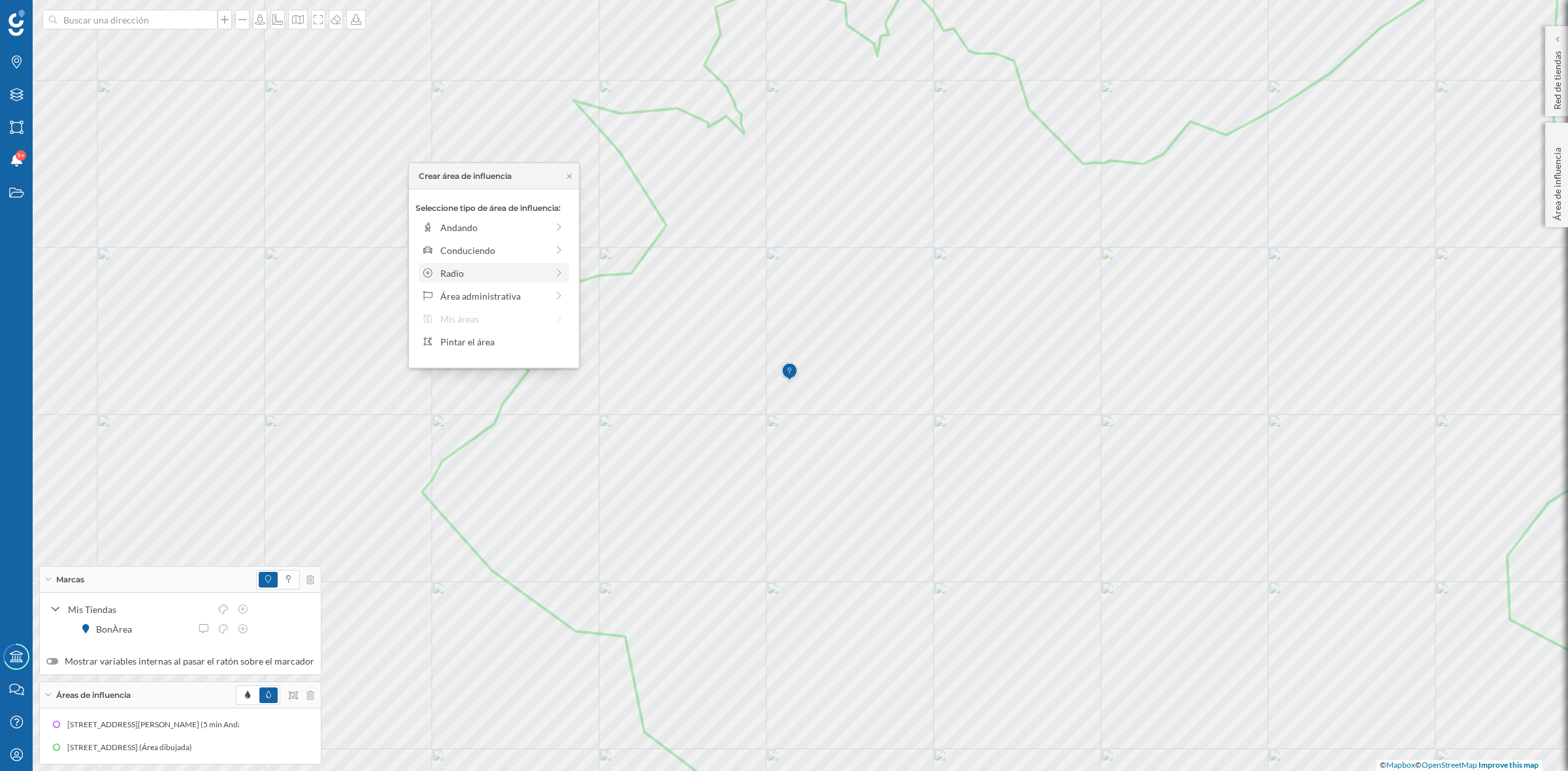
click at [455, 276] on div "Radio" at bounding box center [494, 273] width 106 height 14
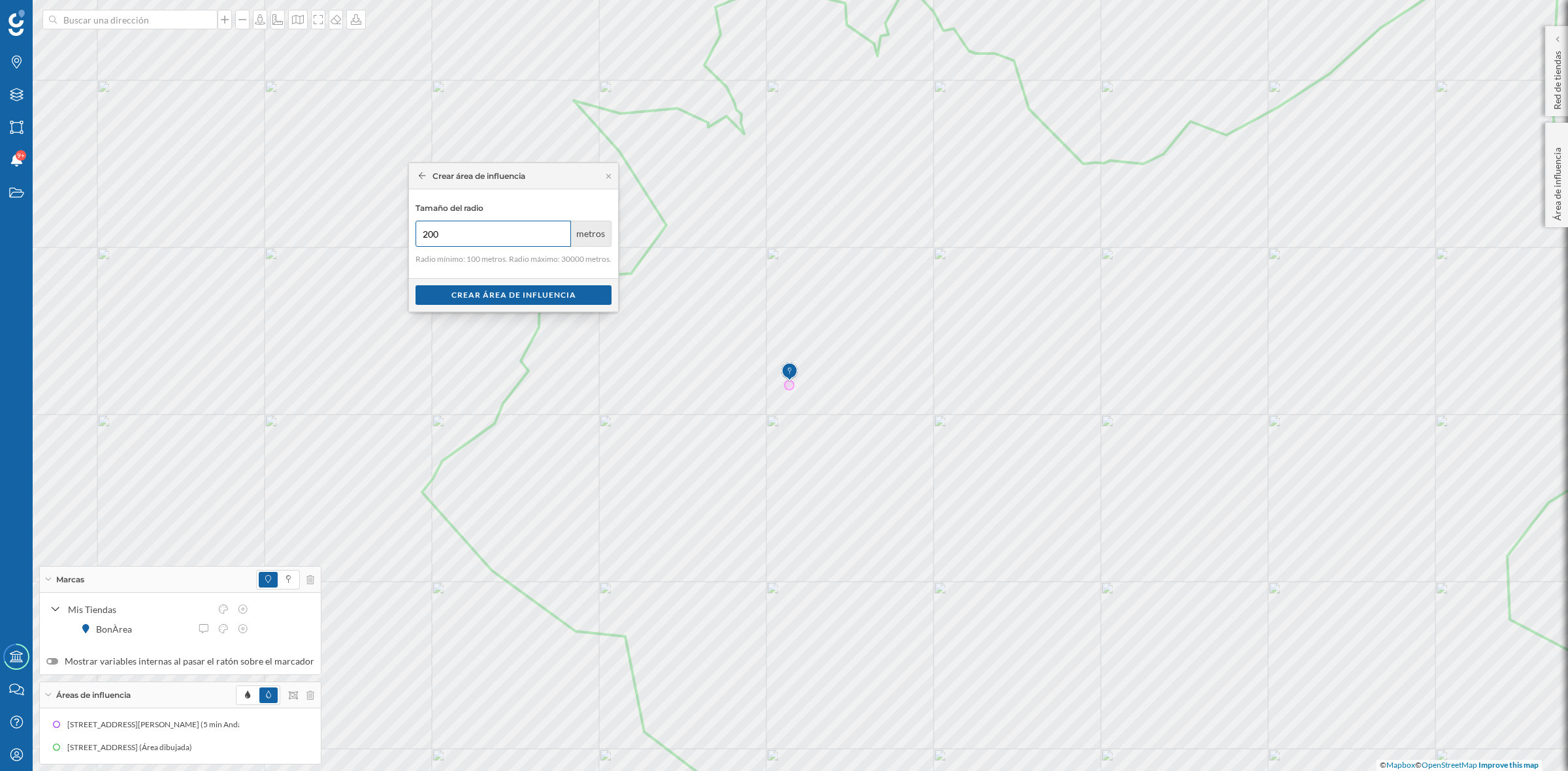
click at [558, 230] on input "200" at bounding box center [493, 233] width 156 height 26
click at [558, 230] on input "300" at bounding box center [493, 233] width 156 height 26
click at [558, 230] on input "400" at bounding box center [493, 233] width 156 height 26
click at [558, 230] on input "600" at bounding box center [493, 233] width 156 height 26
click at [558, 230] on input "800" at bounding box center [493, 233] width 156 height 26
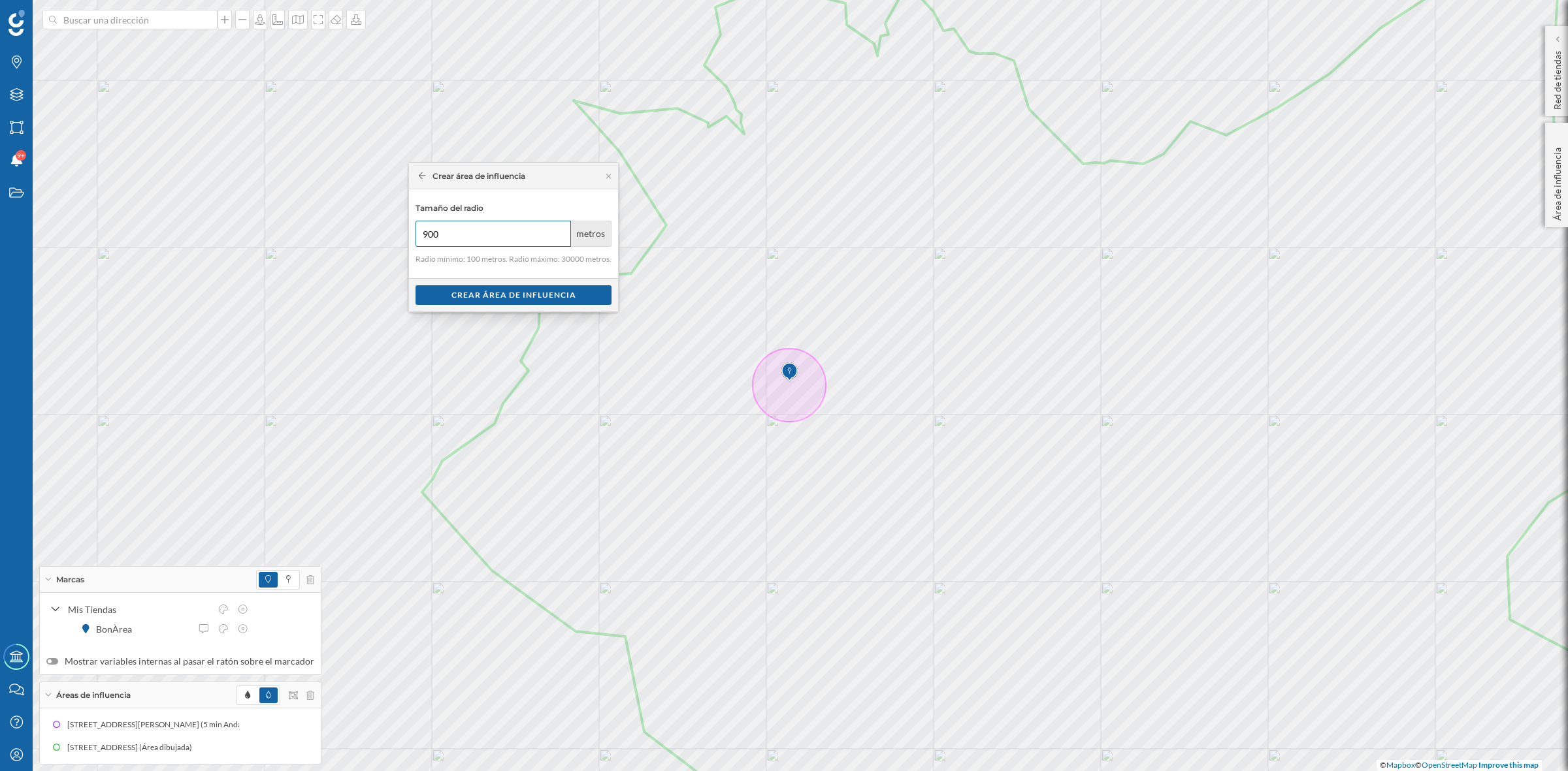
click at [558, 230] on input "900" at bounding box center [493, 233] width 156 height 26
type input "1000"
click at [558, 230] on input "1000" at bounding box center [493, 233] width 156 height 26
click at [469, 301] on div "Crear área de influencia" at bounding box center [514, 294] width 196 height 20
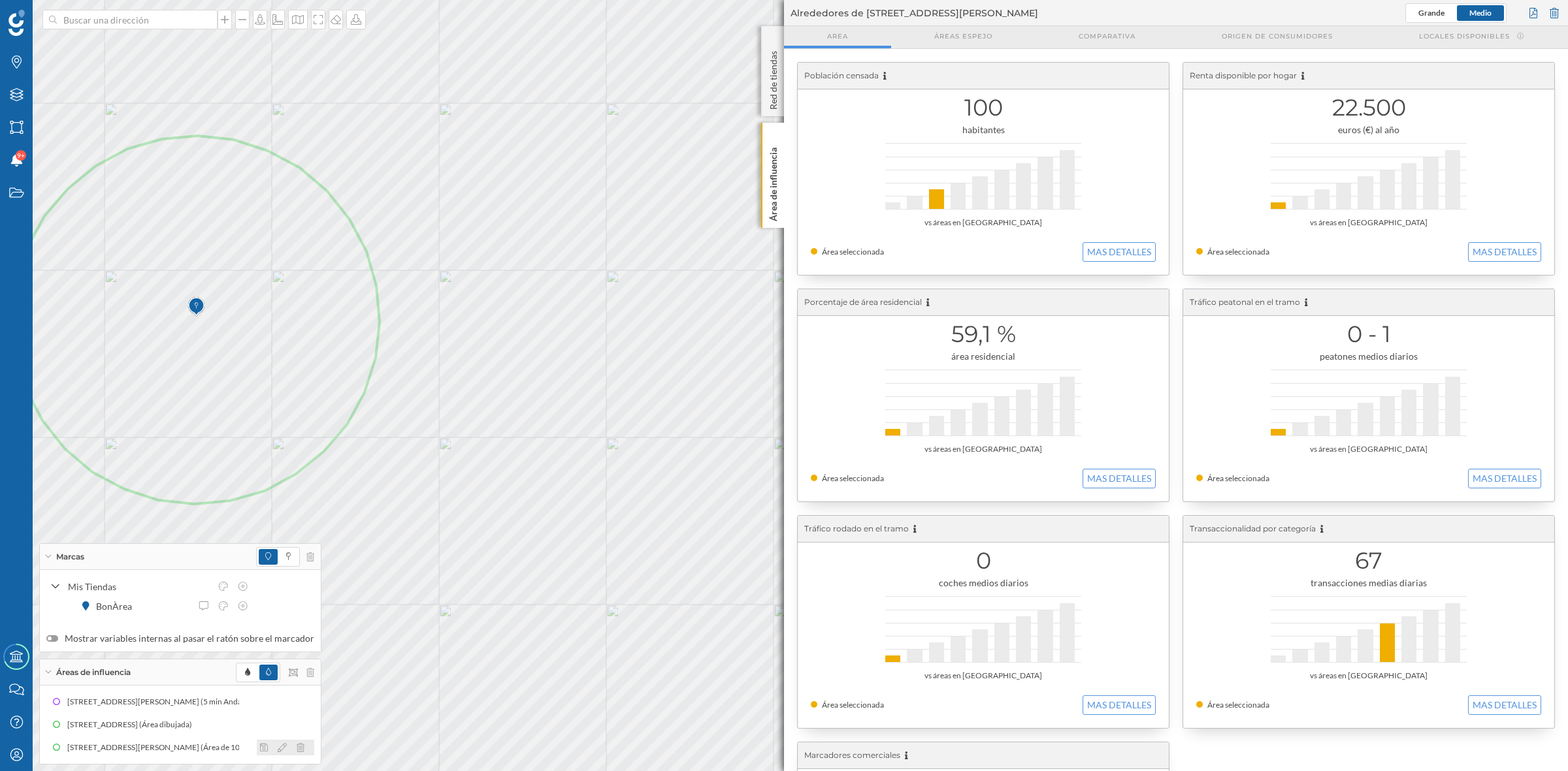
click at [297, 751] on icon at bounding box center [301, 748] width 7 height 9
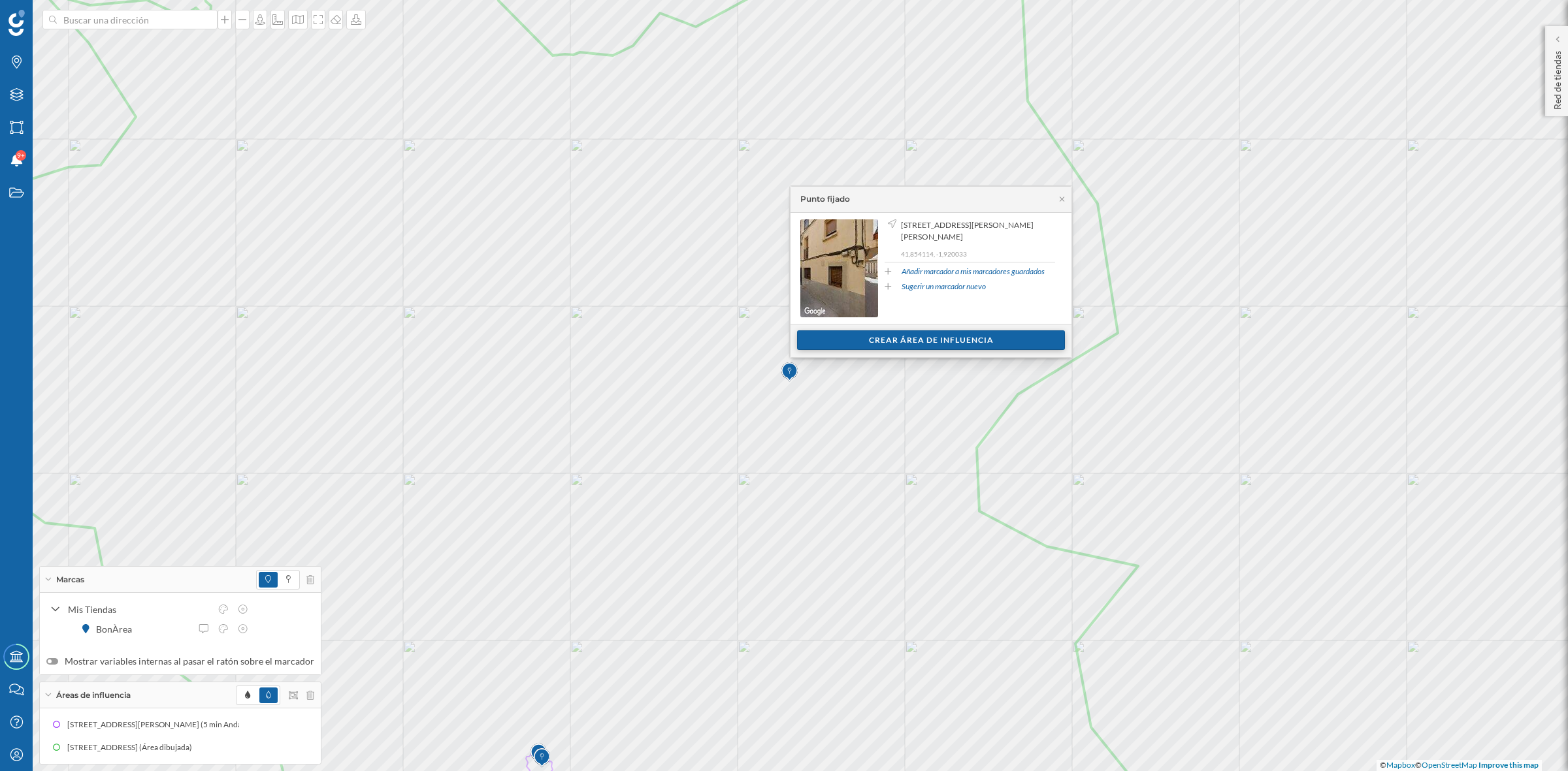
click at [919, 343] on div "Crear área de influencia" at bounding box center [930, 340] width 268 height 20
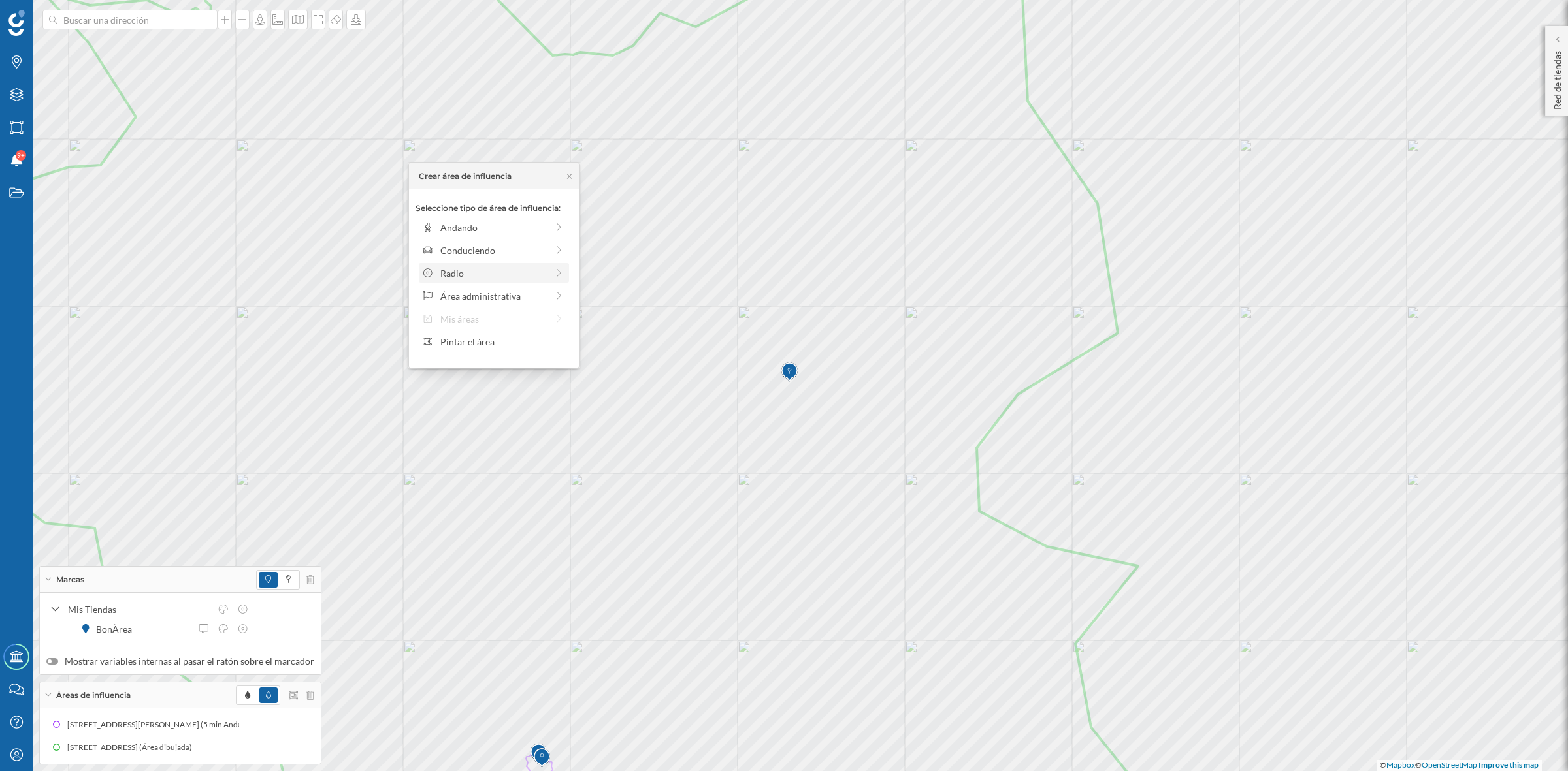
click at [456, 269] on div "Radio" at bounding box center [494, 273] width 106 height 14
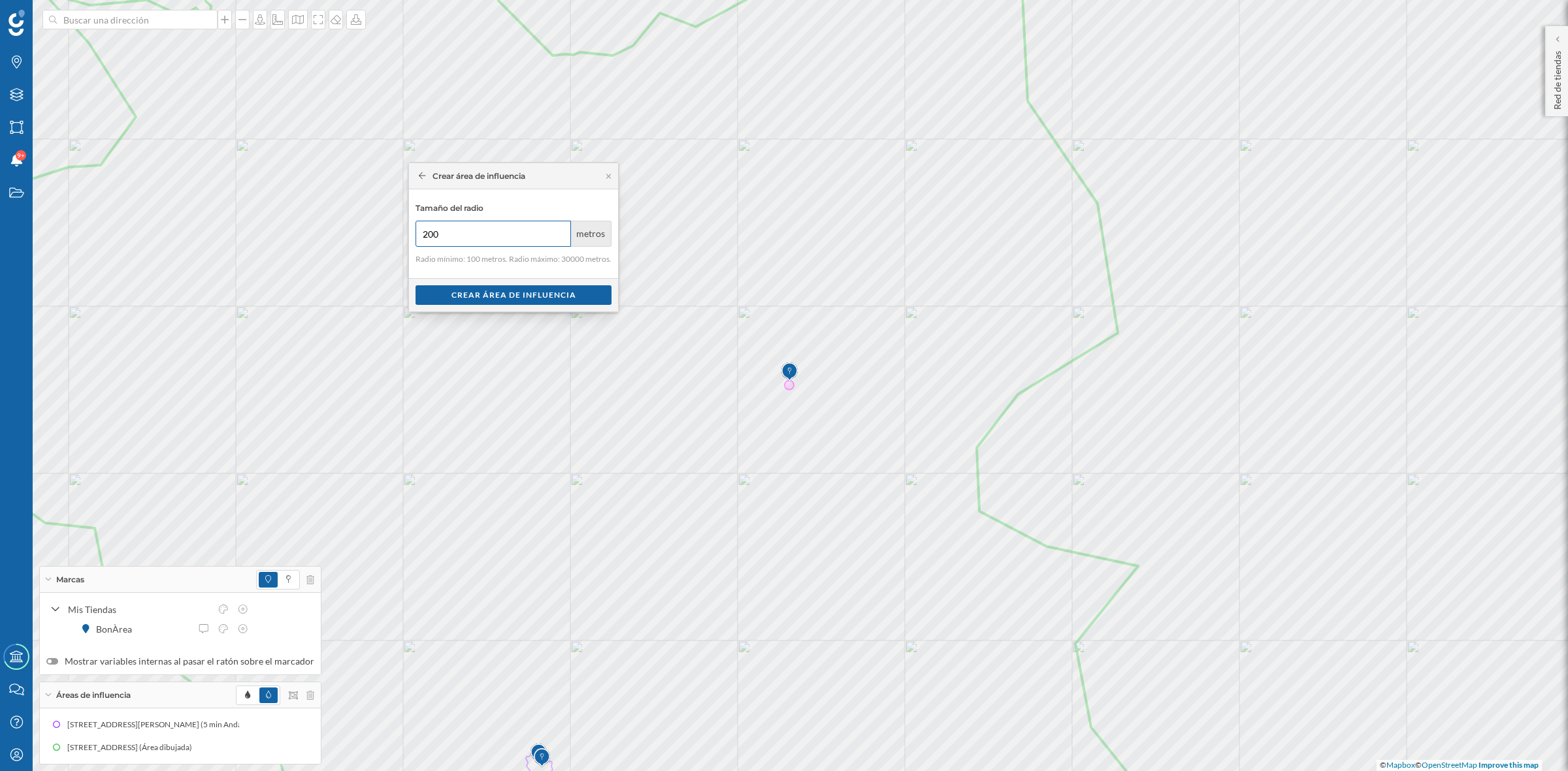
click at [558, 230] on input "200" at bounding box center [493, 233] width 156 height 26
click at [558, 230] on input "300" at bounding box center [493, 233] width 156 height 26
click at [558, 230] on input "400" at bounding box center [493, 233] width 156 height 26
click at [558, 230] on input "500" at bounding box center [493, 233] width 156 height 26
click at [558, 230] on input "600" at bounding box center [493, 233] width 156 height 26
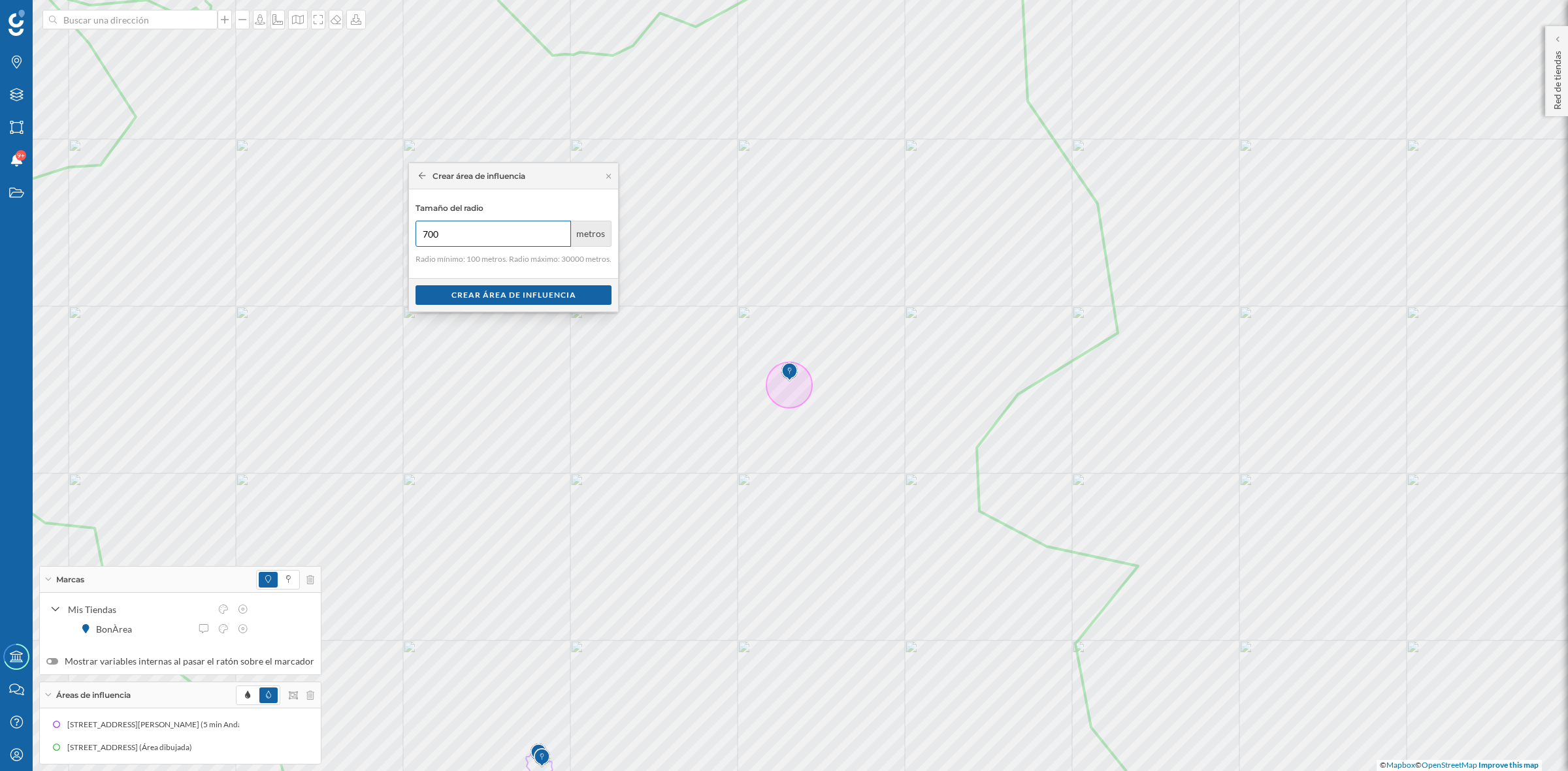
click at [558, 230] on input "700" at bounding box center [493, 233] width 156 height 26
click at [558, 230] on input "800" at bounding box center [493, 233] width 156 height 26
click at [558, 230] on input "900" at bounding box center [493, 233] width 156 height 26
click at [558, 230] on input "1000" at bounding box center [493, 233] width 156 height 26
click at [558, 230] on input "1100" at bounding box center [493, 233] width 156 height 26
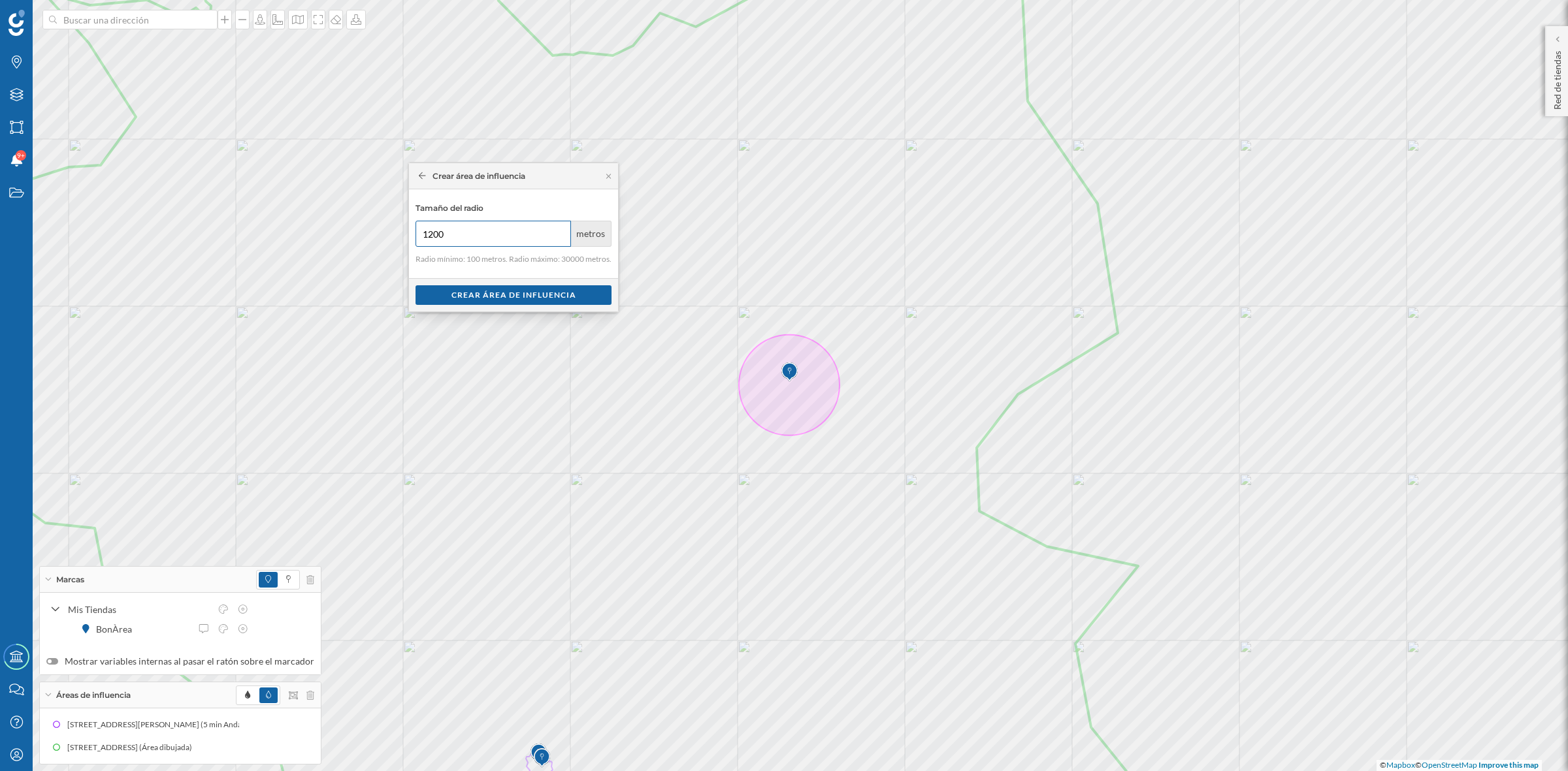
click at [558, 230] on input "1200" at bounding box center [493, 233] width 156 height 26
click at [558, 230] on input "1300" at bounding box center [493, 233] width 156 height 26
click at [558, 230] on input "1400" at bounding box center [493, 233] width 156 height 26
click at [558, 230] on input "1500" at bounding box center [493, 233] width 156 height 26
click at [558, 230] on input "1600" at bounding box center [493, 233] width 156 height 26
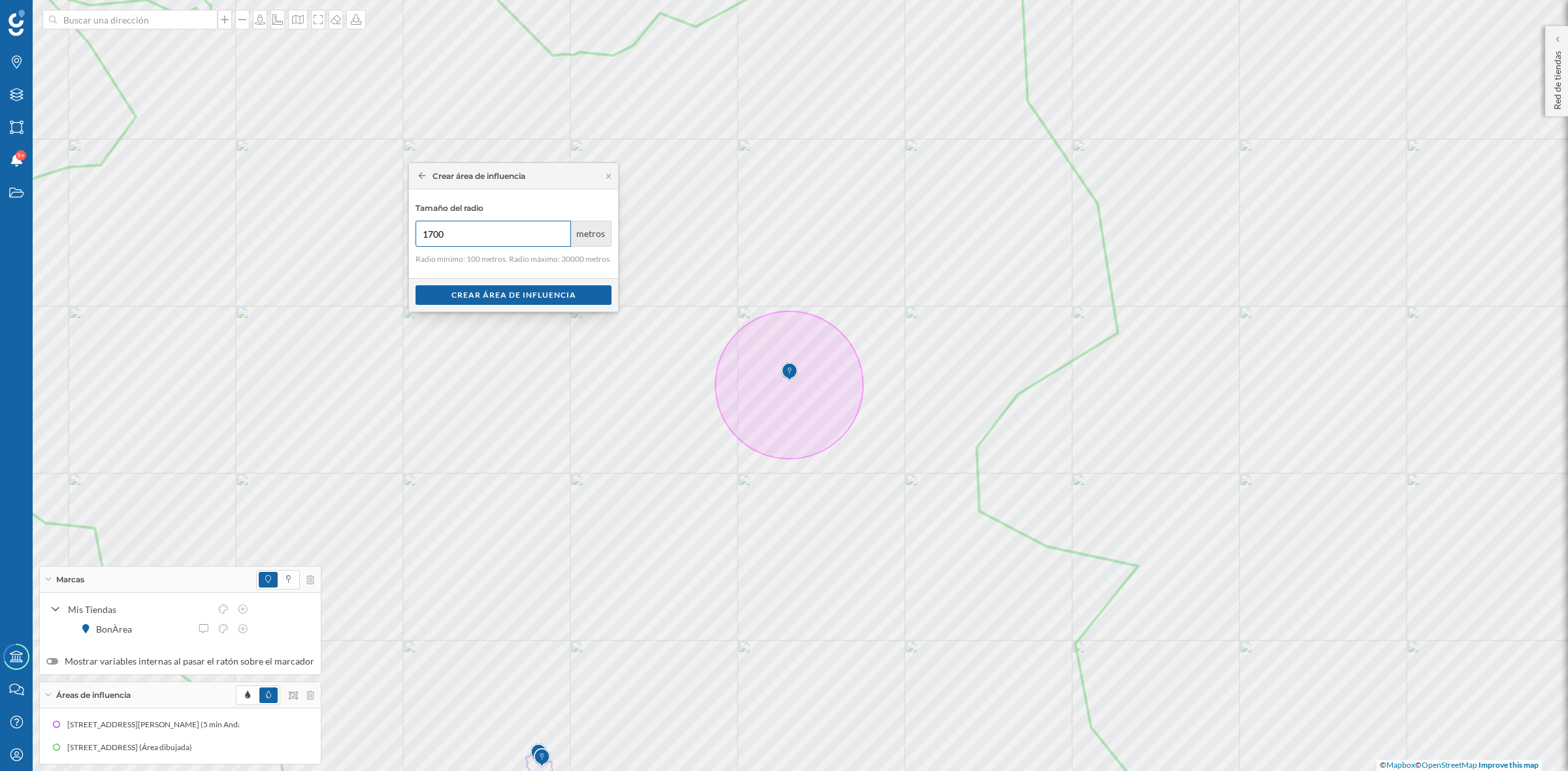
click at [558, 230] on input "1700" at bounding box center [493, 233] width 156 height 26
click at [558, 229] on input "1800" at bounding box center [493, 233] width 156 height 26
click at [558, 229] on input "1900" at bounding box center [493, 233] width 156 height 26
type input "2000"
click at [558, 229] on input "2000" at bounding box center [493, 233] width 156 height 26
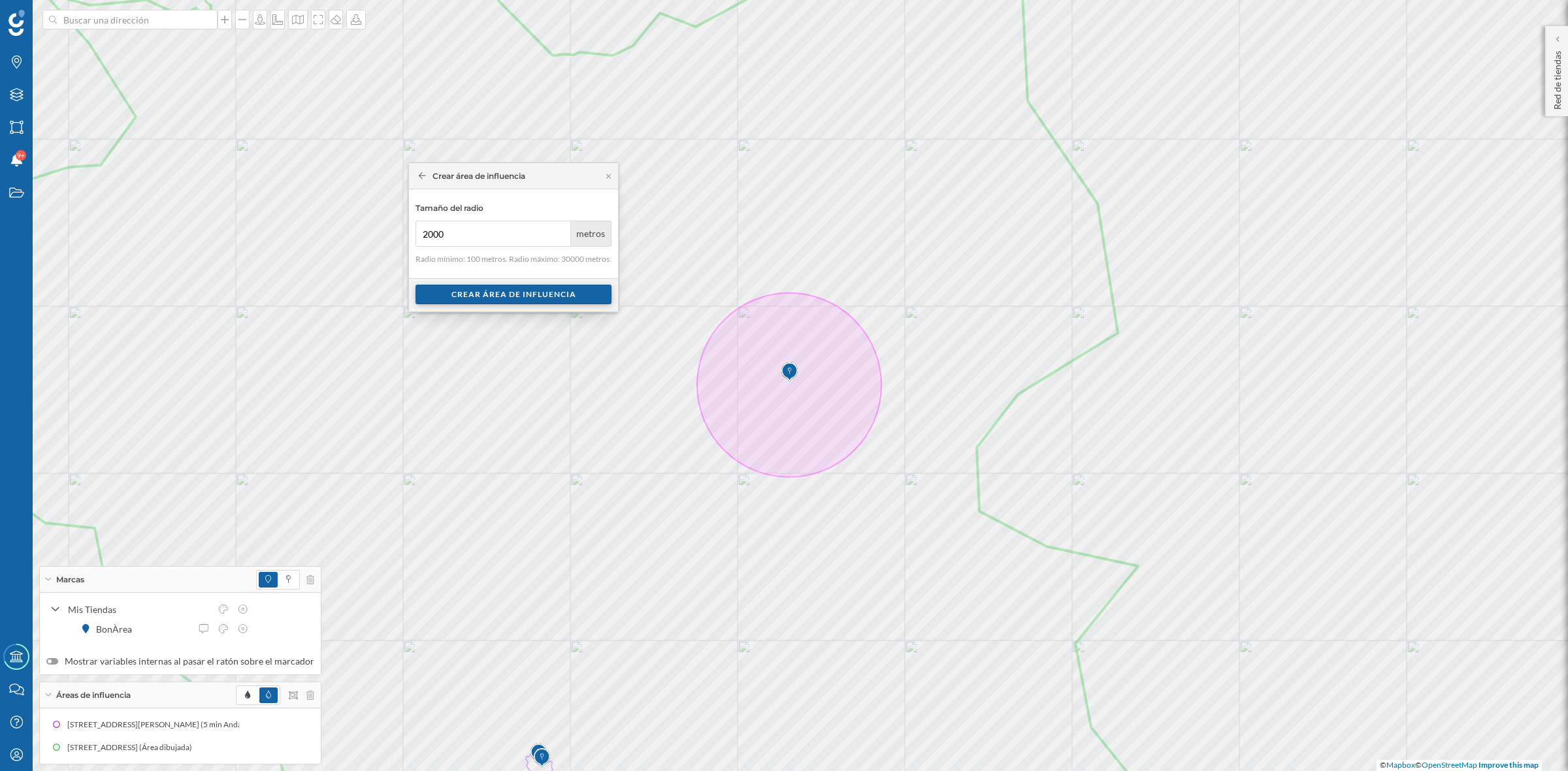
click at [473, 295] on div "Crear área de influencia" at bounding box center [514, 294] width 196 height 20
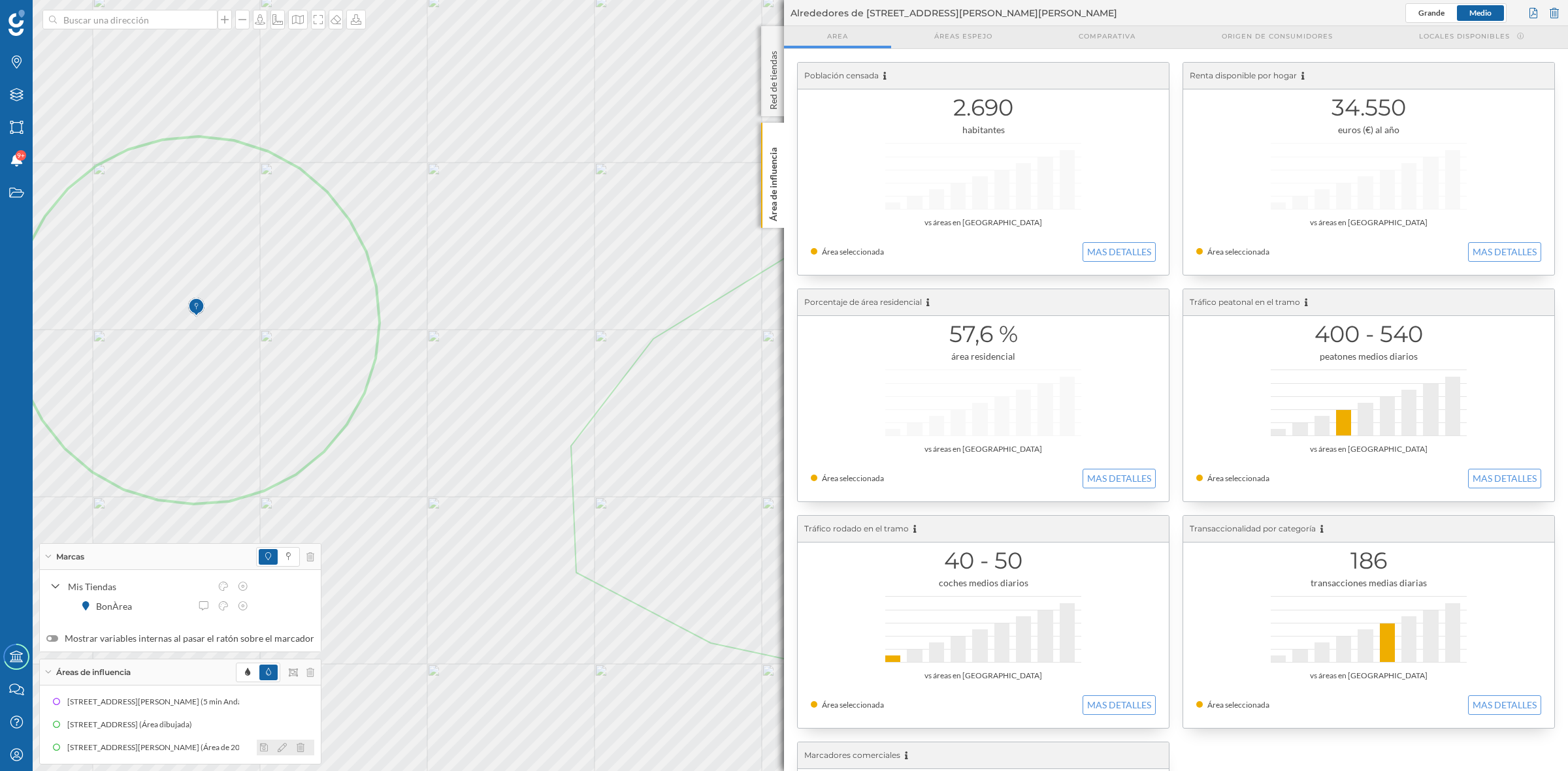
drag, startPoint x: 297, startPoint y: 756, endPoint x: 295, endPoint y: 748, distance: 8.2
click at [297, 749] on icon at bounding box center [301, 748] width 7 height 9
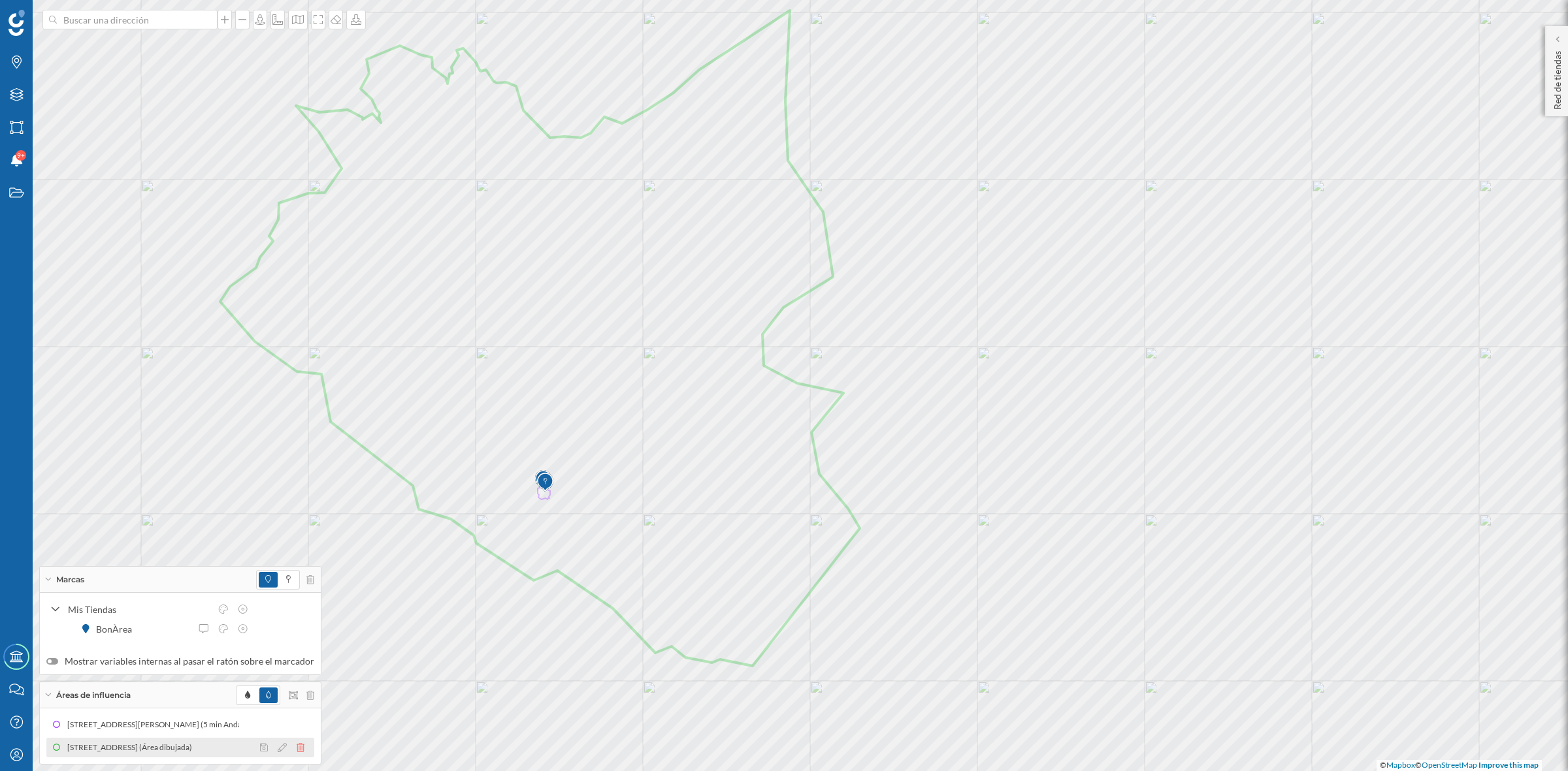
click at [297, 747] on icon at bounding box center [301, 748] width 7 height 9
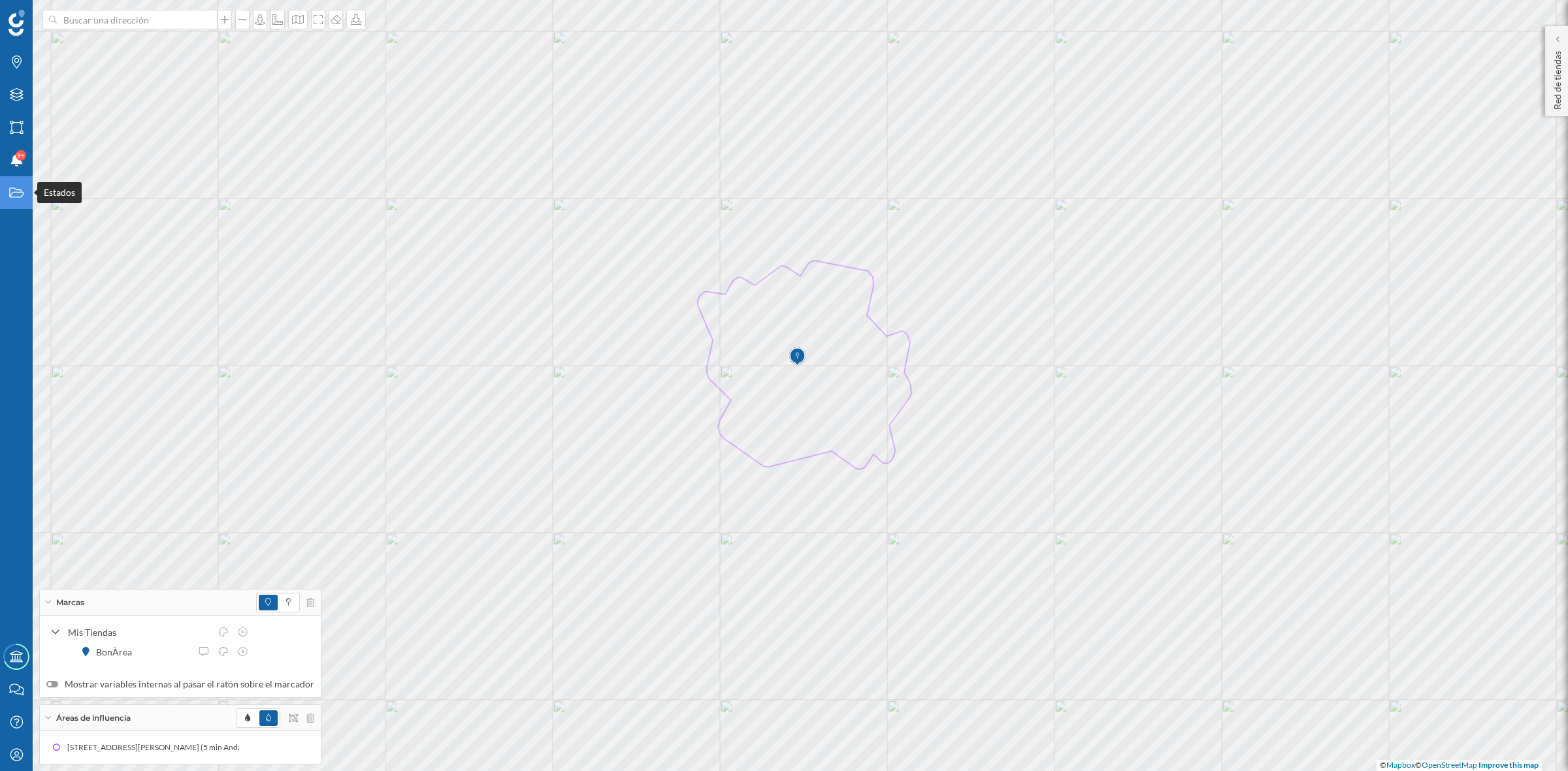
click at [21, 190] on icon "Estados" at bounding box center [16, 192] width 16 height 13
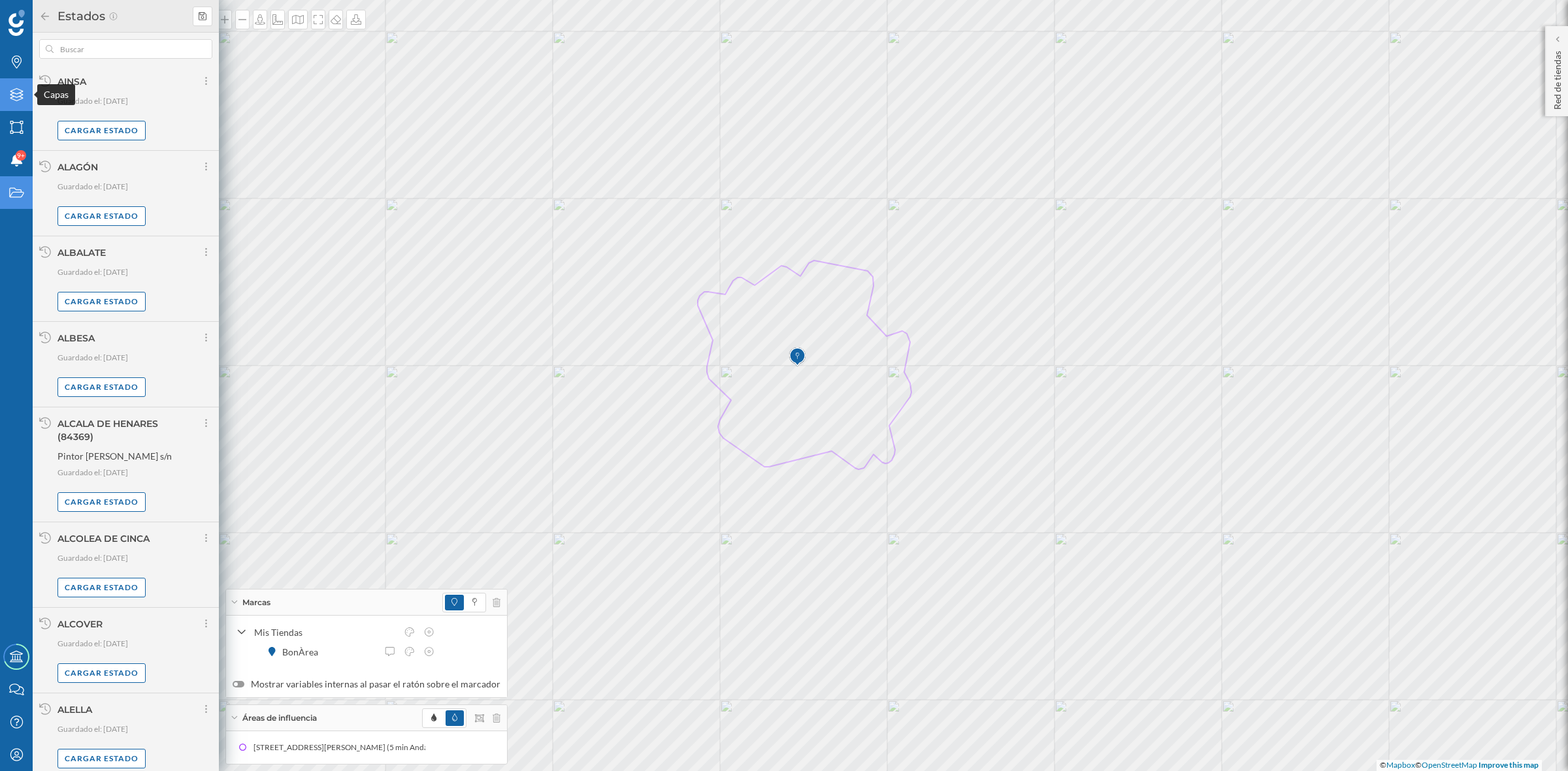
click at [14, 79] on div "Capas" at bounding box center [16, 94] width 33 height 33
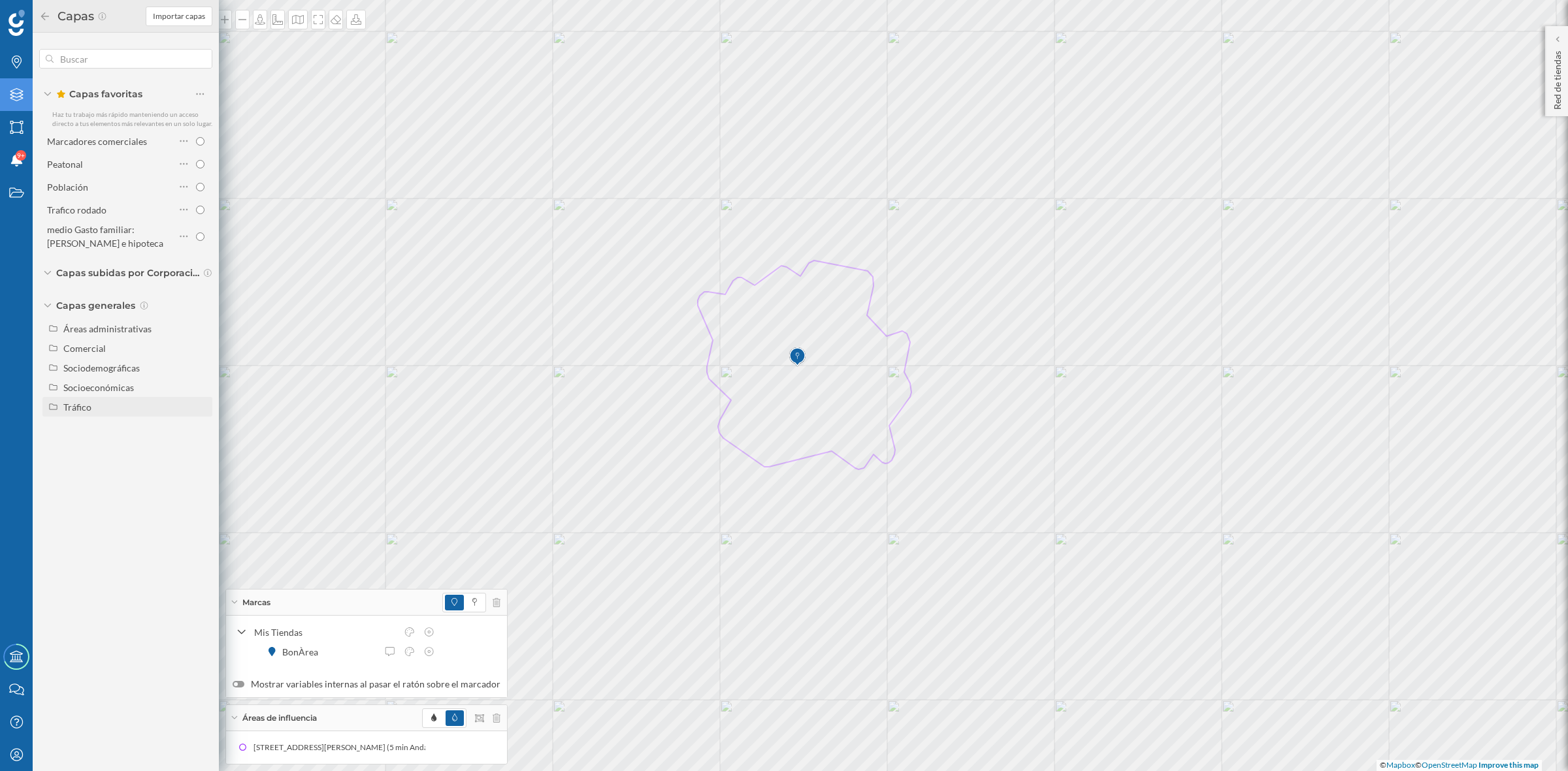
click at [69, 407] on div "Tráfico" at bounding box center [78, 407] width 28 height 11
click at [207, 441] on div at bounding box center [186, 446] width 42 height 19
click at [207, 442] on input "Peatonal" at bounding box center [203, 446] width 8 height 8
radio input "true"
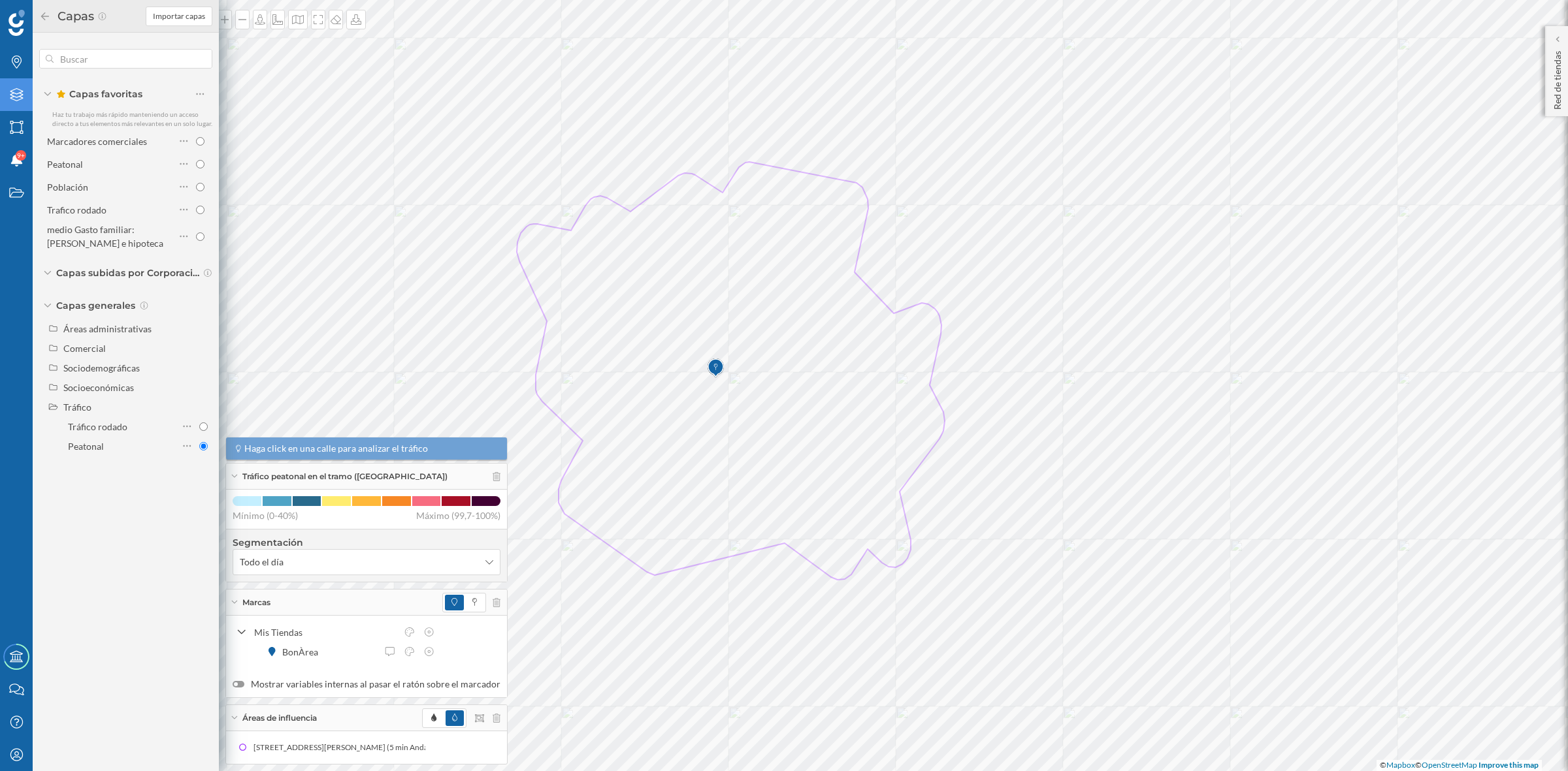
click at [48, 19] on icon at bounding box center [45, 17] width 12 height 9
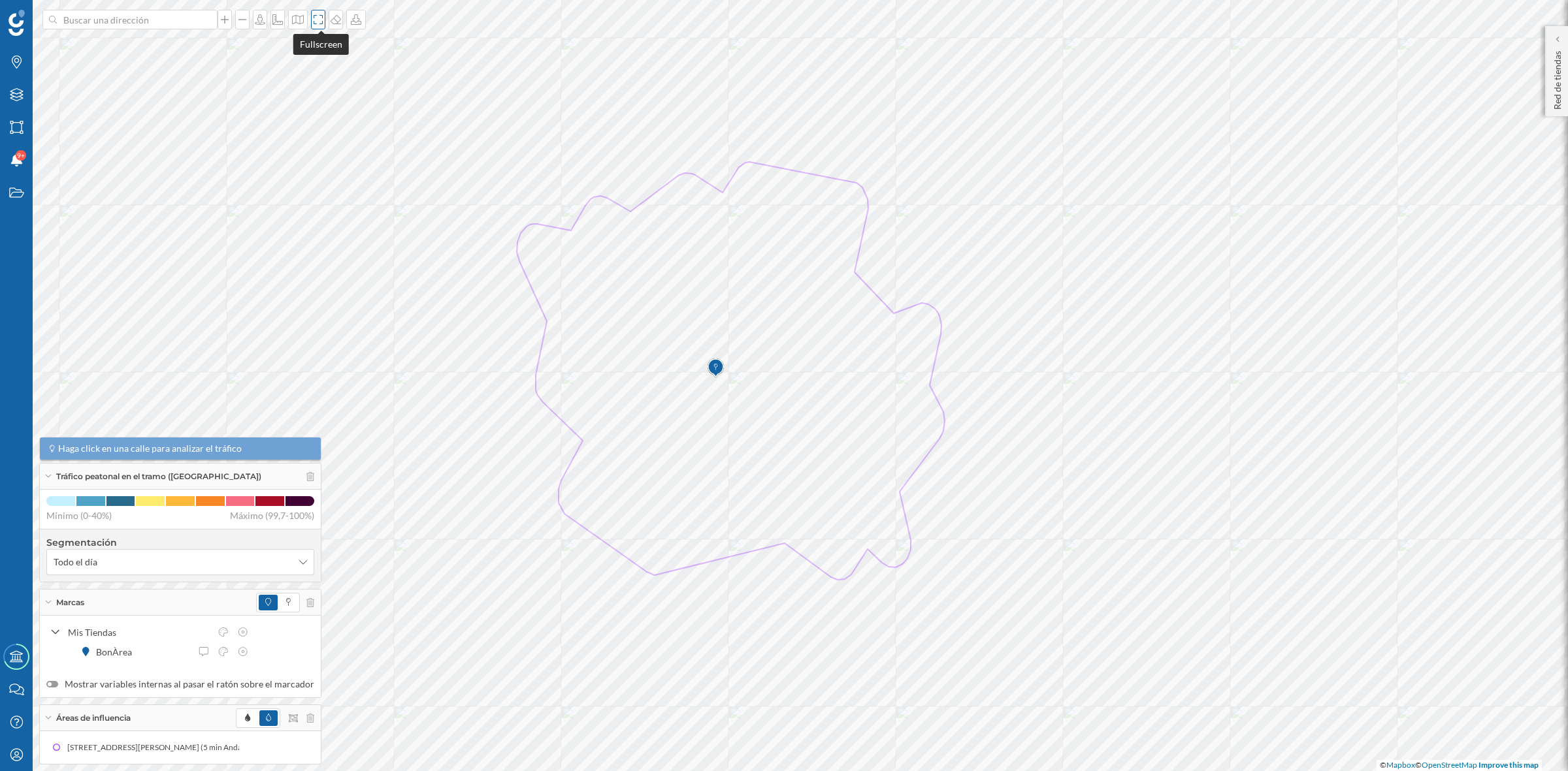
click at [322, 21] on icon at bounding box center [318, 19] width 13 height 10
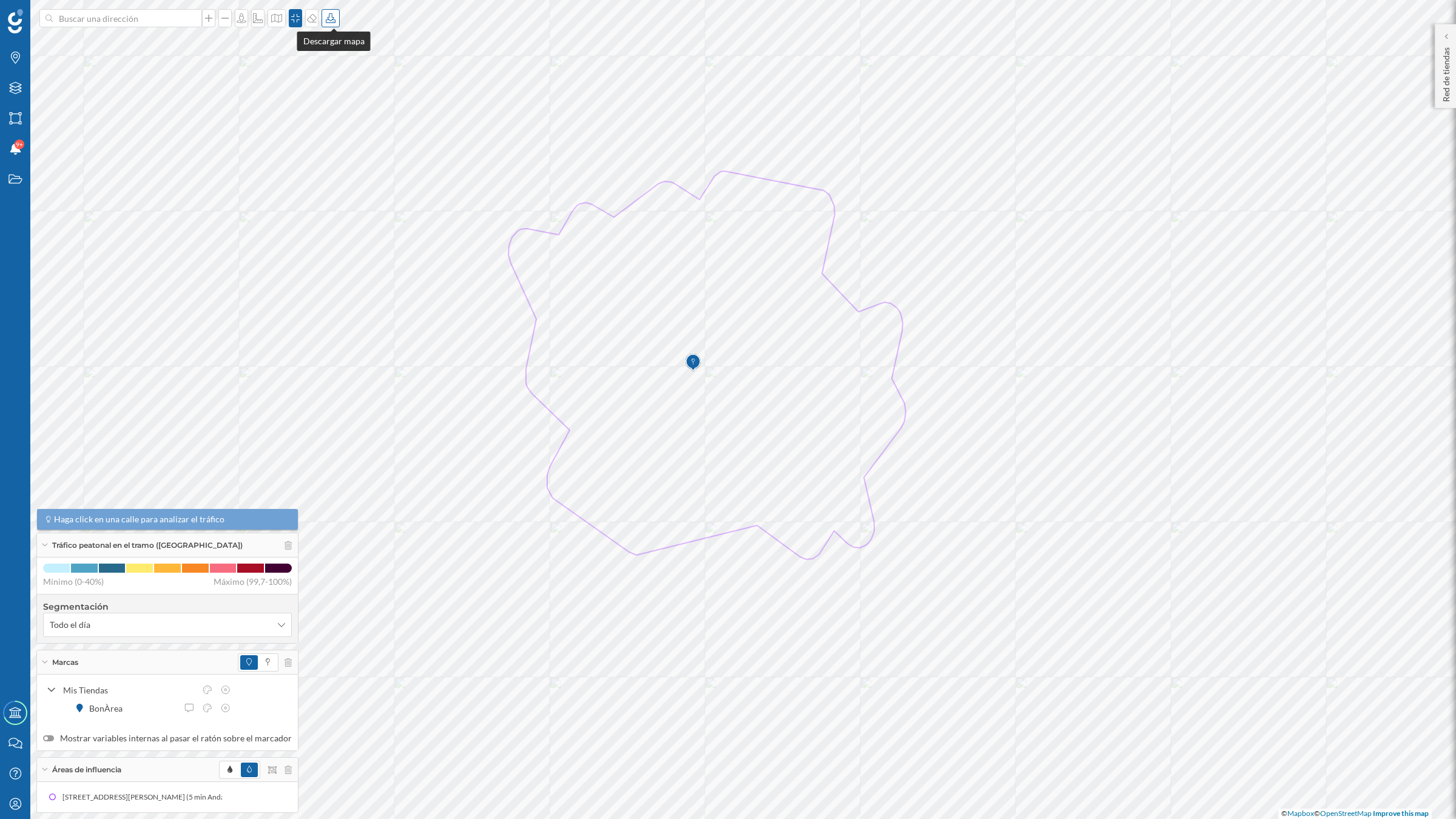
click at [336, 23] on div at bounding box center [330, 17] width 18 height 18
click at [352, 91] on div "Descargar sin leyenda" at bounding box center [373, 88] width 86 height 13
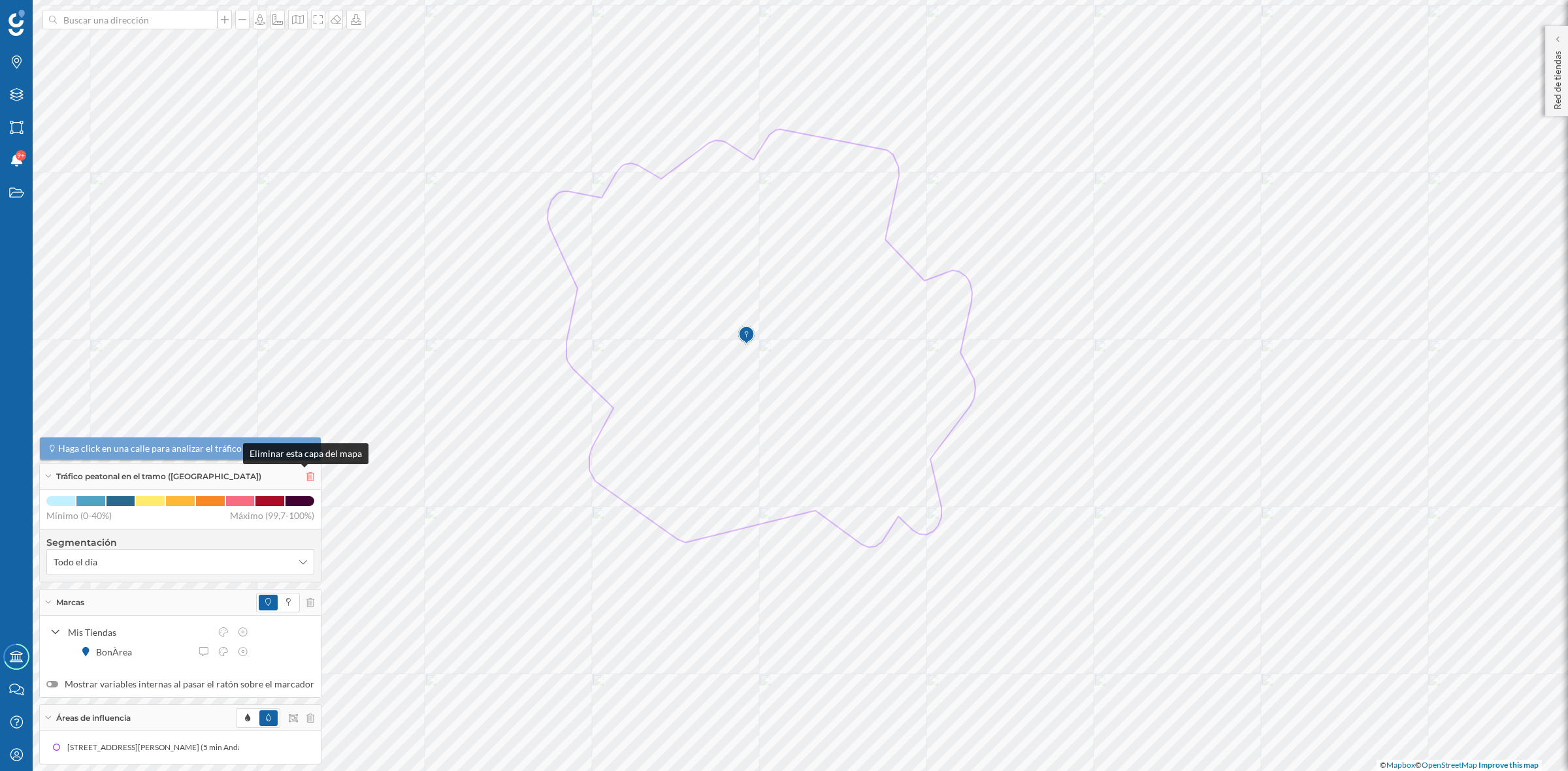
click at [306, 480] on icon at bounding box center [310, 477] width 7 height 9
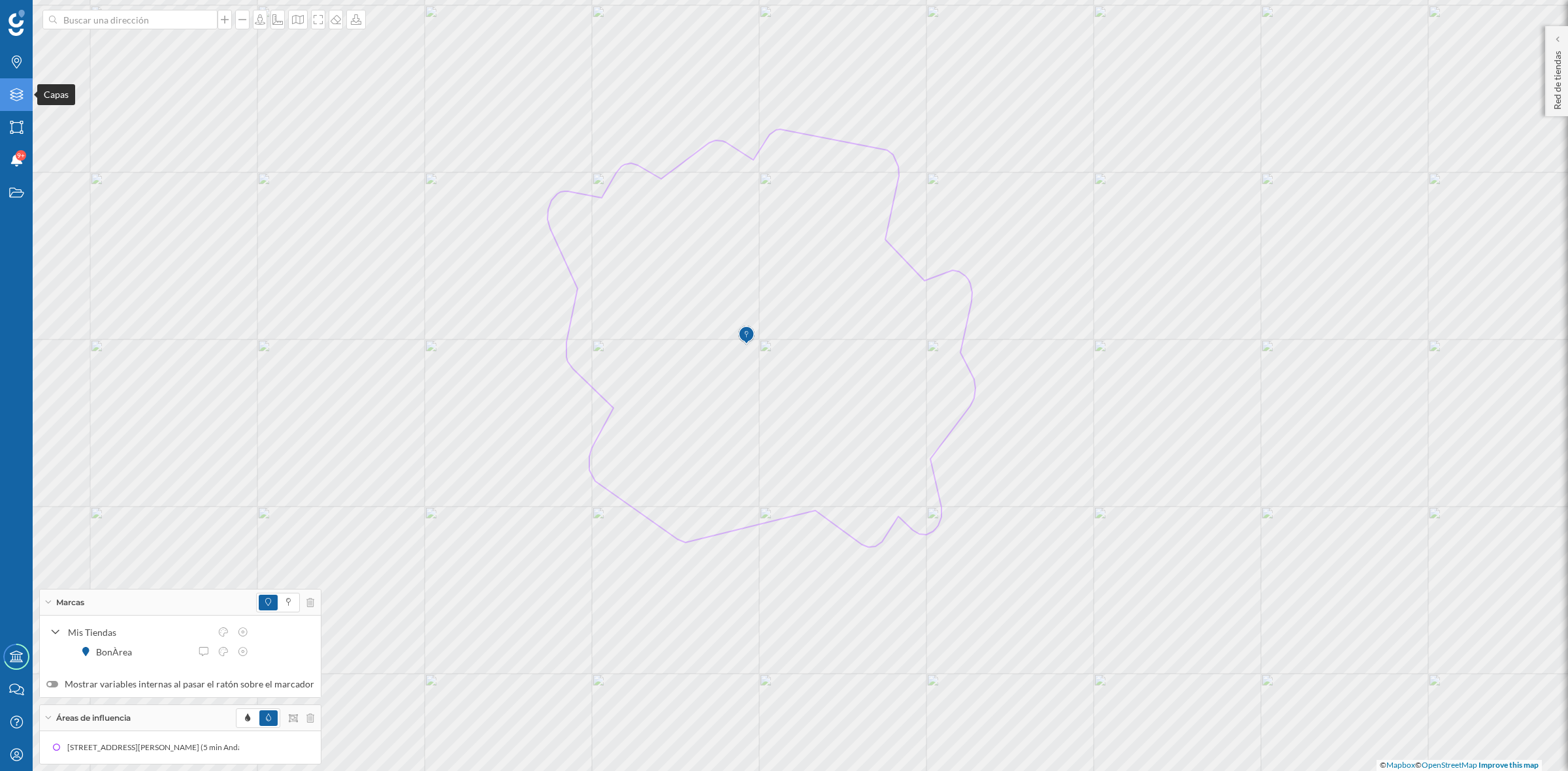
click at [21, 87] on div "Capas" at bounding box center [16, 94] width 33 height 33
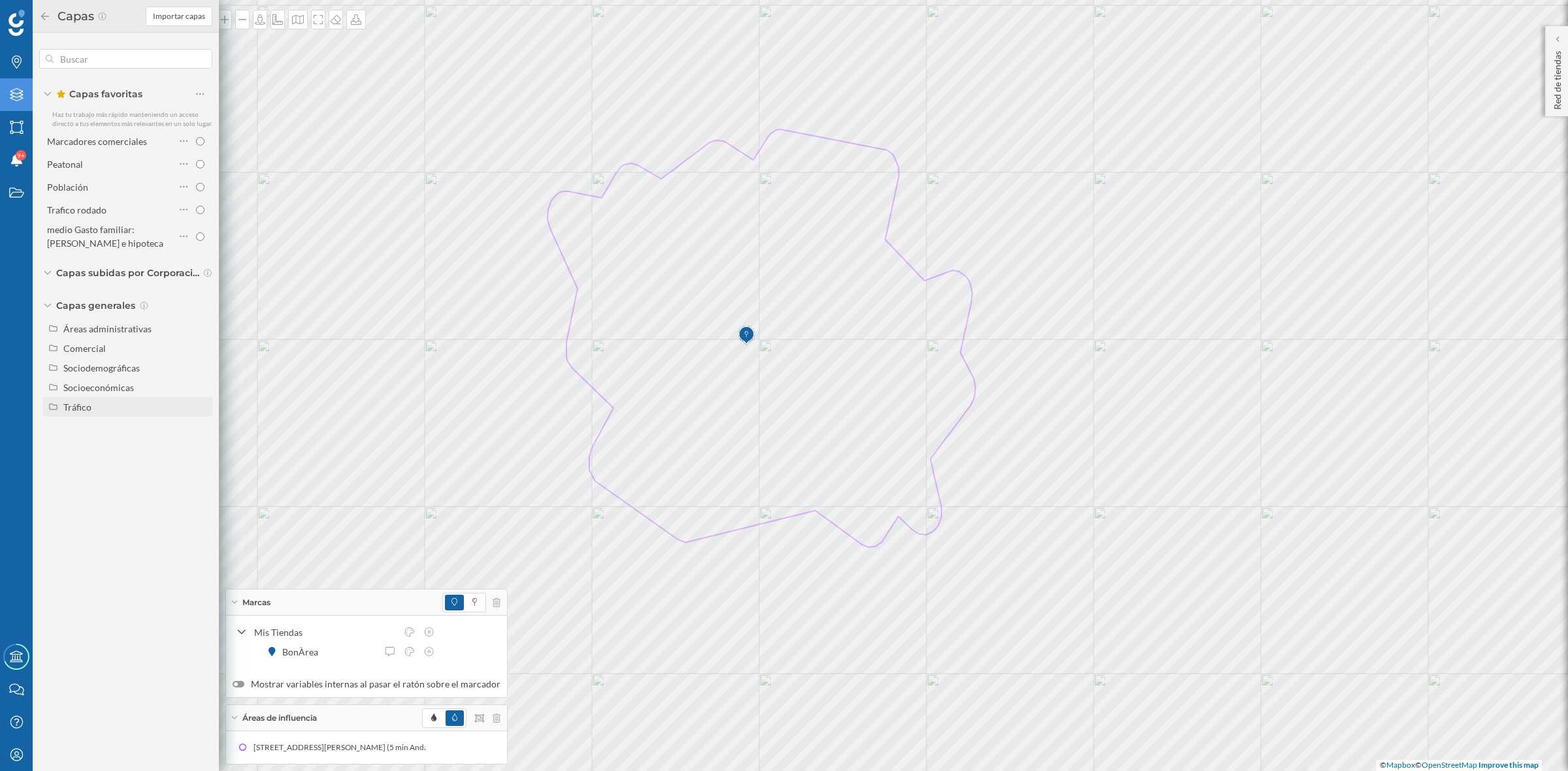
click at [78, 401] on div "Tráfico" at bounding box center [78, 407] width 28 height 11
click at [201, 426] on input "Tráfico rodado" at bounding box center [203, 427] width 8 height 8
radio input "true"
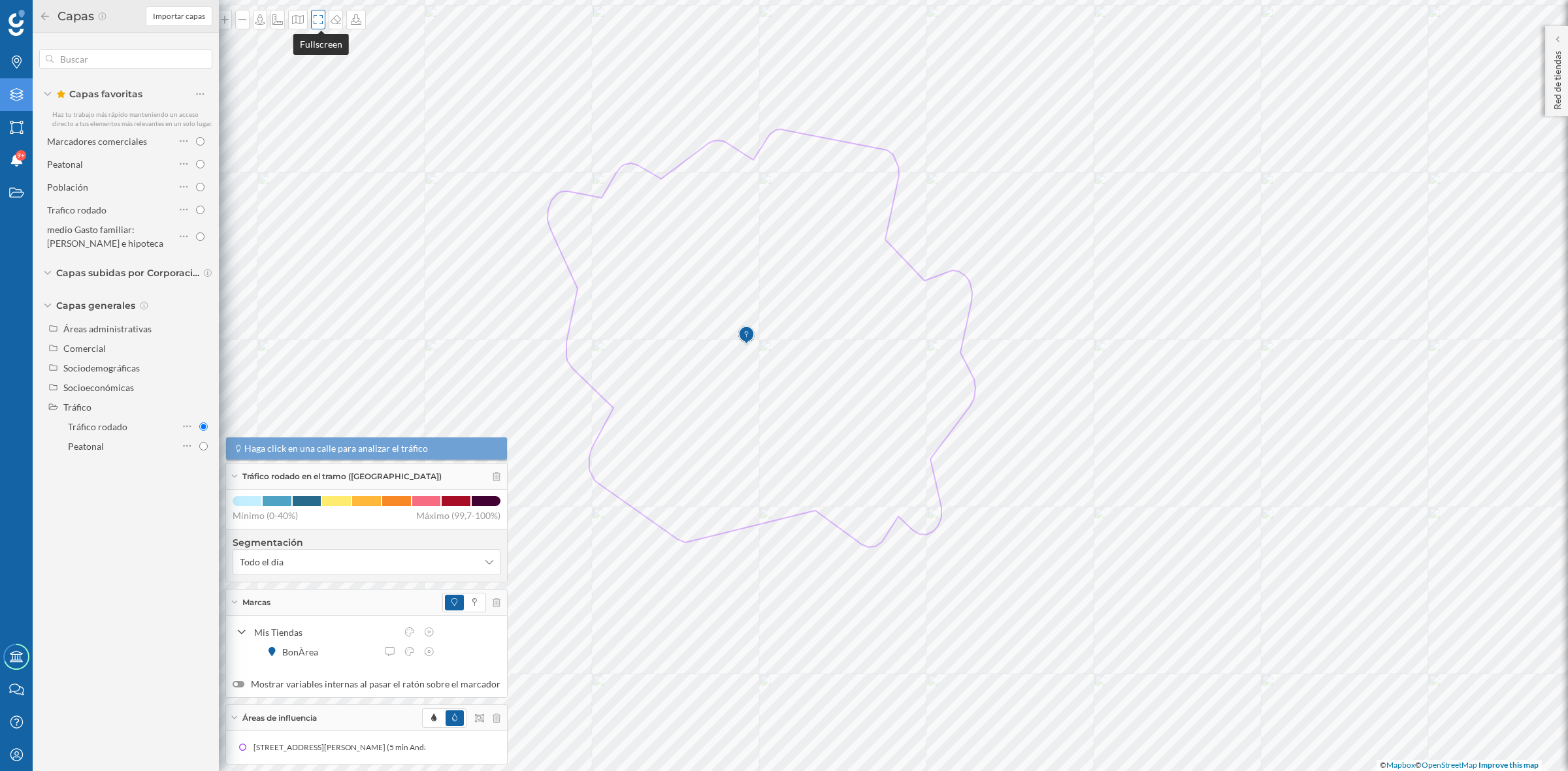
click at [318, 21] on icon at bounding box center [318, 19] width 13 height 10
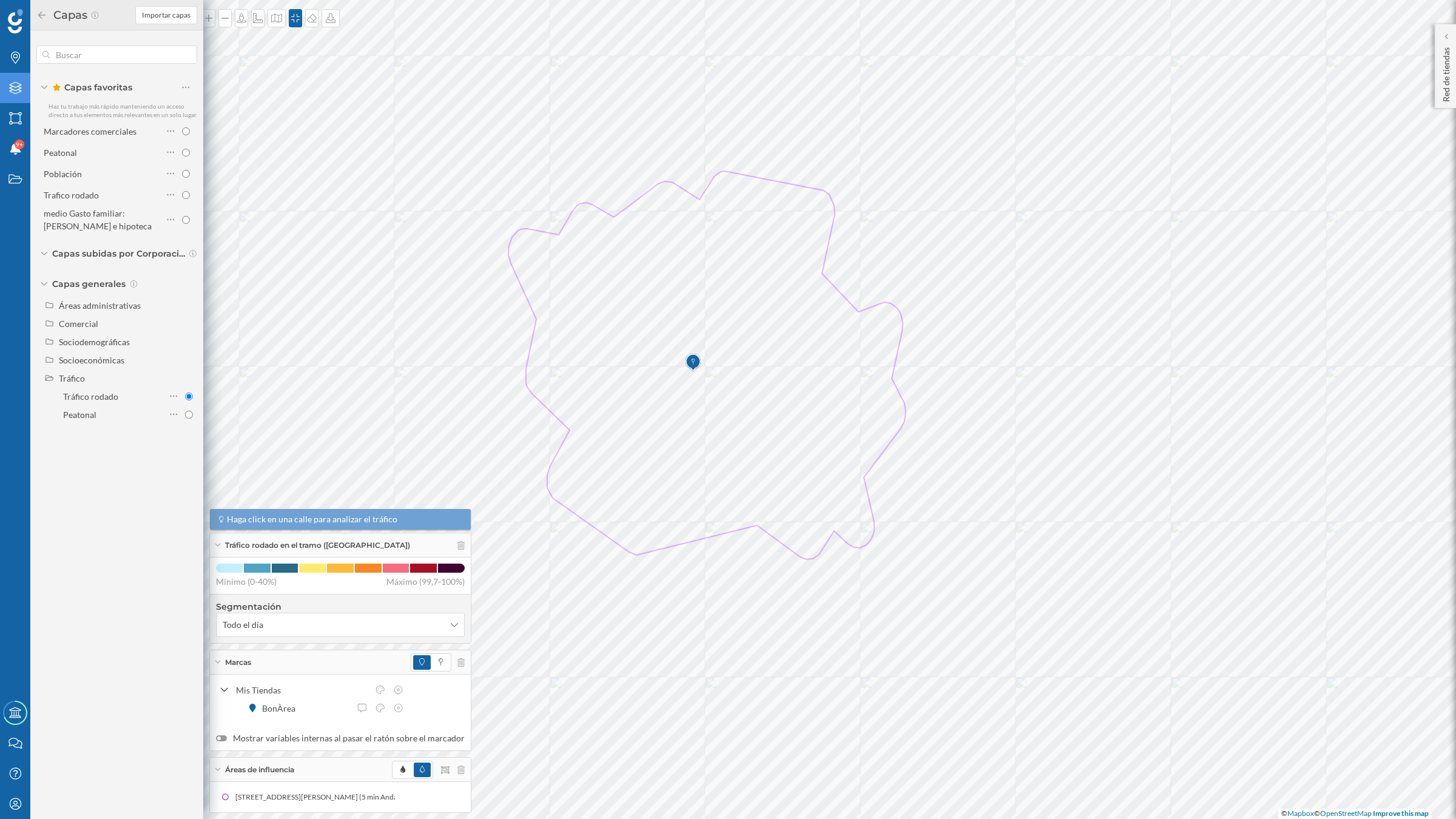
click at [37, 15] on icon at bounding box center [42, 16] width 11 height 9
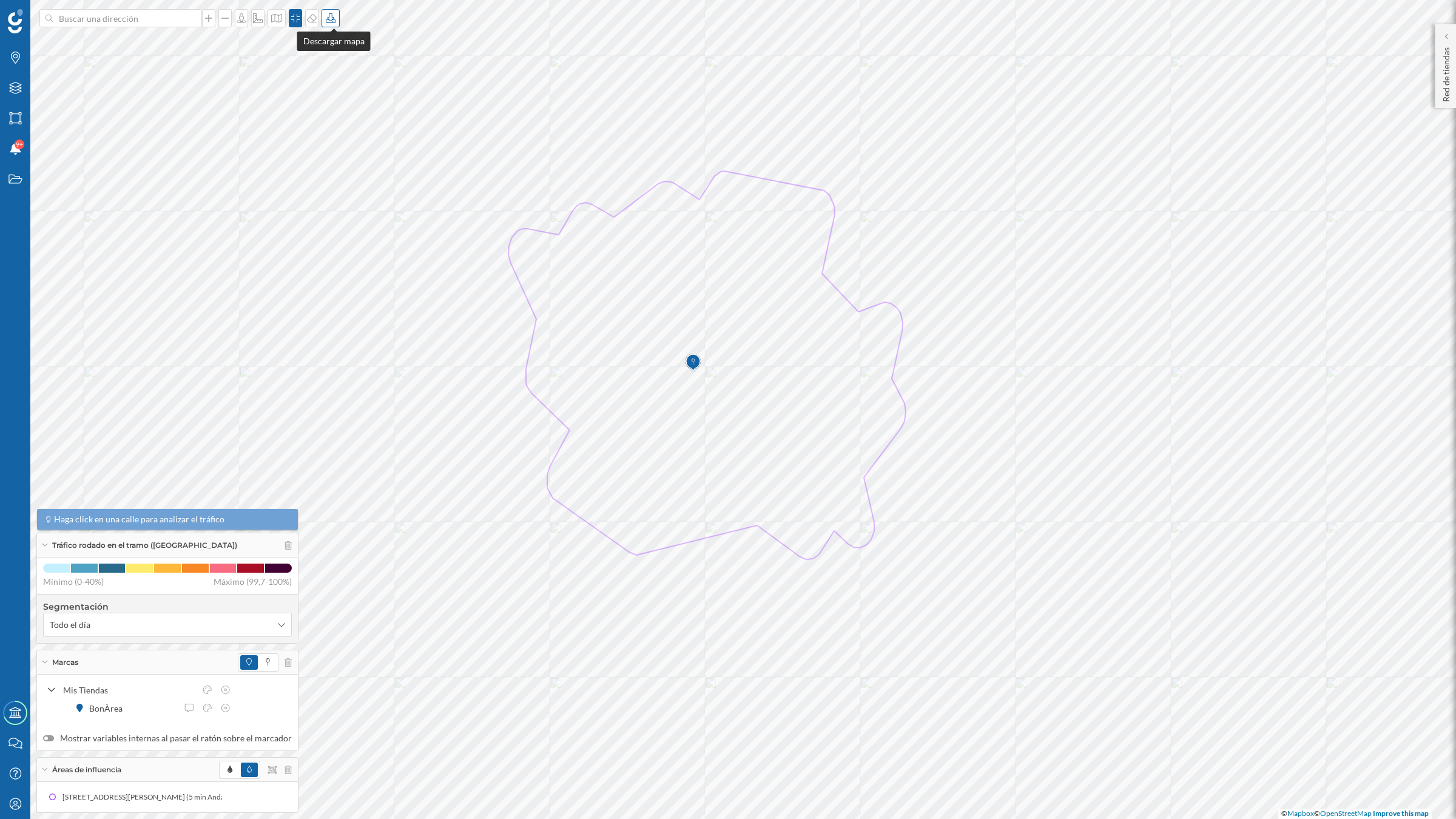
click at [330, 15] on icon at bounding box center [330, 17] width 12 height 10
click at [365, 92] on div "Descargar sin leyenda" at bounding box center [373, 88] width 86 height 13
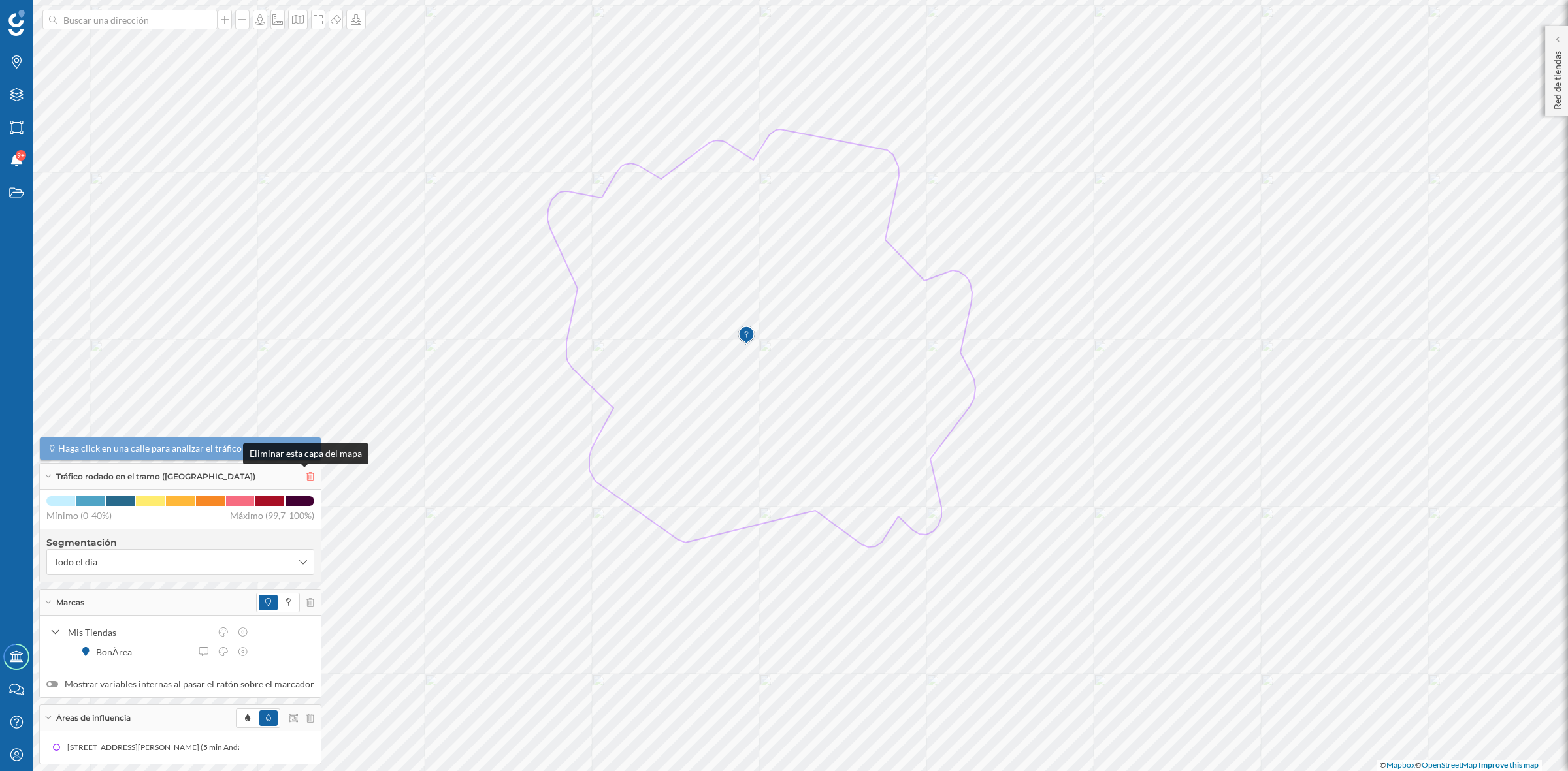
click at [306, 475] on icon at bounding box center [310, 477] width 7 height 9
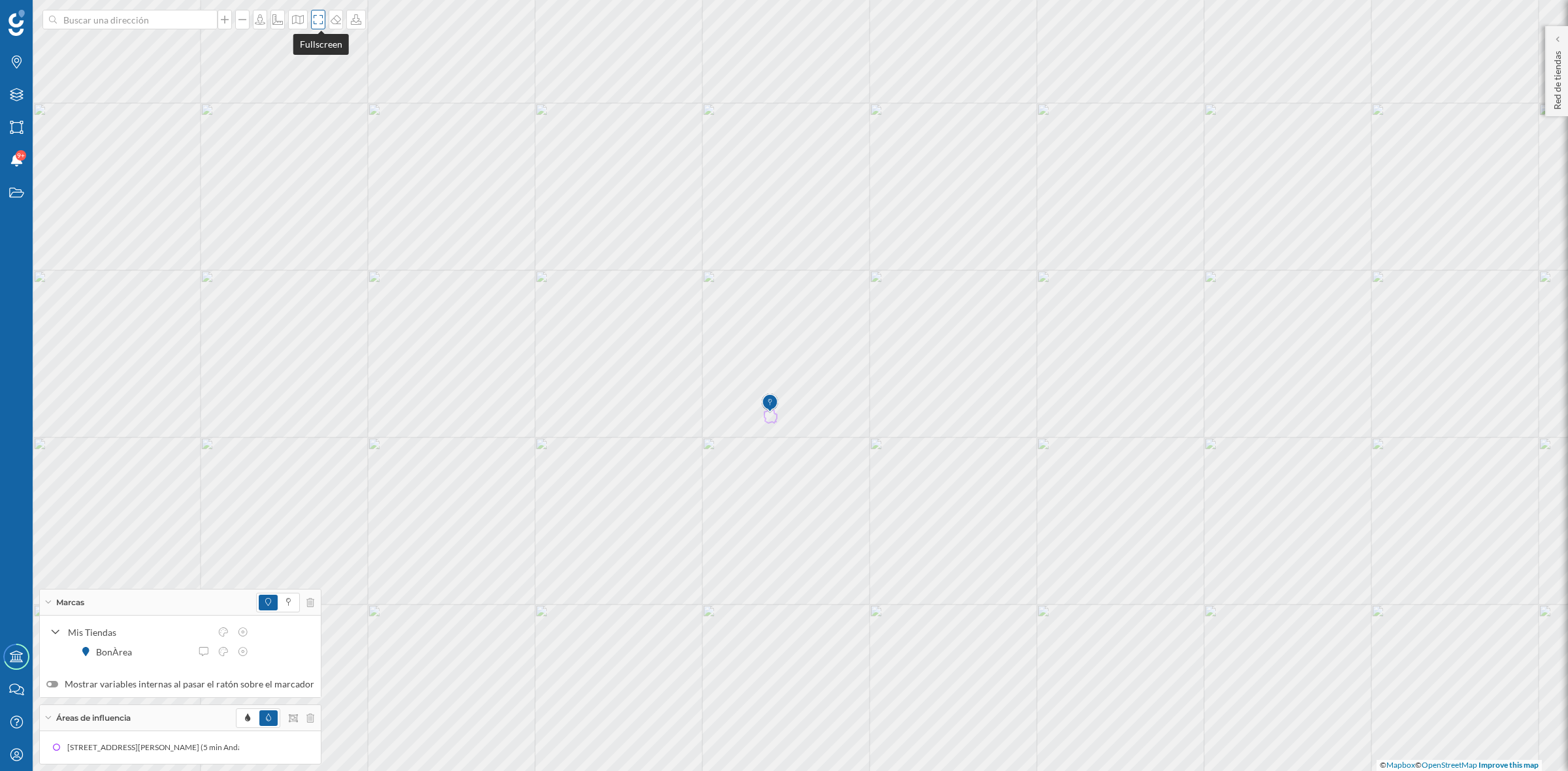
click at [320, 18] on icon at bounding box center [318, 19] width 13 height 10
click at [9, 94] on icon "Capas" at bounding box center [16, 94] width 16 height 13
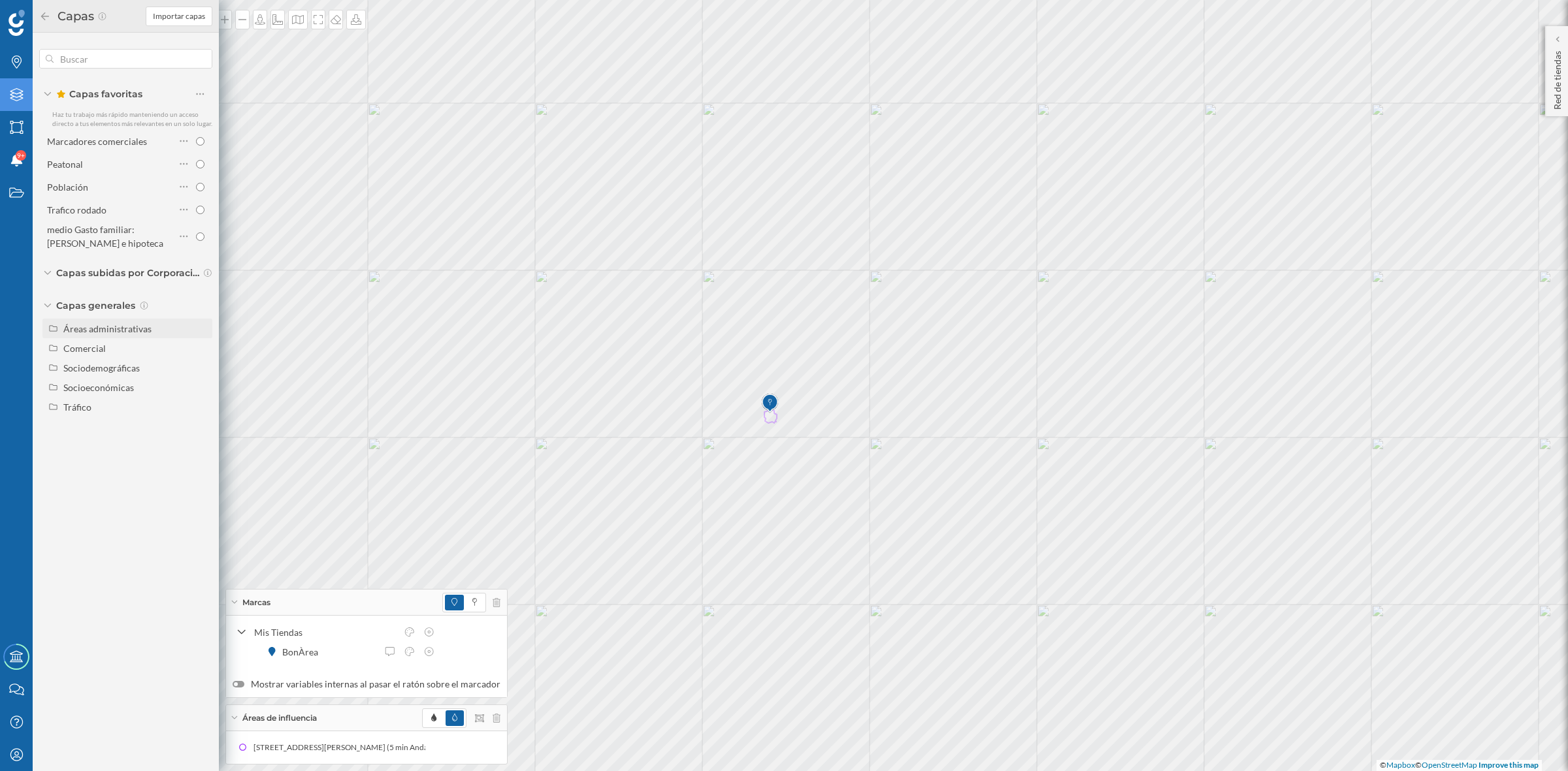
click at [82, 335] on div "Áreas administrativas" at bounding box center [127, 328] width 170 height 20
click at [204, 386] on input "Municipio" at bounding box center [203, 387] width 8 height 8
radio input "true"
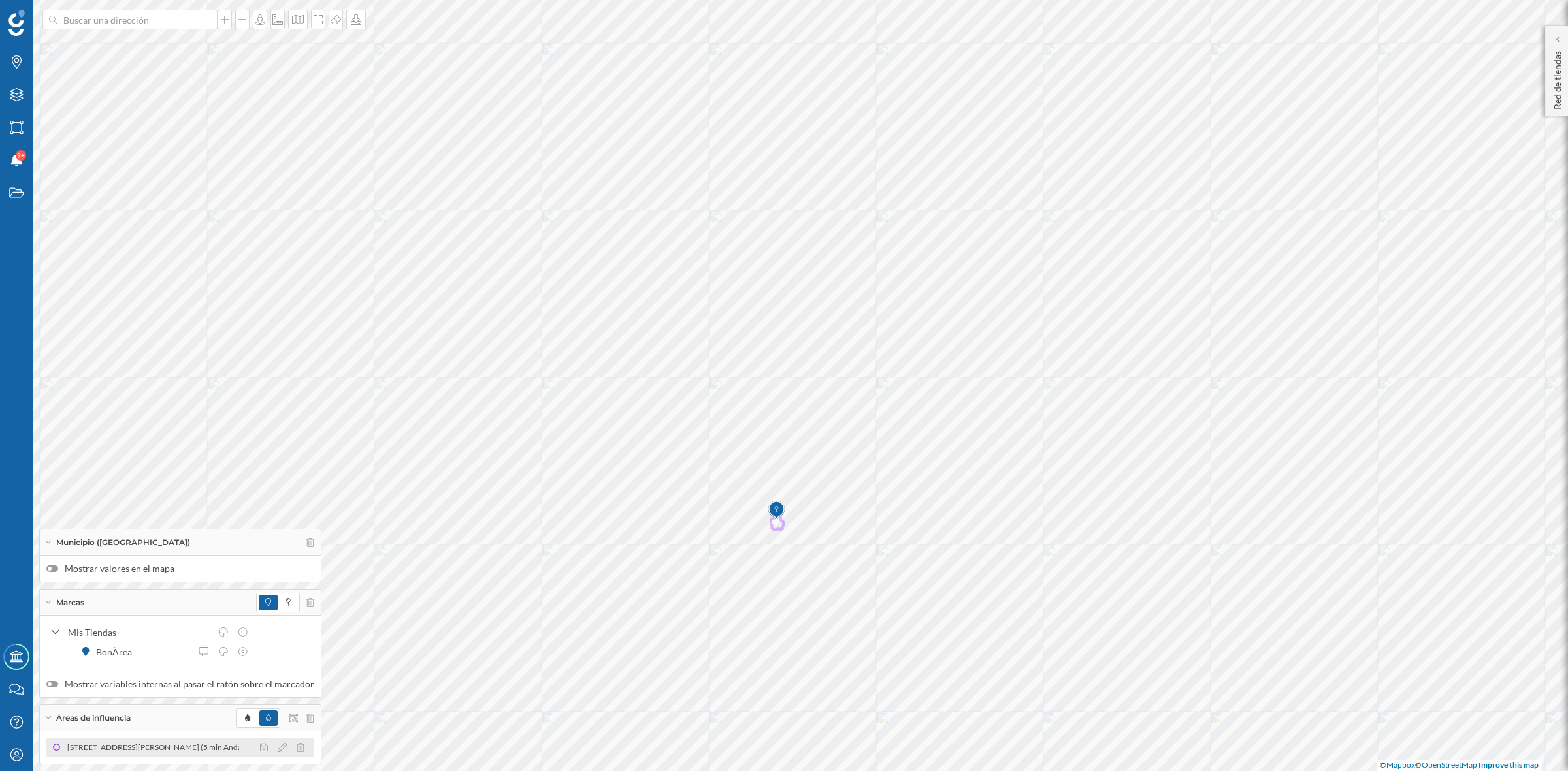
click at [188, 751] on div "[STREET_ADDRESS][PERSON_NAME] (5 min Andando)" at bounding box center [164, 748] width 197 height 13
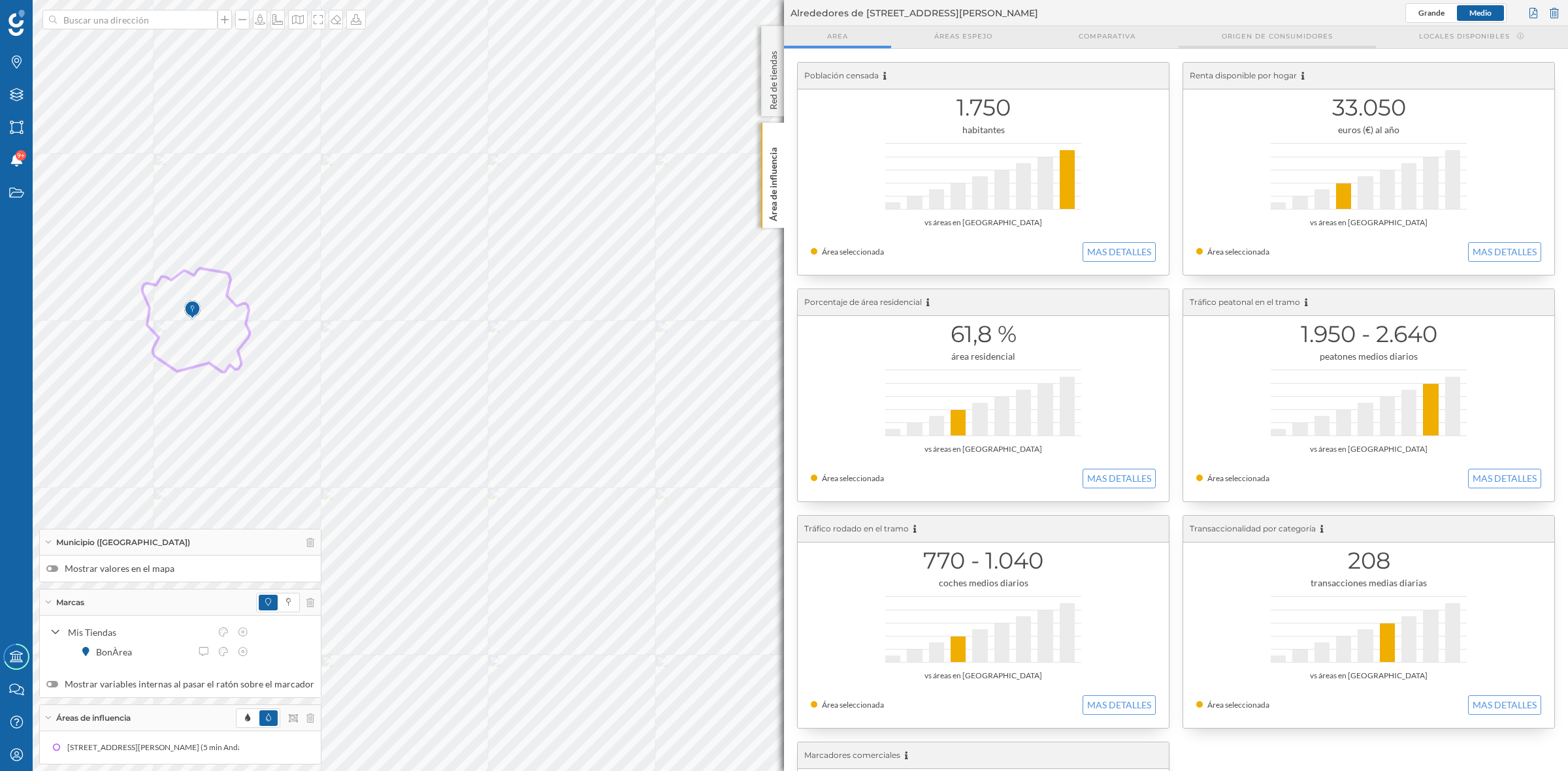
click at [1247, 39] on span "Origen de consumidores" at bounding box center [1277, 36] width 111 height 9
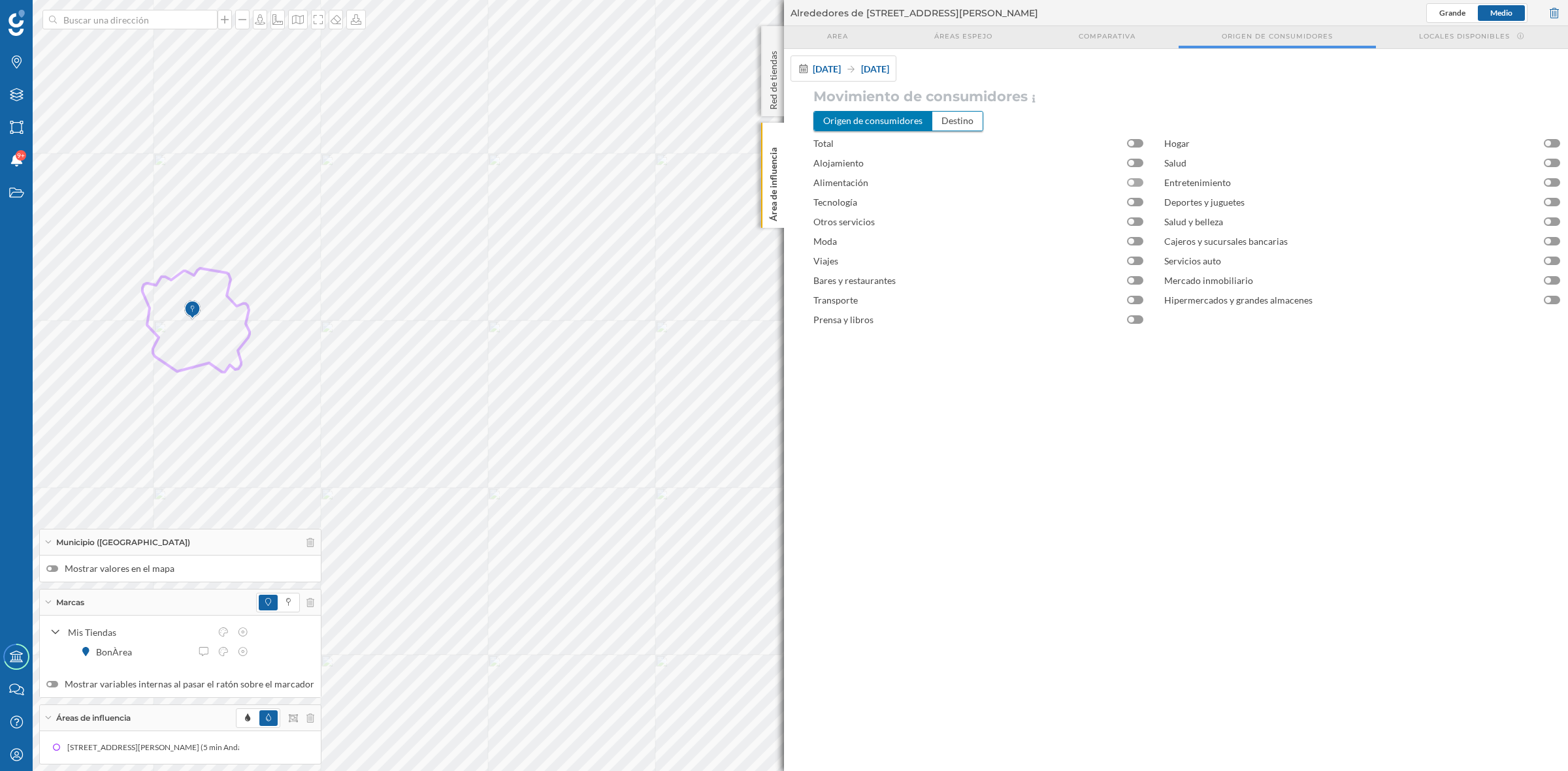
click at [1138, 185] on div at bounding box center [1135, 182] width 16 height 8
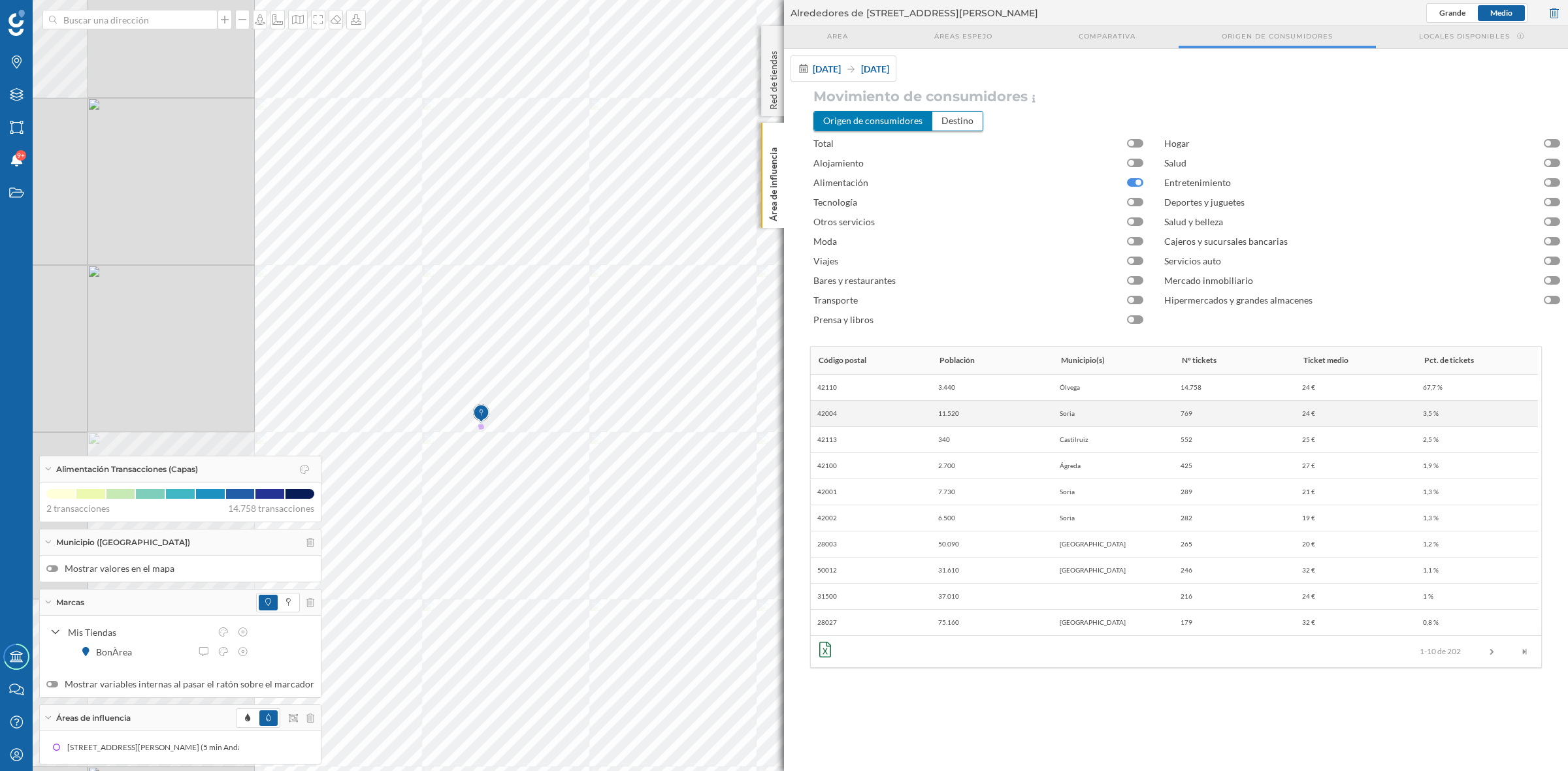
click at [817, 440] on div "Marcas Capas Áreas Notificaciones 9+ Estados Academy Contacta con nosotros Cent…" at bounding box center [784, 386] width 1568 height 771
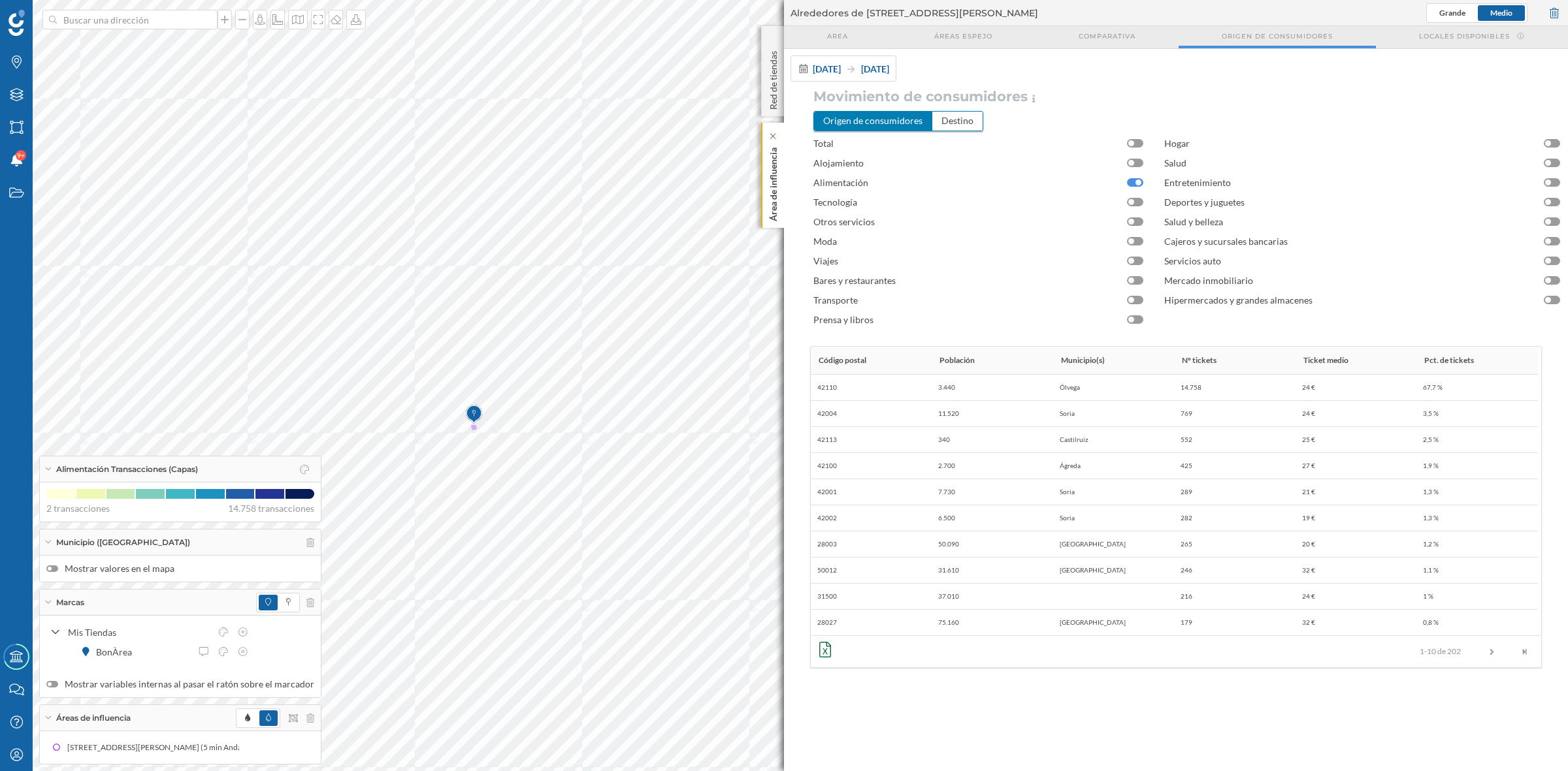
click at [769, 191] on p "Área de influencia" at bounding box center [773, 182] width 13 height 79
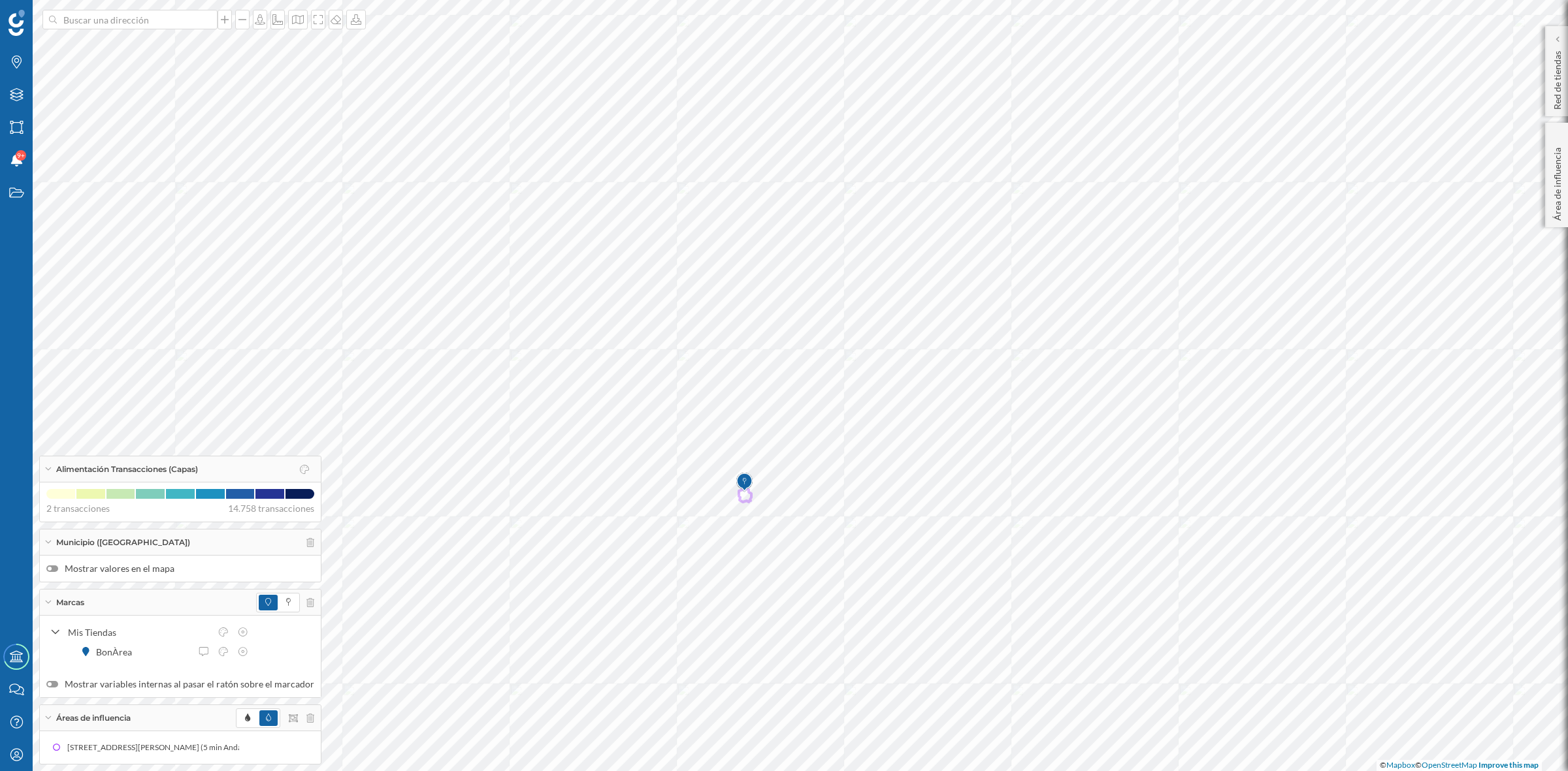
click at [54, 570] on div at bounding box center [52, 568] width 12 height 7
click at [0, 0] on input "Mostrar valores en el mapa" at bounding box center [0, 0] width 0 height 0
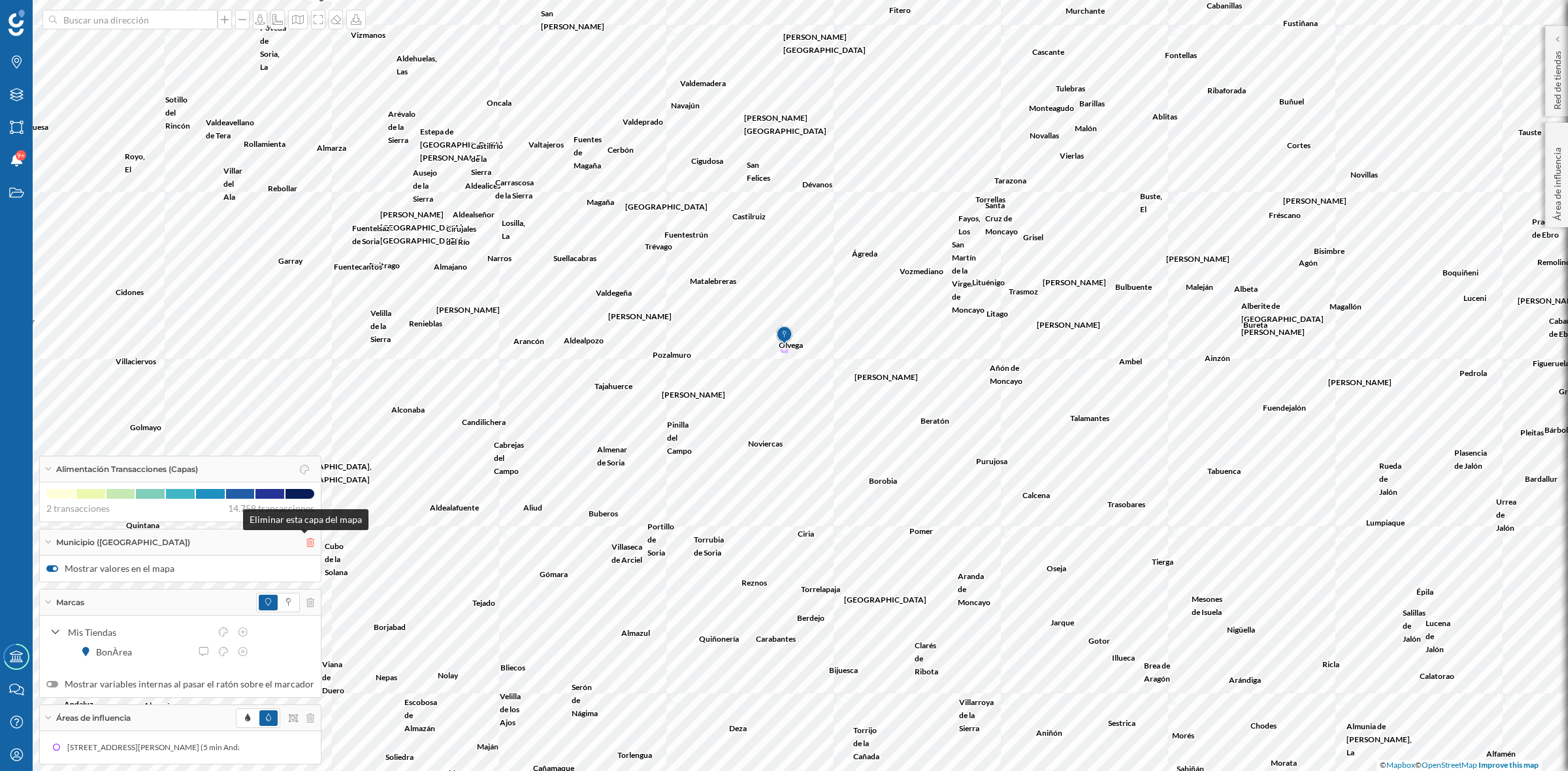
click at [306, 542] on icon at bounding box center [310, 542] width 7 height 9
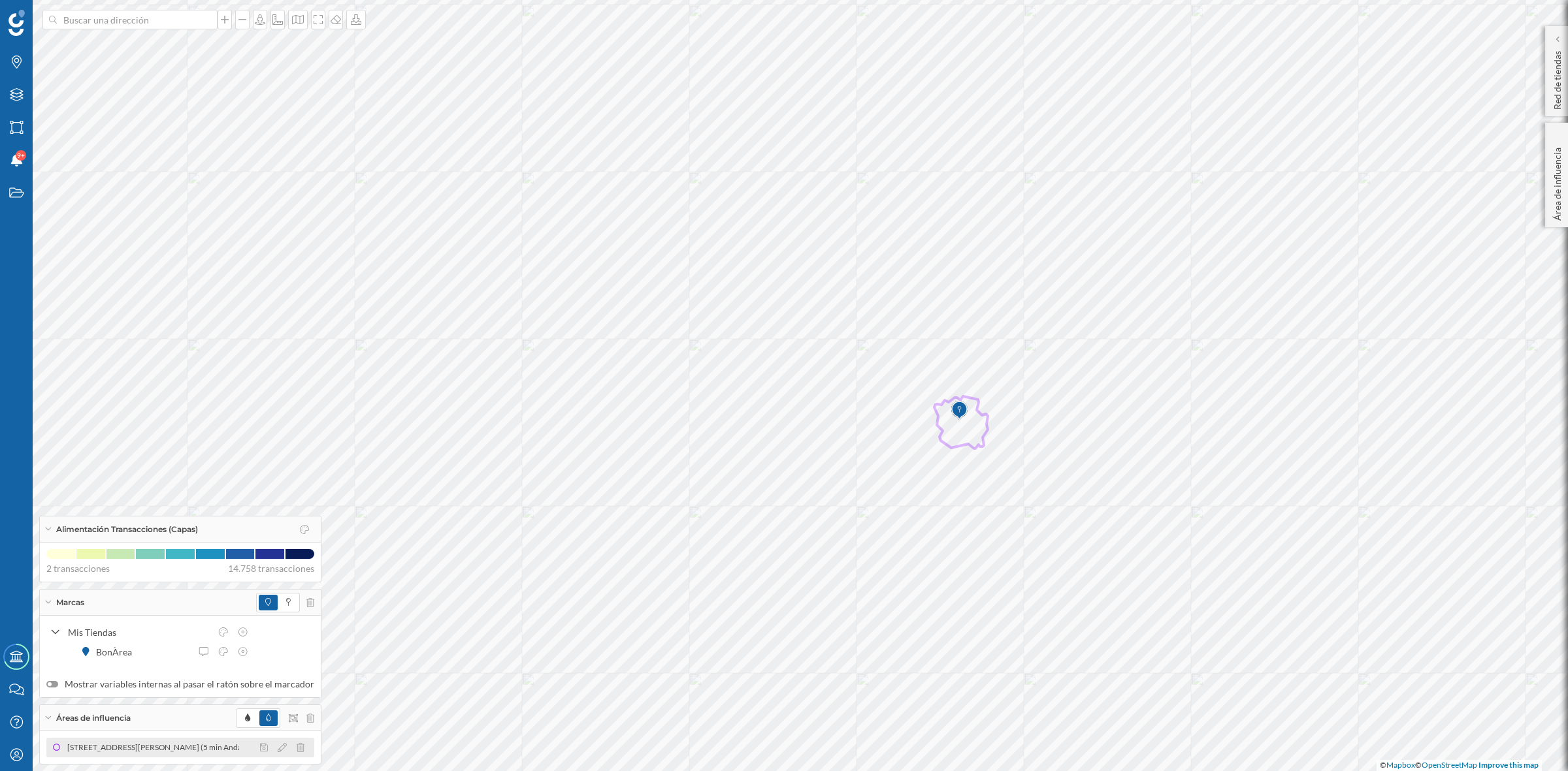
click at [264, 751] on div "[STREET_ADDRESS][PERSON_NAME] (5 min Andando)" at bounding box center [362, 748] width 197 height 13
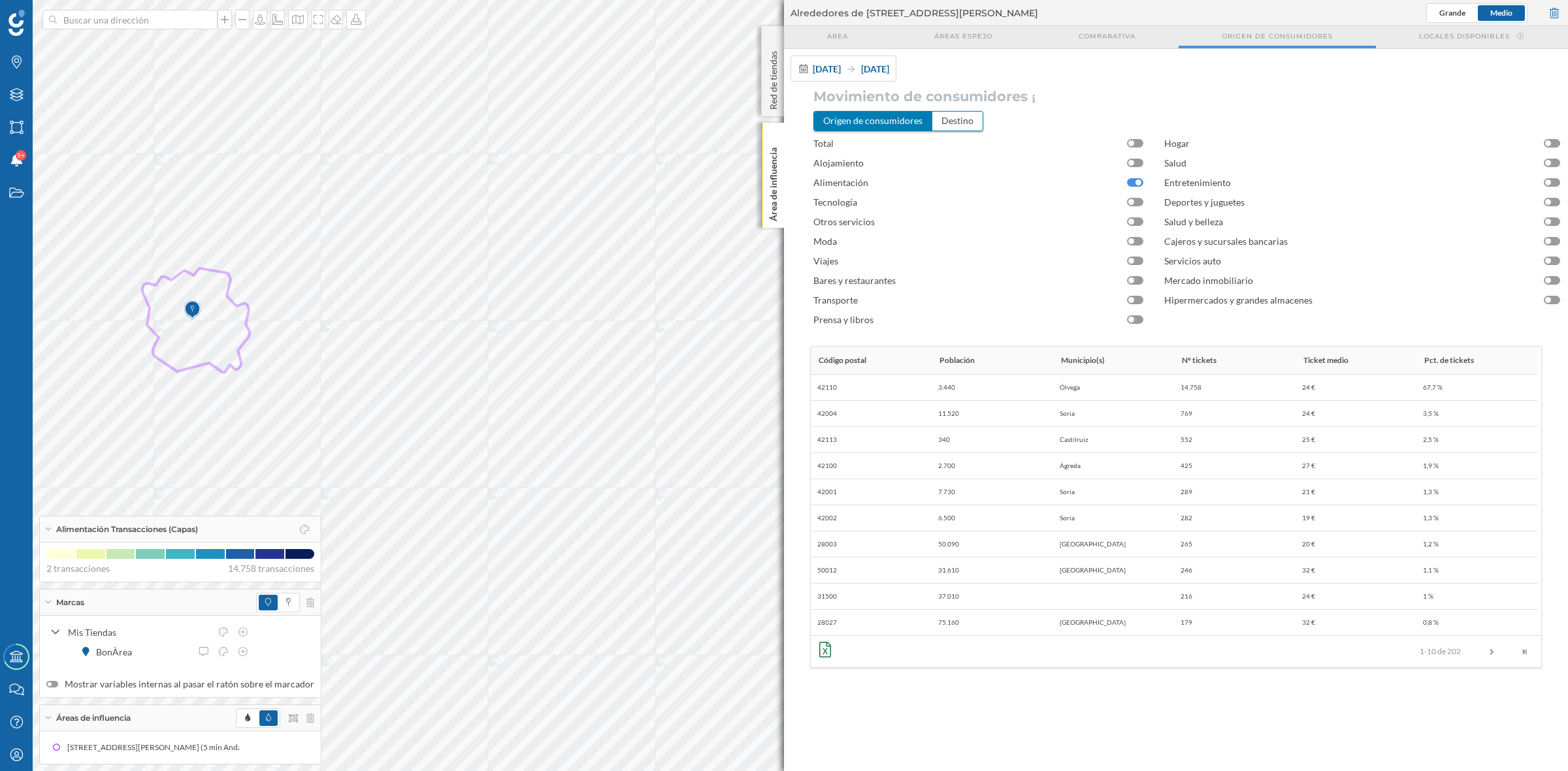
click at [1130, 180] on div at bounding box center [1135, 182] width 16 height 8
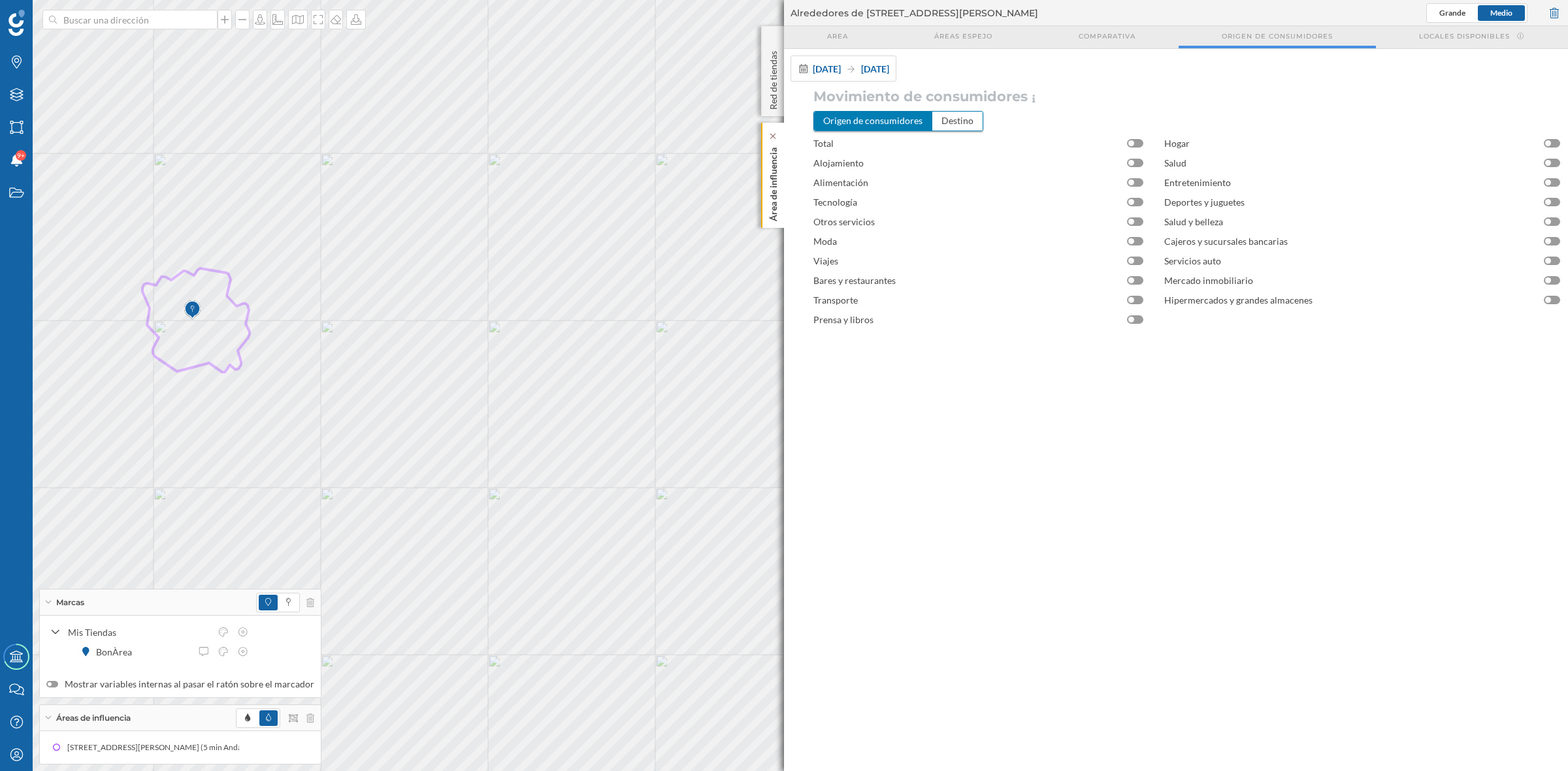
click at [774, 207] on p "Área de influencia" at bounding box center [773, 182] width 13 height 79
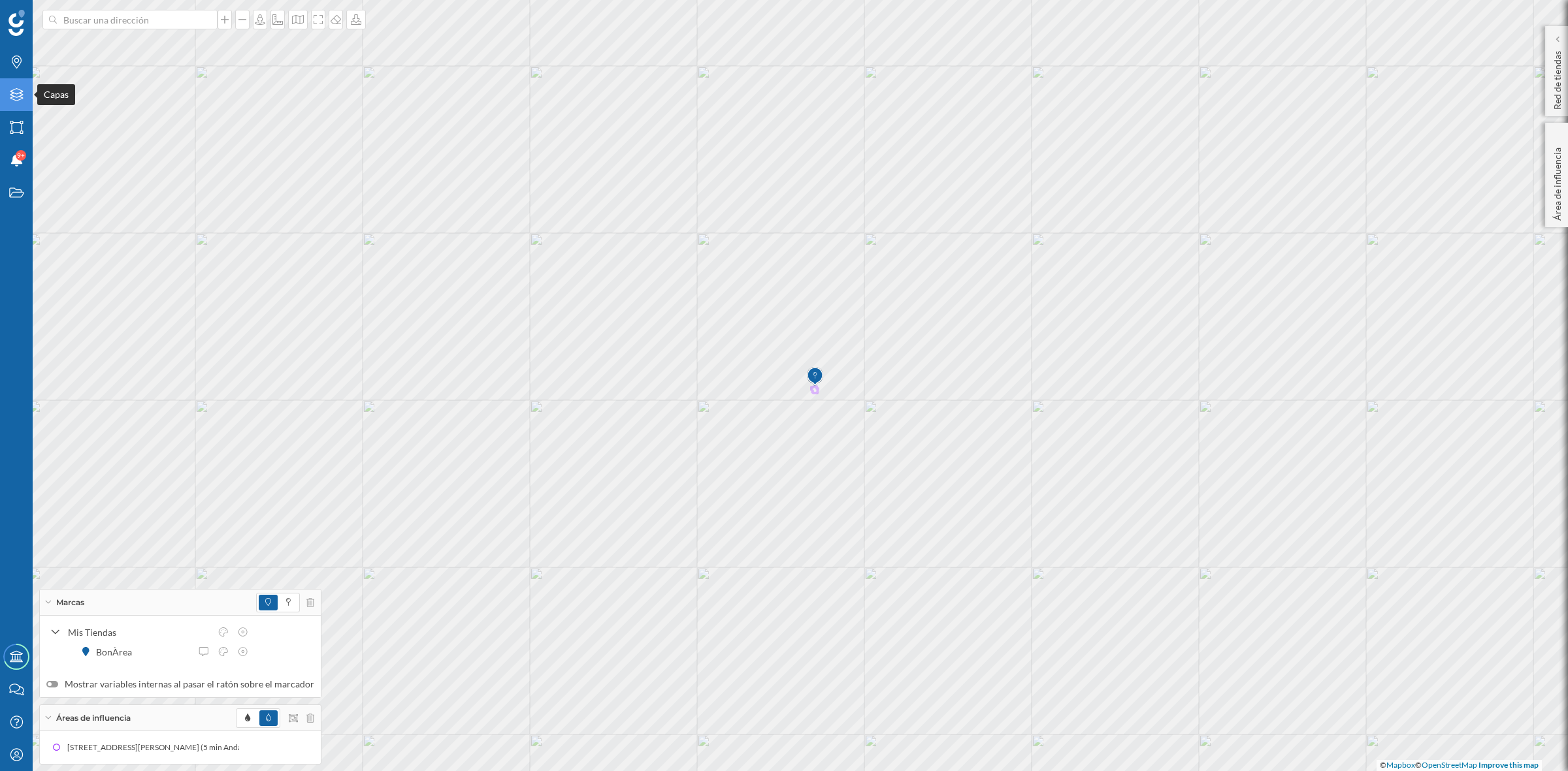
click at [20, 105] on div "Capas" at bounding box center [16, 94] width 33 height 33
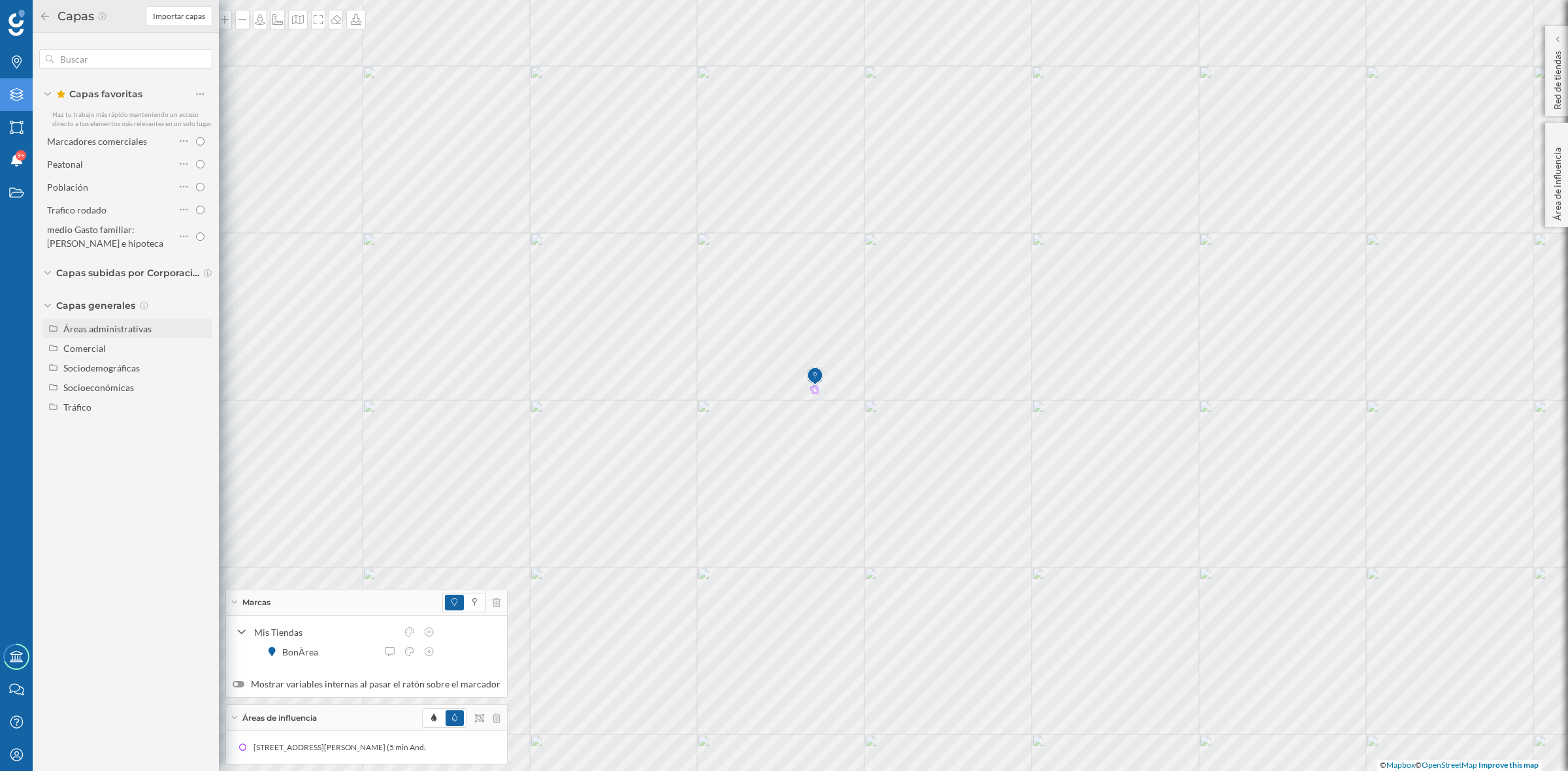
click at [143, 331] on div "Áreas administrativas" at bounding box center [107, 329] width 88 height 11
click at [204, 386] on input "Municipio" at bounding box center [203, 387] width 8 height 8
radio input "true"
click at [206, 405] on input "Distrito" at bounding box center [203, 407] width 8 height 8
radio input "true"
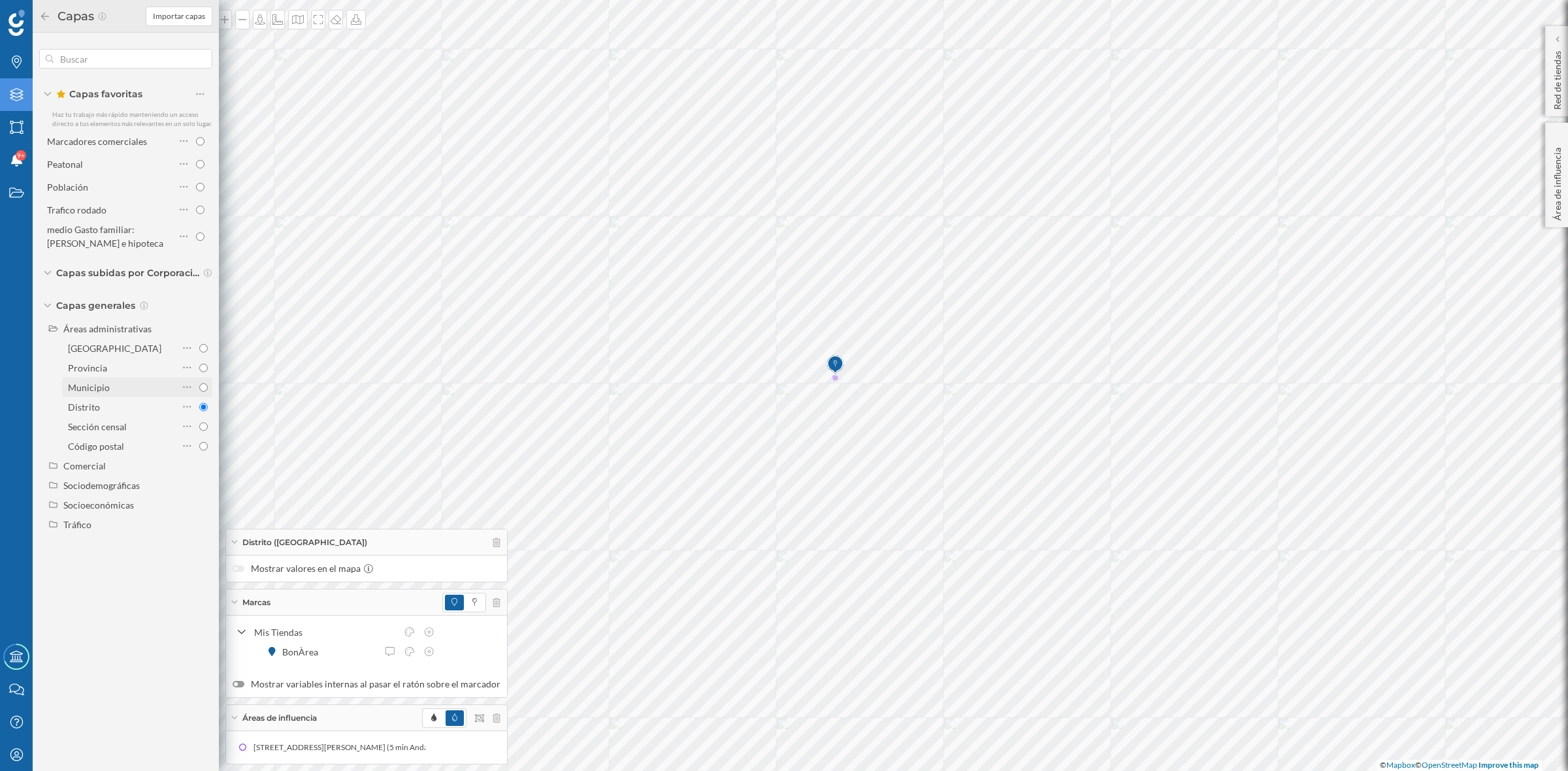
click at [204, 386] on input "Municipio" at bounding box center [203, 387] width 8 height 8
radio input "true"
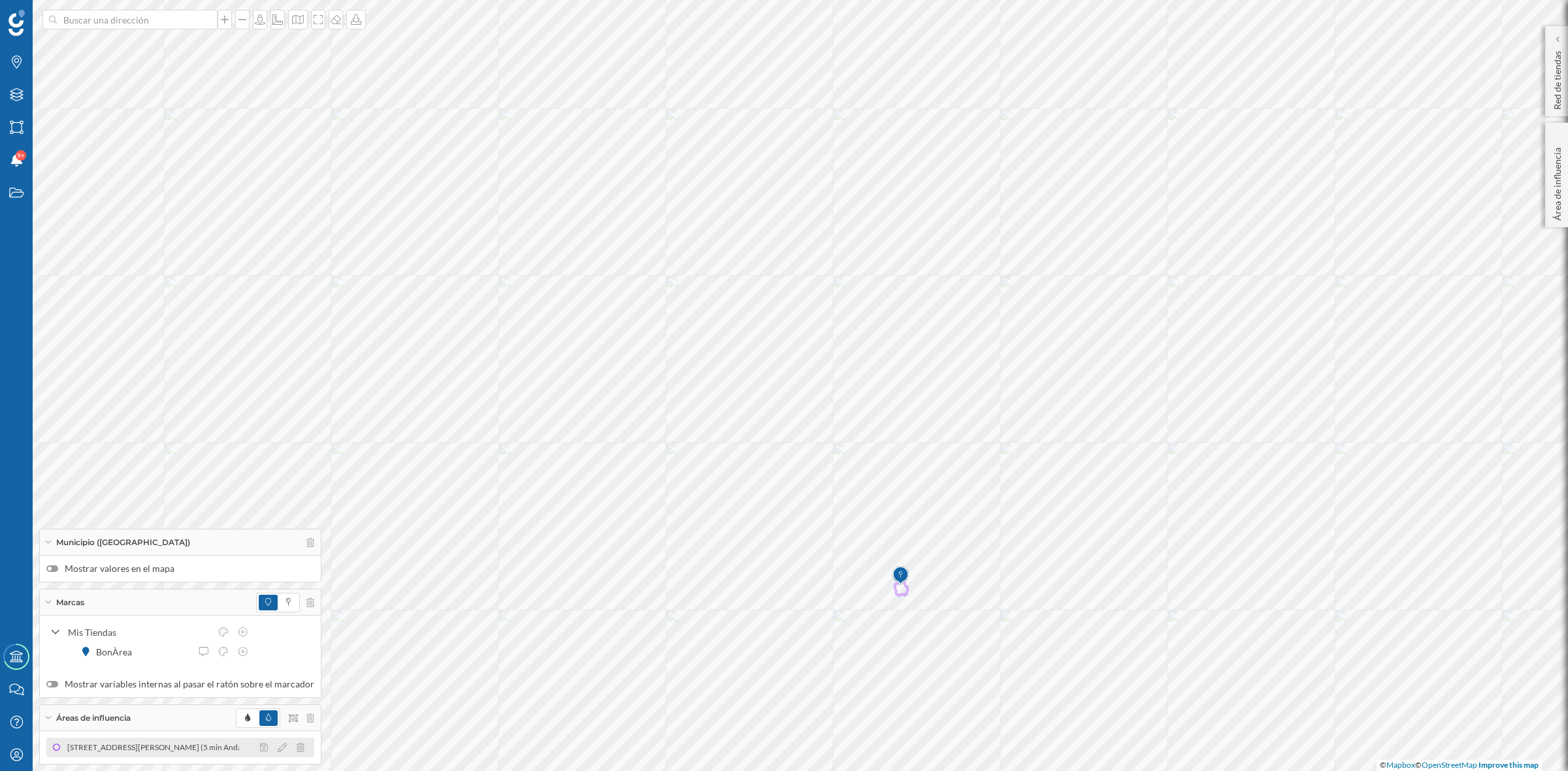
click at [101, 748] on div "[STREET_ADDRESS][PERSON_NAME] (5 min Andando)" at bounding box center [164, 748] width 197 height 13
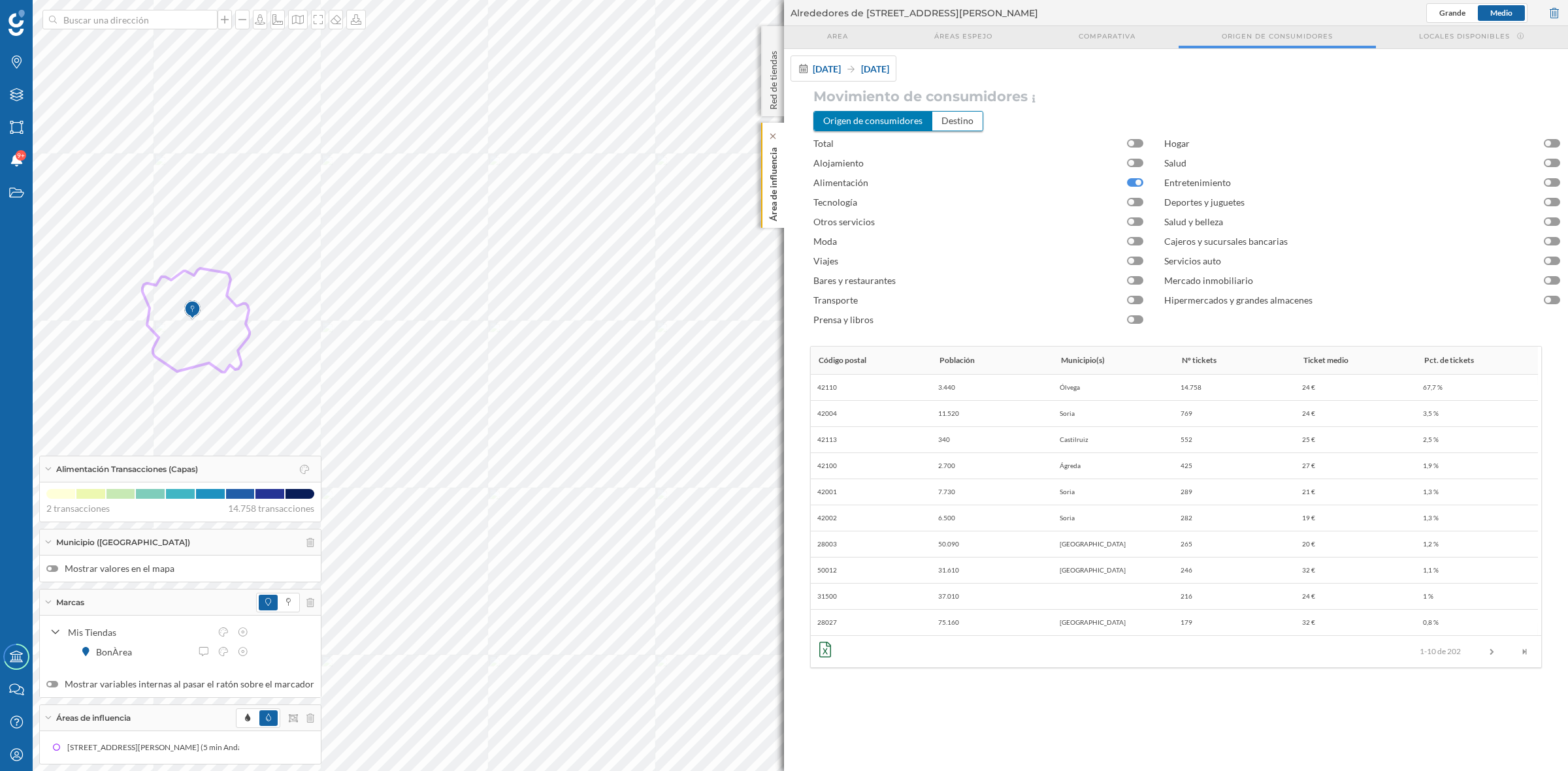
click at [778, 185] on p "Área de influencia" at bounding box center [773, 182] width 13 height 79
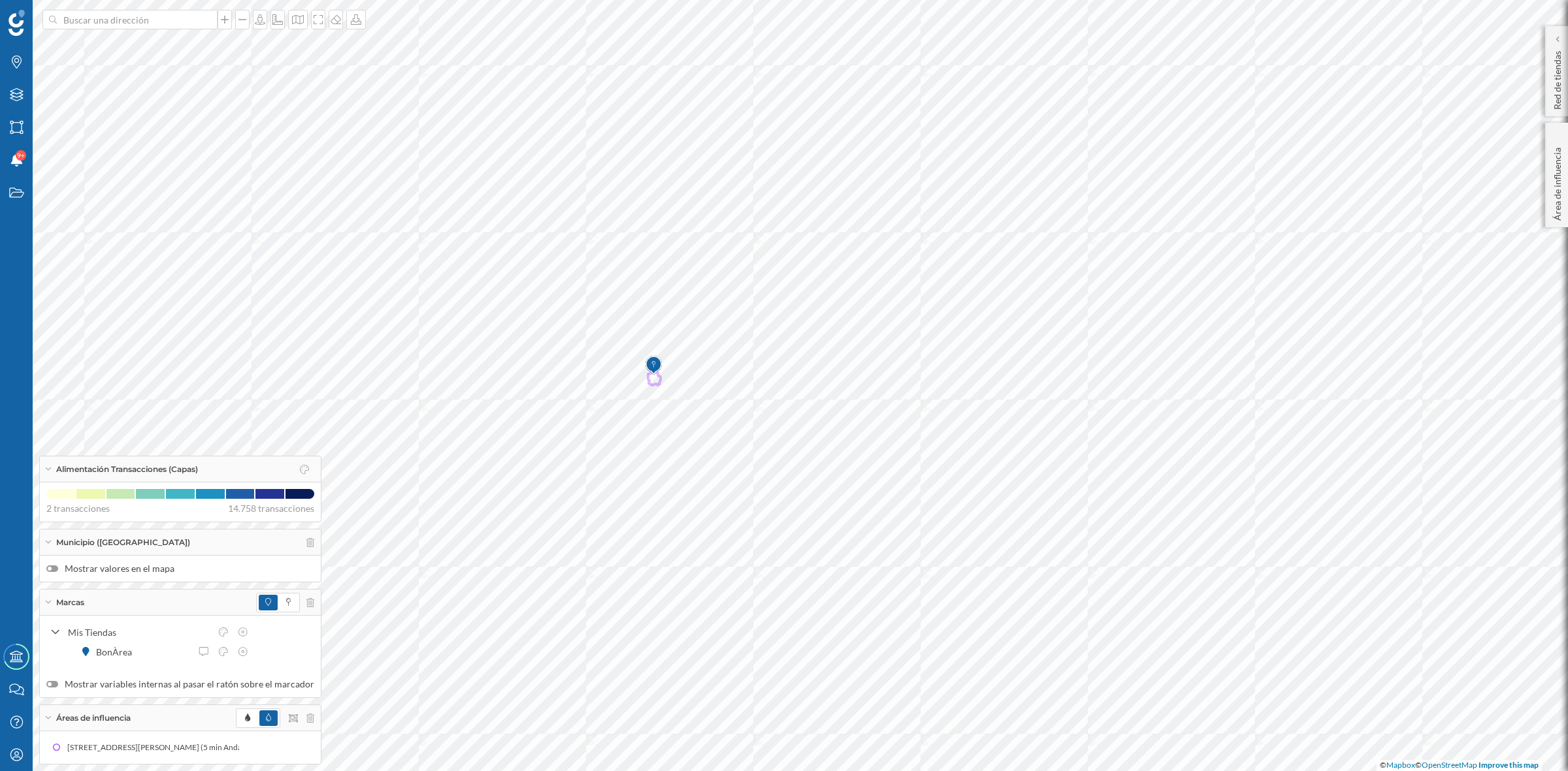
click at [57, 573] on label "Mostrar valores en el mapa" at bounding box center [180, 568] width 268 height 13
click at [0, 0] on input "Mostrar valores en el mapa" at bounding box center [0, 0] width 0 height 0
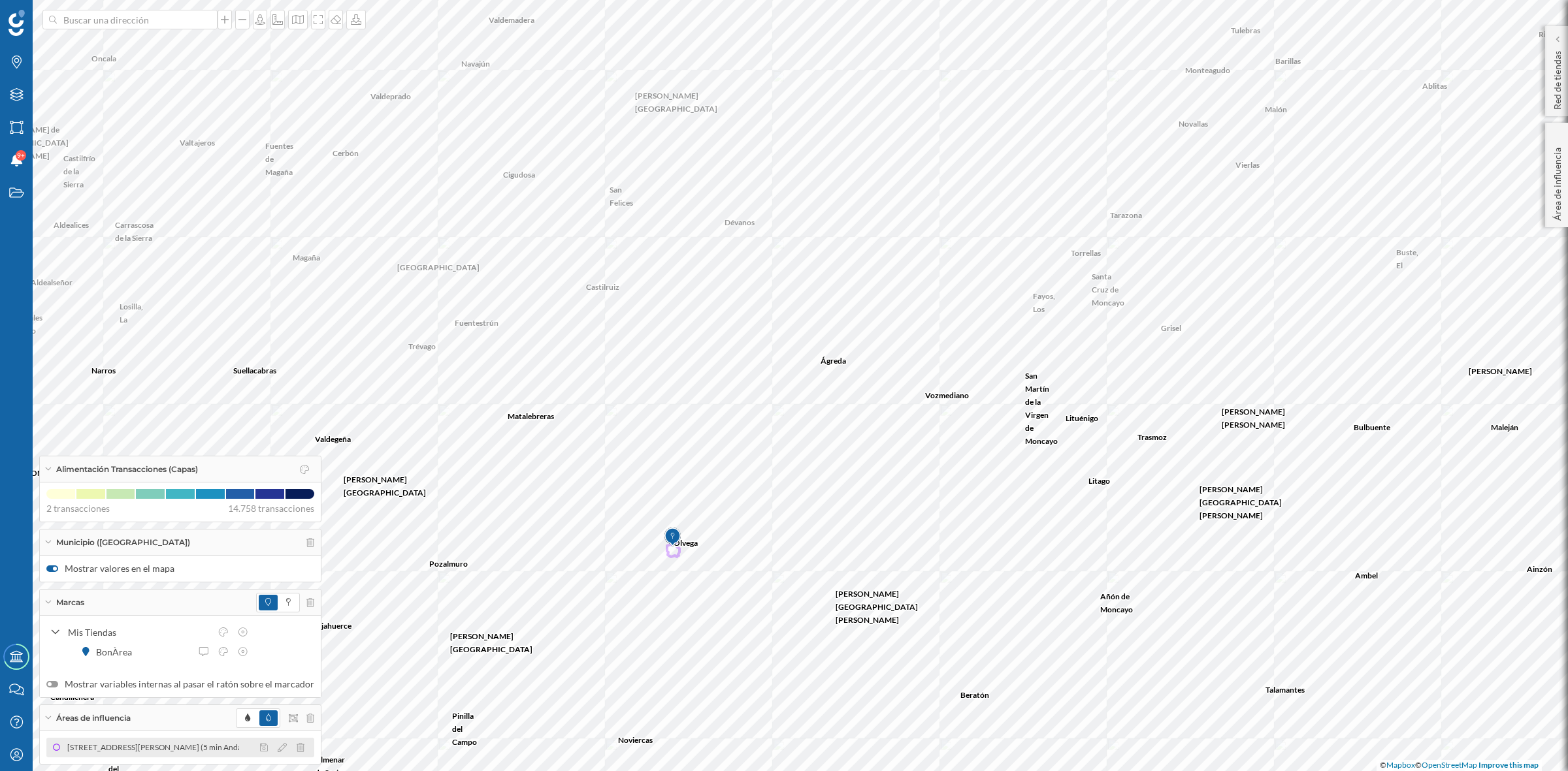
click at [264, 742] on div "[STREET_ADDRESS][PERSON_NAME] (5 min Andando)" at bounding box center [362, 748] width 197 height 13
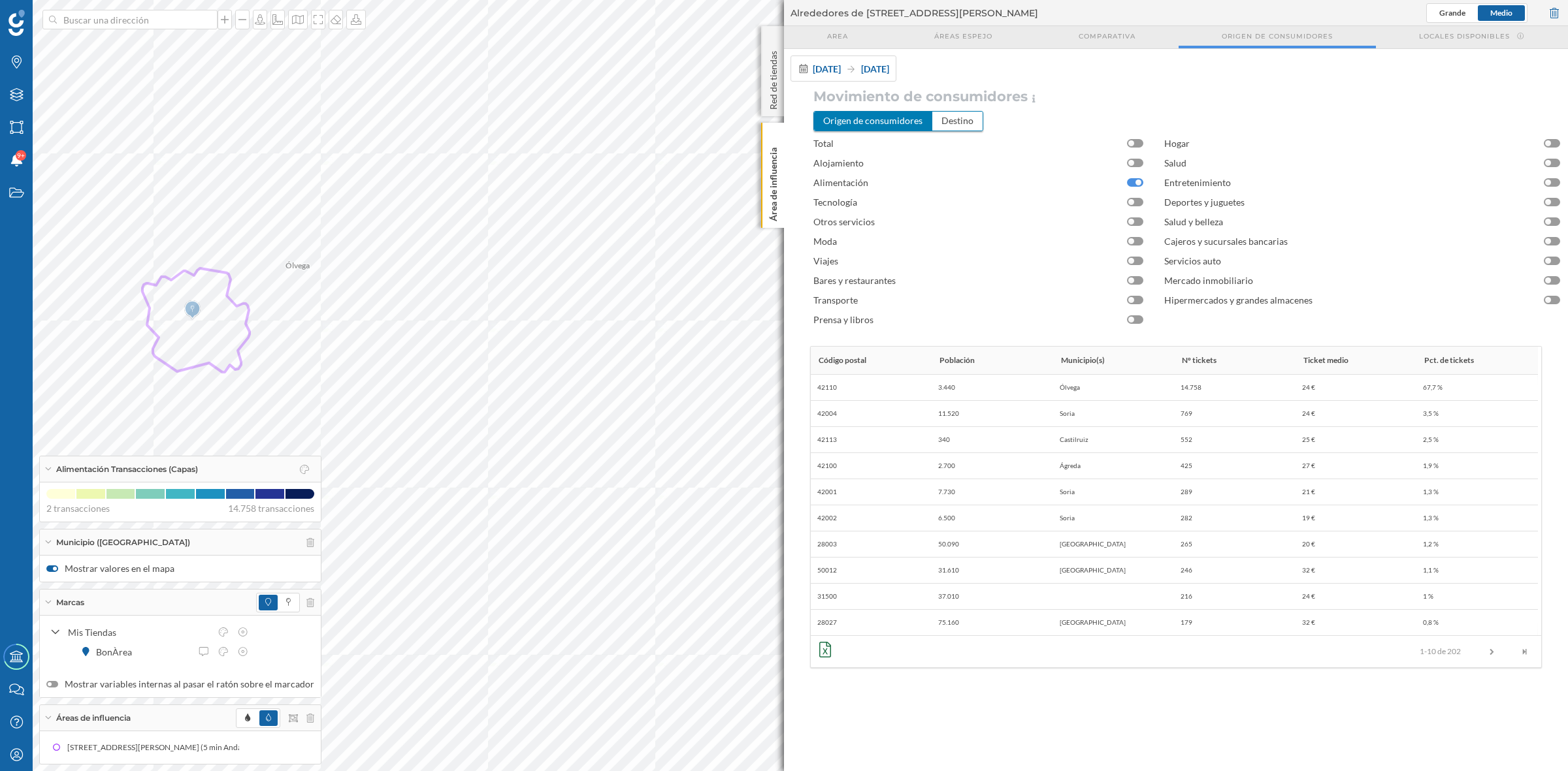
click at [1132, 178] on div at bounding box center [1135, 182] width 16 height 8
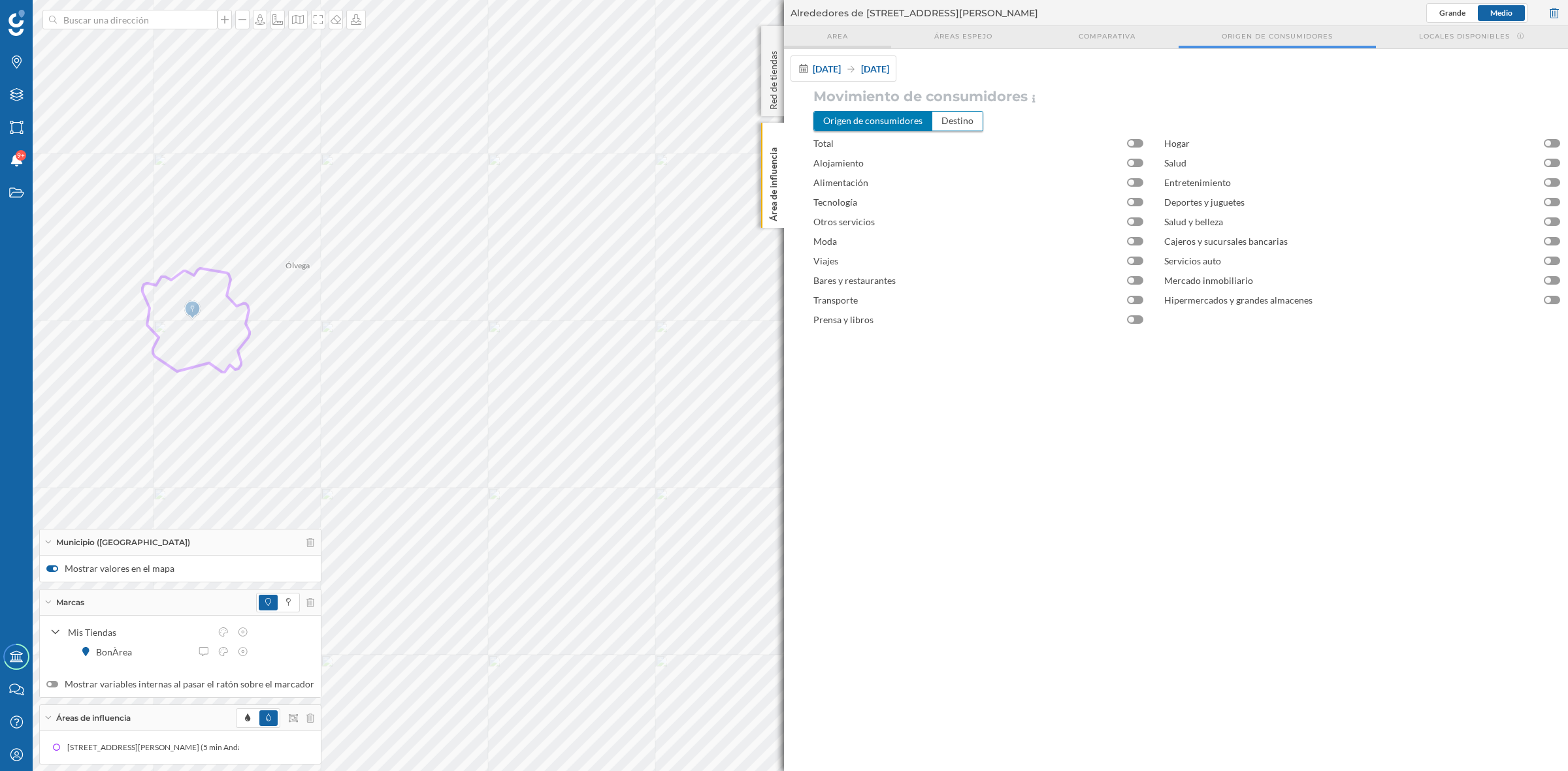
click at [831, 40] on span "Area" at bounding box center [838, 36] width 21 height 9
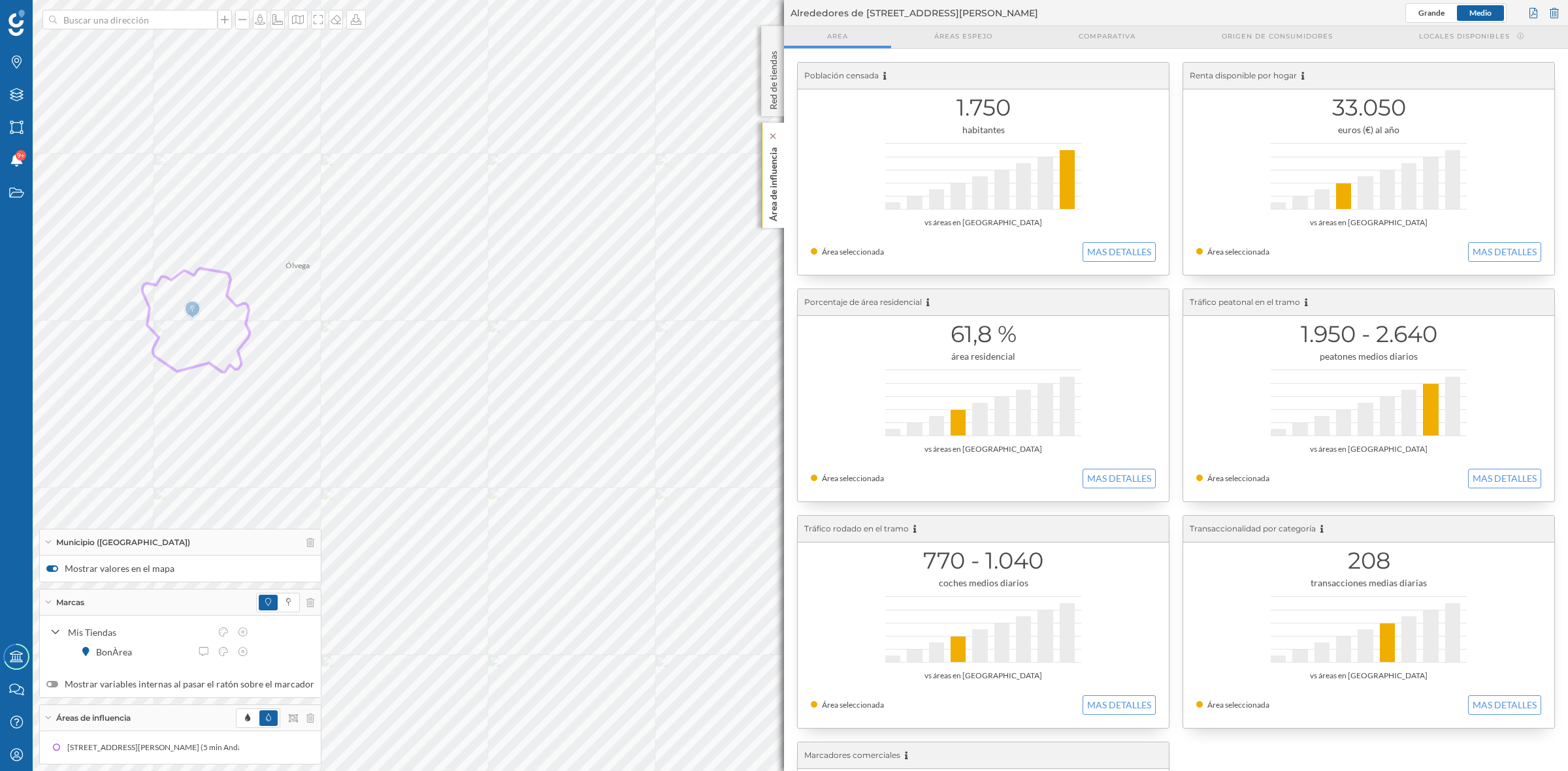
click at [772, 198] on p "Área de influencia" at bounding box center [773, 182] width 13 height 79
click at [780, 184] on div "Área de influencia" at bounding box center [772, 175] width 22 height 105
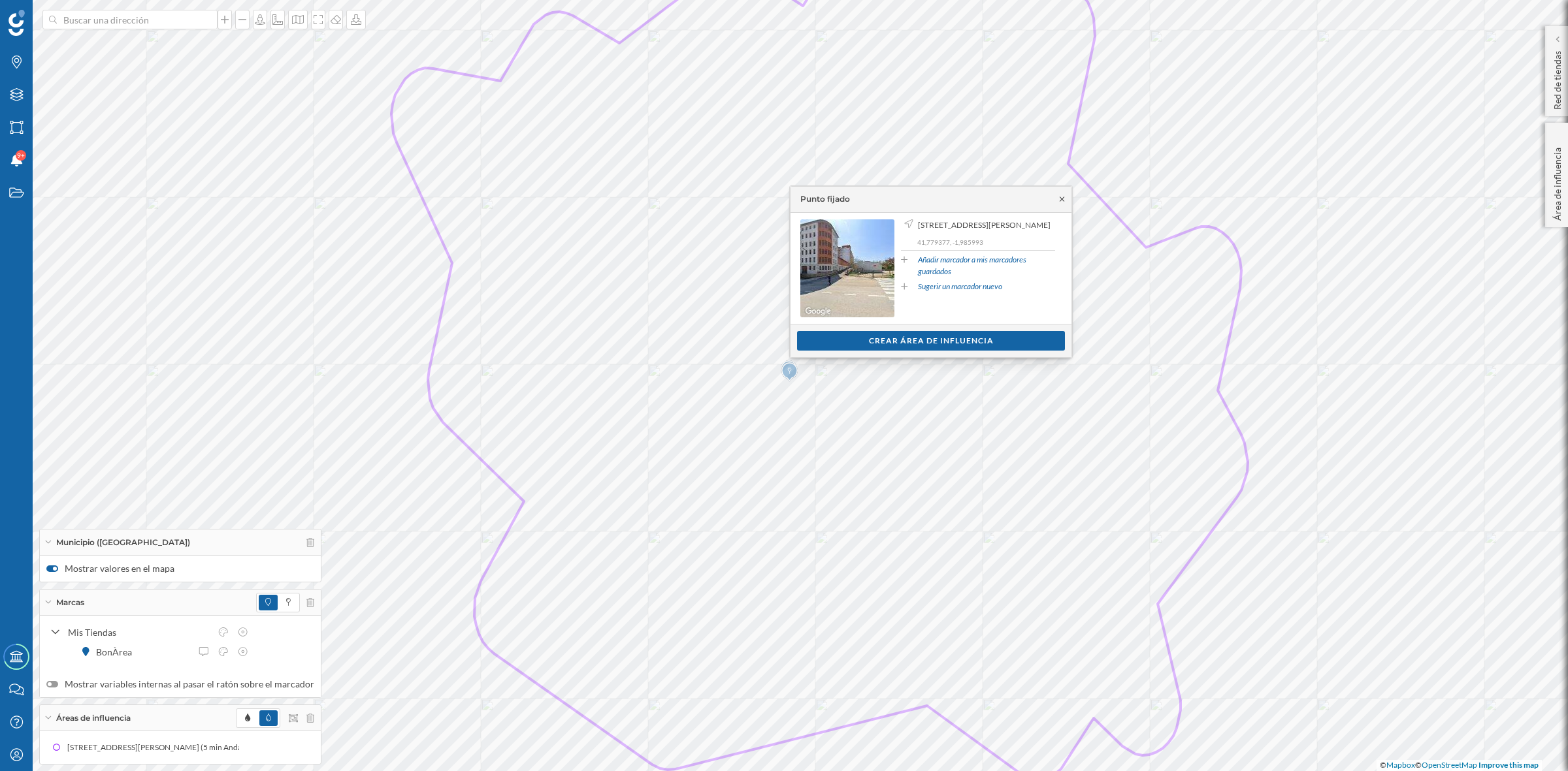
click at [1059, 197] on icon at bounding box center [1062, 199] width 9 height 7
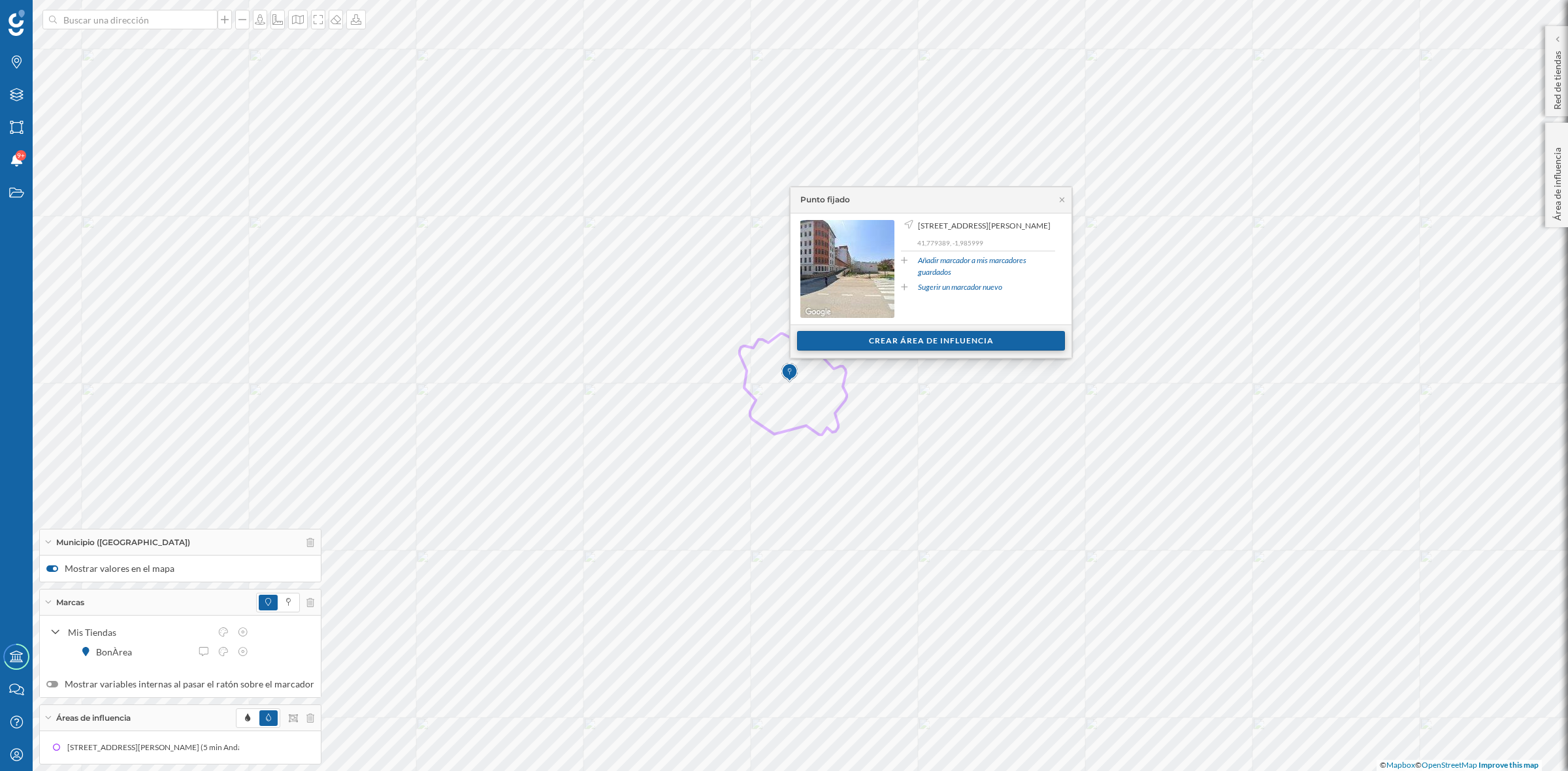
click at [973, 340] on div "Crear área de influencia" at bounding box center [930, 341] width 268 height 20
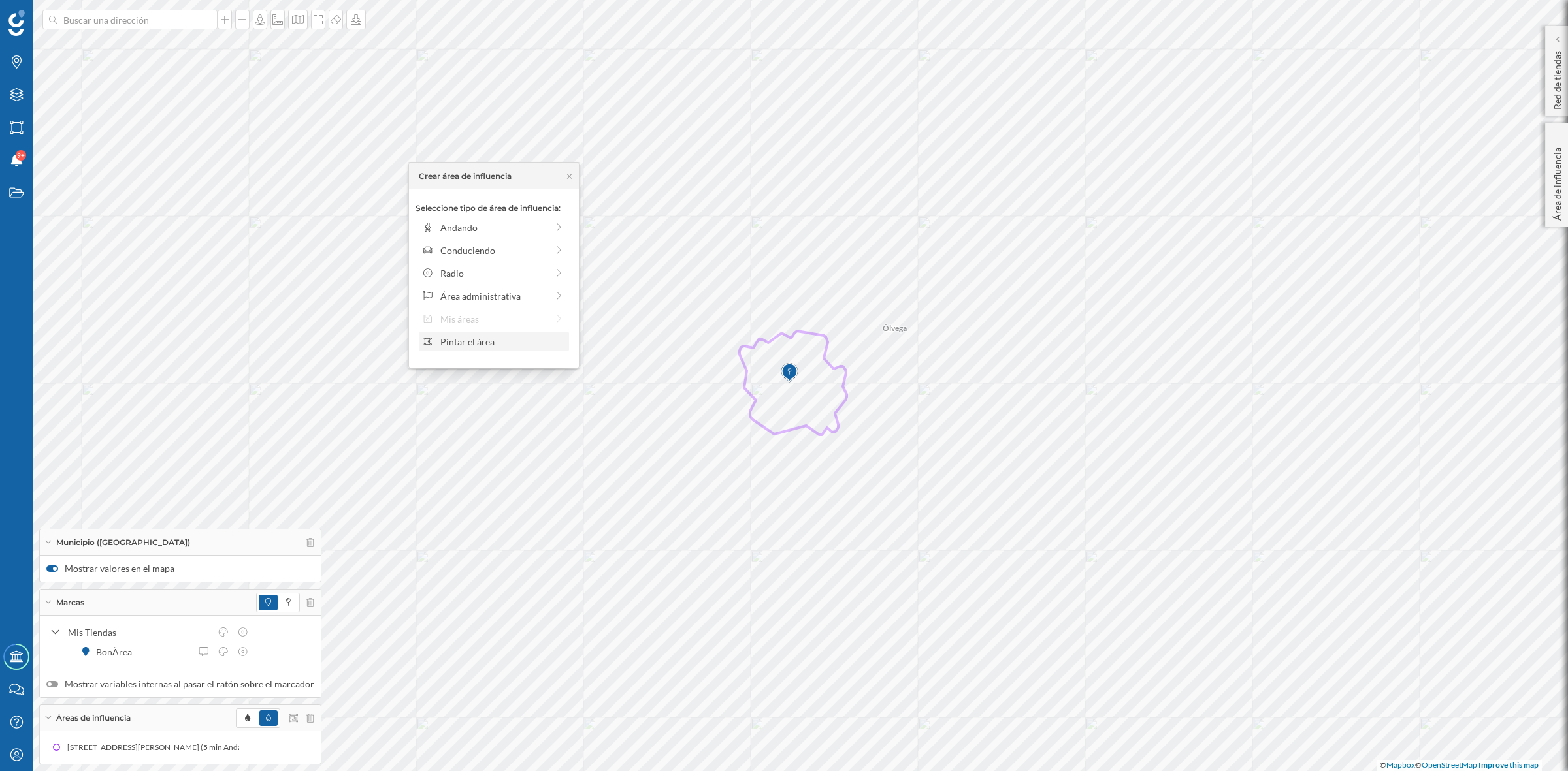
click at [471, 346] on div "Pintar el área" at bounding box center [503, 342] width 125 height 14
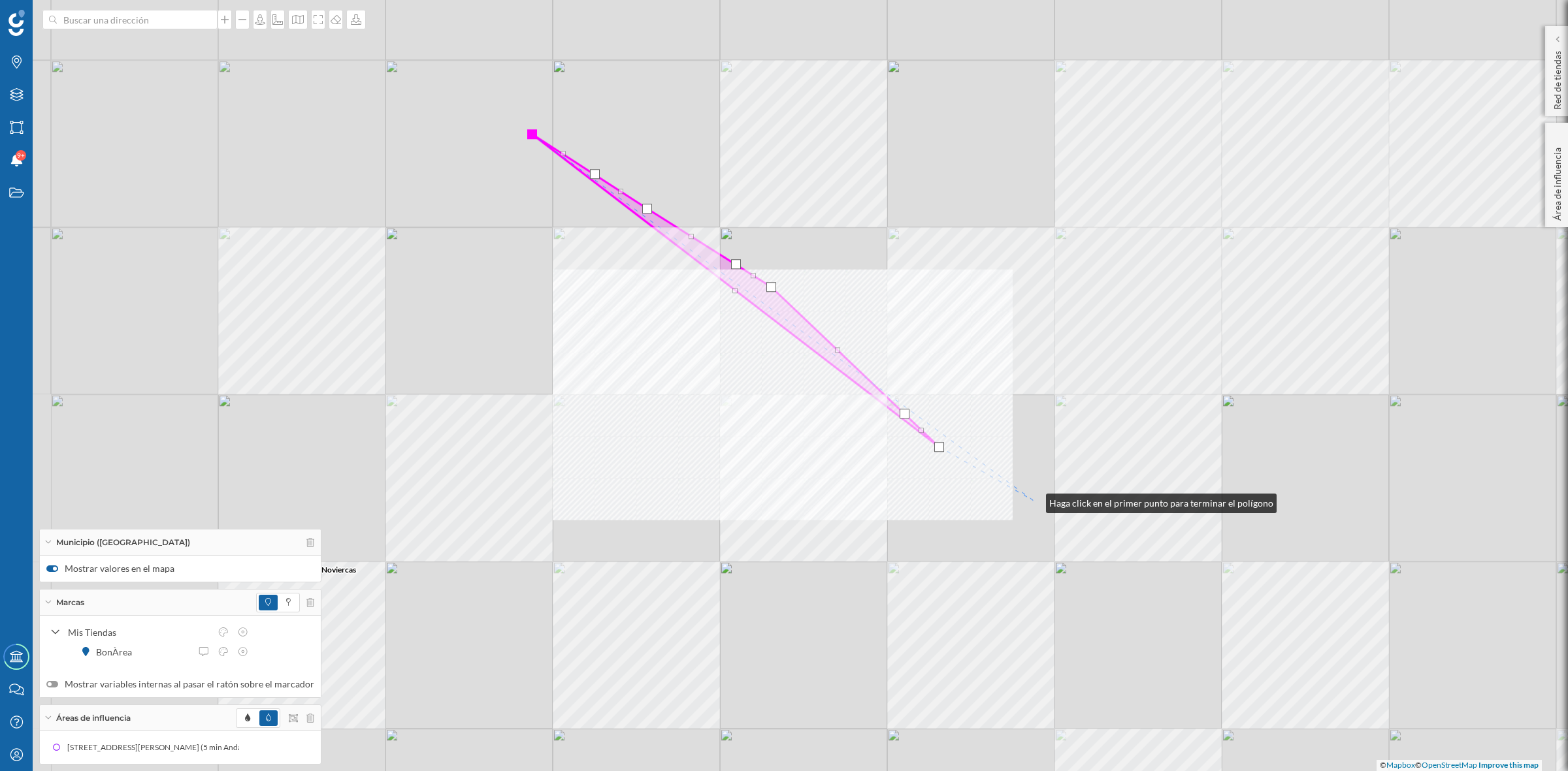
click at [926, 499] on div "Soria Ólvega Borobia Noviercas © Mapbox © OpenStreetMap Improve this map" at bounding box center [784, 386] width 1568 height 771
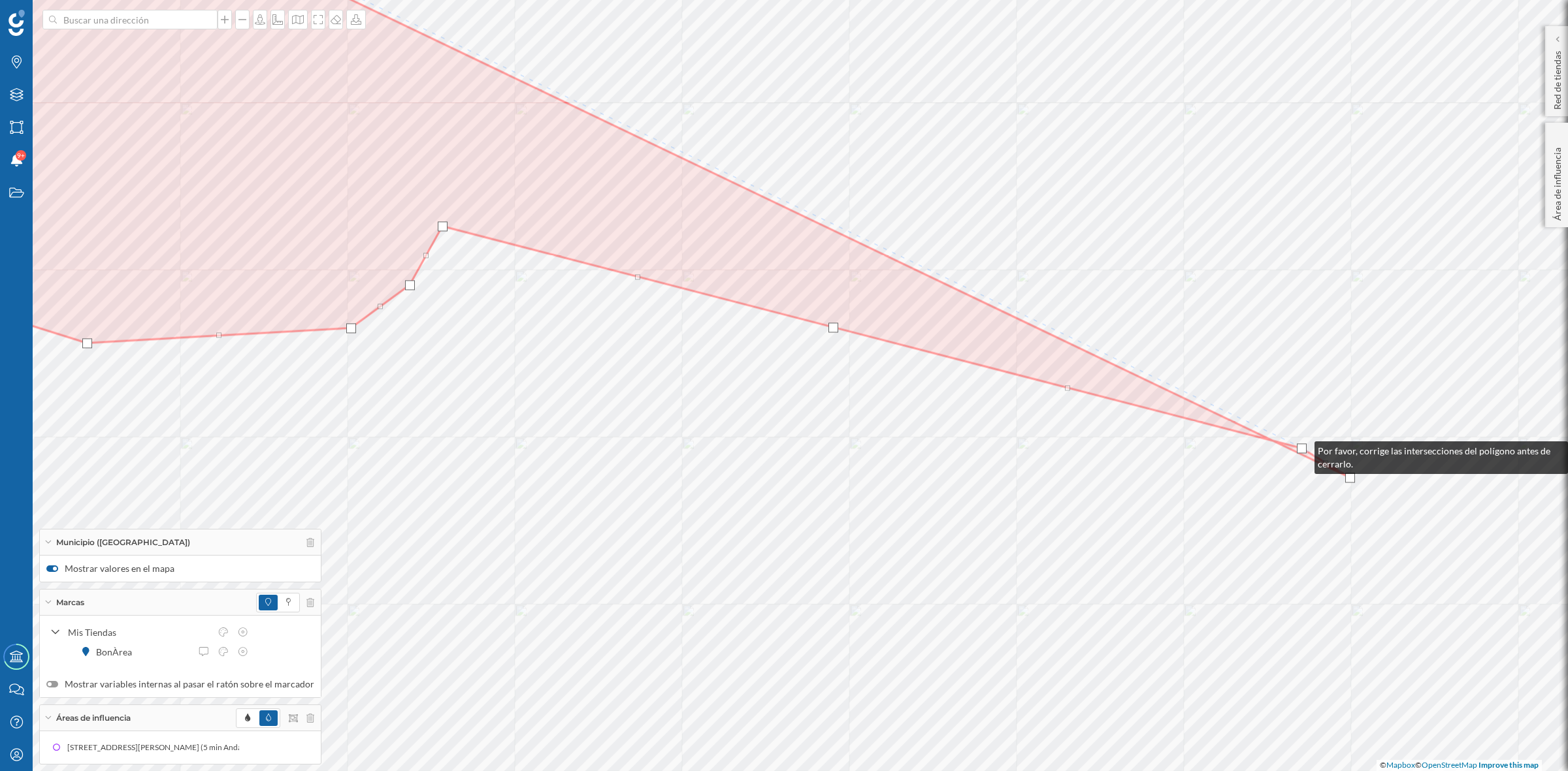
drag, startPoint x: 1312, startPoint y: 447, endPoint x: 1302, endPoint y: 448, distance: 10.0
click at [1302, 448] on div at bounding box center [1302, 448] width 9 height 9
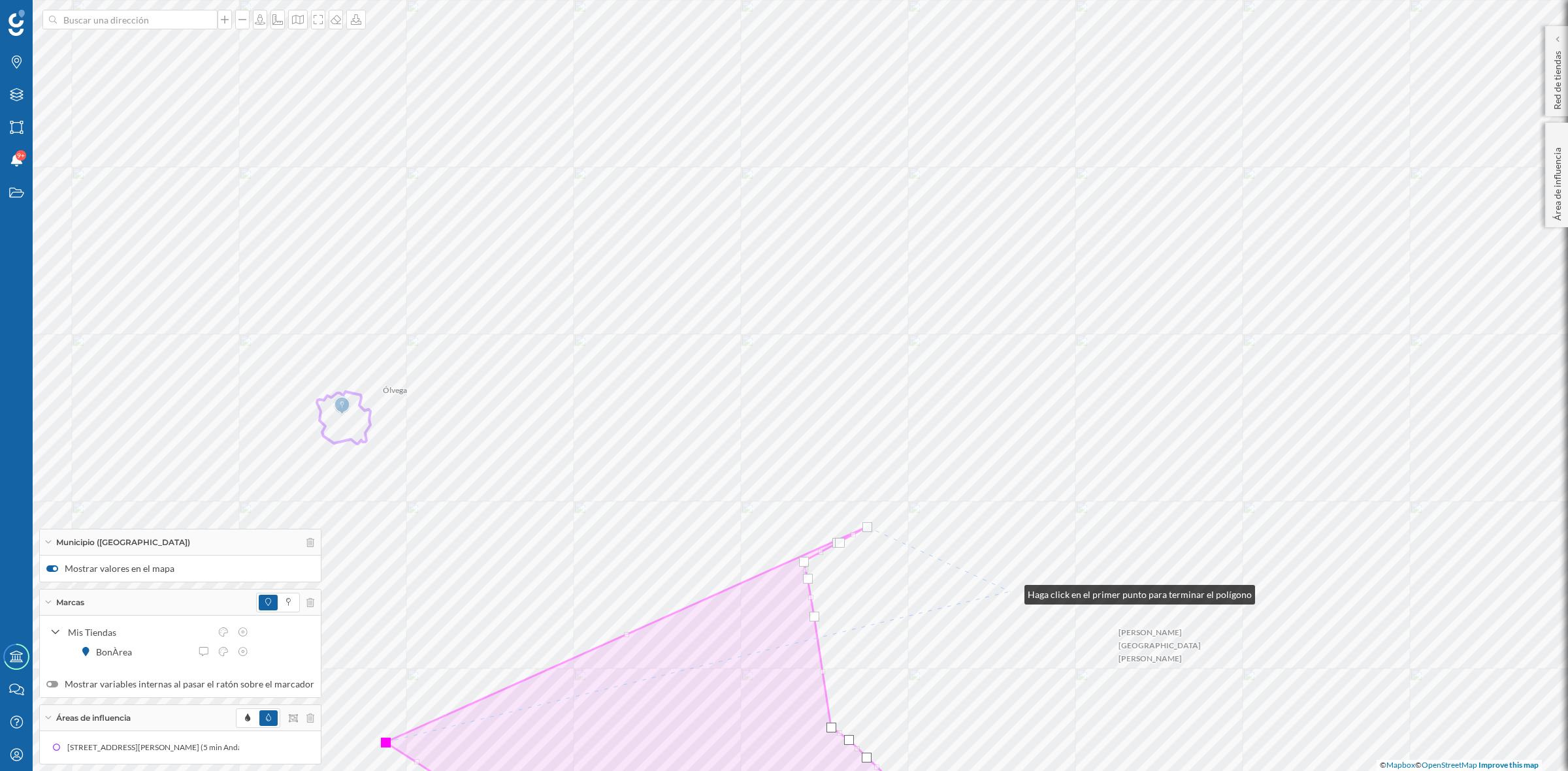
click at [1011, 592] on div "Ólvega Cueva de Ágreda Ágreda Soria Beratón Noviercas Añón de Moncayo Tarazona …" at bounding box center [784, 386] width 1568 height 771
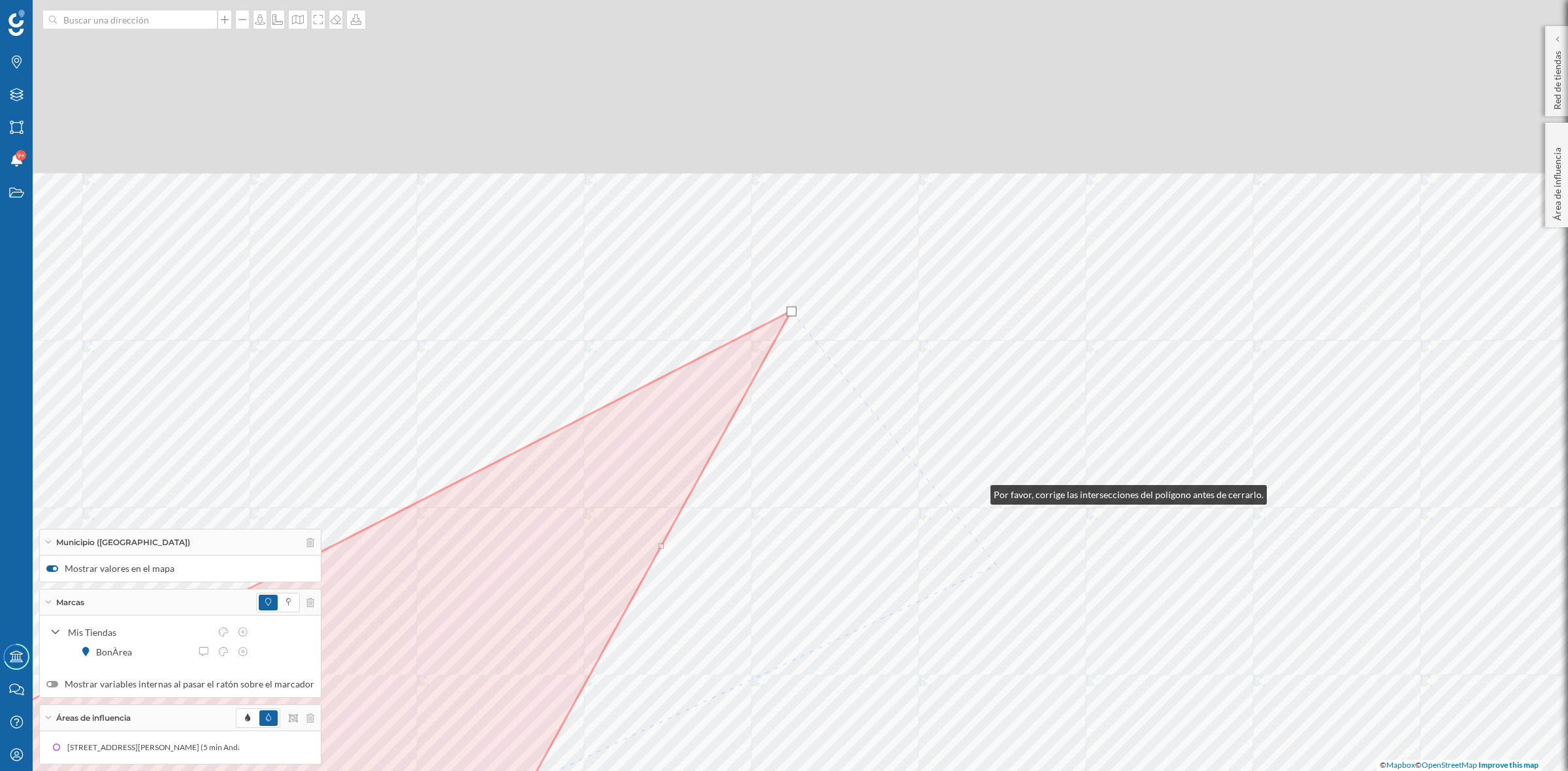
click at [1046, 771] on html "Marcas Capas Áreas Notificaciones 9+ Estados Academy Contacta con nosotros Cent…" at bounding box center [784, 386] width 1568 height 771
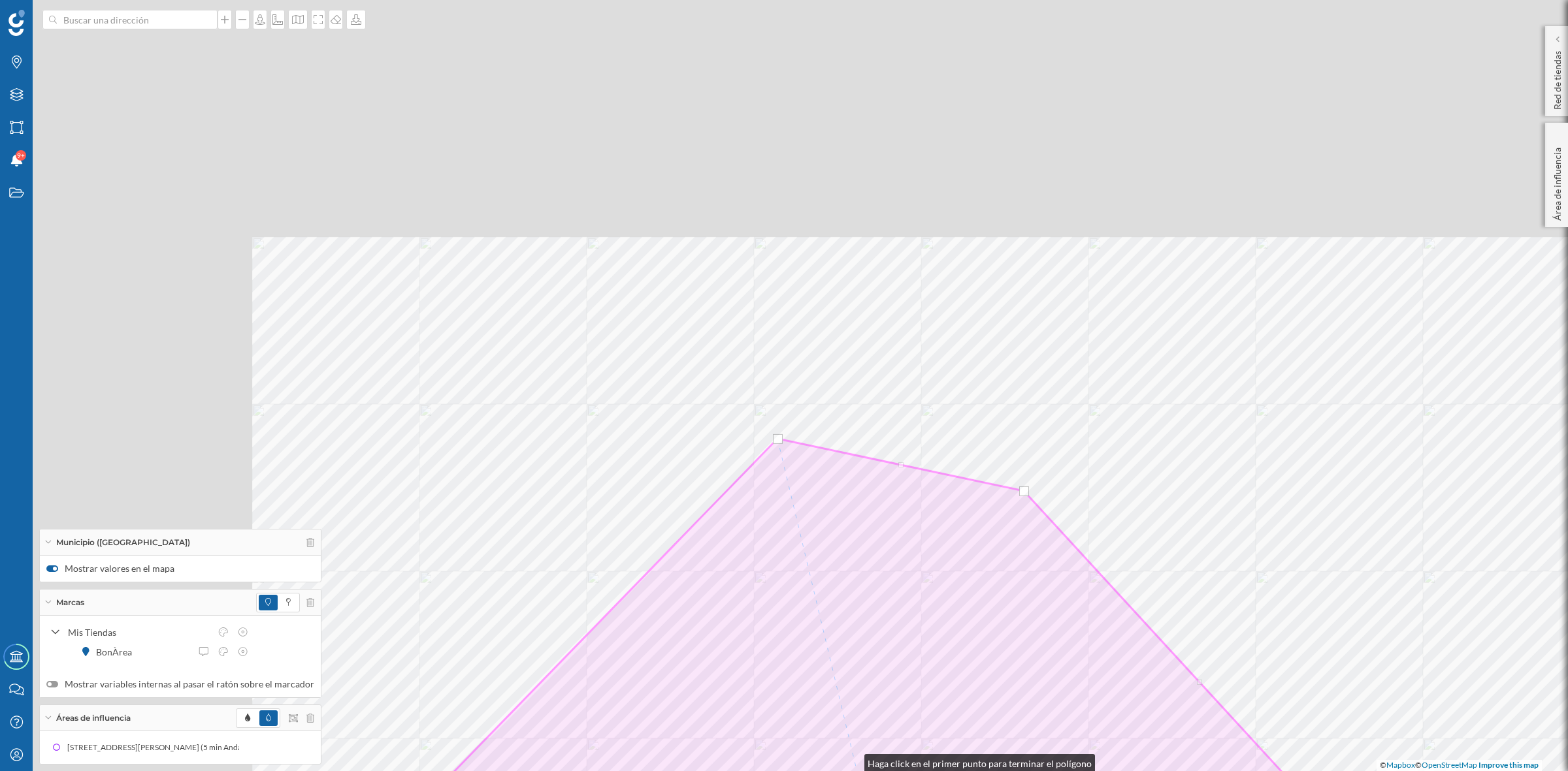
click at [862, 771] on html "Marcas Capas Áreas Notificaciones 9+ Estados Academy Contacta con nosotros Cent…" at bounding box center [784, 386] width 1568 height 771
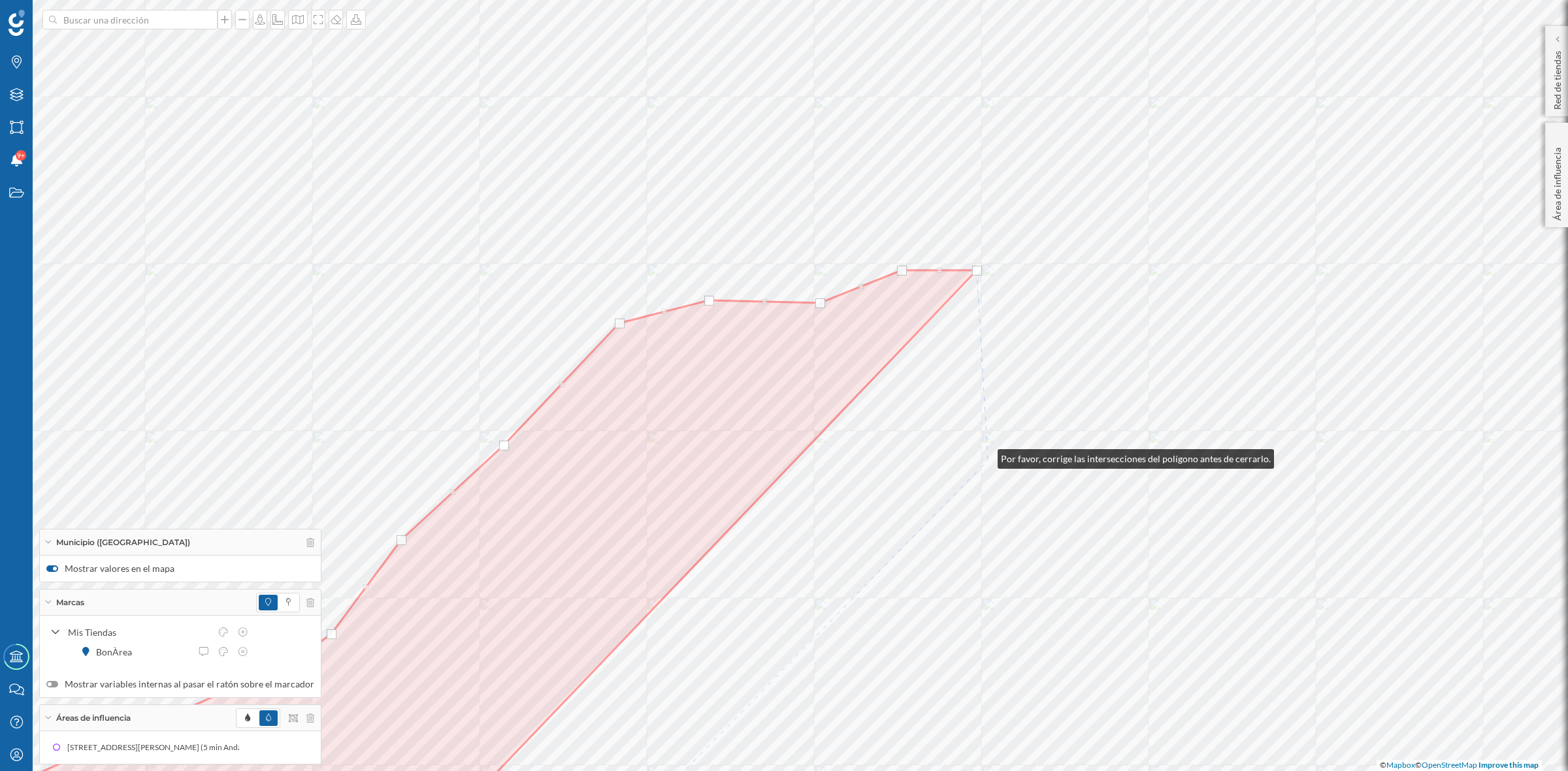
click at [1102, 771] on html "Marcas Capas Áreas Notificaciones 9+ Estados Academy Contacta con nosotros Cent…" at bounding box center [784, 386] width 1568 height 771
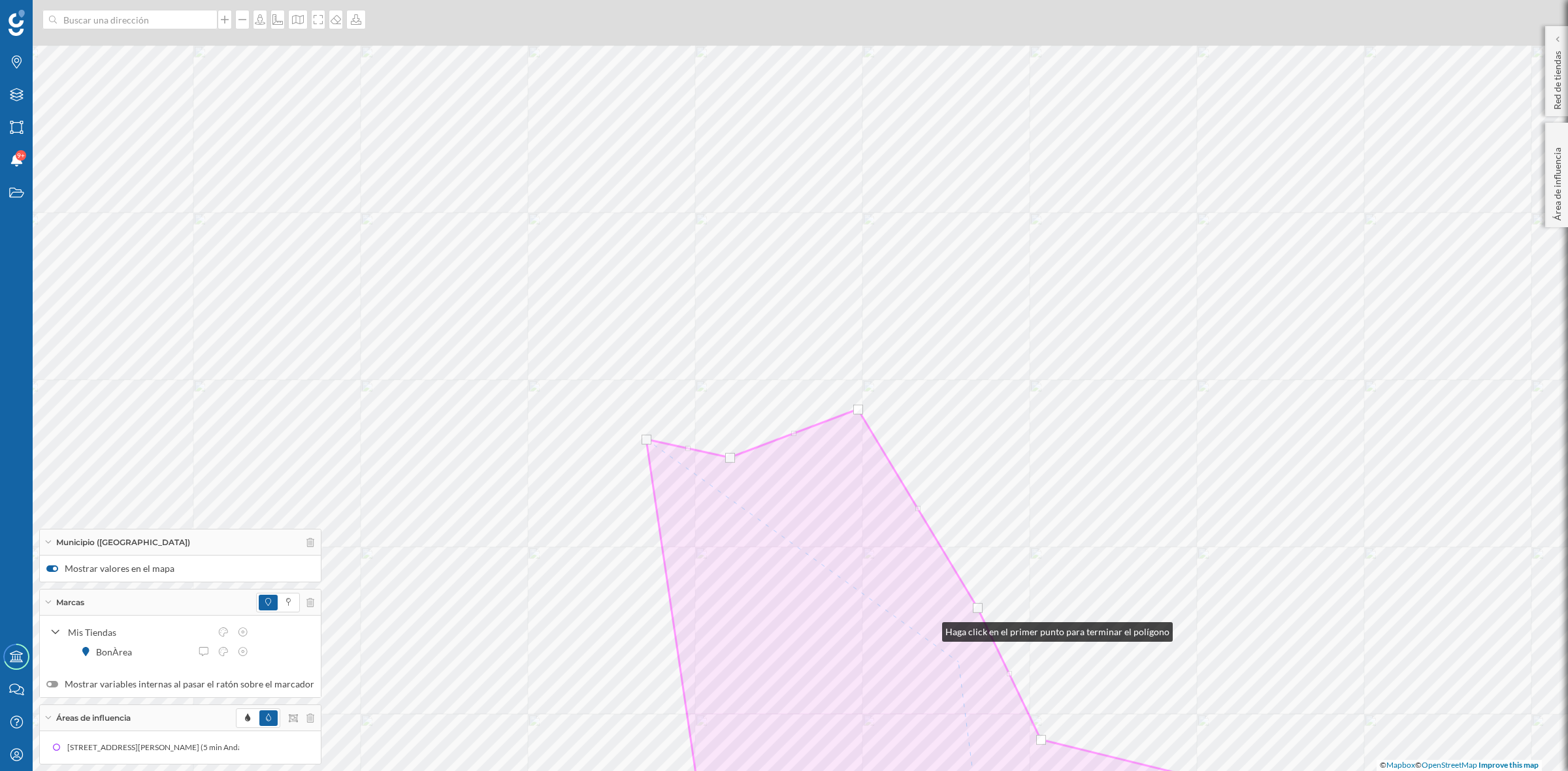
click at [1007, 771] on html "Marcas Capas Áreas Notificaciones 9+ Estados Academy Contacta con nosotros Cent…" at bounding box center [784, 386] width 1568 height 771
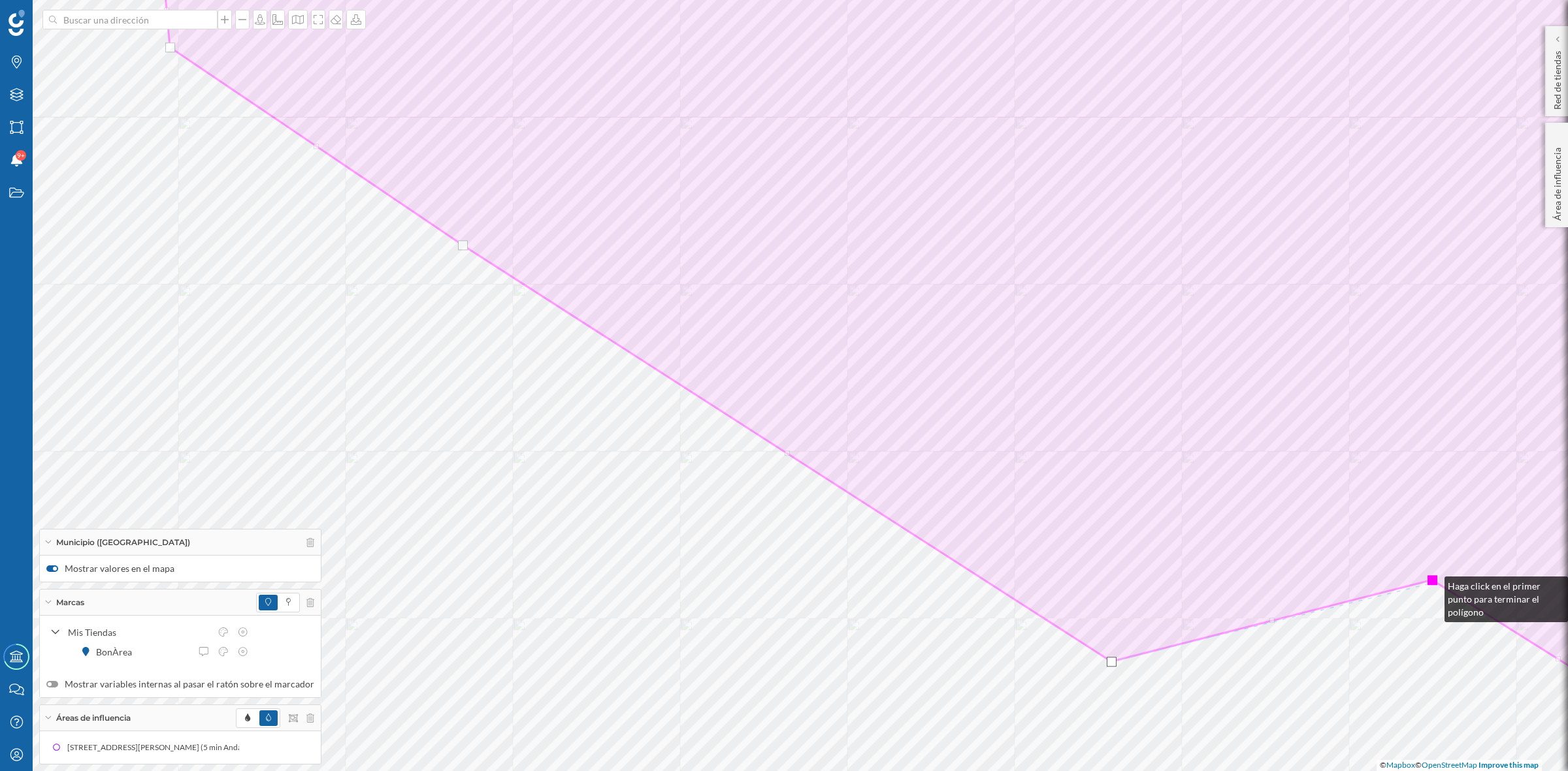
click at [1432, 583] on div at bounding box center [1433, 580] width 9 height 9
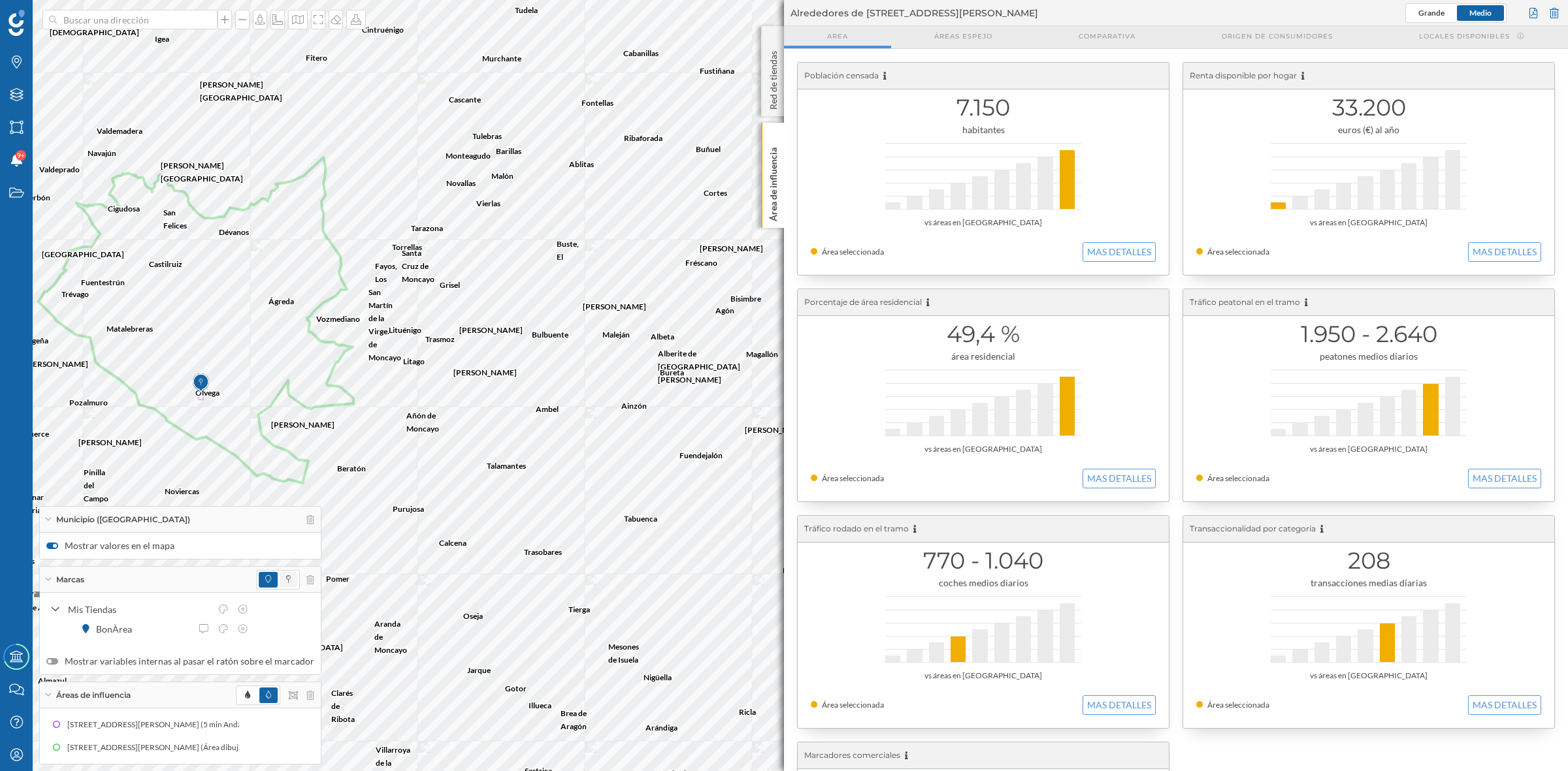
click at [286, 575] on icon at bounding box center [288, 579] width 5 height 7
click at [306, 521] on icon at bounding box center [310, 520] width 7 height 9
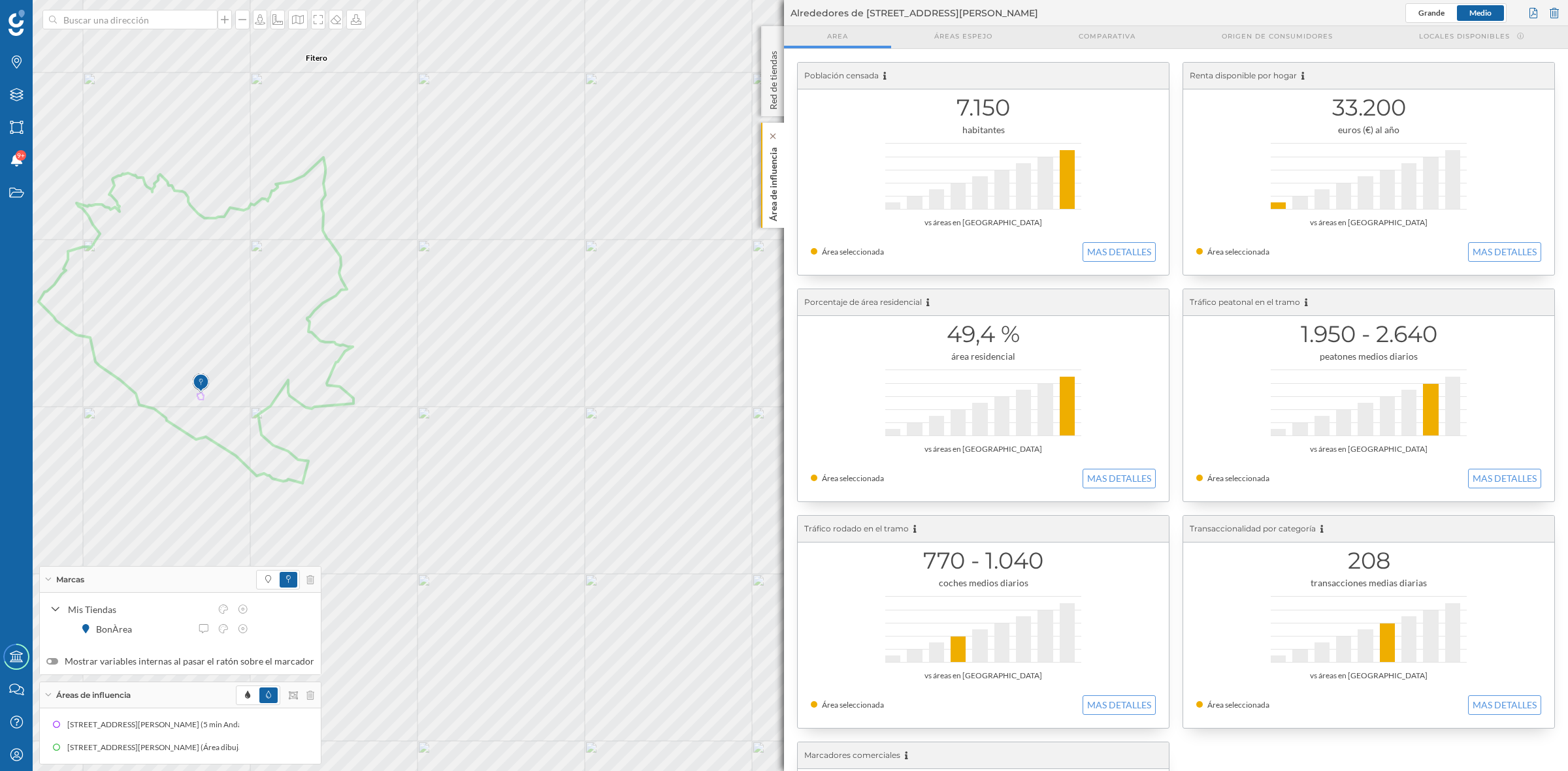
click at [767, 200] on p "Área de influencia" at bounding box center [773, 182] width 13 height 79
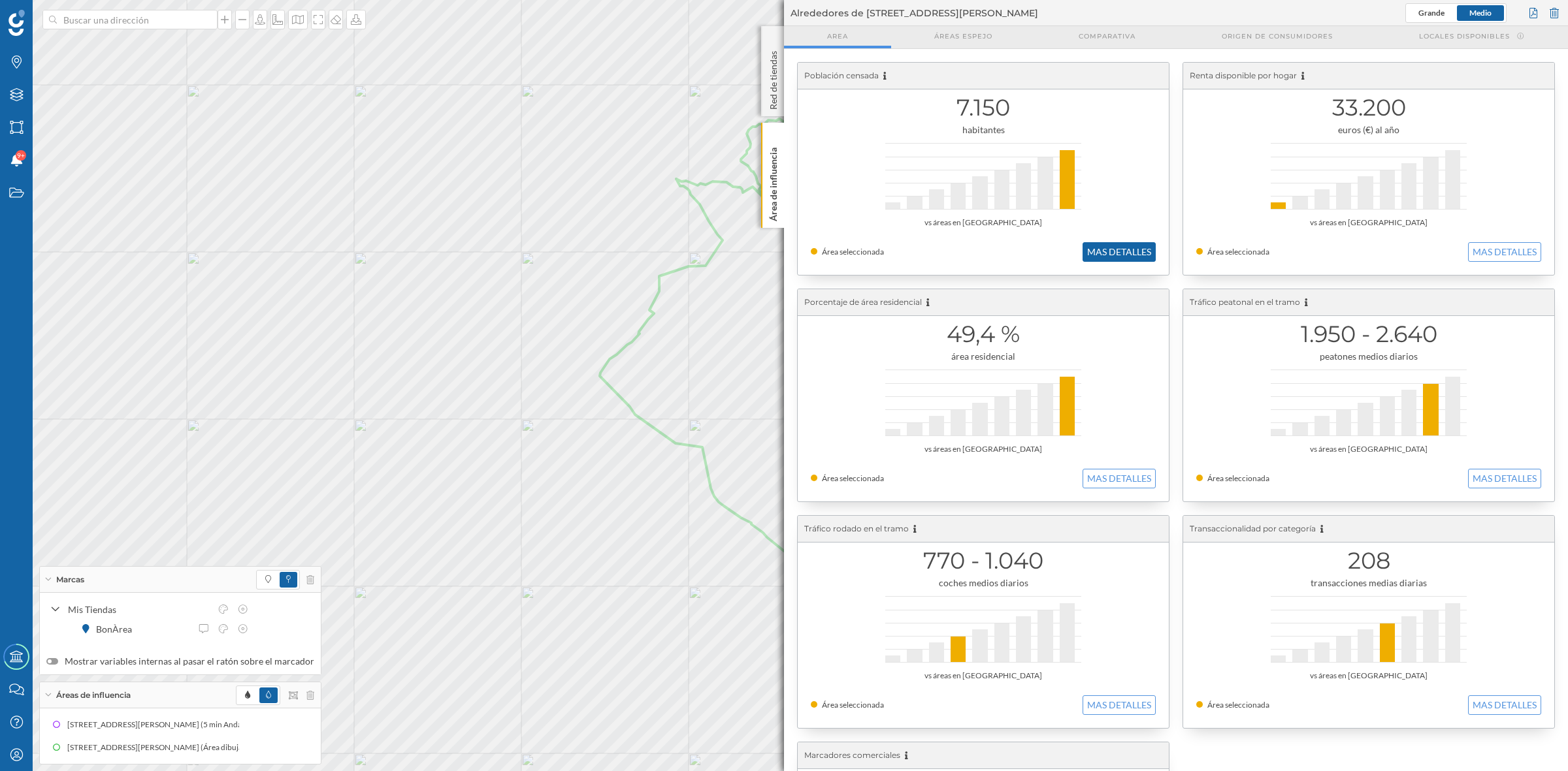
click at [1089, 246] on button "MAS DETALLES" at bounding box center [1119, 252] width 73 height 20
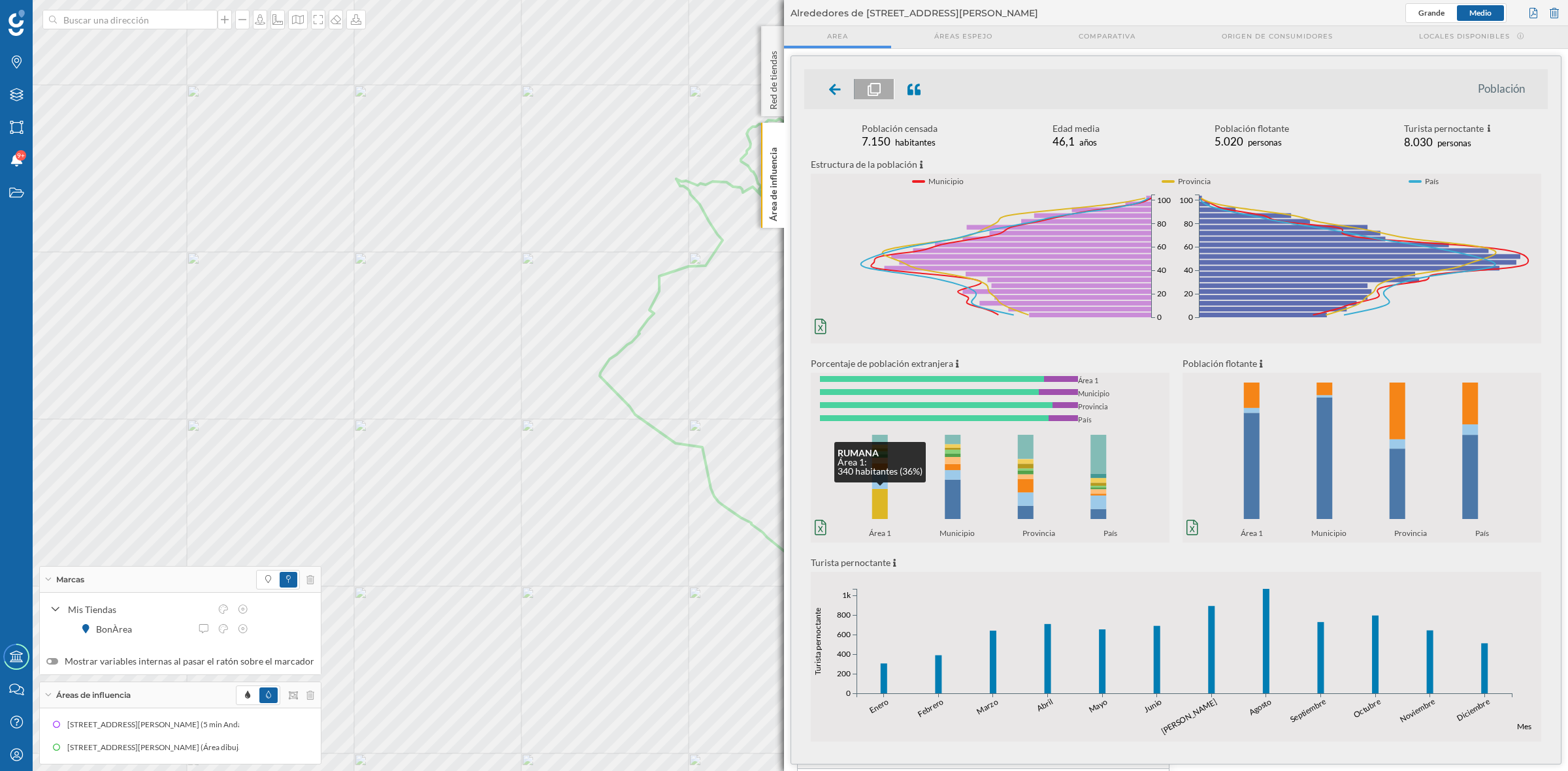
click at [883, 508] on rect at bounding box center [880, 504] width 16 height 30
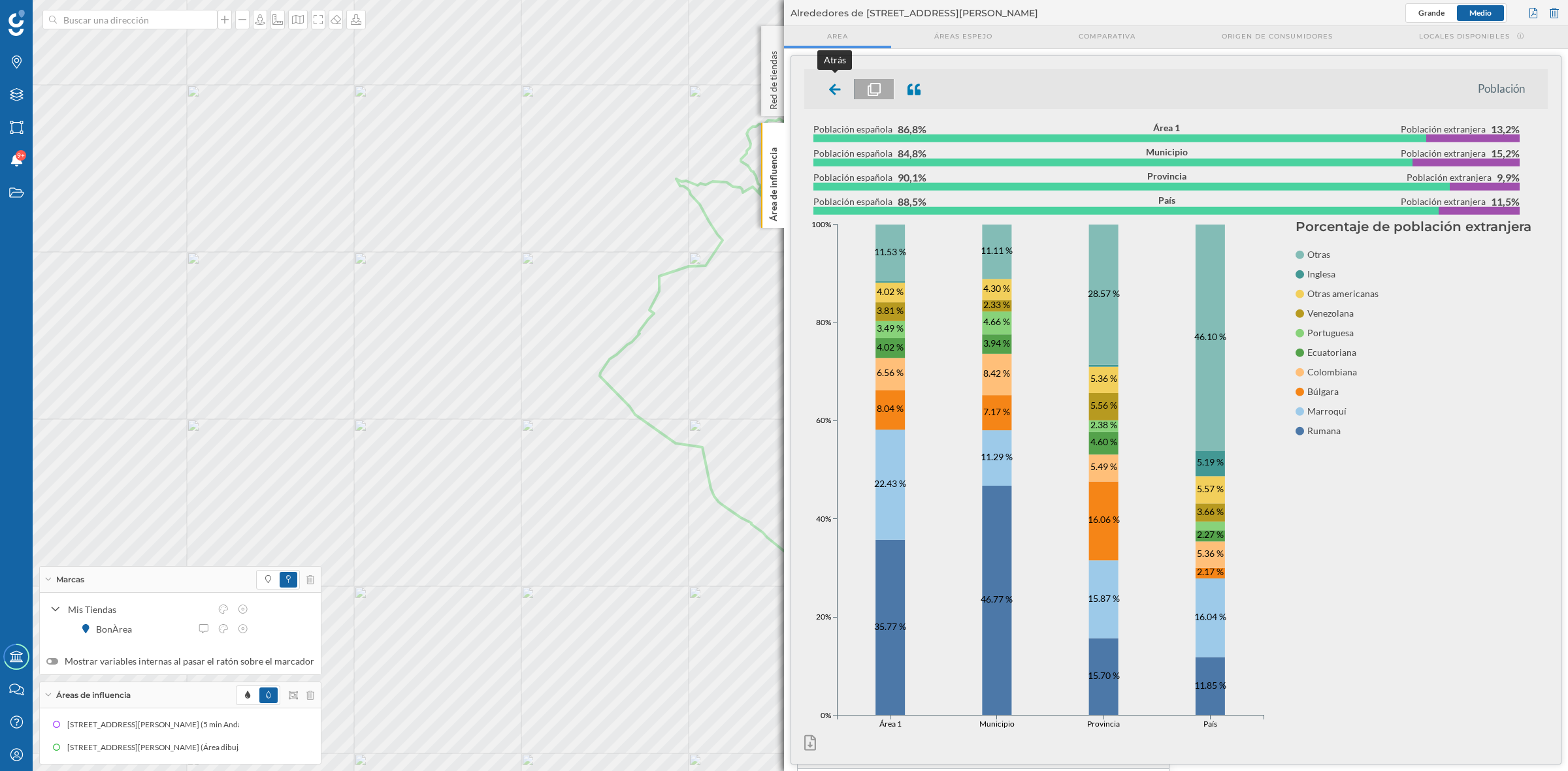
click at [834, 86] on icon at bounding box center [835, 90] width 12 height 11
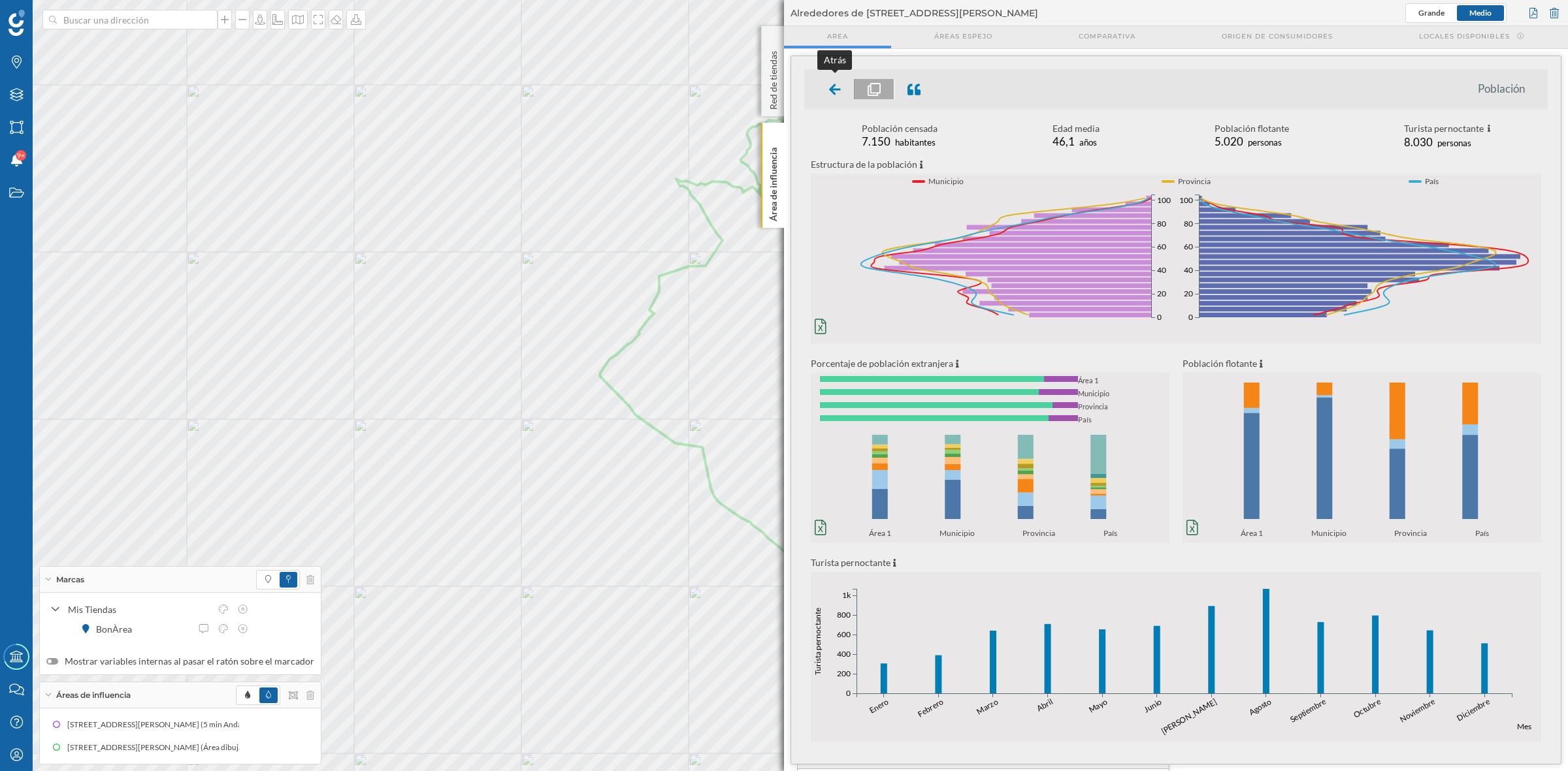
click at [826, 92] on div at bounding box center [835, 90] width 38 height 21
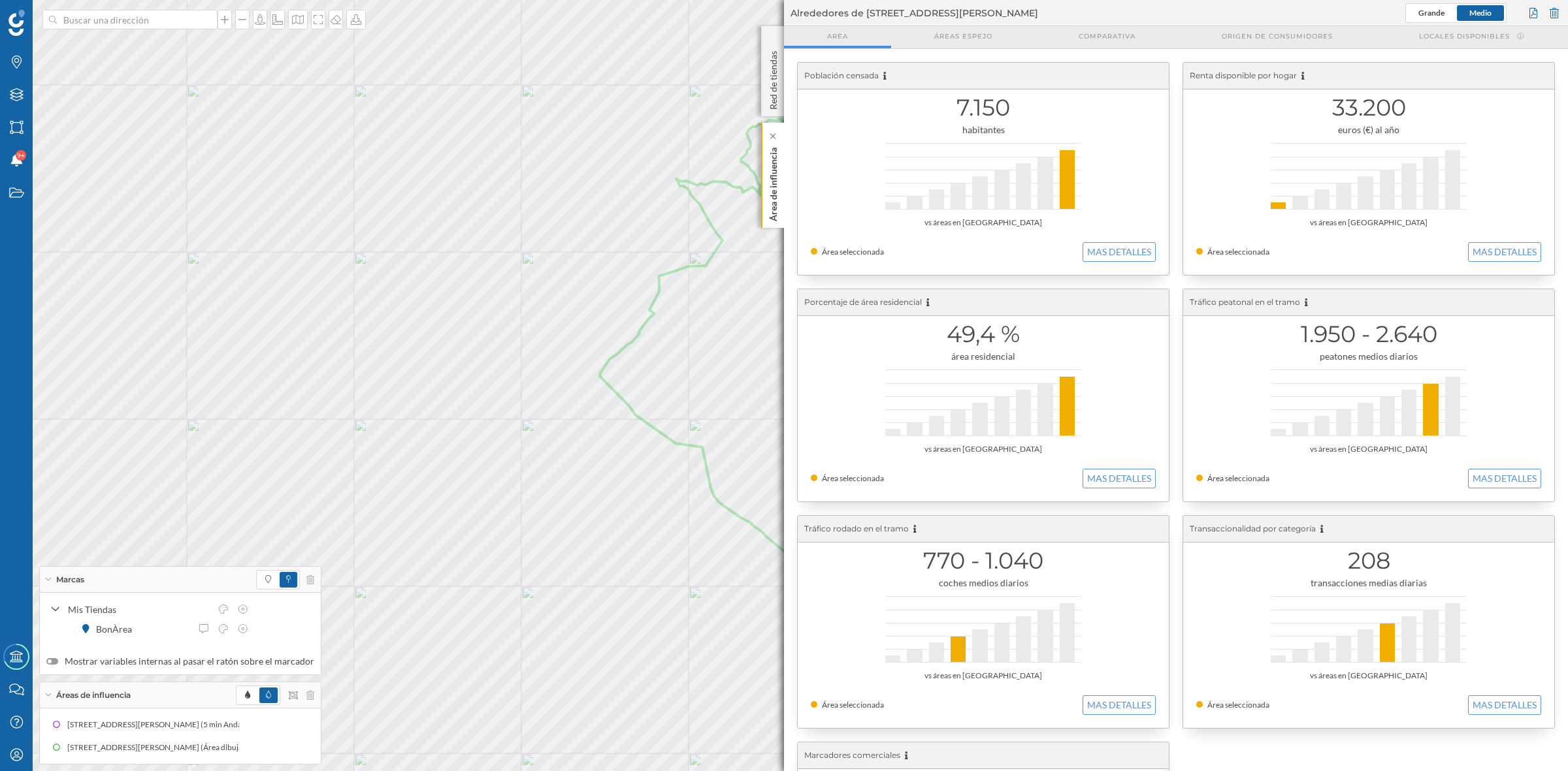
click at [769, 193] on p "Área de influencia" at bounding box center [773, 182] width 13 height 79
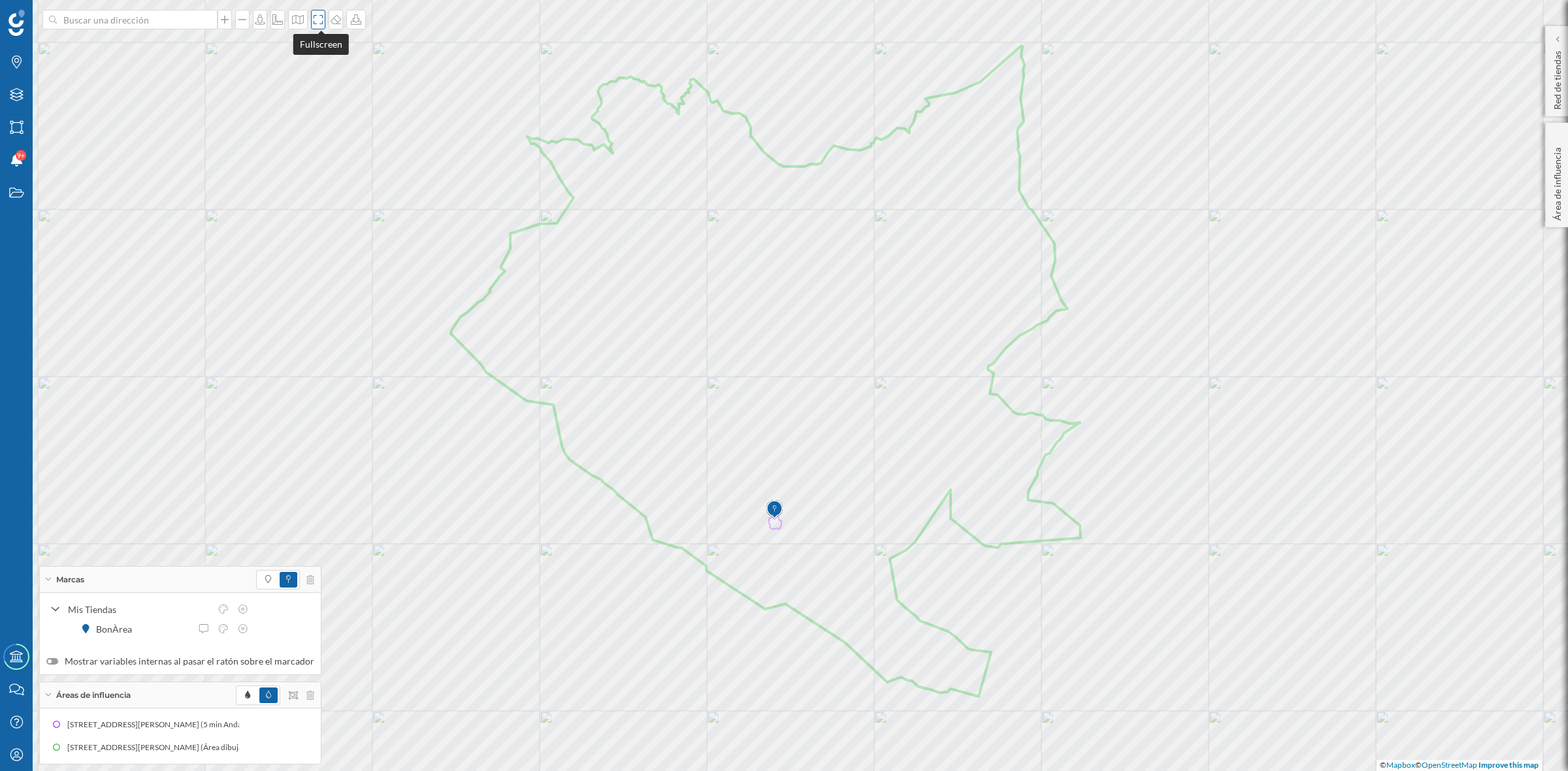
click at [323, 26] on div at bounding box center [318, 19] width 14 height 20
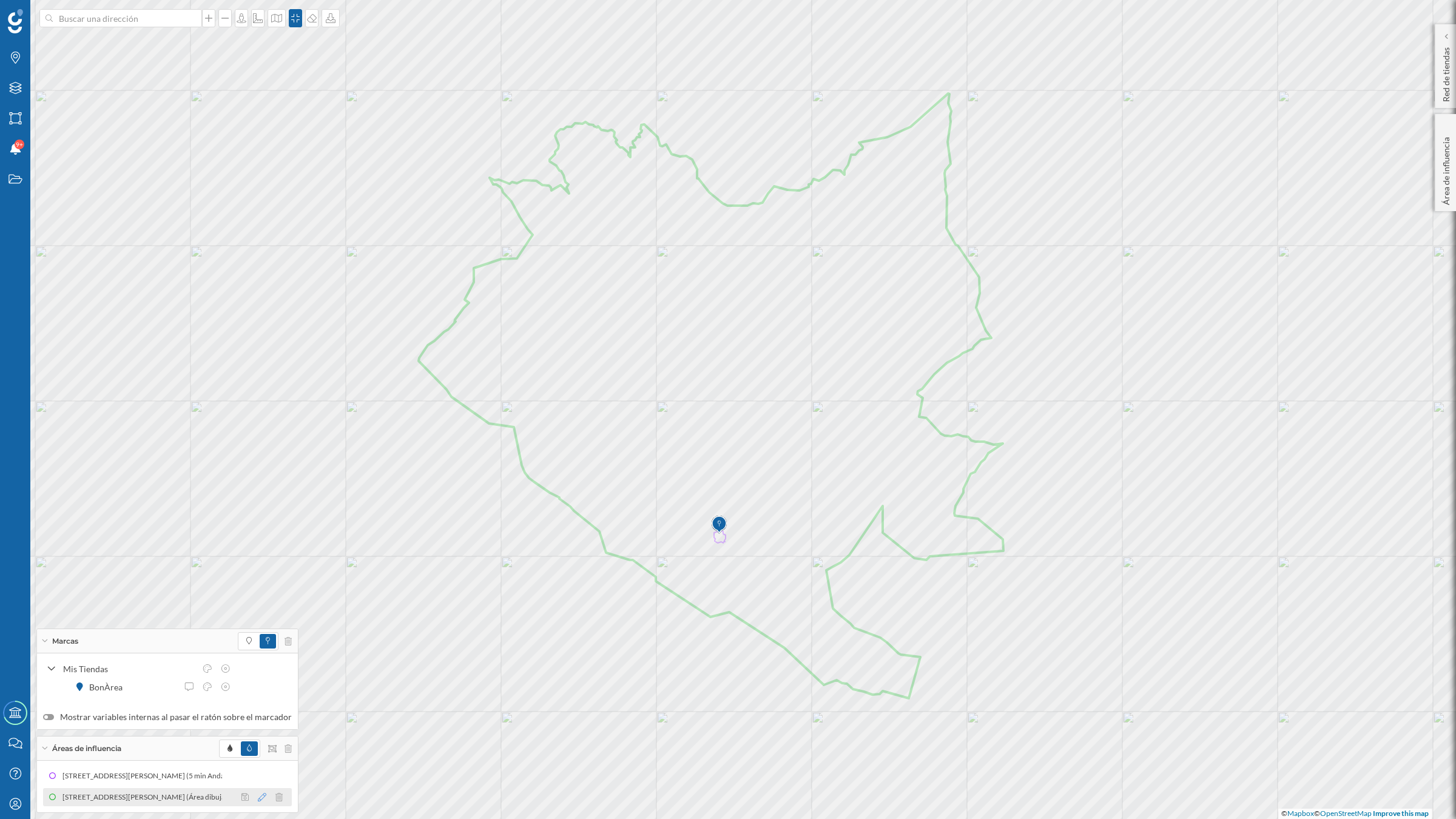
click at [258, 717] on icon at bounding box center [262, 797] width 9 height 9
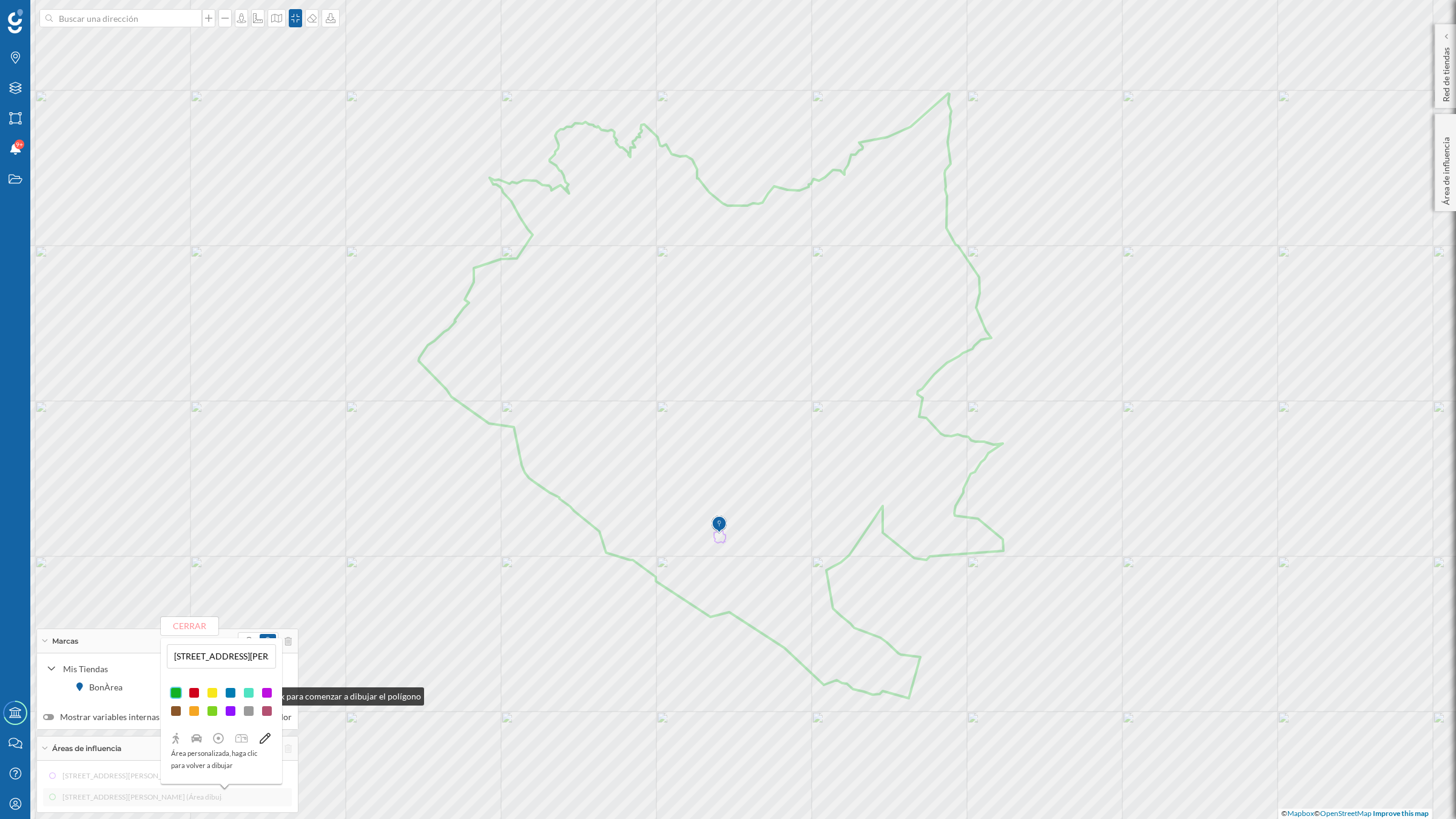
click at [231, 694] on div at bounding box center [231, 693] width 12 height 12
click at [199, 690] on div at bounding box center [194, 693] width 12 height 12
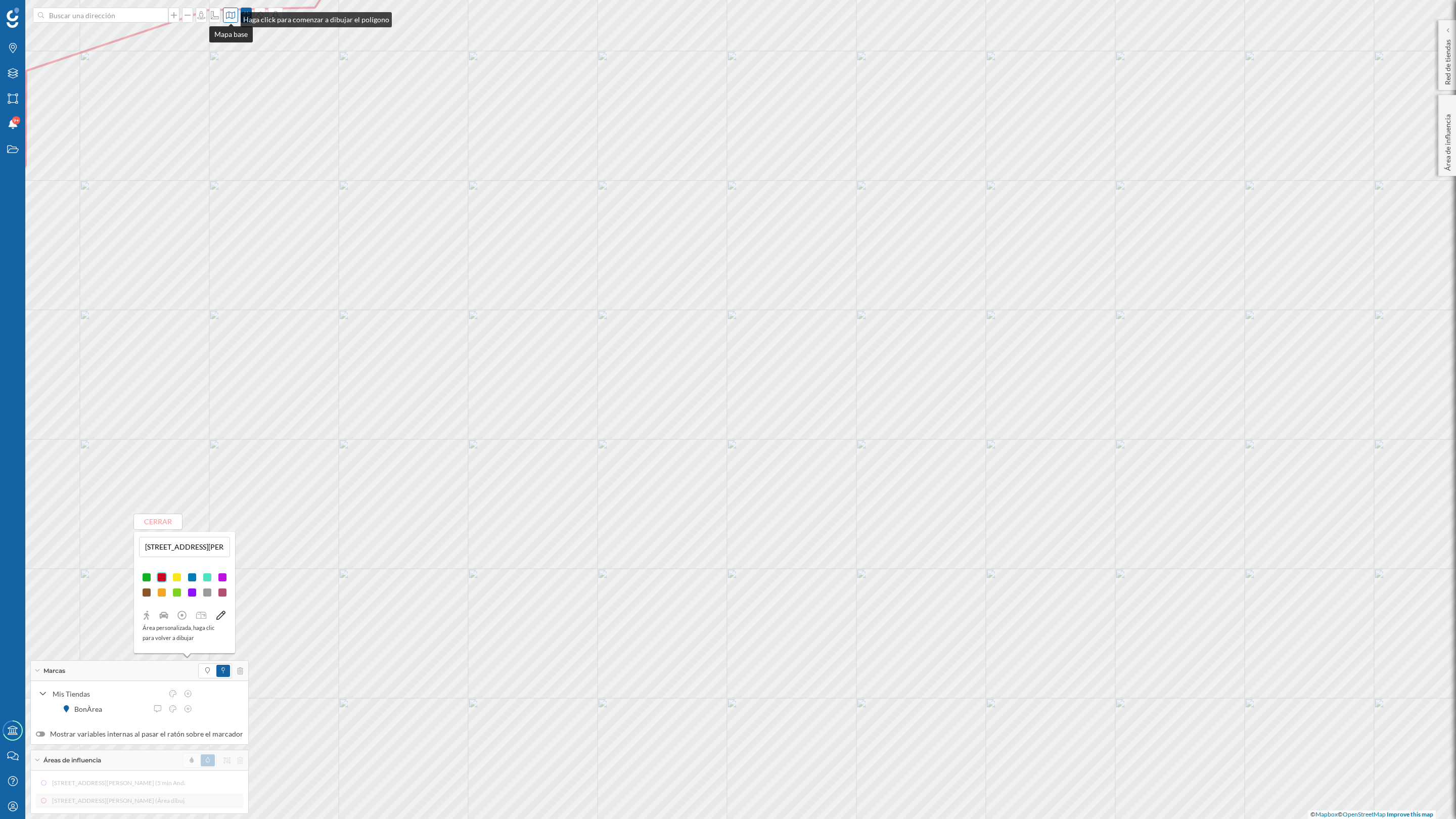
click at [231, 17] on icon at bounding box center [231, 14] width 10 height 8
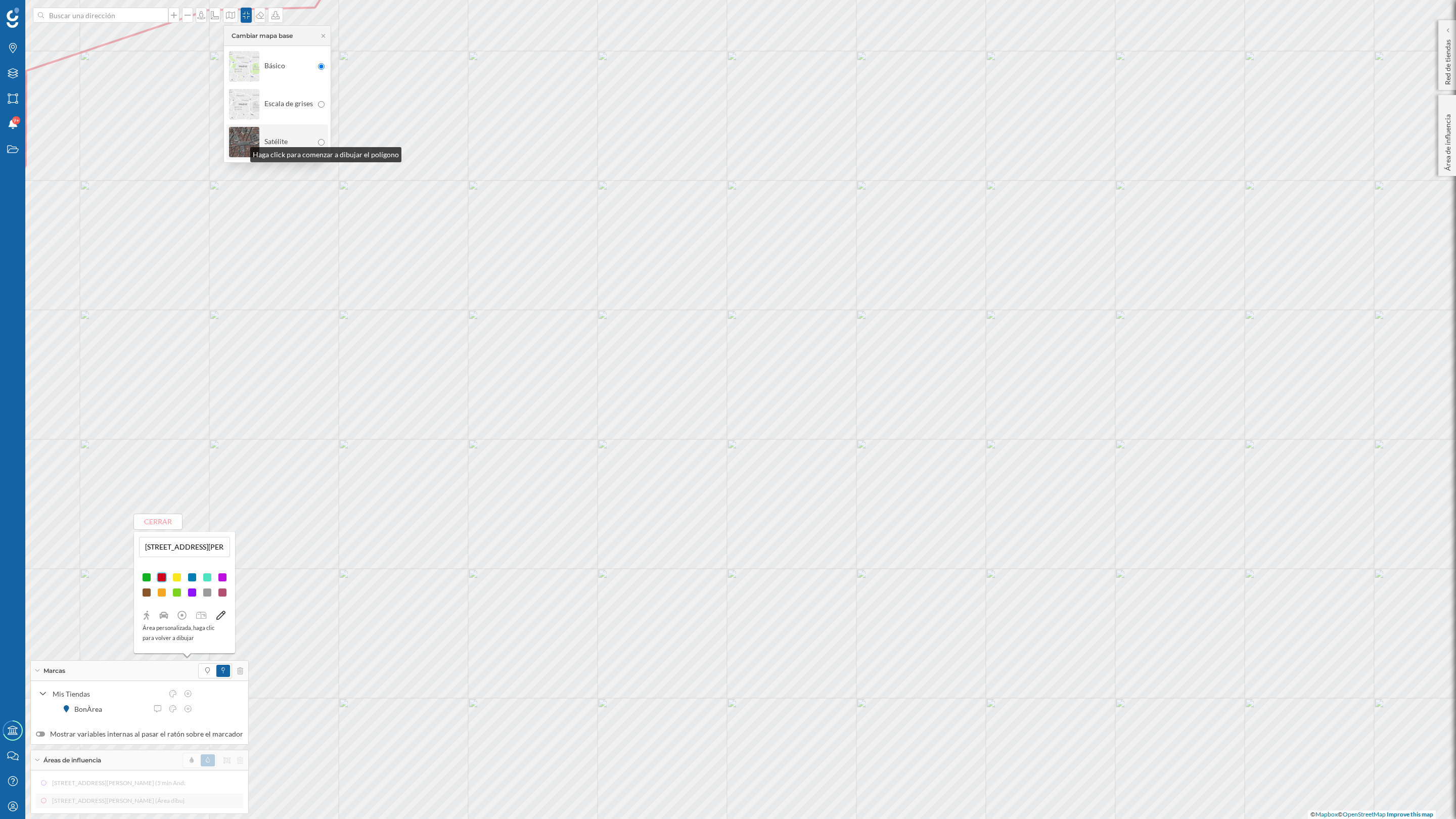
click at [240, 153] on img at bounding box center [244, 142] width 30 height 35
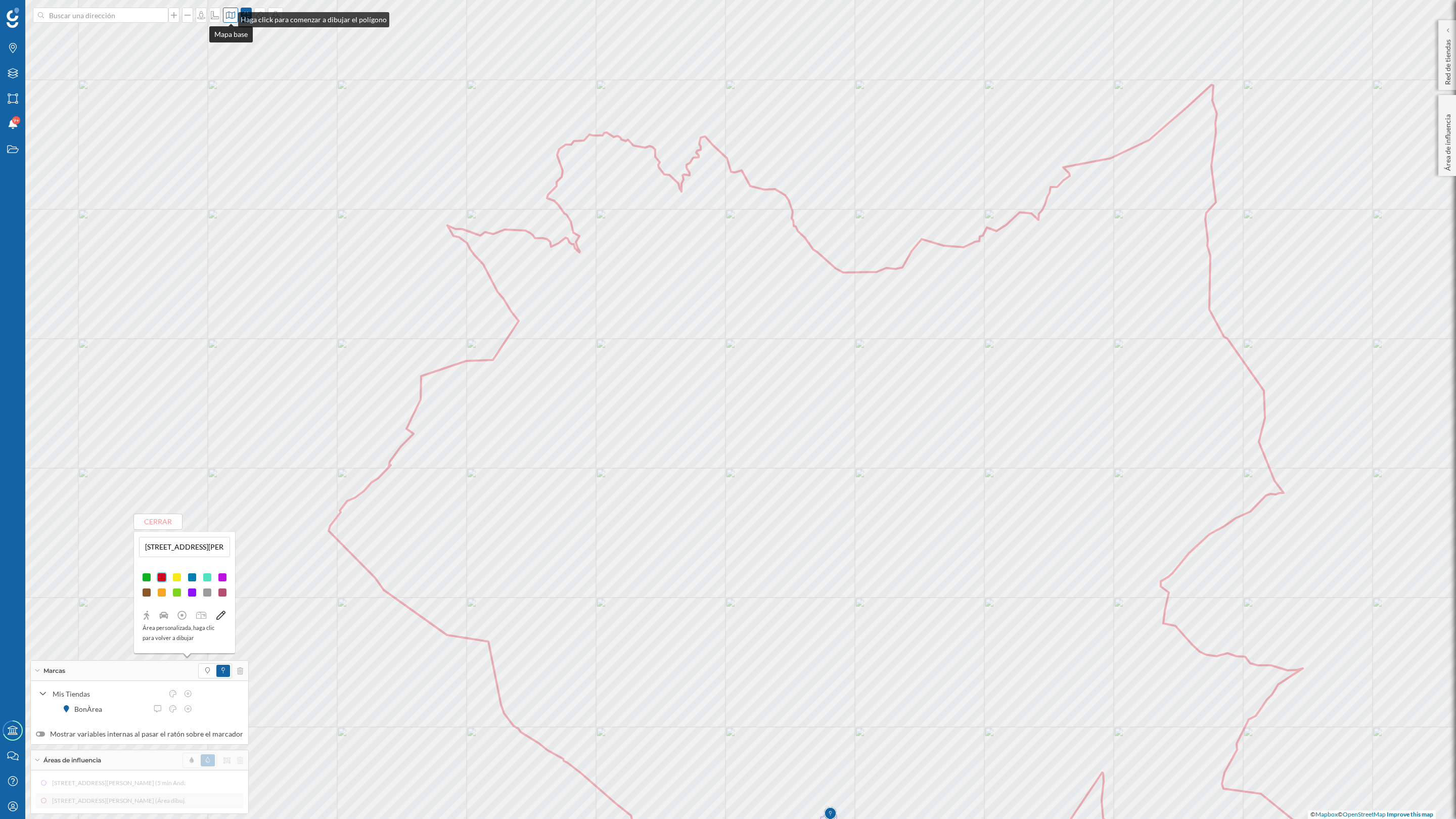
click at [228, 17] on icon at bounding box center [231, 14] width 10 height 8
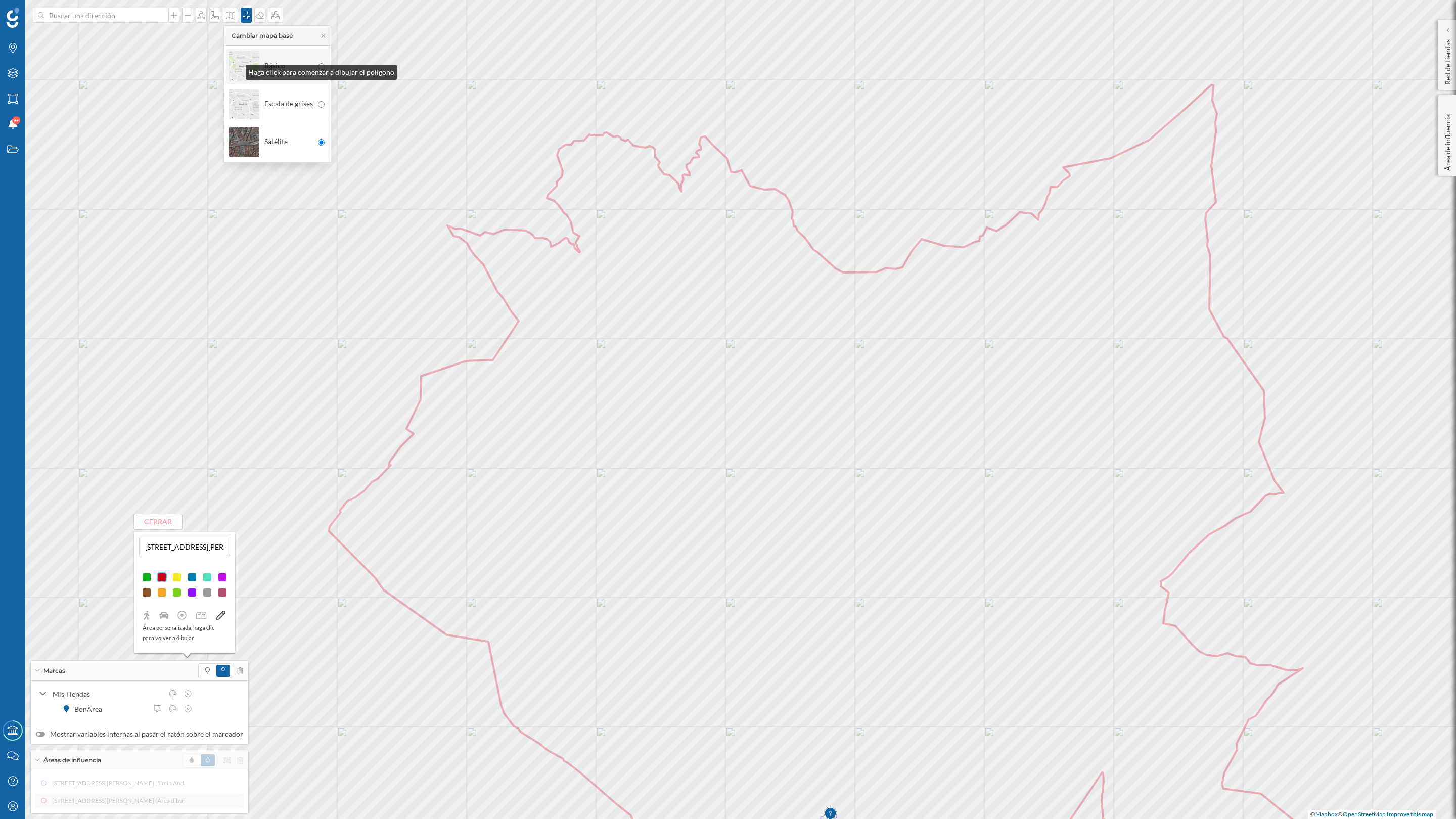
click at [236, 70] on img at bounding box center [244, 66] width 30 height 35
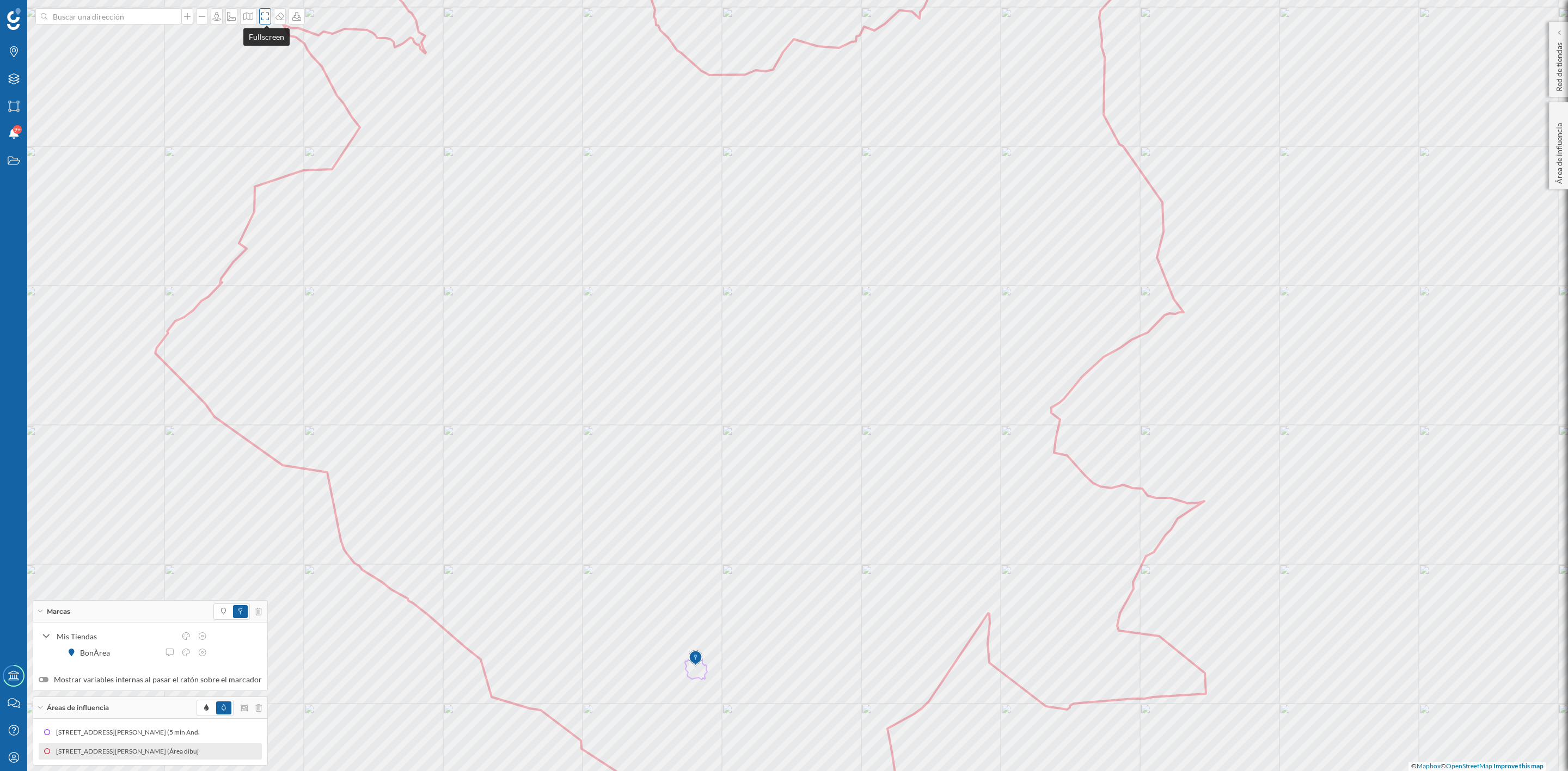
click at [264, 19] on icon at bounding box center [265, 16] width 11 height 9
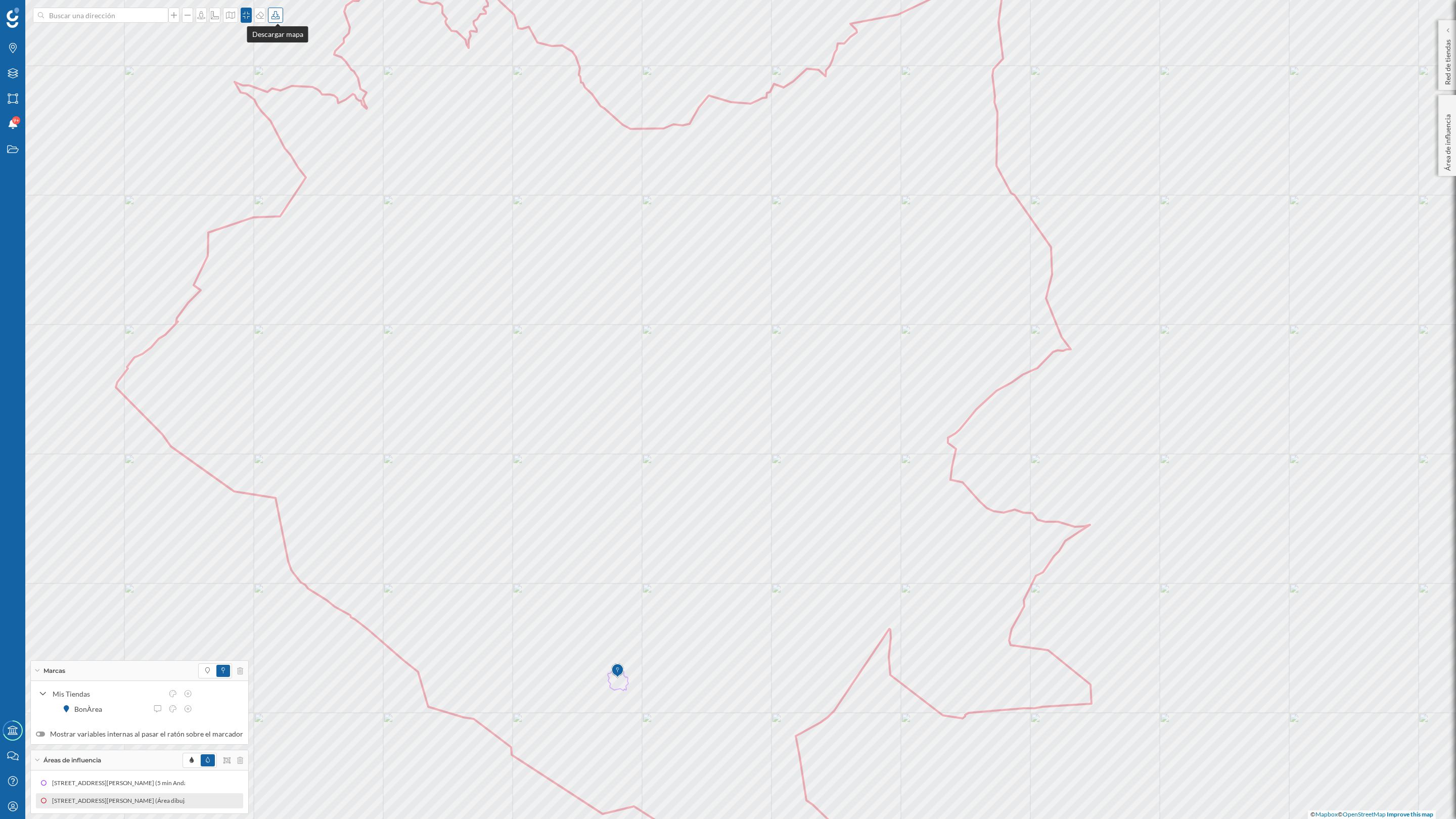
click at [277, 15] on icon at bounding box center [275, 14] width 10 height 8
click at [287, 72] on div "Descargar sin leyenda" at bounding box center [311, 74] width 72 height 11
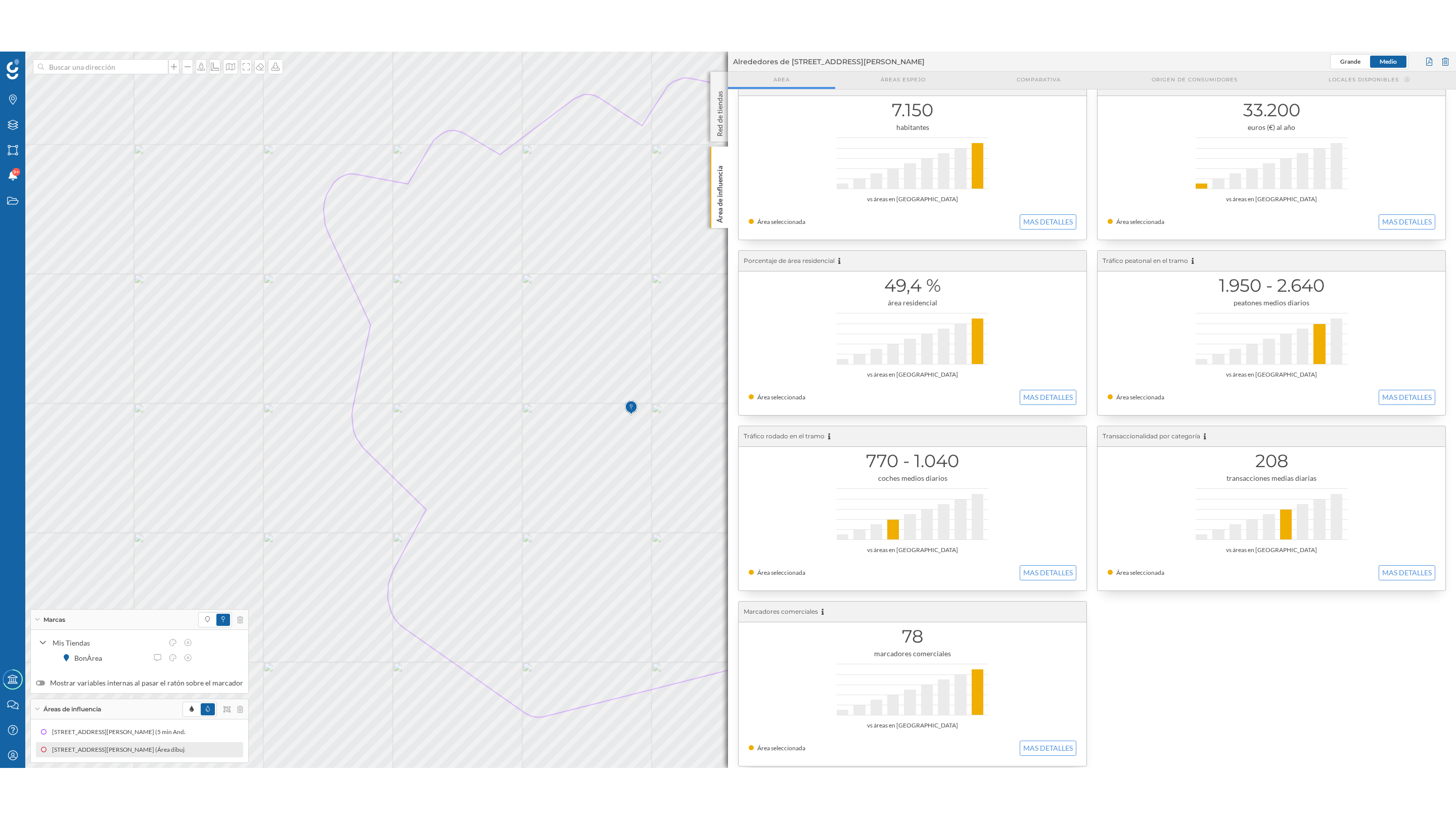
scroll to position [37, 0]
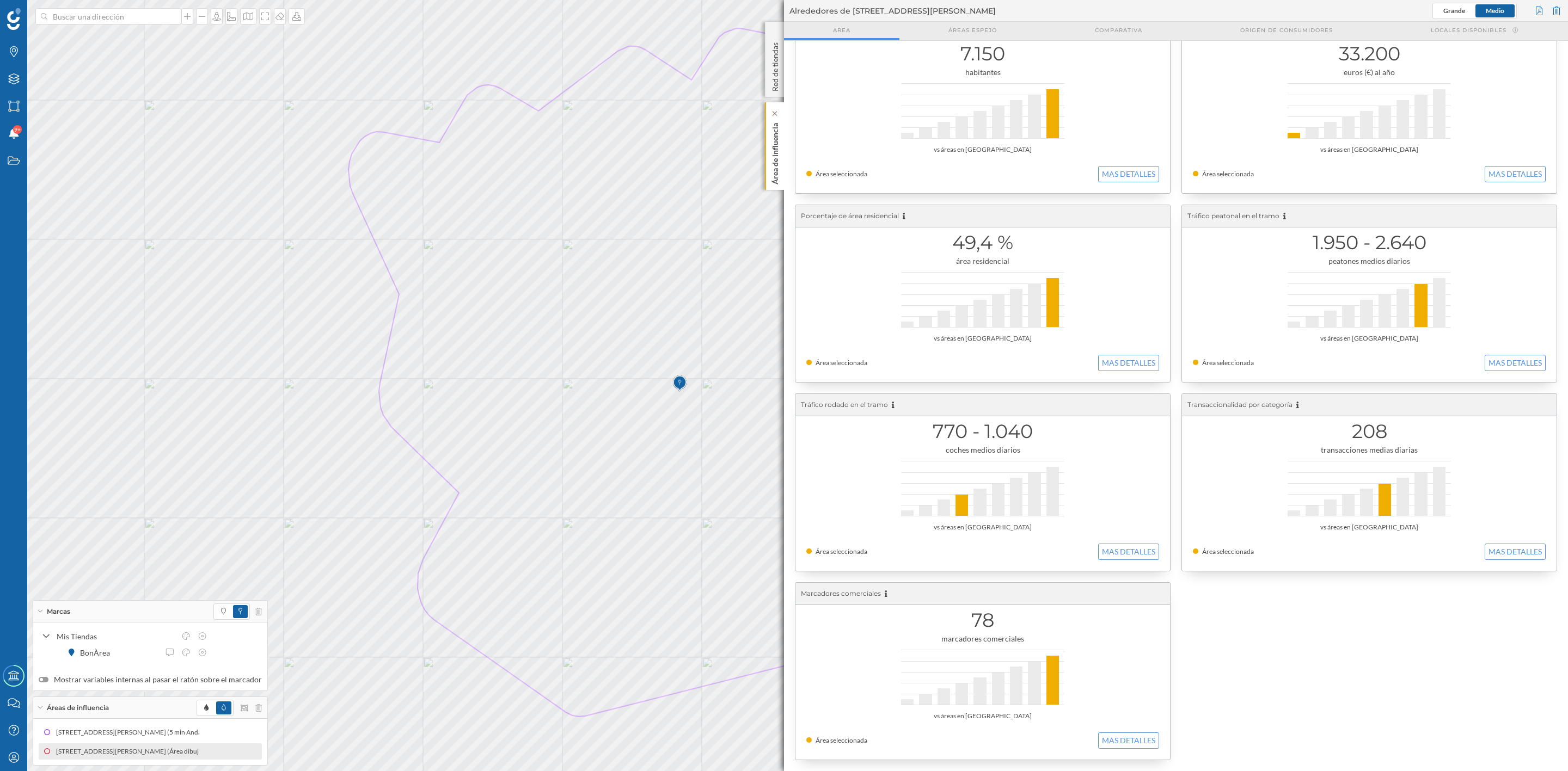
click at [770, 153] on p "Área de influencia" at bounding box center [775, 152] width 11 height 66
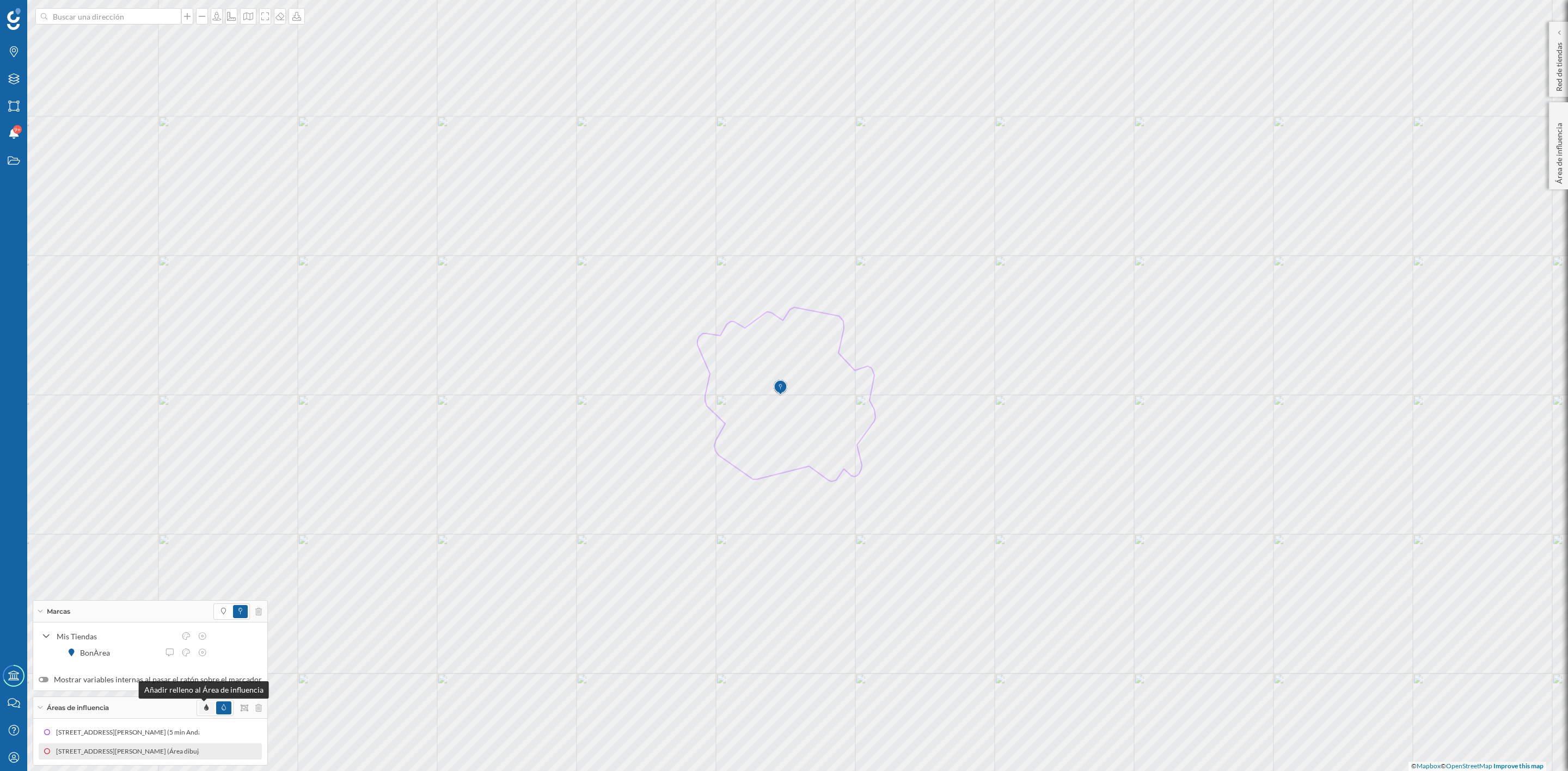
click at [204, 643] on icon at bounding box center [206, 707] width 5 height 6
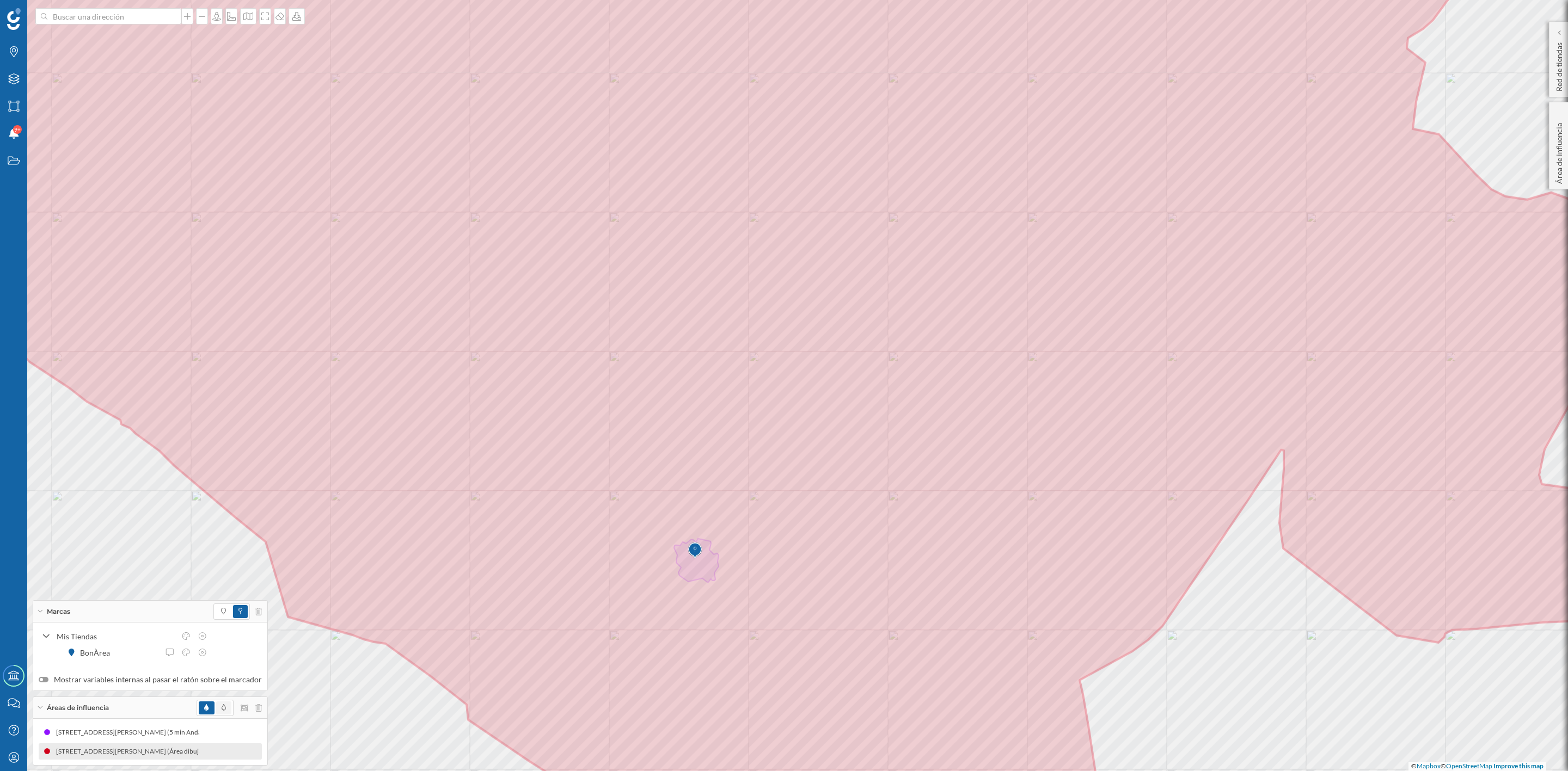
click at [226, 643] on span at bounding box center [224, 708] width 16 height 13
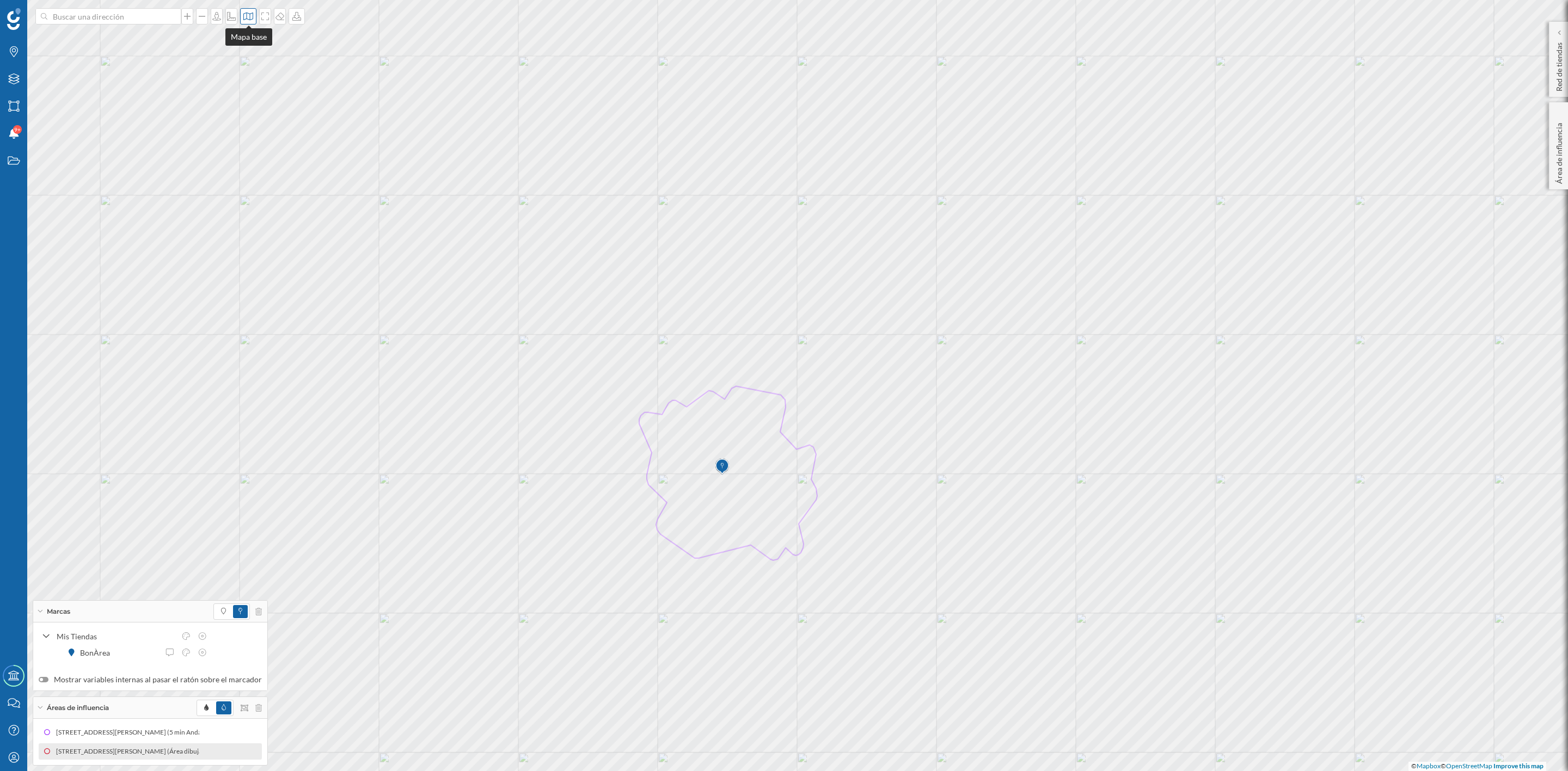
click at [246, 16] on icon at bounding box center [248, 16] width 11 height 9
click at [273, 163] on img at bounding box center [263, 152] width 33 height 38
click at [243, 15] on icon at bounding box center [248, 16] width 11 height 9
click at [250, 62] on img at bounding box center [263, 71] width 33 height 38
click at [262, 16] on icon at bounding box center [265, 16] width 11 height 9
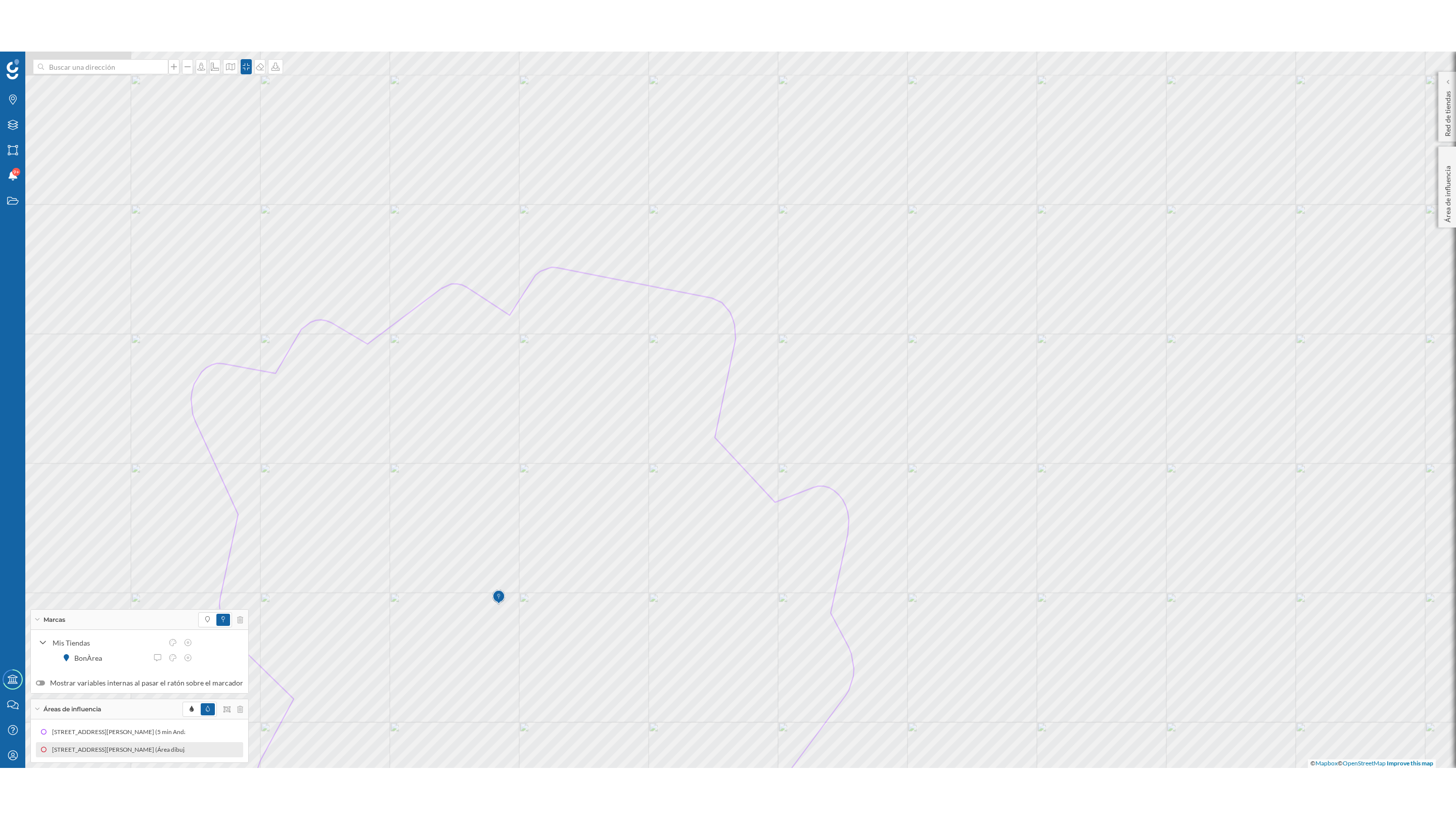
scroll to position [0, 0]
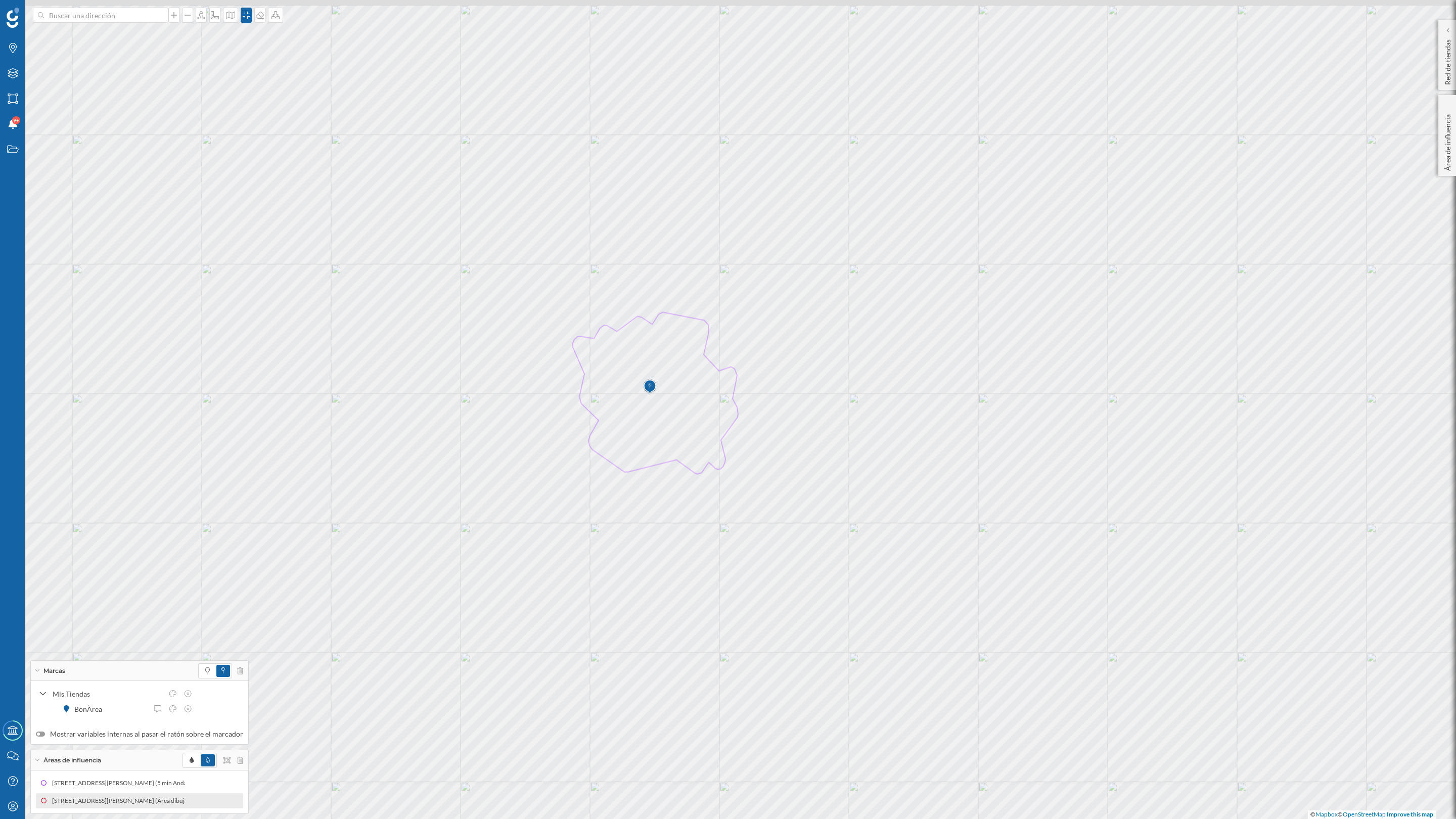
click at [277, 12] on icon at bounding box center [275, 14] width 10 height 8
click at [292, 73] on div "Descargar sin leyenda" at bounding box center [311, 74] width 72 height 11
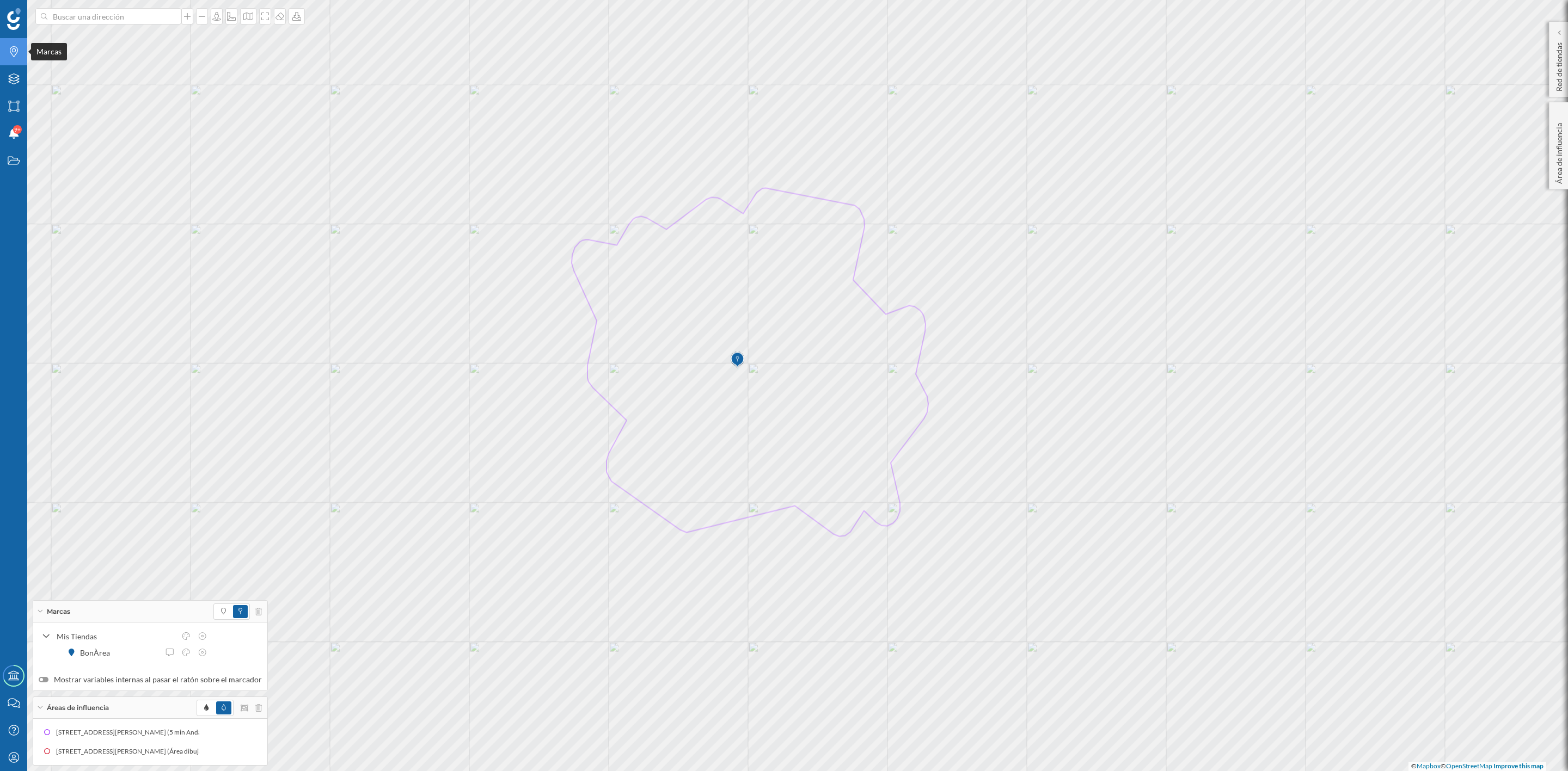
click at [13, 47] on icon "Marcas" at bounding box center [13, 51] width 13 height 11
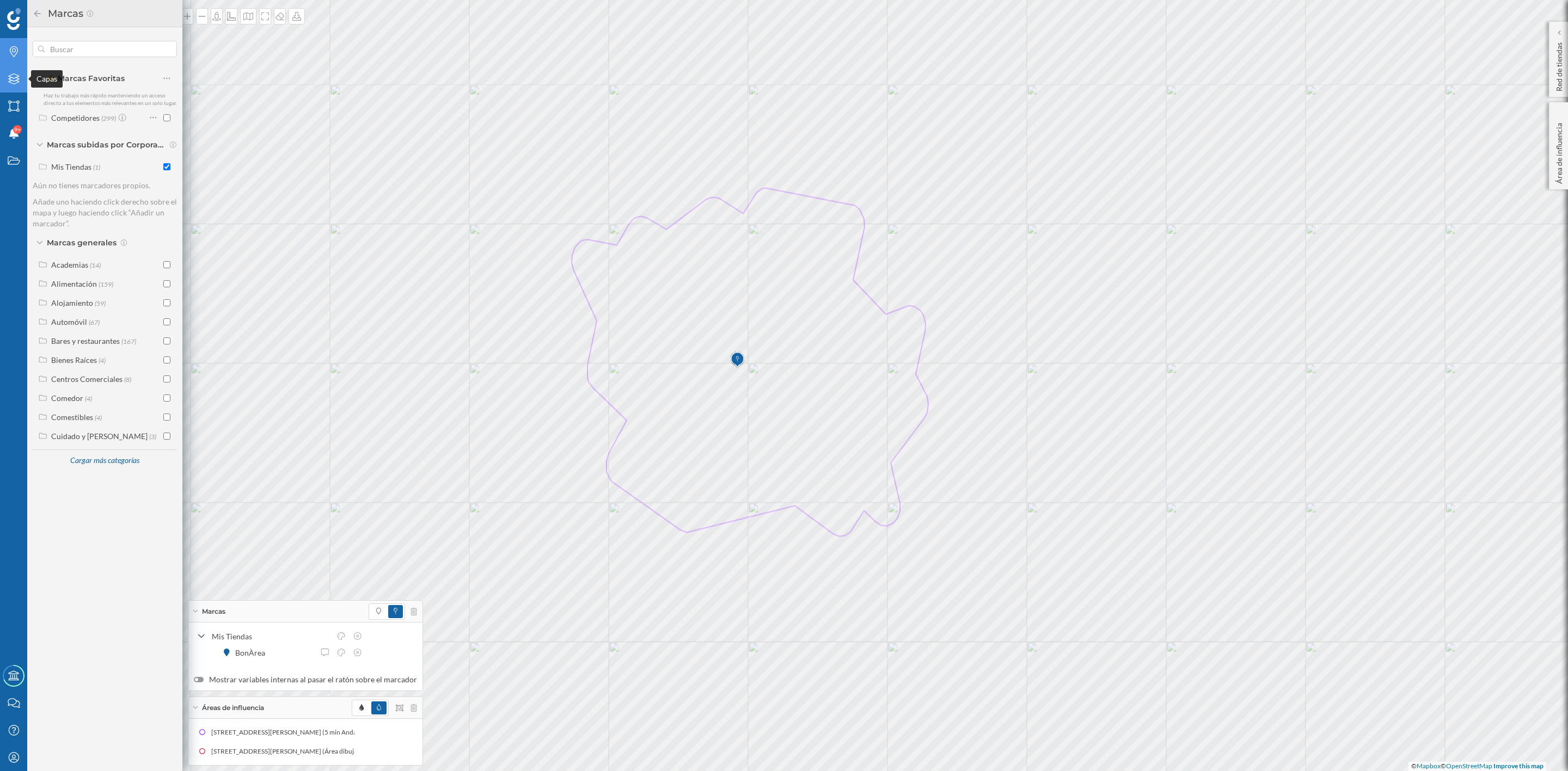
click at [5, 80] on div "Capas" at bounding box center [13, 79] width 27 height 27
click at [93, 275] on div "Áreas administrativas" at bounding box center [89, 274] width 73 height 9
click at [167, 324] on input "Municipio" at bounding box center [169, 323] width 7 height 7
radio input "true"
click at [167, 355] on input "Sección censal" at bounding box center [169, 356] width 7 height 7
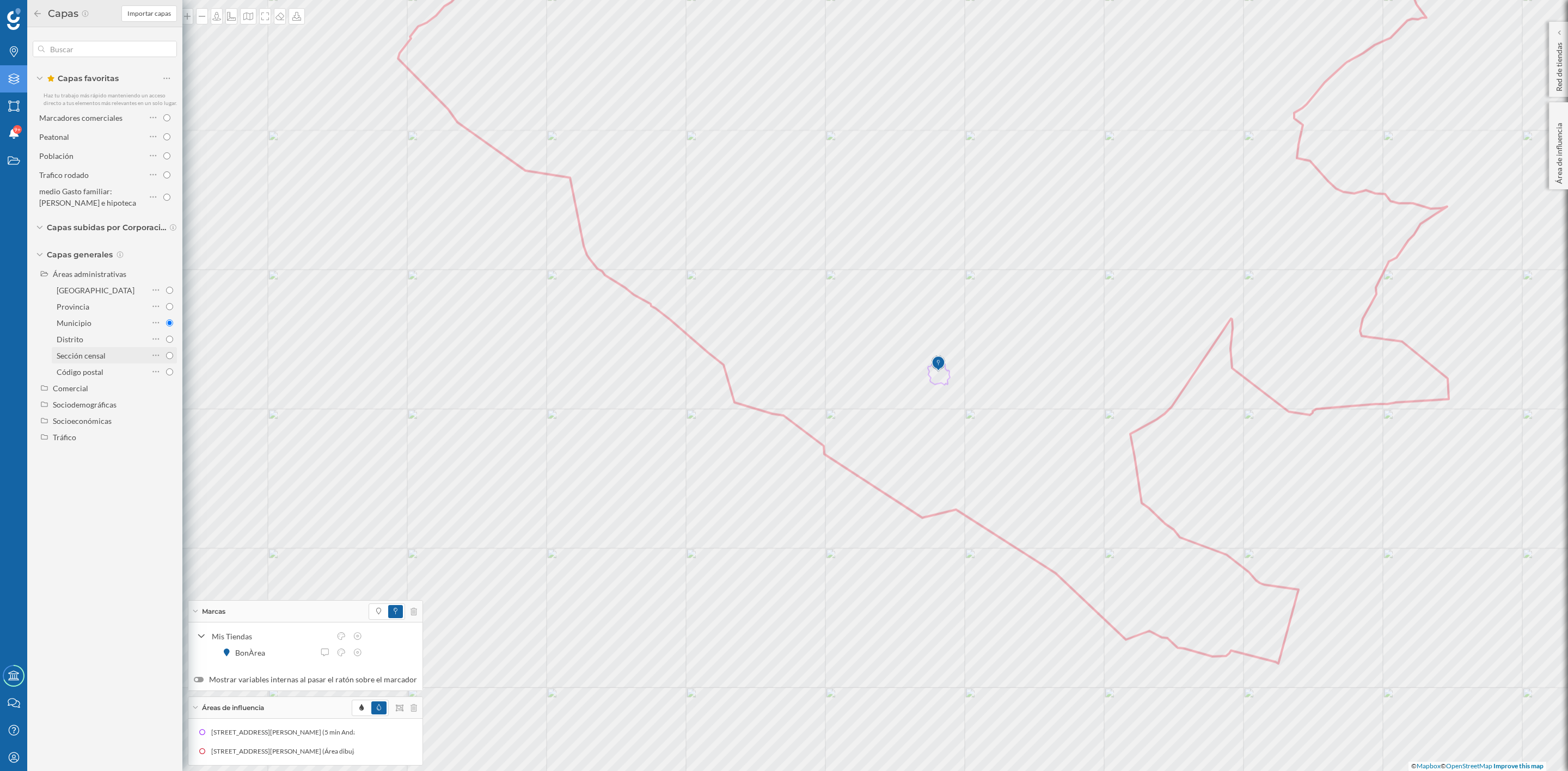
radio input "true"
click at [170, 324] on input "Municipio" at bounding box center [169, 323] width 7 height 7
radio input "true"
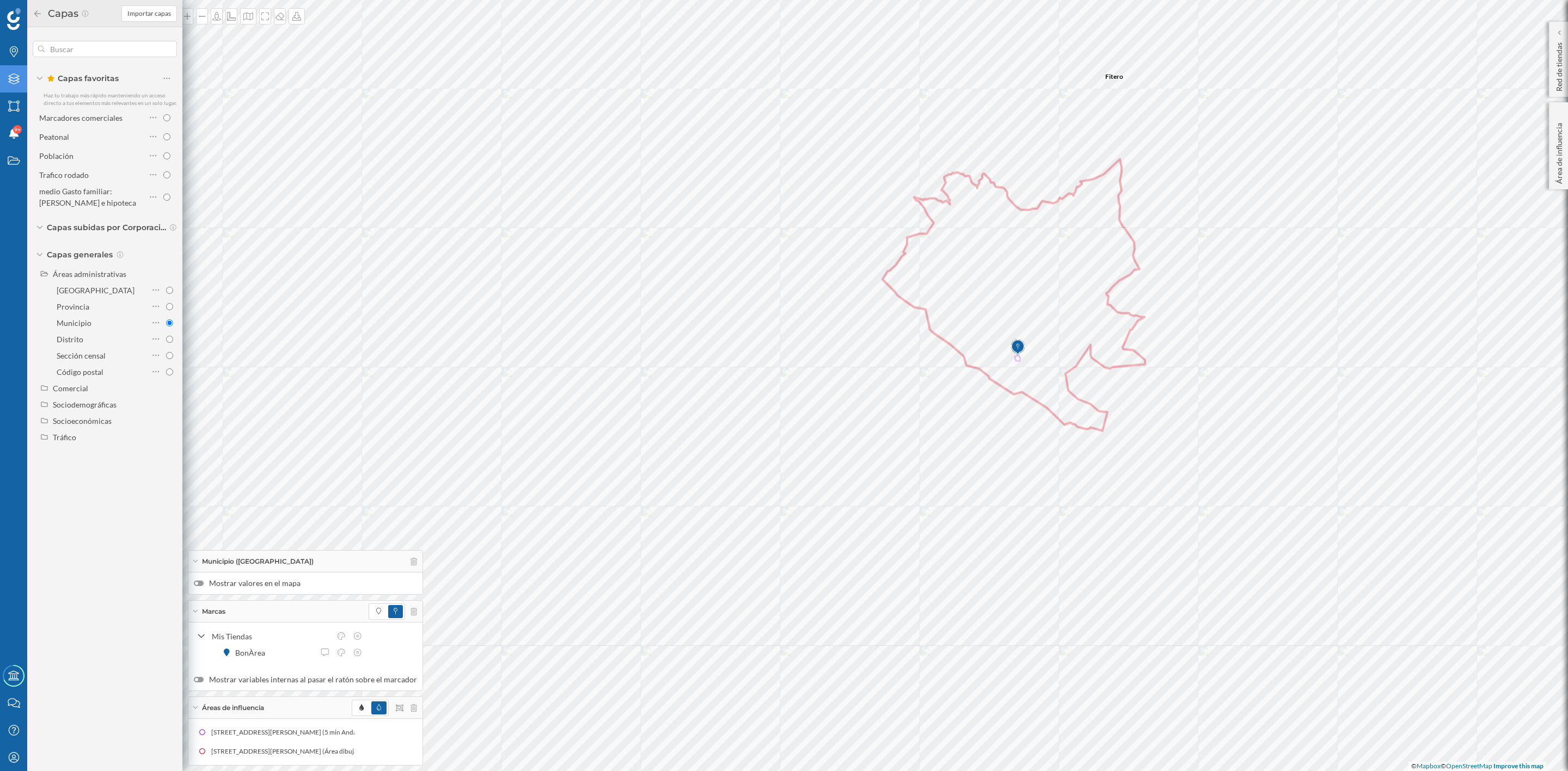
click at [202, 582] on div at bounding box center [198, 583] width 10 height 5
click at [0, 0] on input "Mostrar valores en el mapa" at bounding box center [0, 0] width 0 height 0
